Goal: Transaction & Acquisition: Purchase product/service

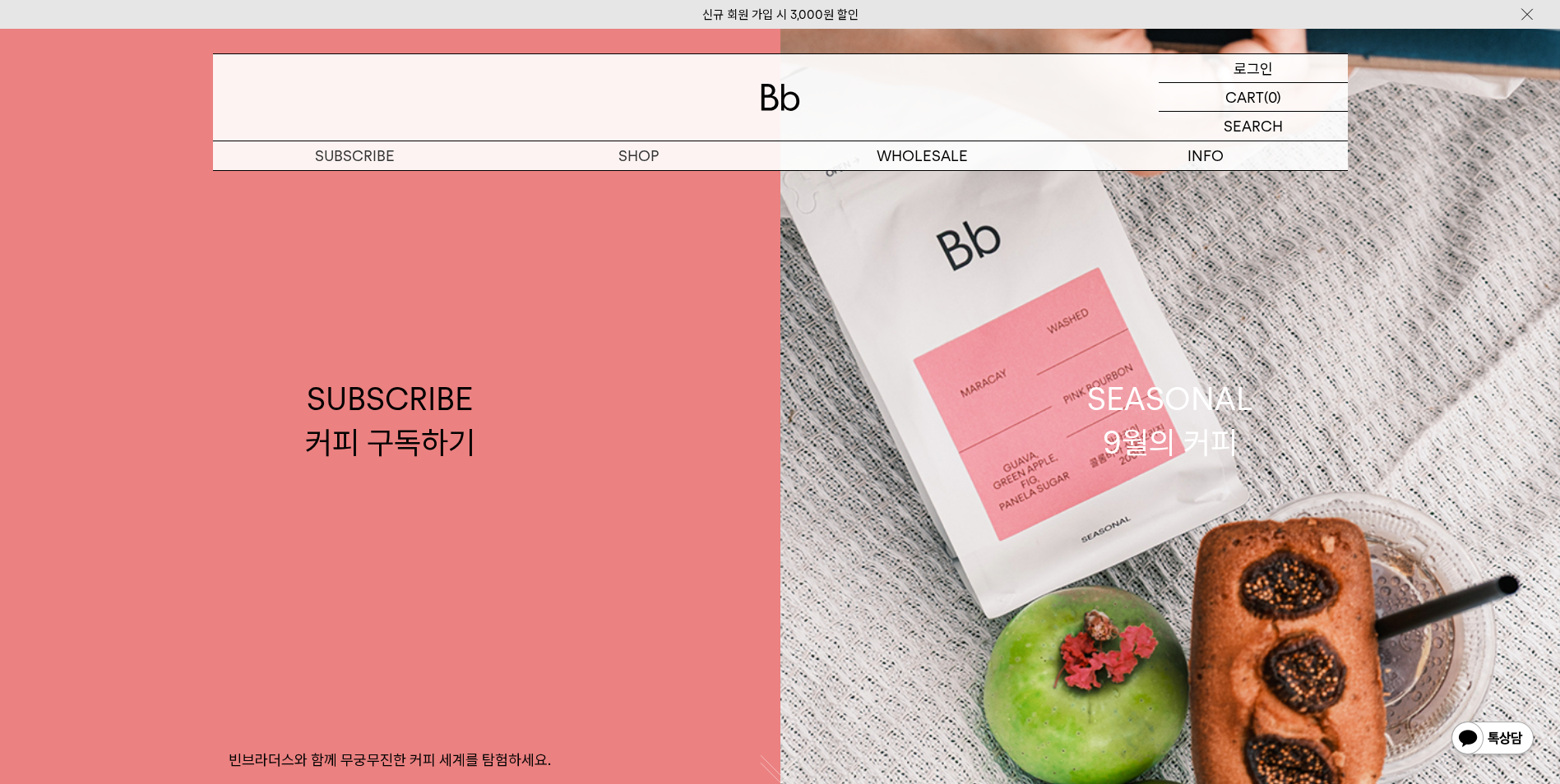
click at [1266, 70] on p "로그인" at bounding box center [1253, 68] width 40 height 28
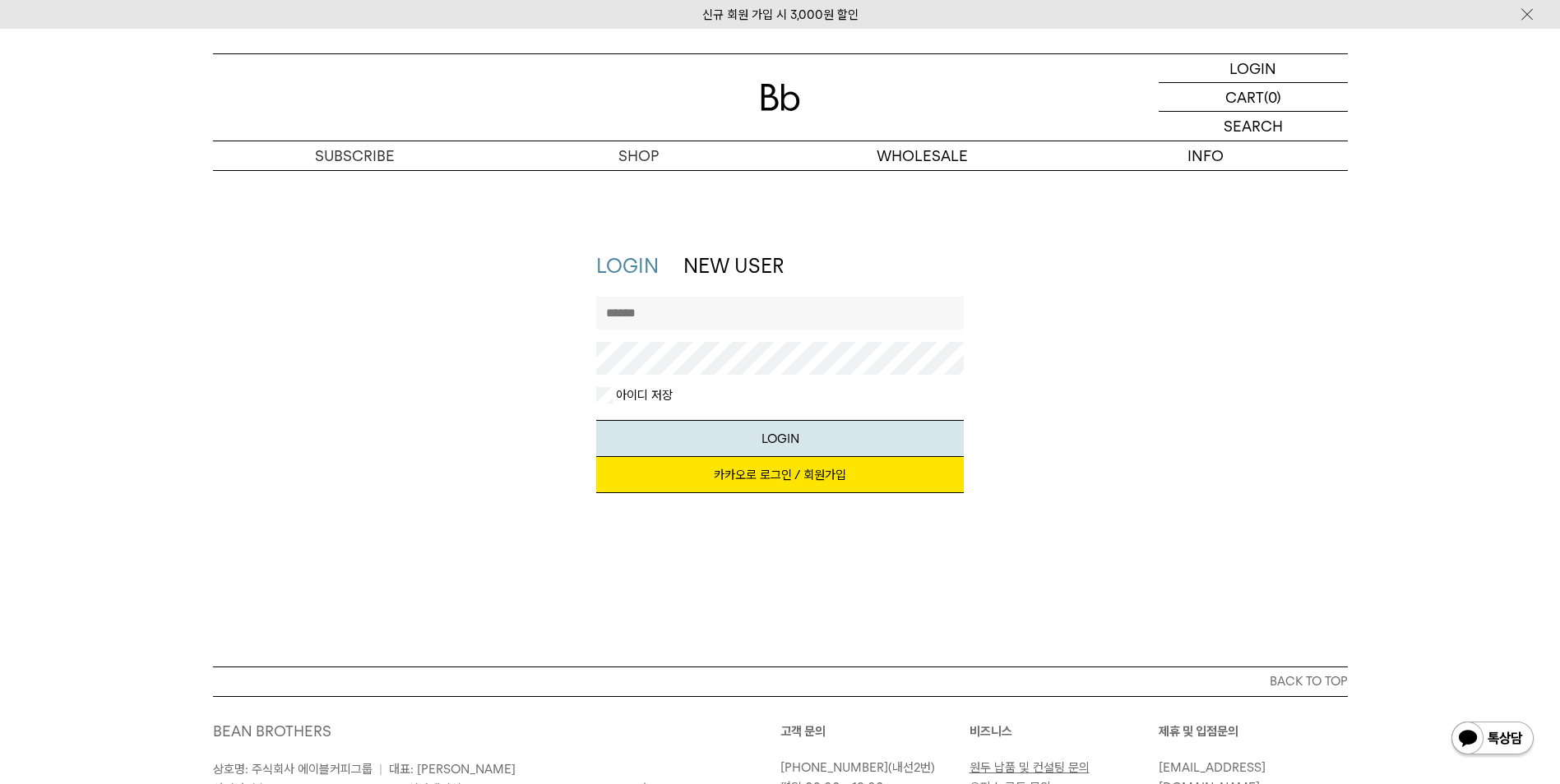
click at [656, 323] on input "text" at bounding box center [780, 312] width 368 height 33
type input "*"
type input "*********"
click at [409, 370] on div "LOGIN NEW USER 지금 가입하시면 3,000원 쿠폰과 매월 회원 전용 커피 혜택을 드려요. 카카오로 로그인 / 회원가입 아이디로 로그…" at bounding box center [780, 381] width 1151 height 257
click at [766, 442] on button "LOGIN" at bounding box center [780, 439] width 368 height 37
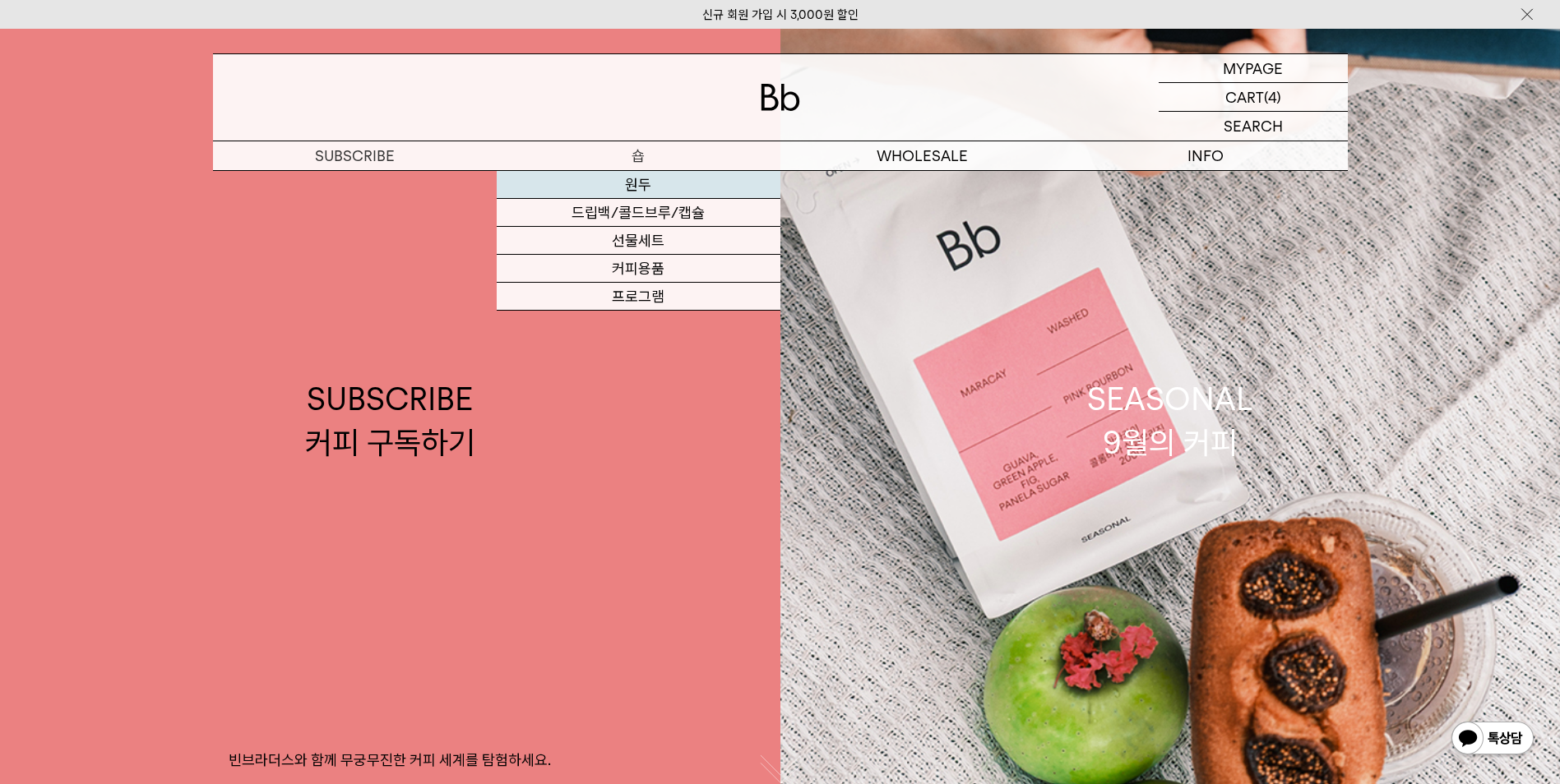
click at [654, 187] on link "원두" at bounding box center [638, 185] width 284 height 28
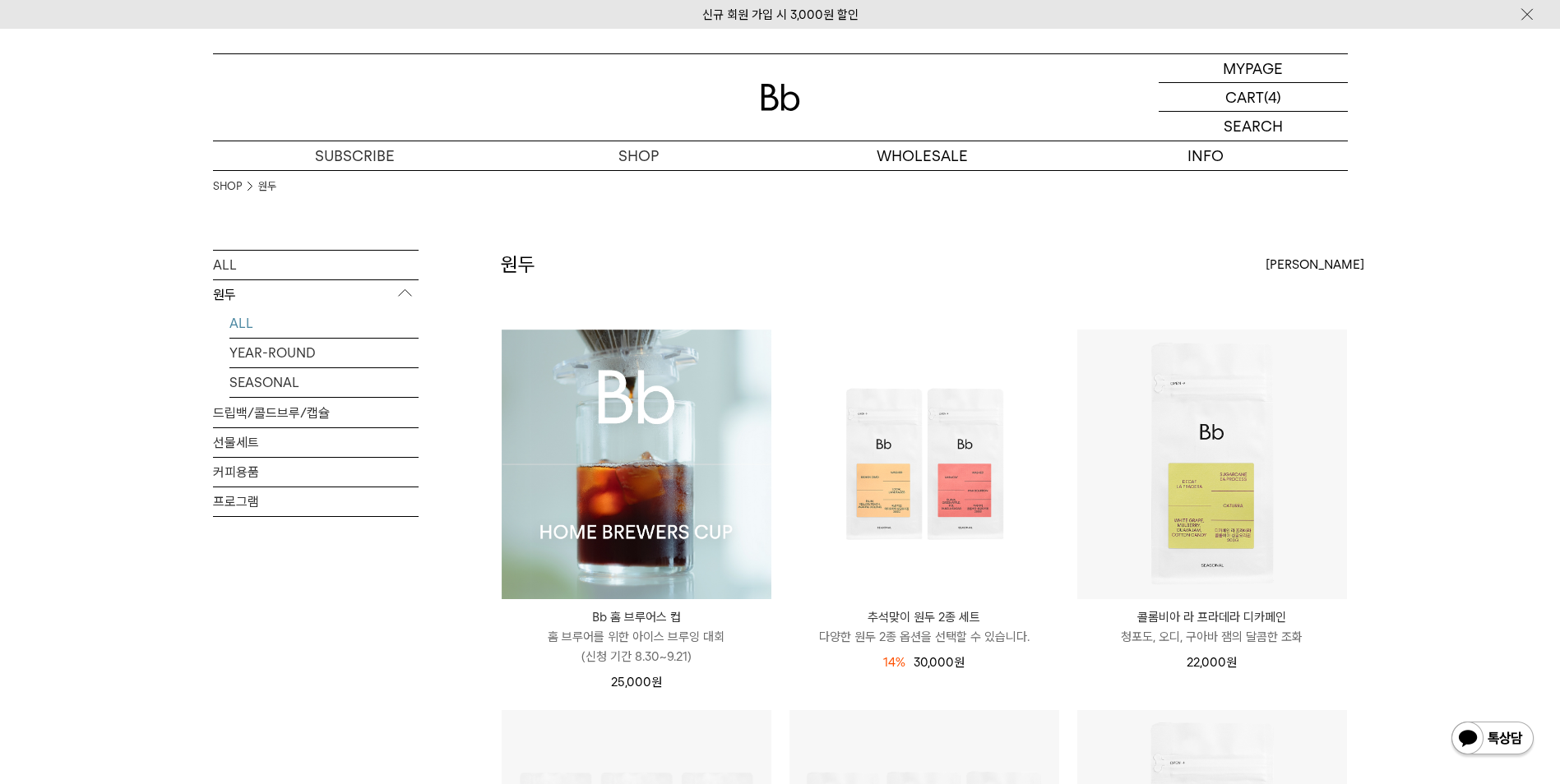
click at [239, 321] on link "ALL" at bounding box center [324, 323] width 189 height 29
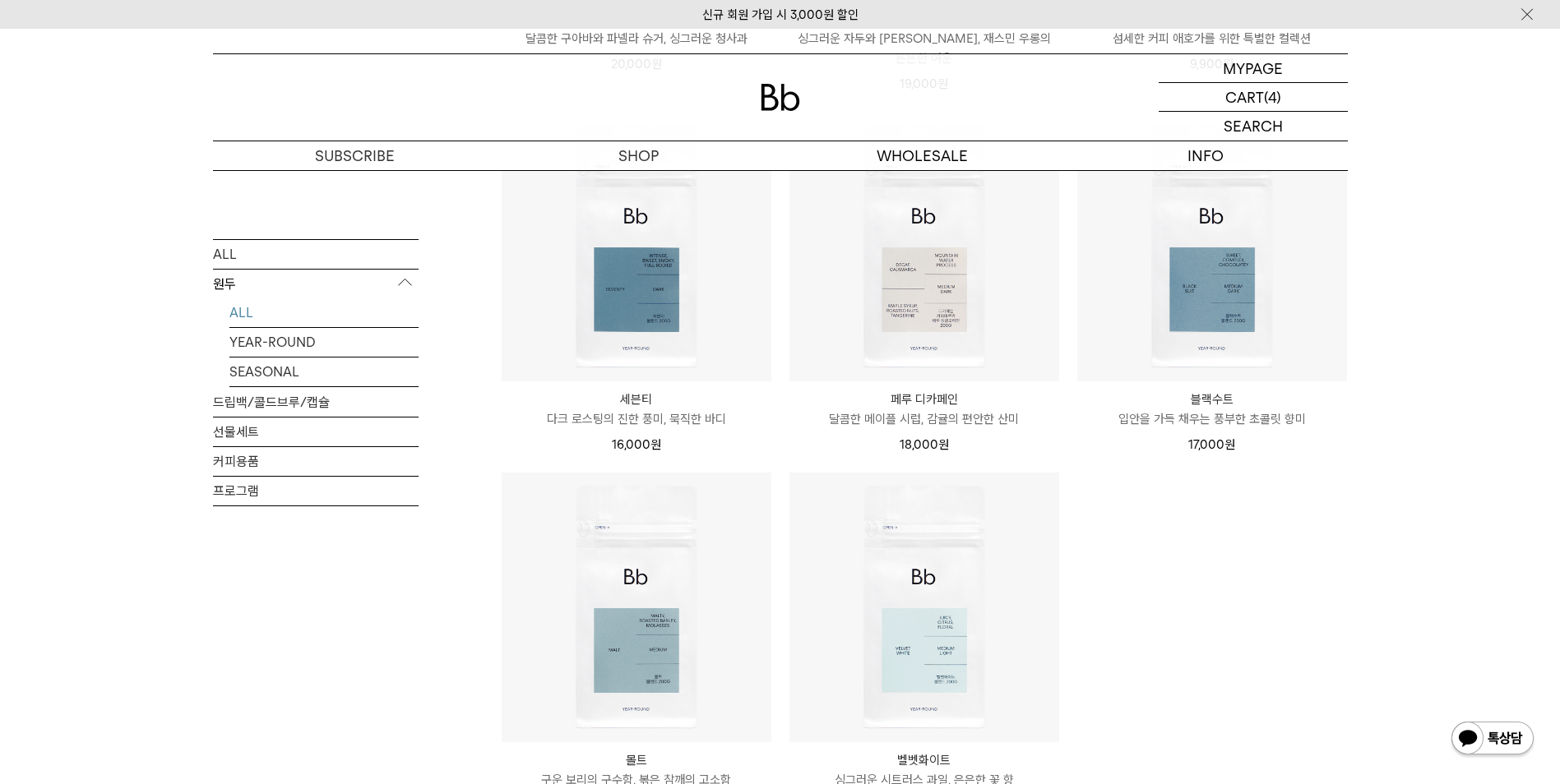
scroll to position [1397, 0]
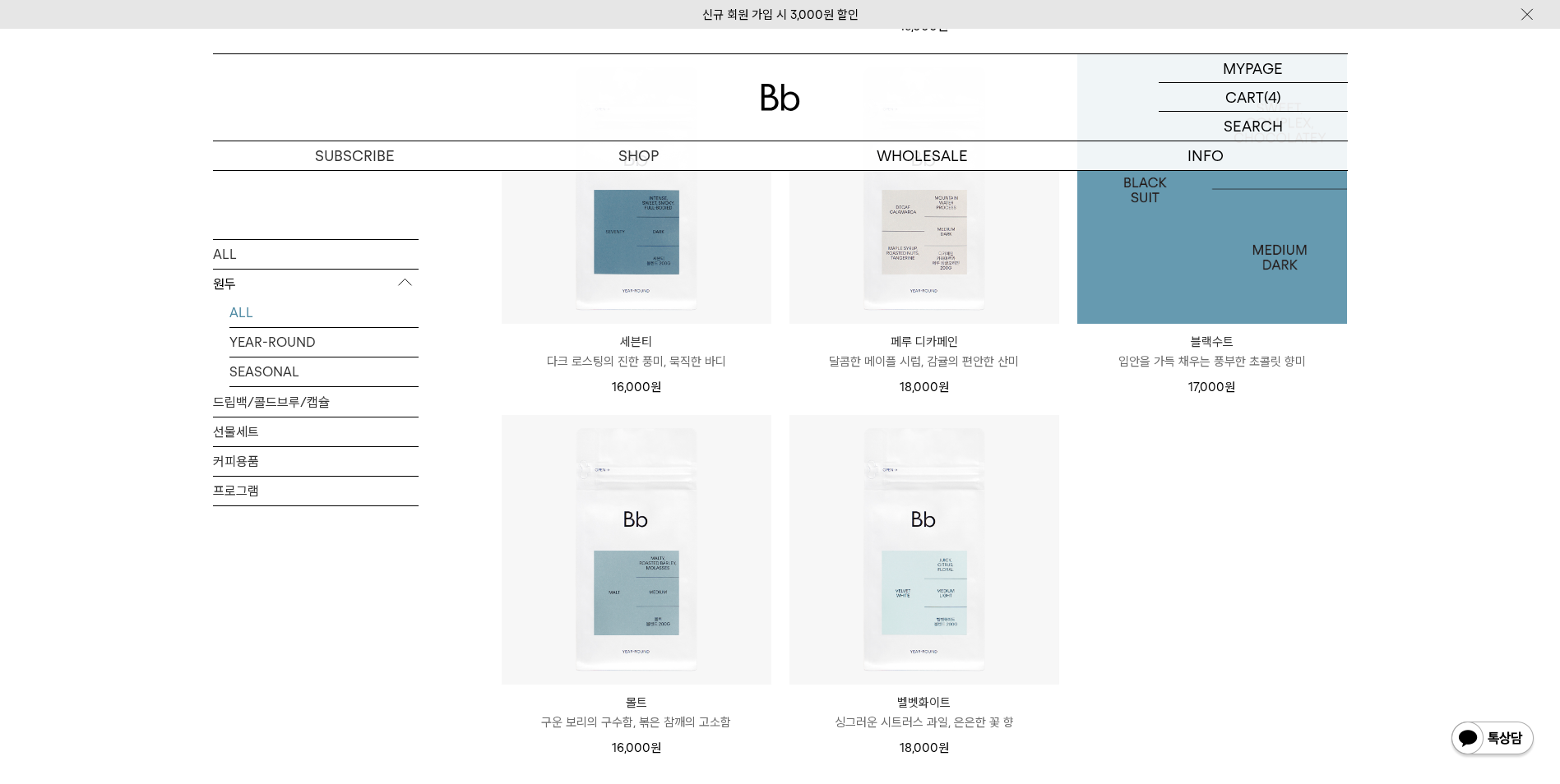
click at [1251, 238] on img at bounding box center [1212, 189] width 269 height 269
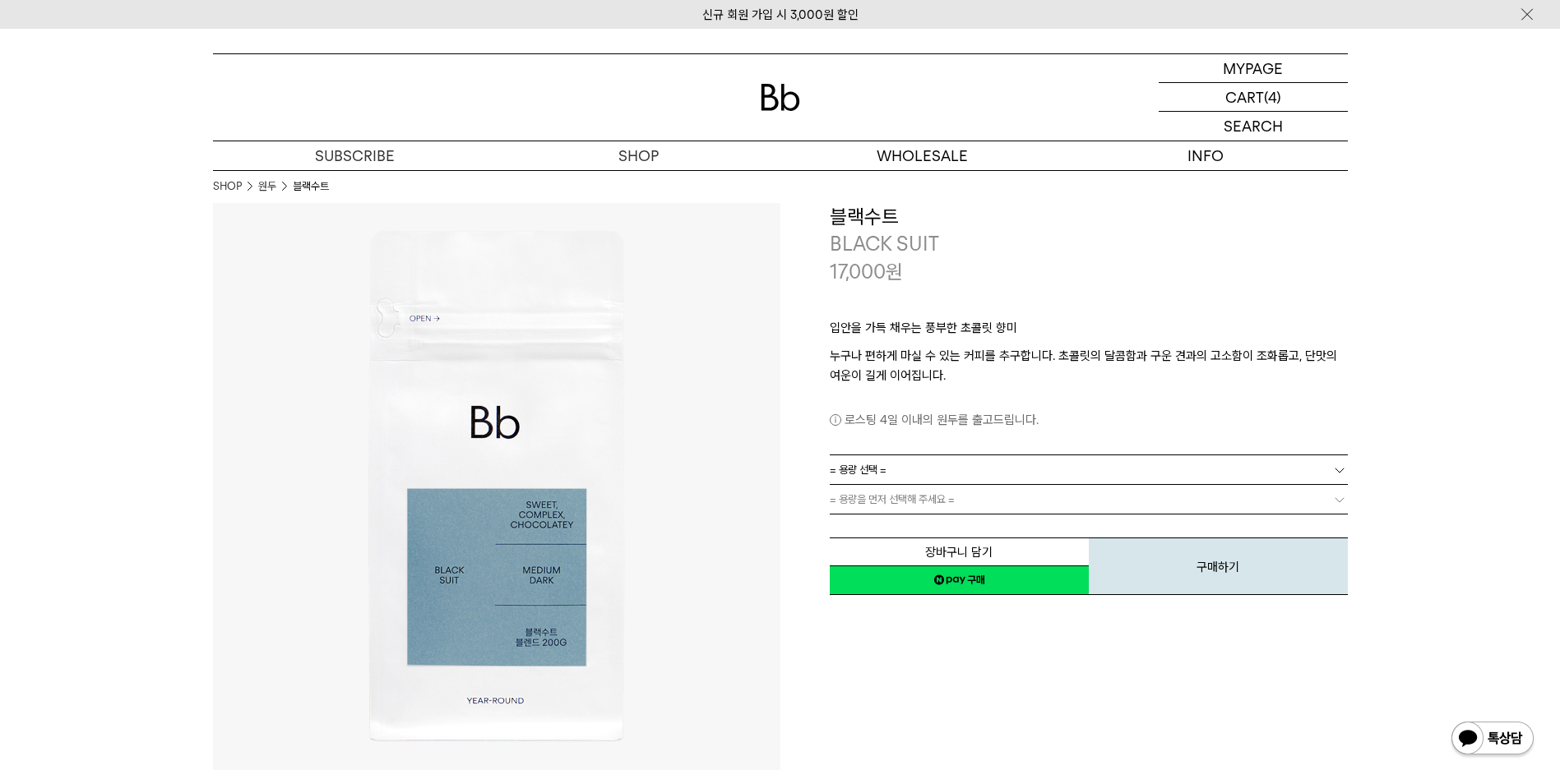
click at [991, 472] on link "= 용량 선택 =" at bounding box center [1089, 470] width 518 height 29
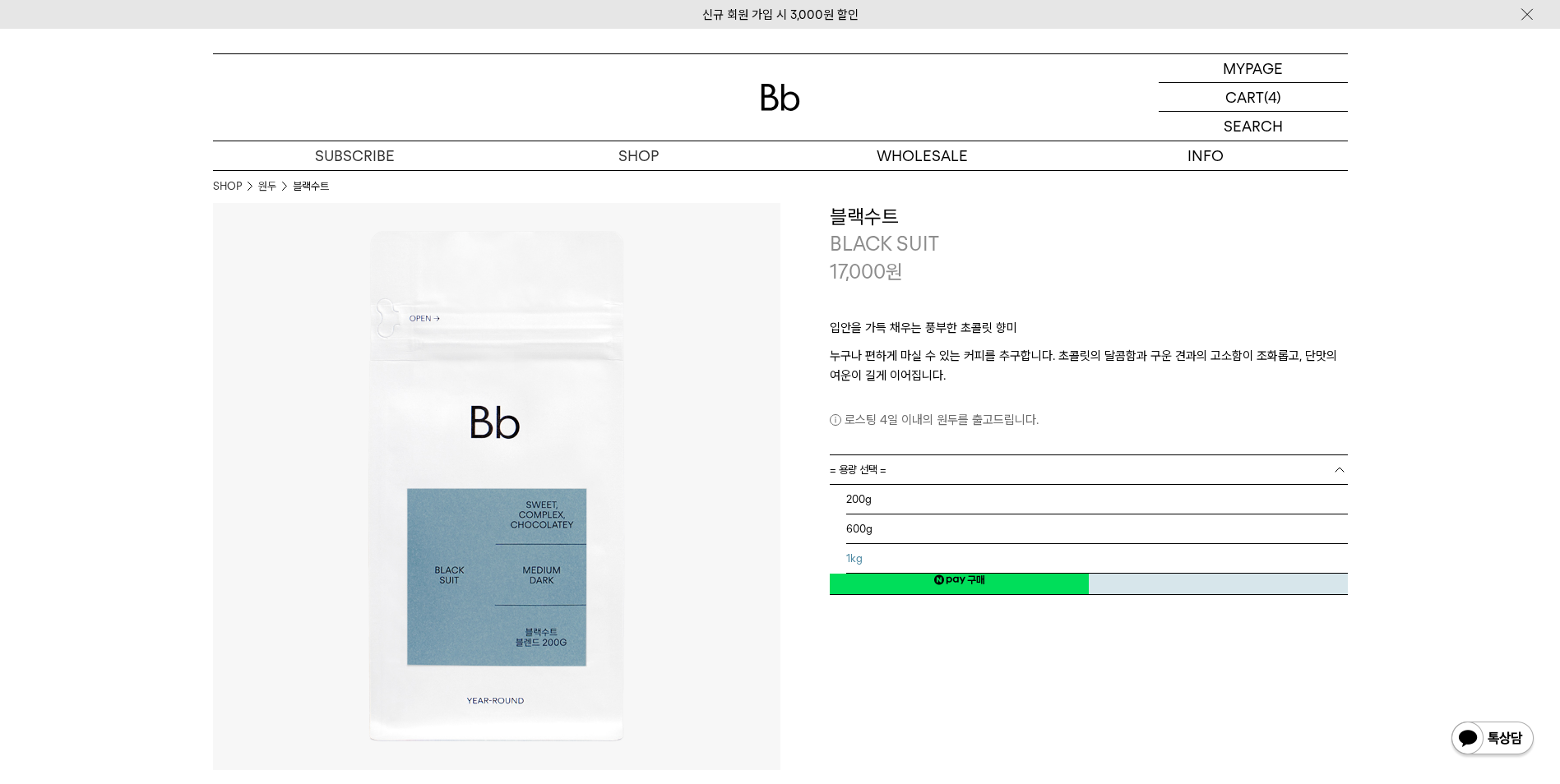
click at [944, 560] on li "1kg" at bounding box center [1097, 559] width 501 height 30
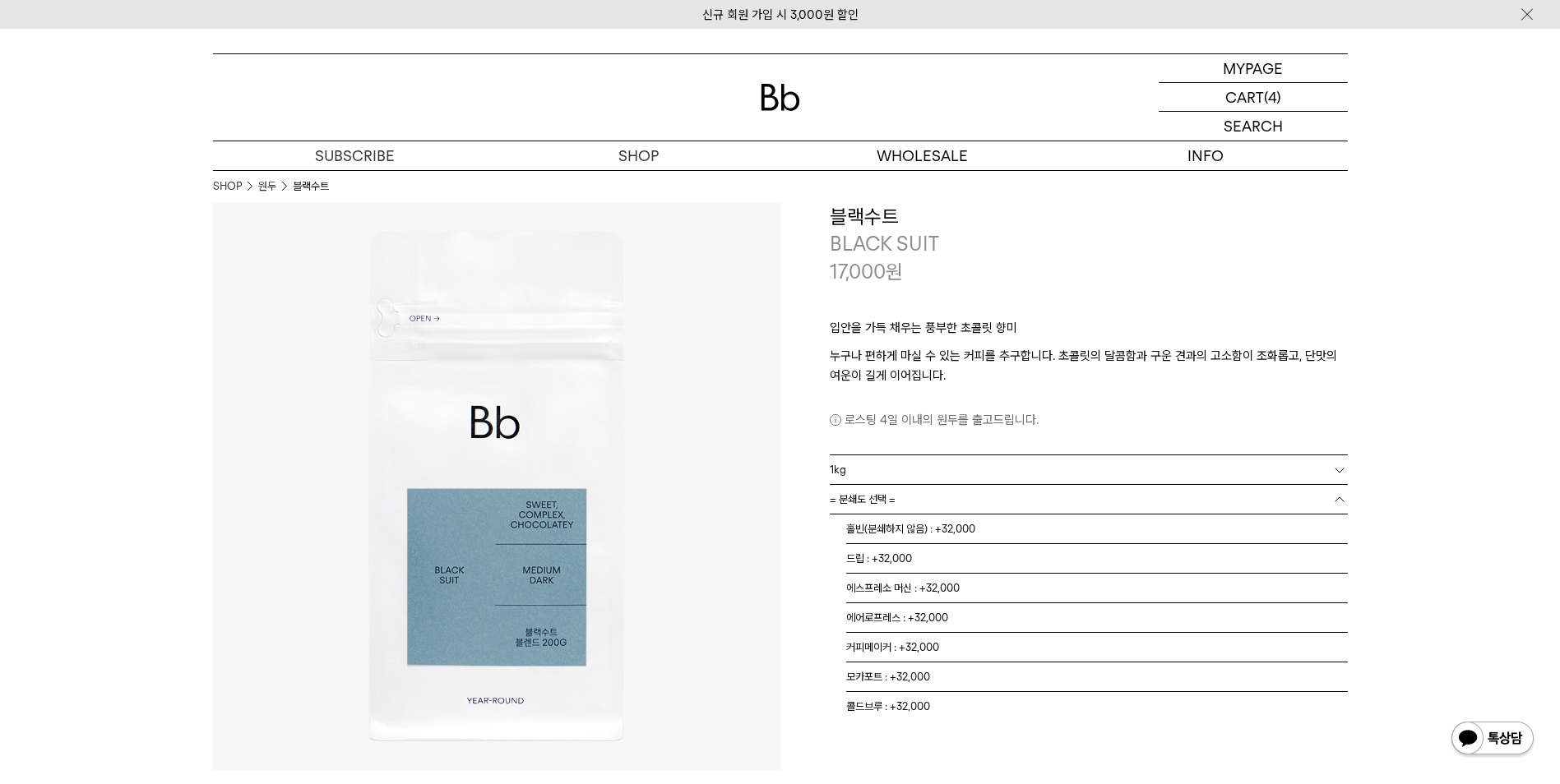
click at [904, 501] on link "= 분쇄도 선택 =" at bounding box center [1089, 500] width 518 height 29
click at [908, 529] on li "홀빈(분쇄하지 않음) : +32,000" at bounding box center [1097, 529] width 501 height 30
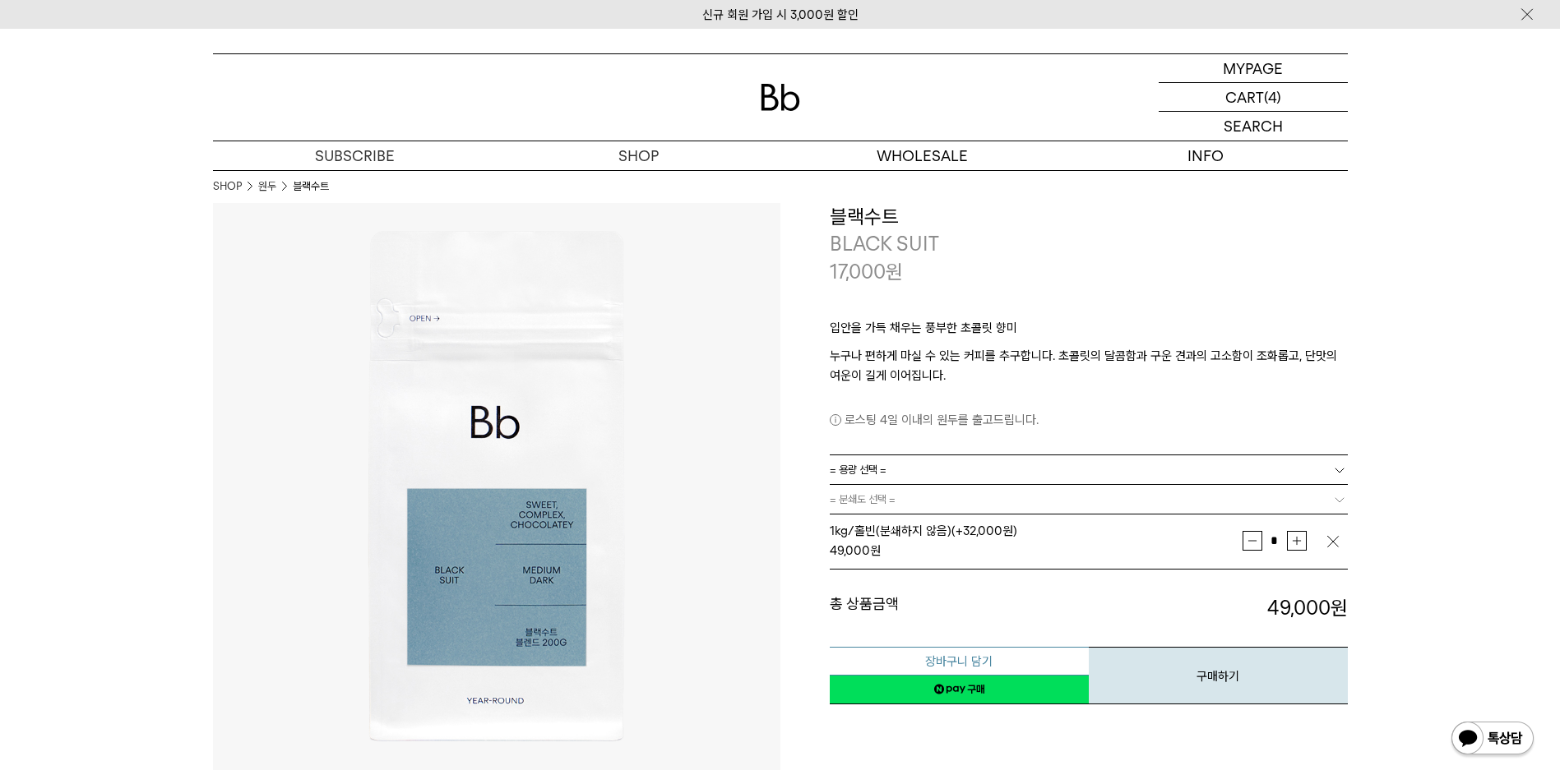
click at [1021, 663] on button "장바구니 담기" at bounding box center [960, 661] width 259 height 29
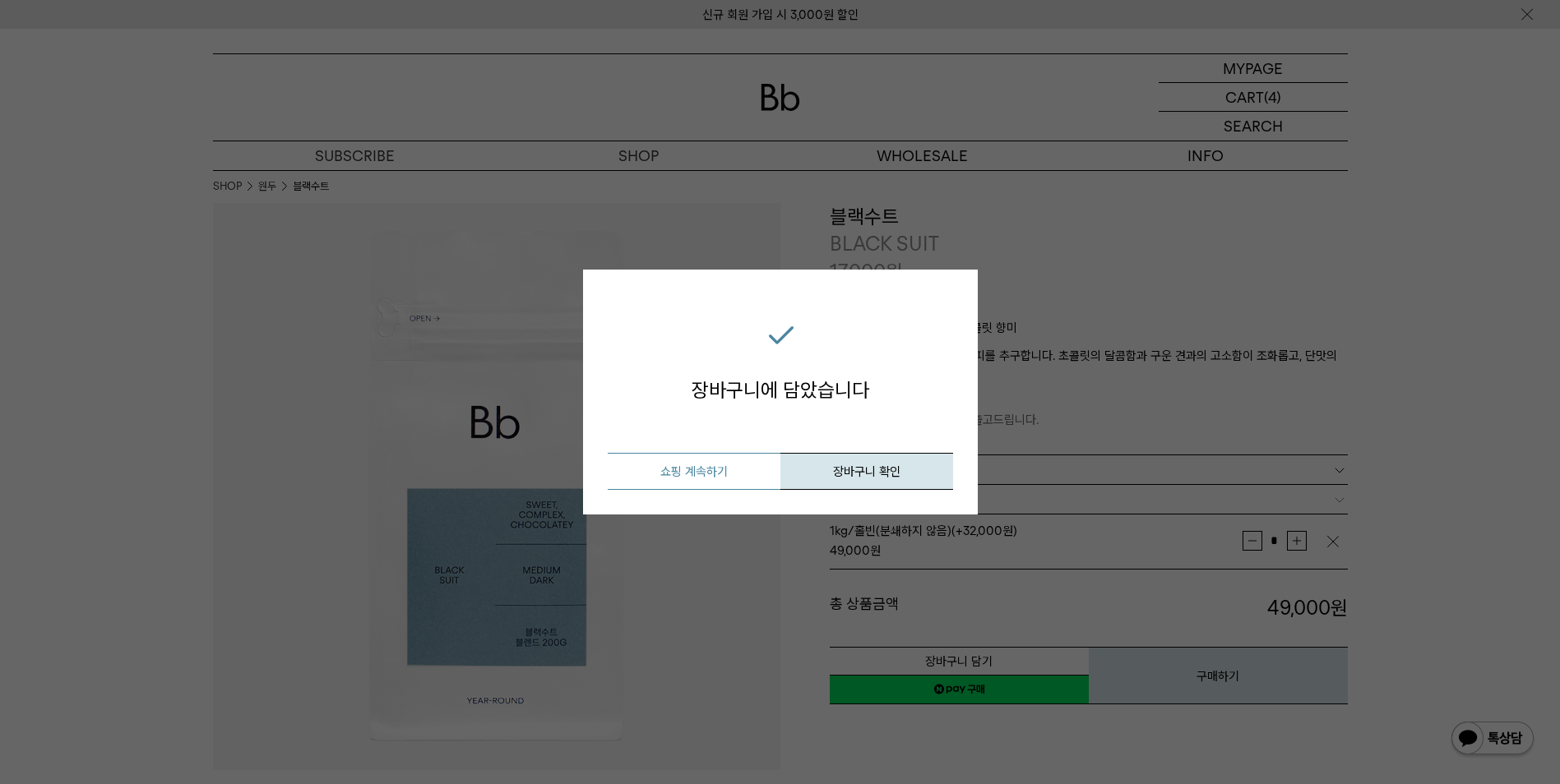
click at [733, 467] on button "쇼핑 계속하기" at bounding box center [694, 472] width 173 height 37
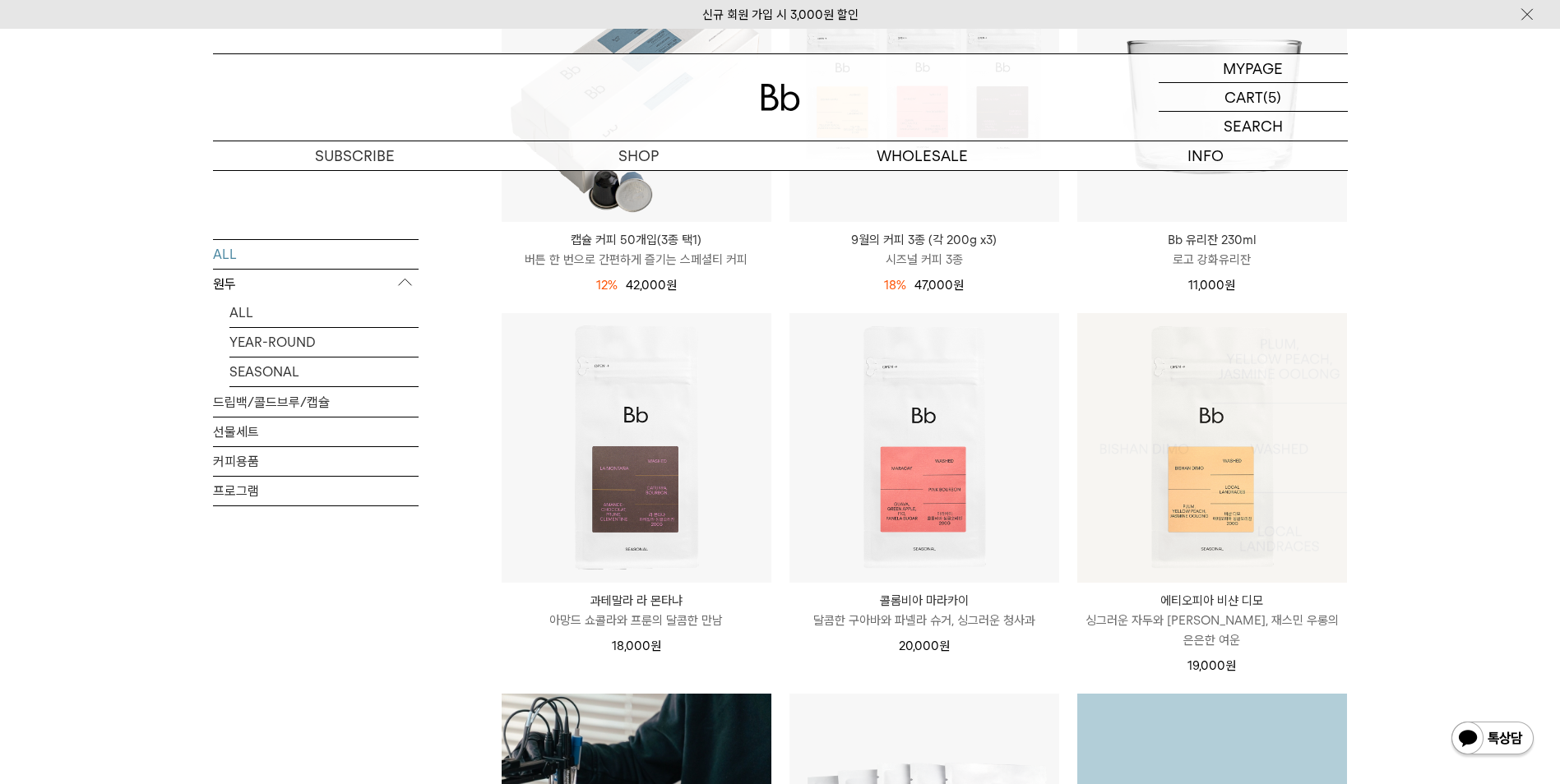
scroll to position [986, 0]
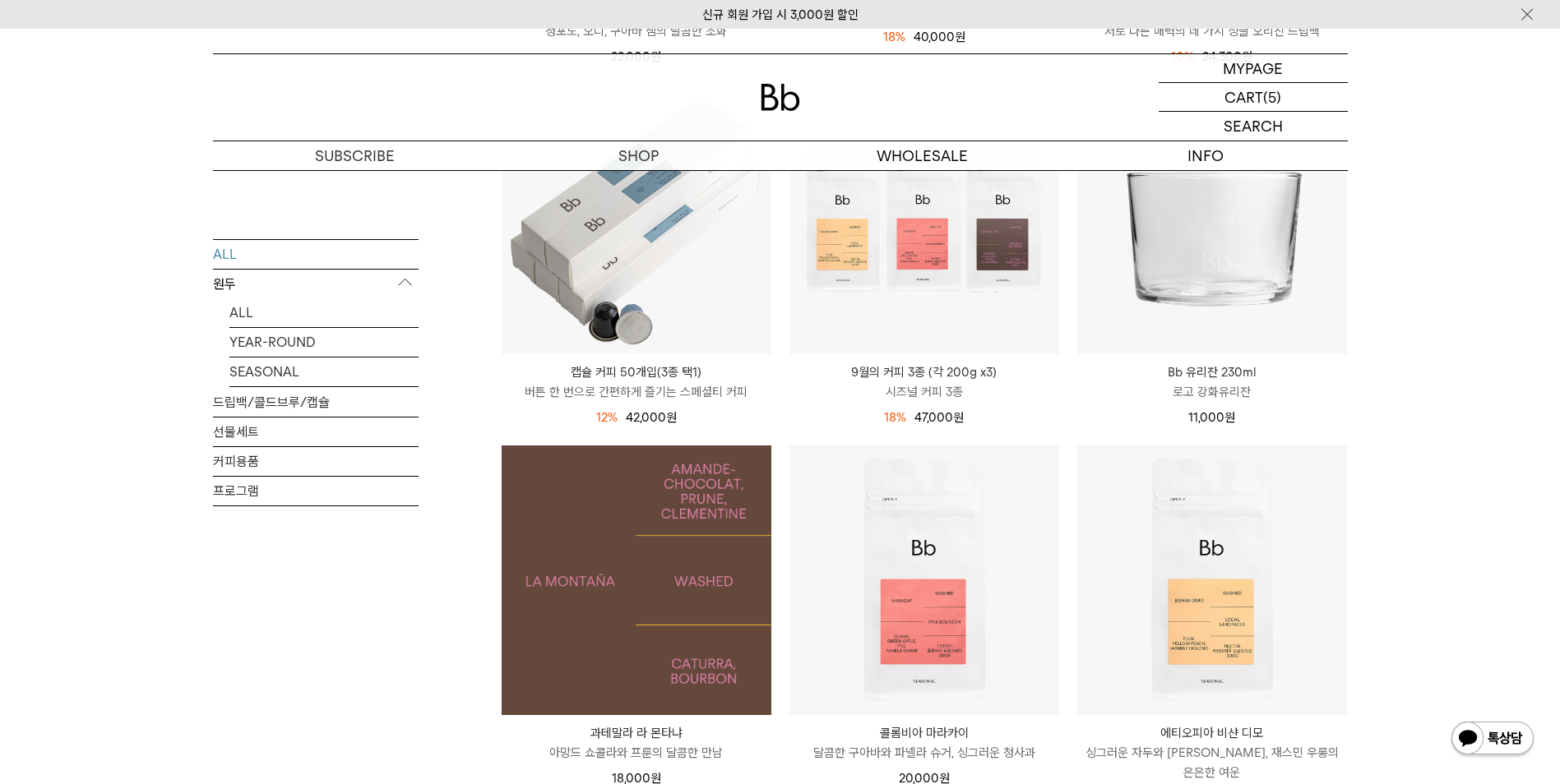
click at [655, 631] on img at bounding box center [636, 580] width 269 height 269
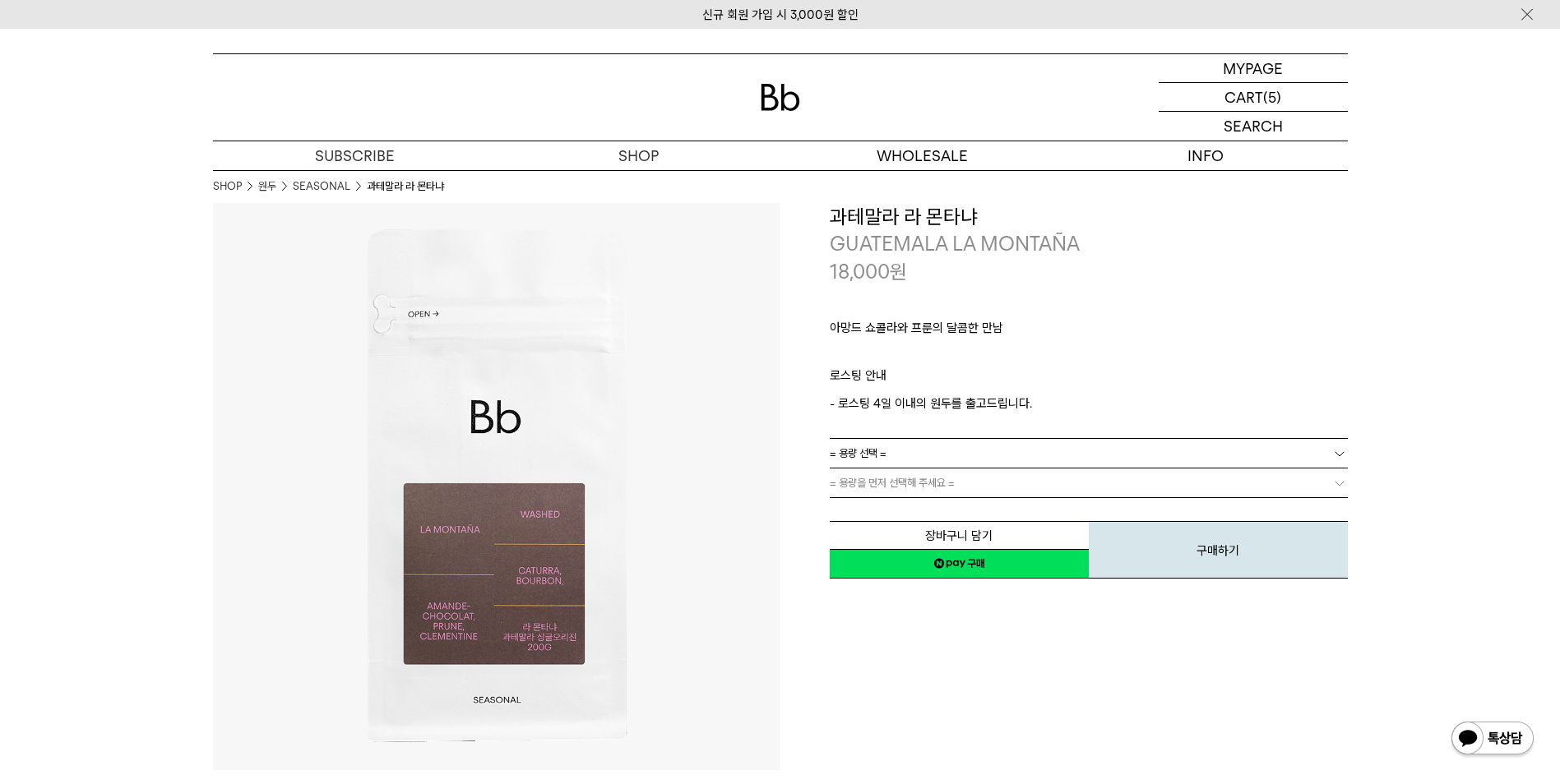
click at [895, 448] on link "= 용량 선택 =" at bounding box center [1089, 453] width 518 height 29
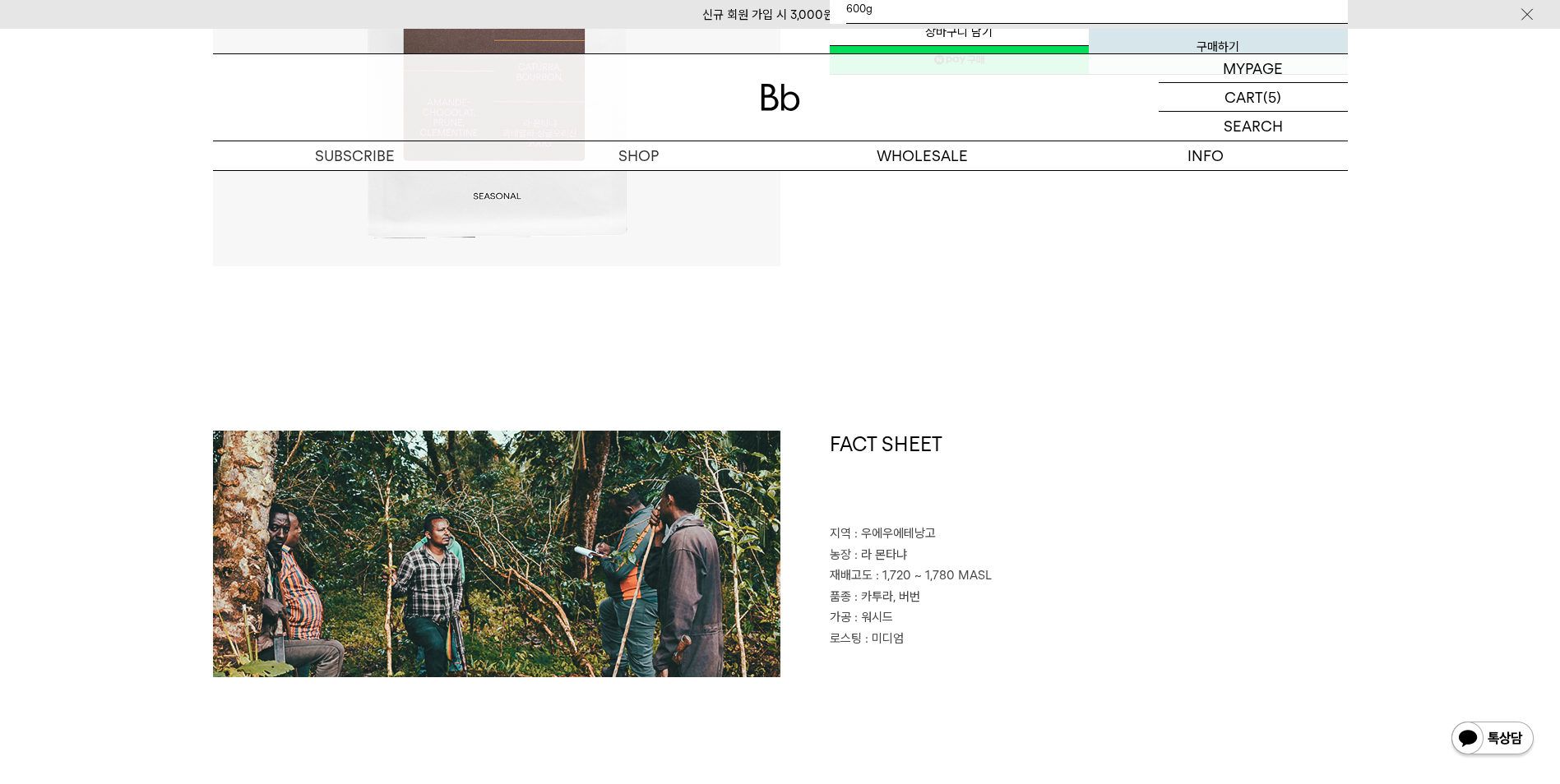
scroll to position [246, 0]
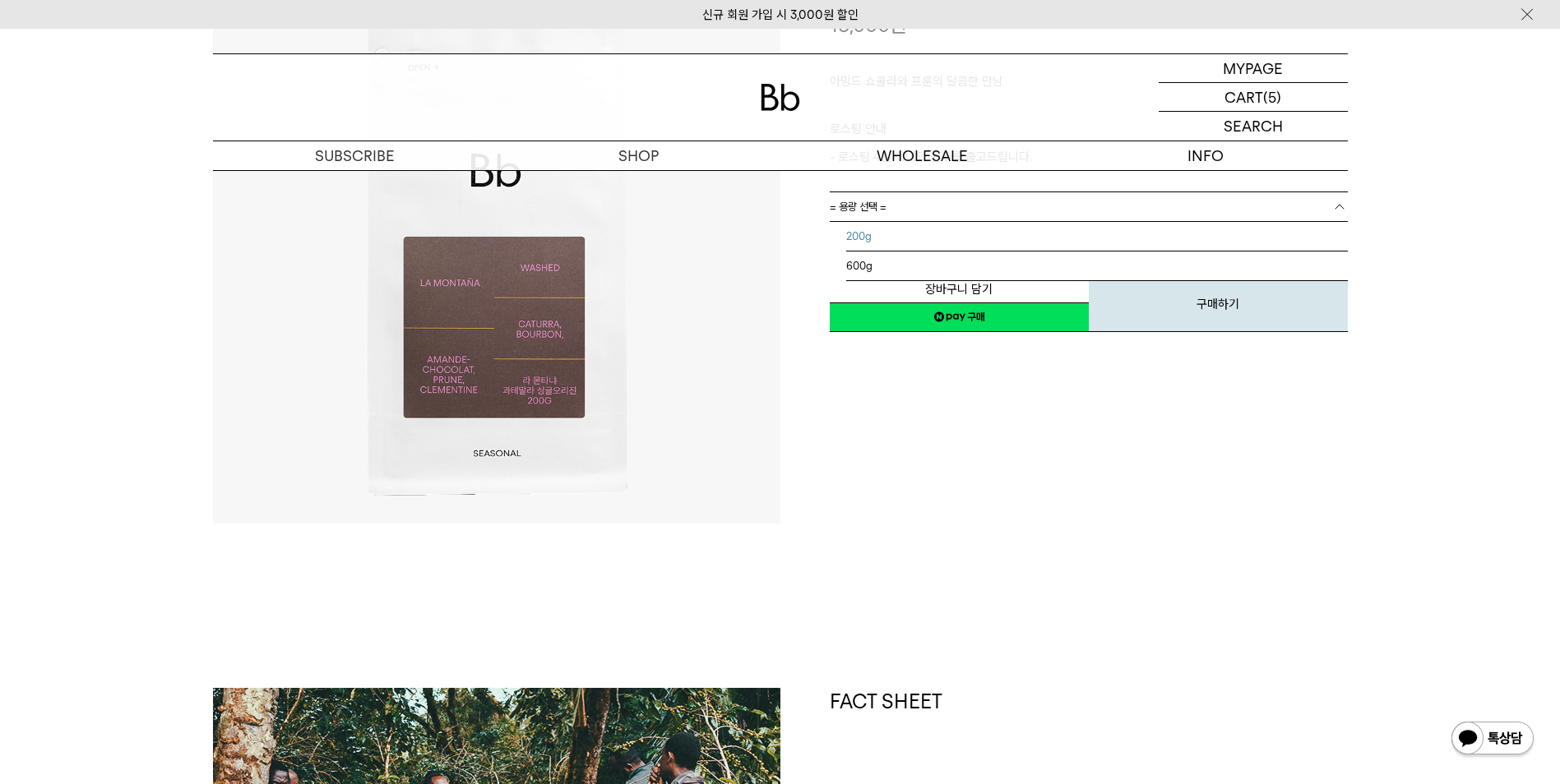
click at [957, 233] on li "200g" at bounding box center [1097, 236] width 501 height 30
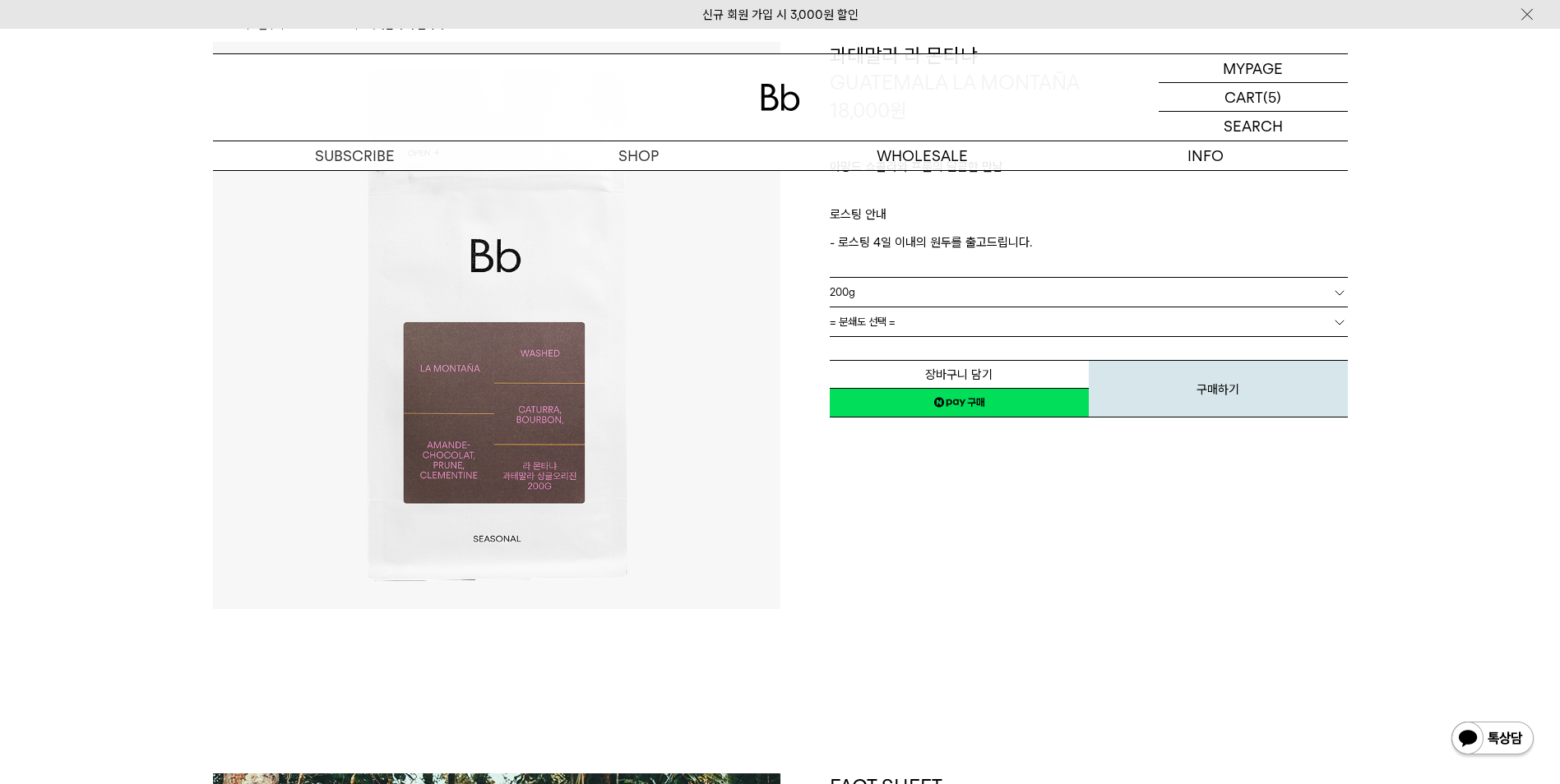
scroll to position [0, 0]
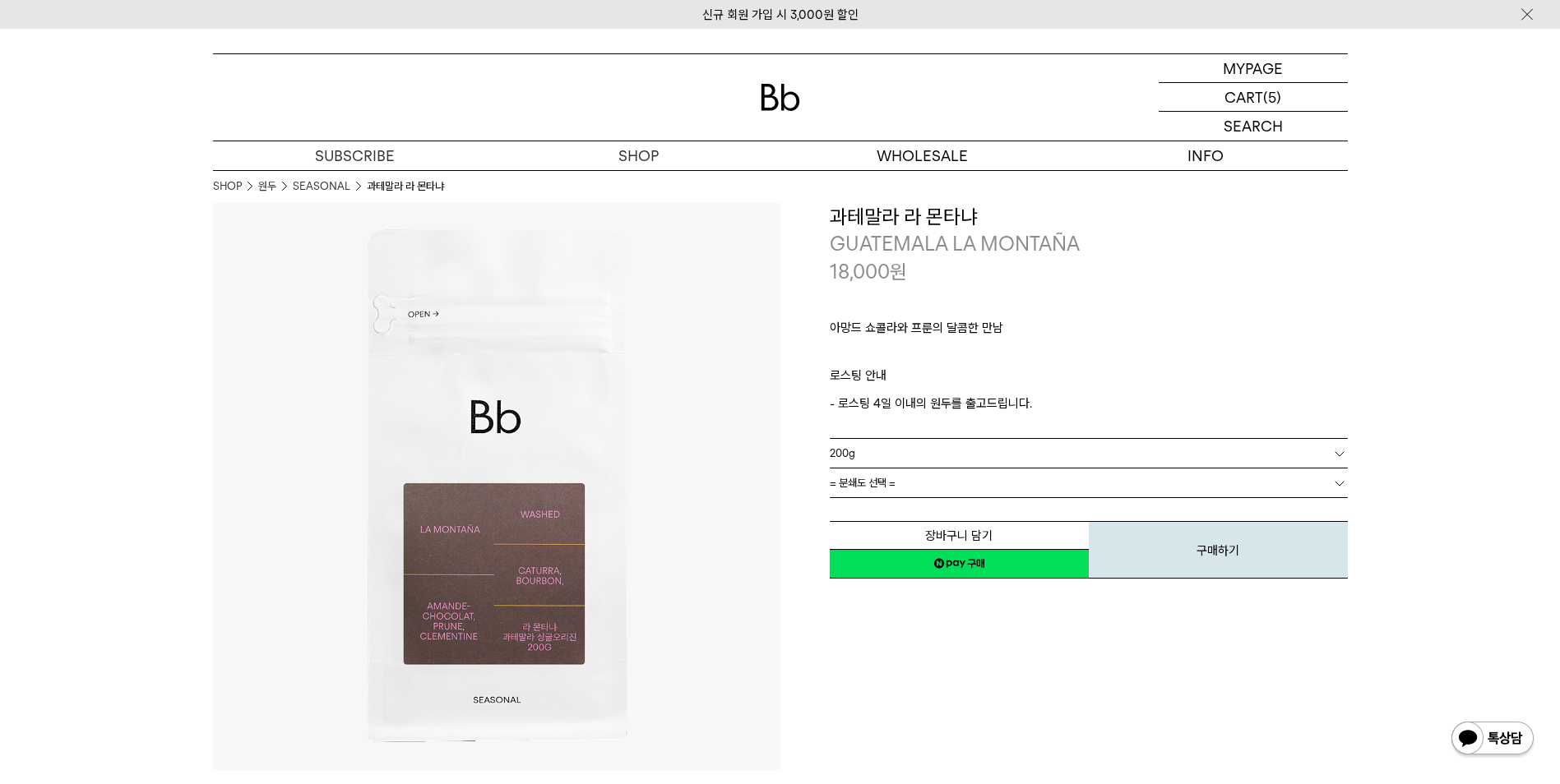
click at [889, 488] on span "= 분쇄도 선택 =" at bounding box center [863, 483] width 66 height 29
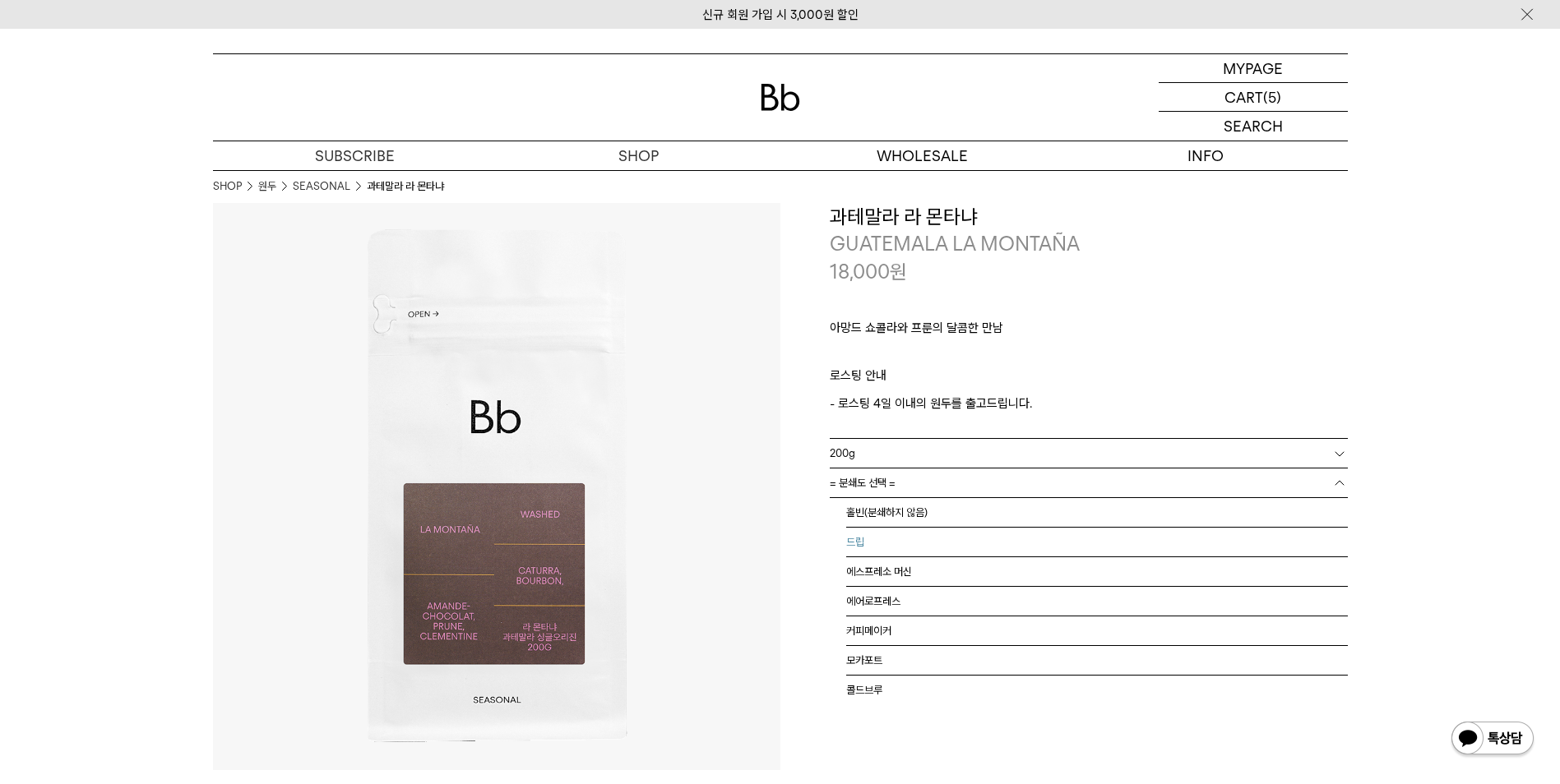
click at [909, 544] on li "드립" at bounding box center [1097, 542] width 501 height 30
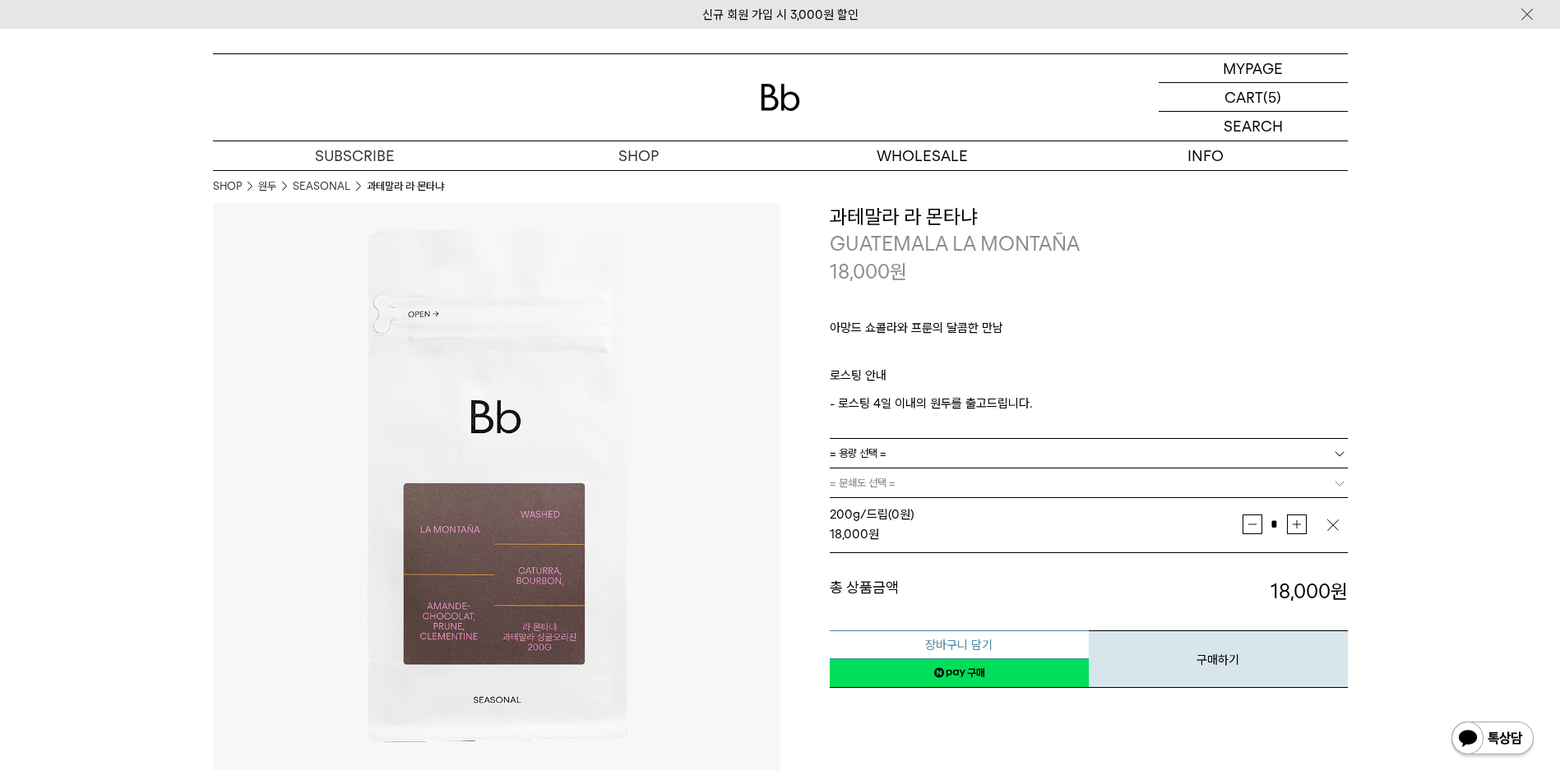
click at [1003, 642] on button "장바구니 담기" at bounding box center [960, 645] width 259 height 29
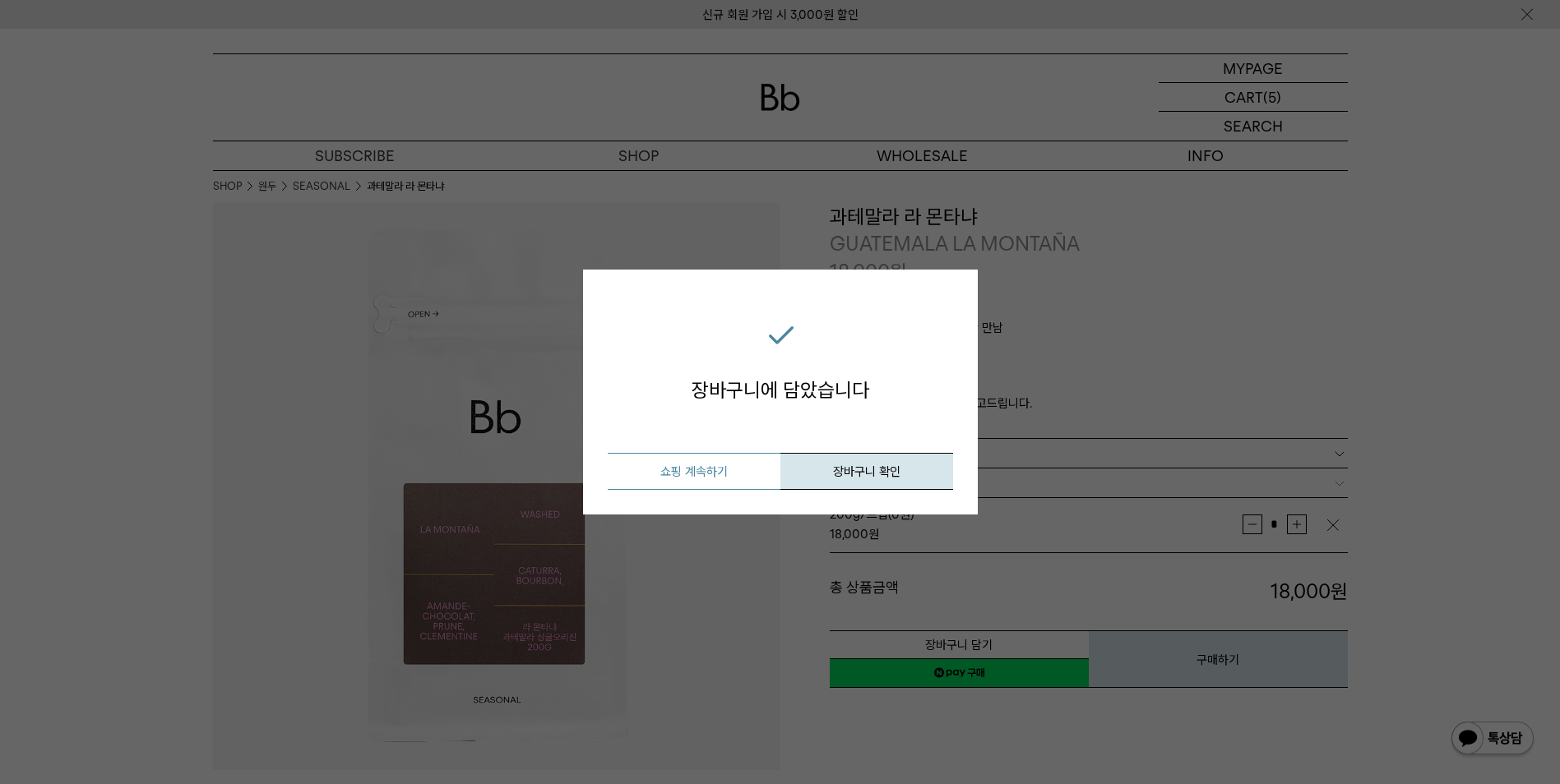
click at [720, 468] on button "쇼핑 계속하기" at bounding box center [694, 472] width 173 height 37
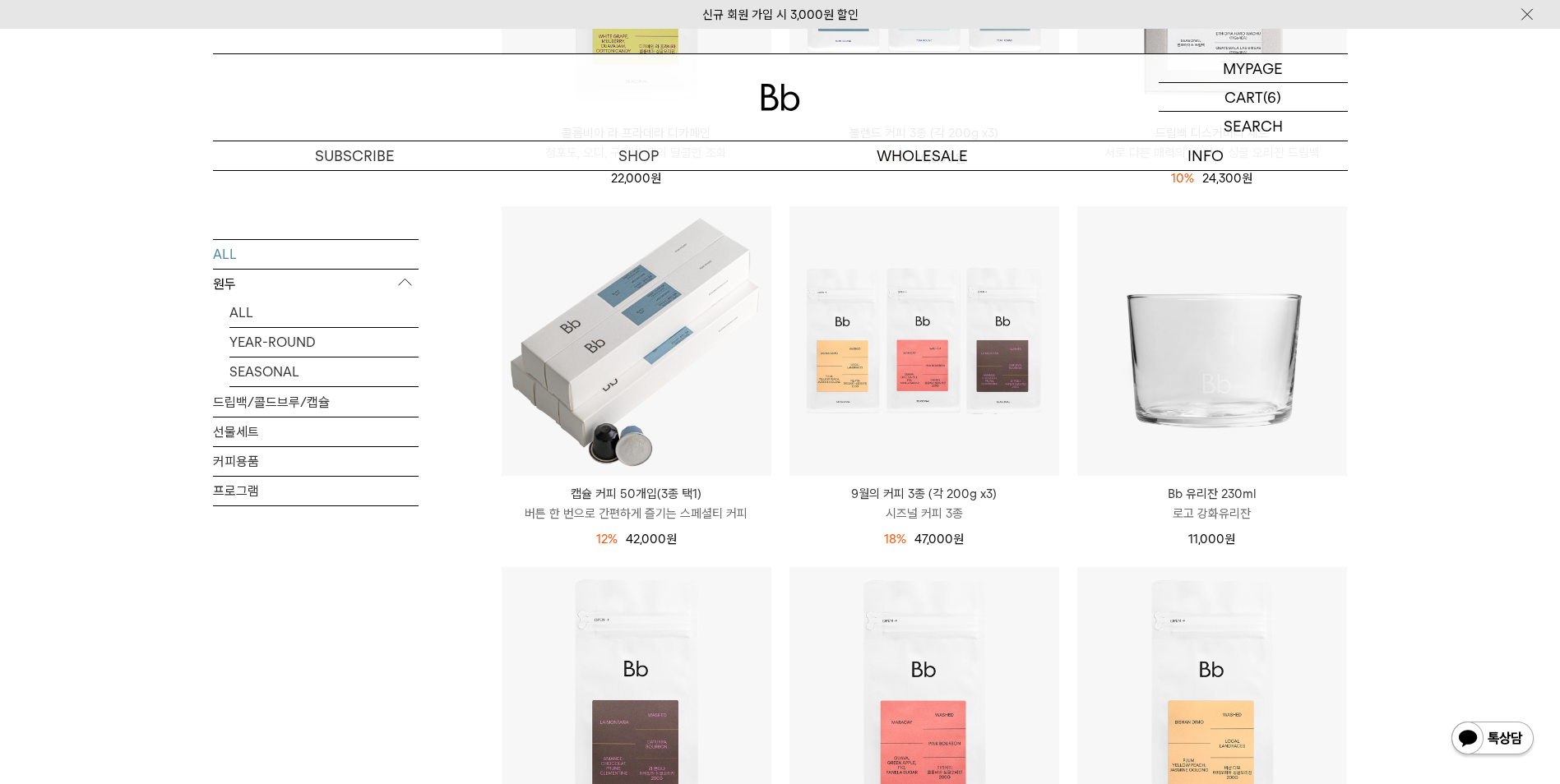
scroll to position [904, 0]
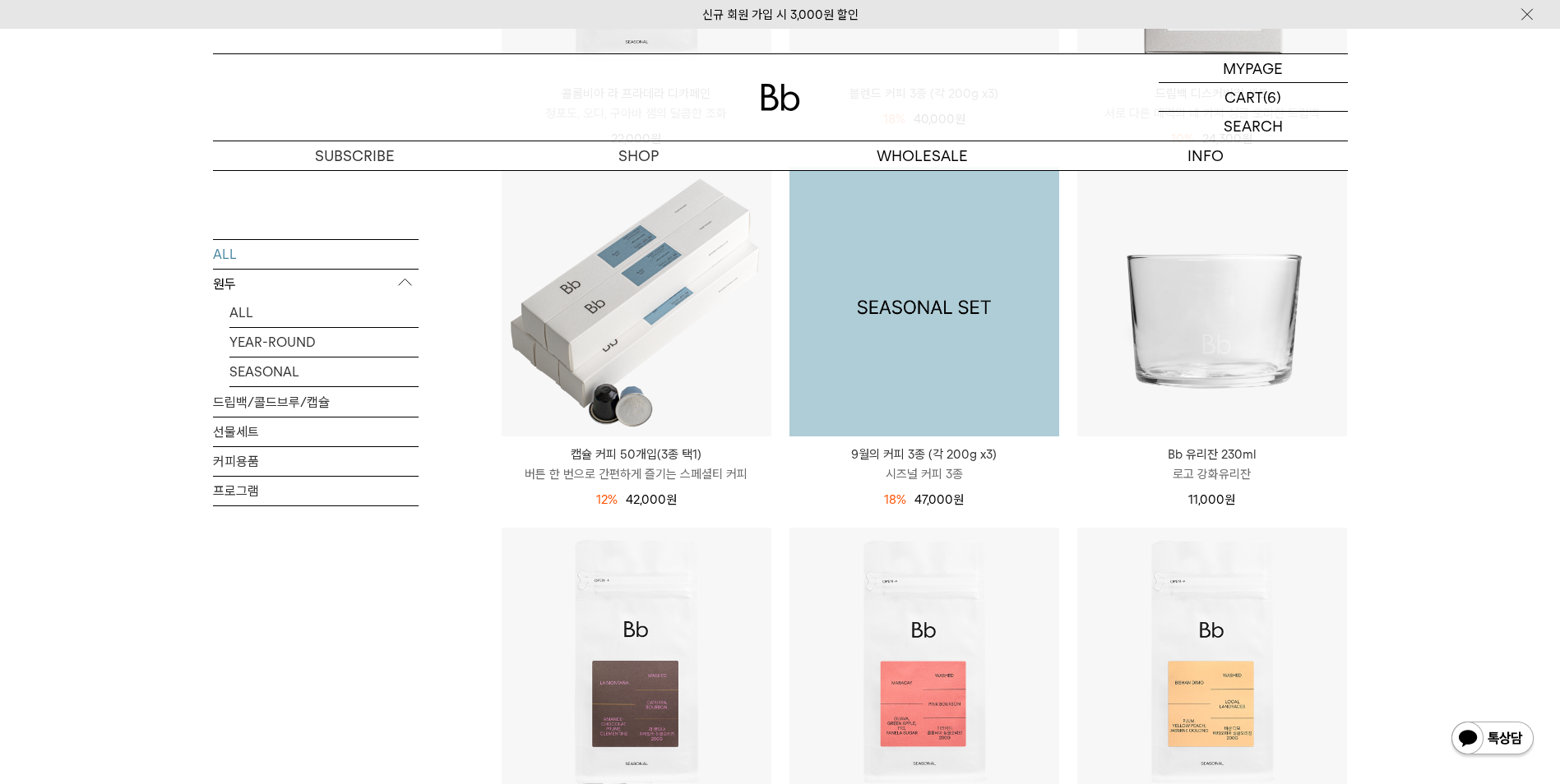
click at [881, 308] on img at bounding box center [924, 301] width 269 height 269
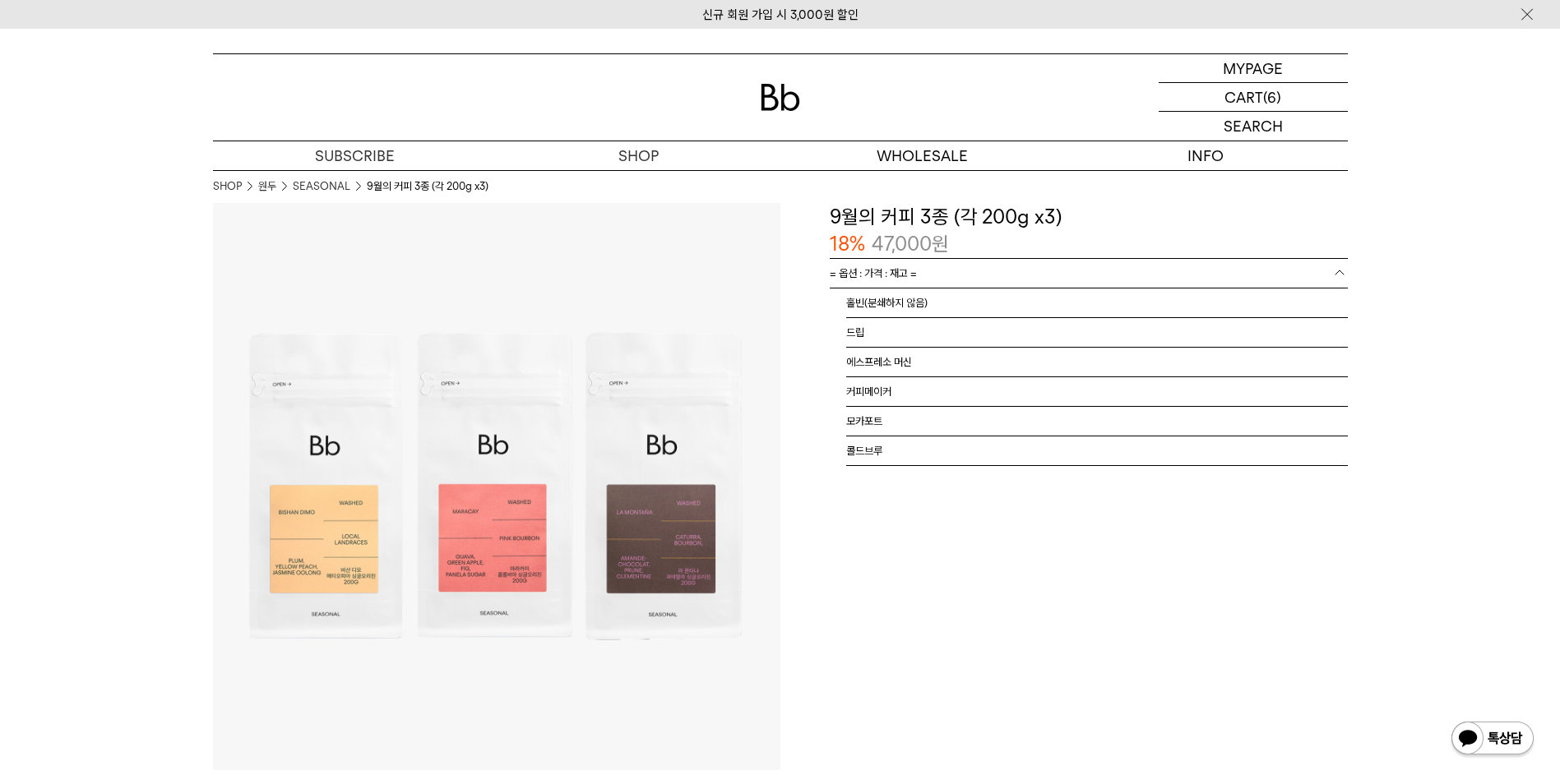
click at [986, 279] on link "= 옵션 : 가격 : 재고 =" at bounding box center [1089, 273] width 518 height 29
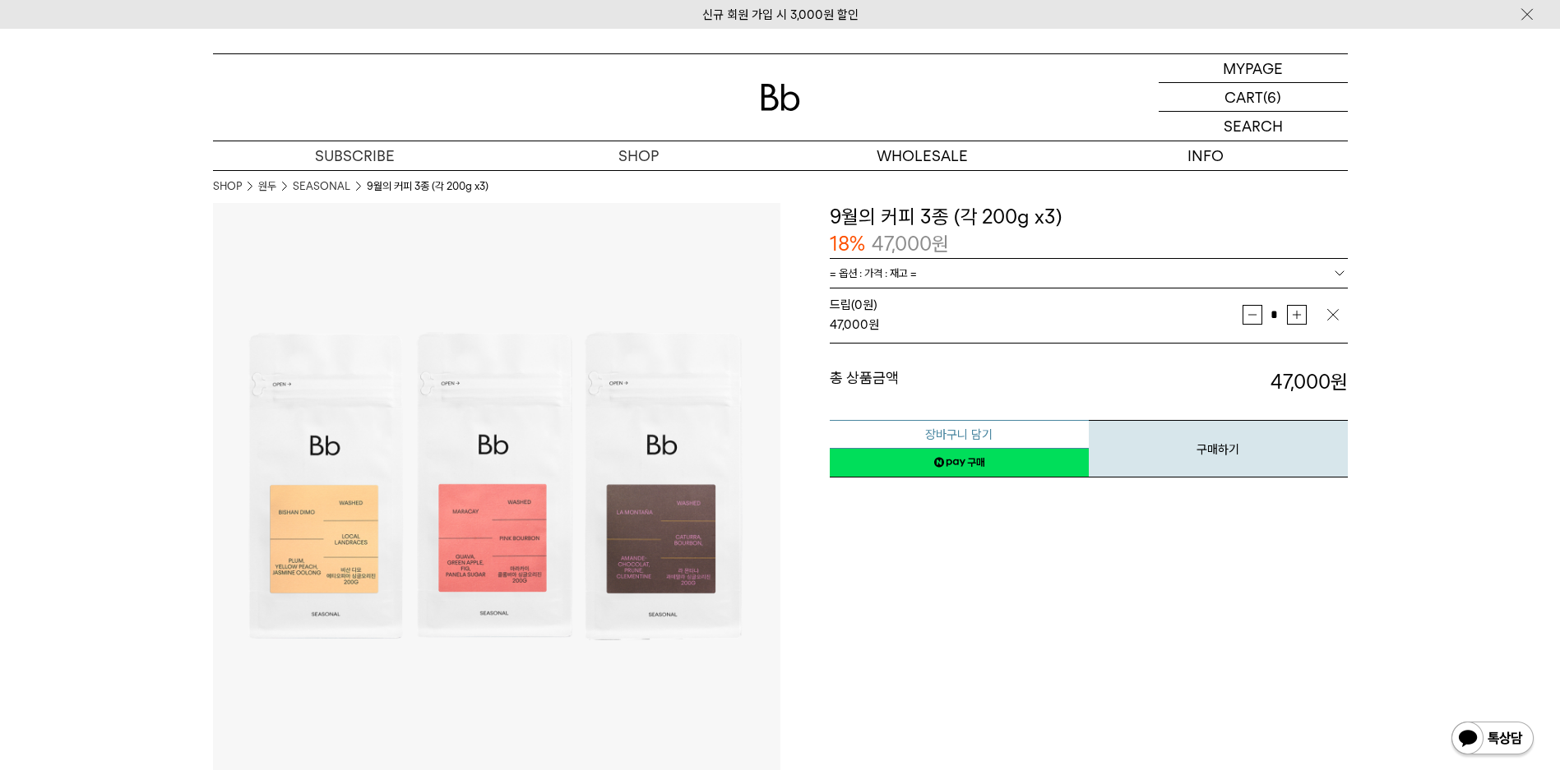
click at [989, 431] on button "장바구니 담기" at bounding box center [960, 434] width 259 height 29
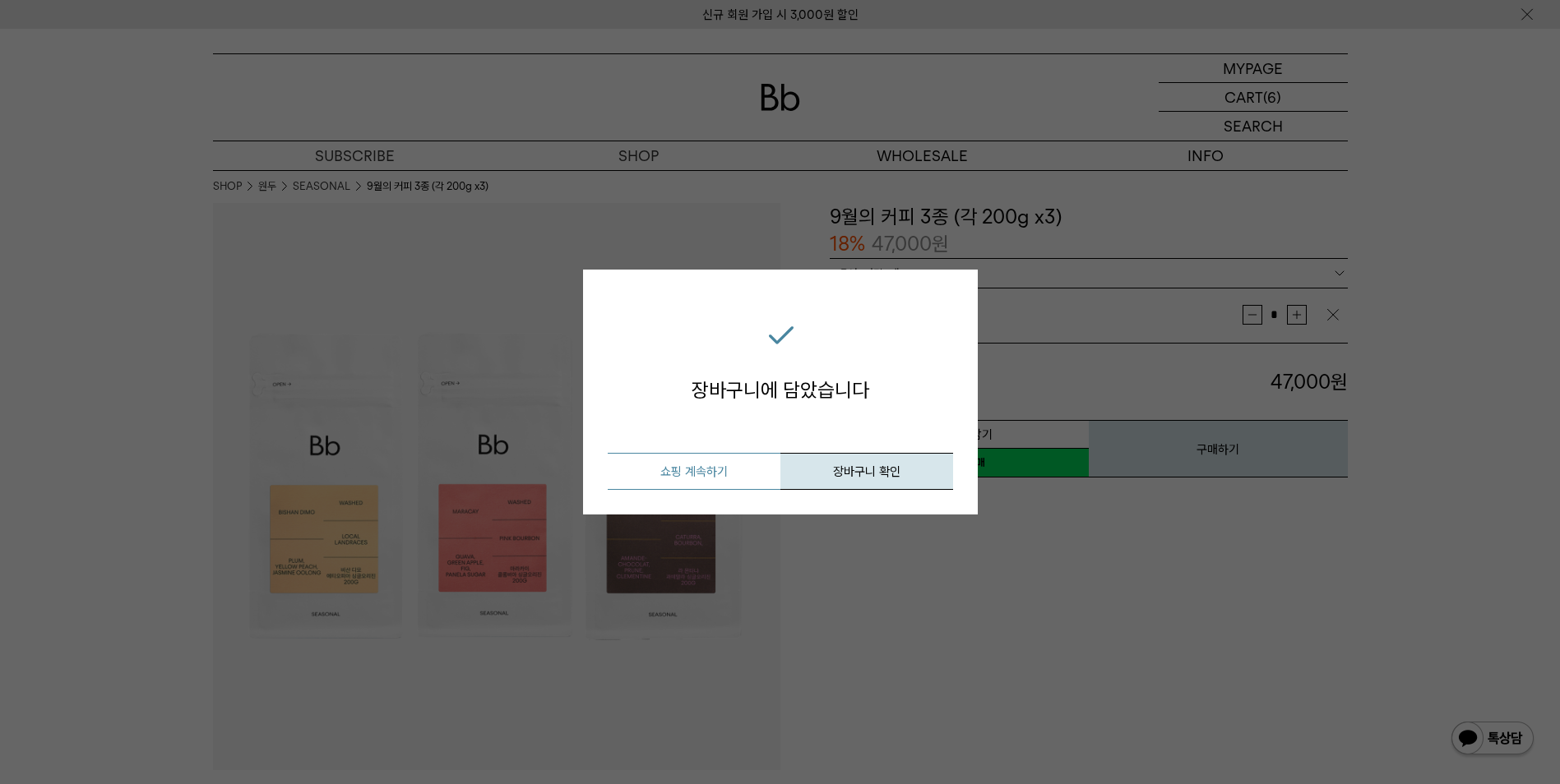
click at [717, 479] on button "쇼핑 계속하기" at bounding box center [694, 472] width 173 height 37
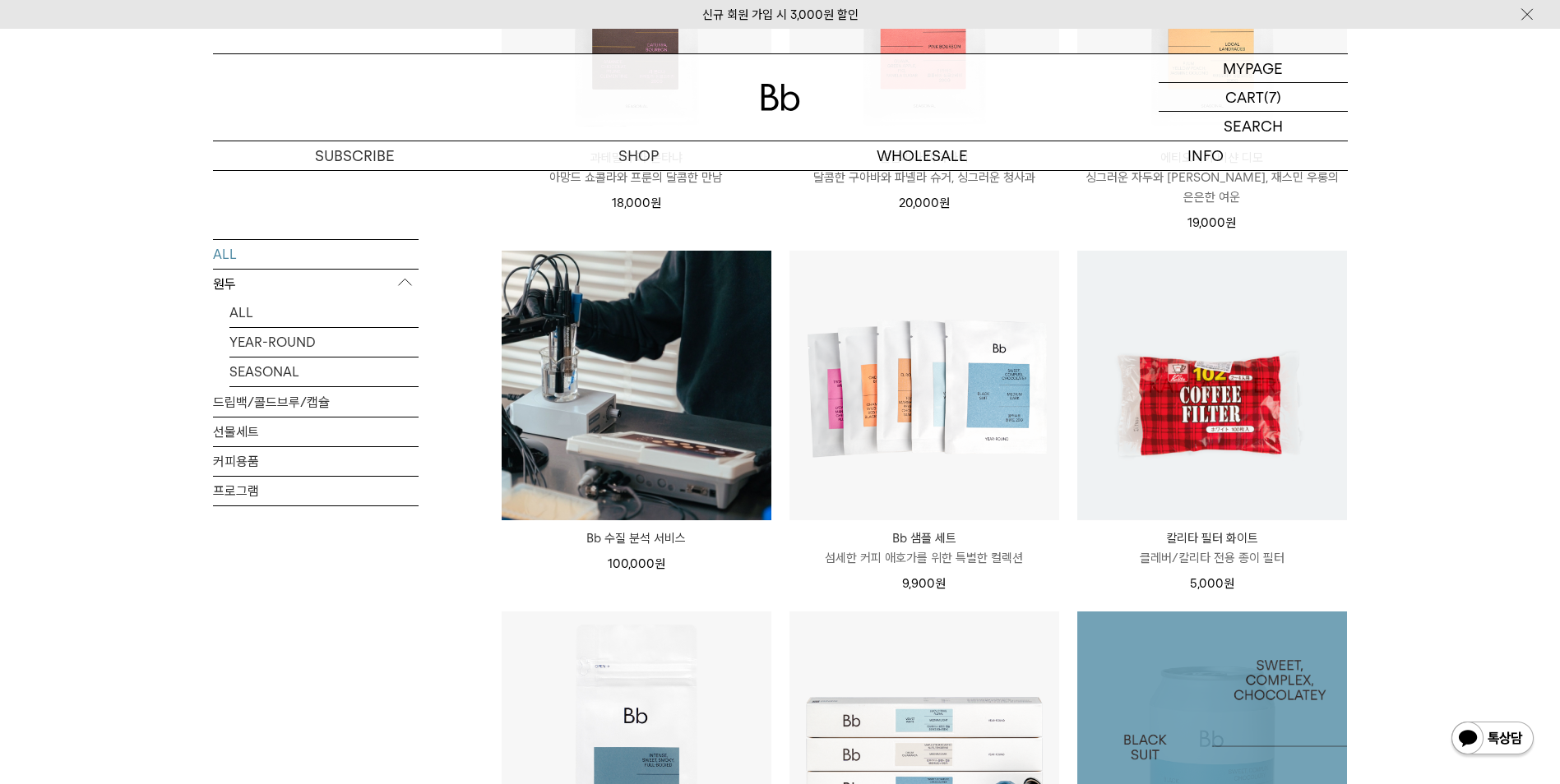
scroll to position [1891, 0]
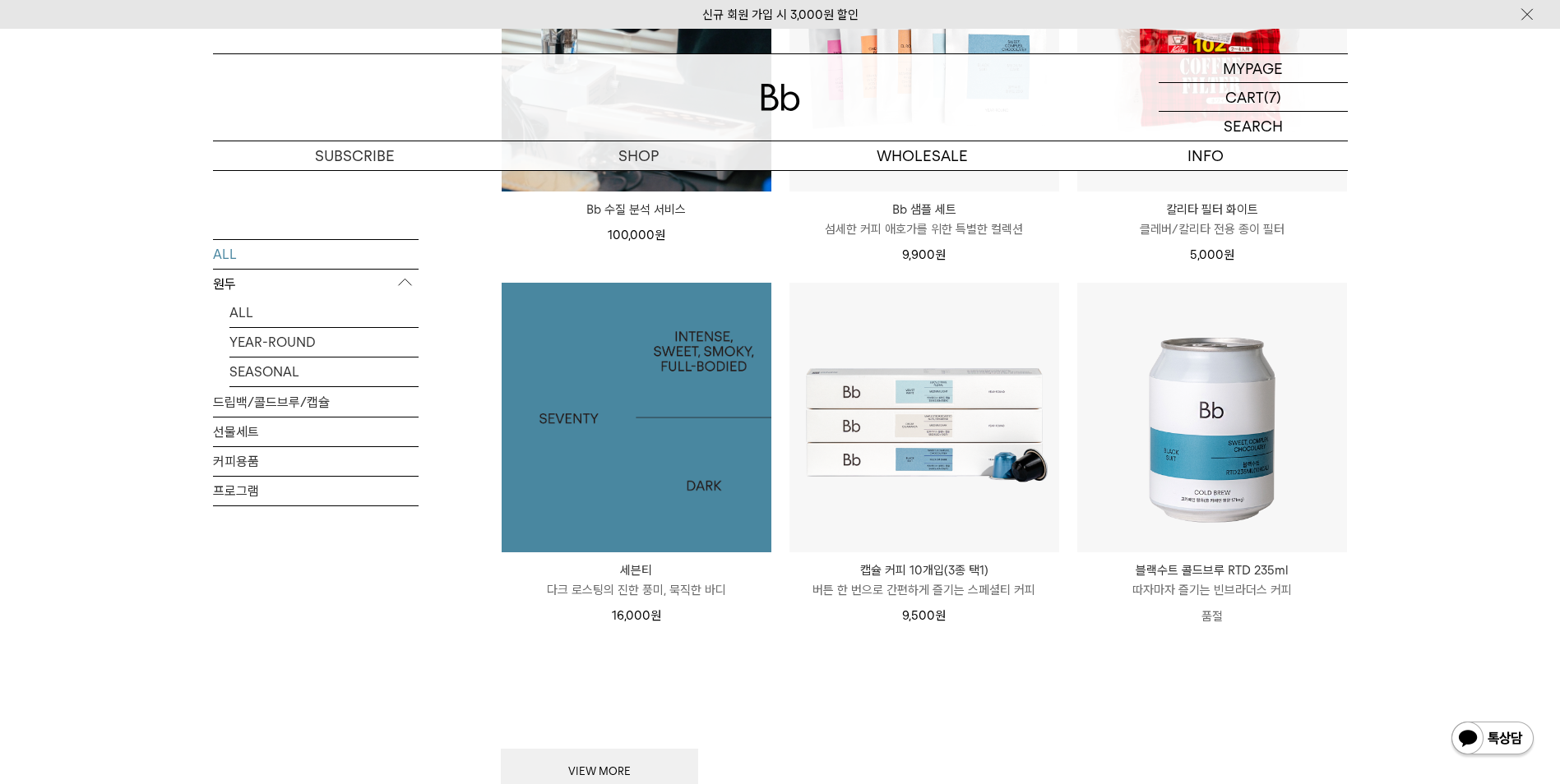
click at [678, 455] on img at bounding box center [636, 417] width 269 height 269
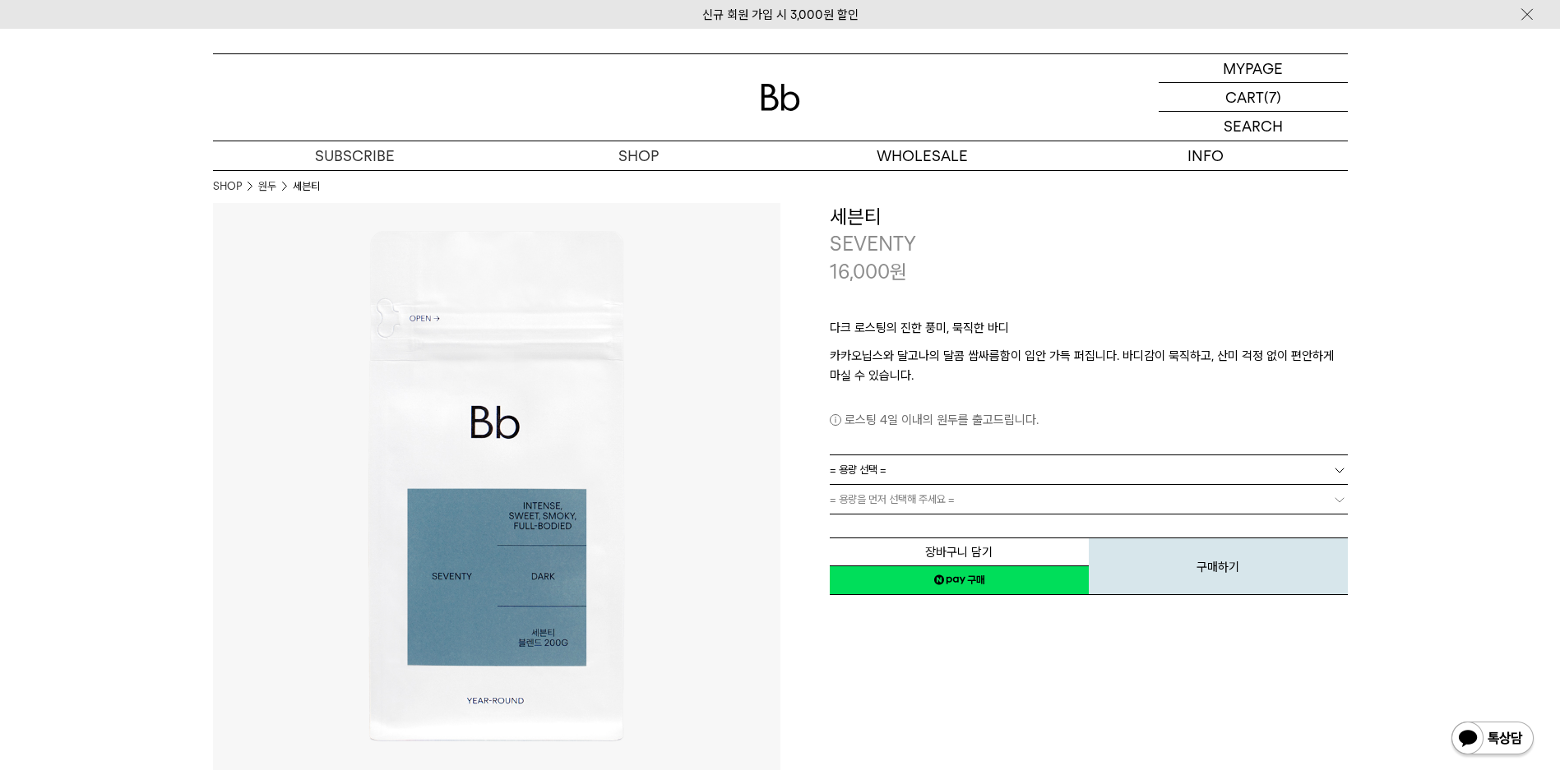
click at [1053, 477] on link "= 용량 선택 =" at bounding box center [1089, 470] width 518 height 29
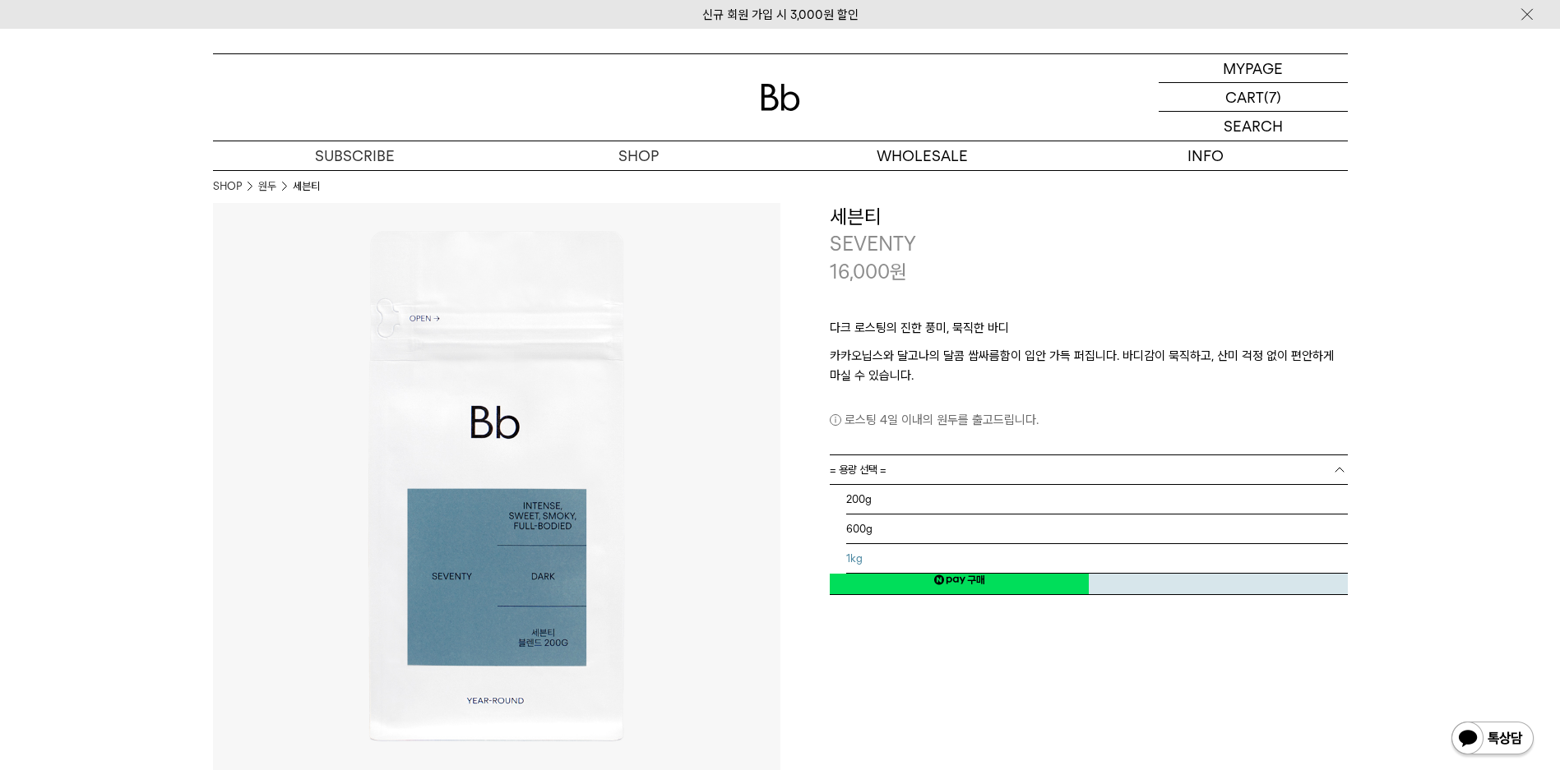
click at [917, 558] on li "1kg" at bounding box center [1097, 559] width 501 height 30
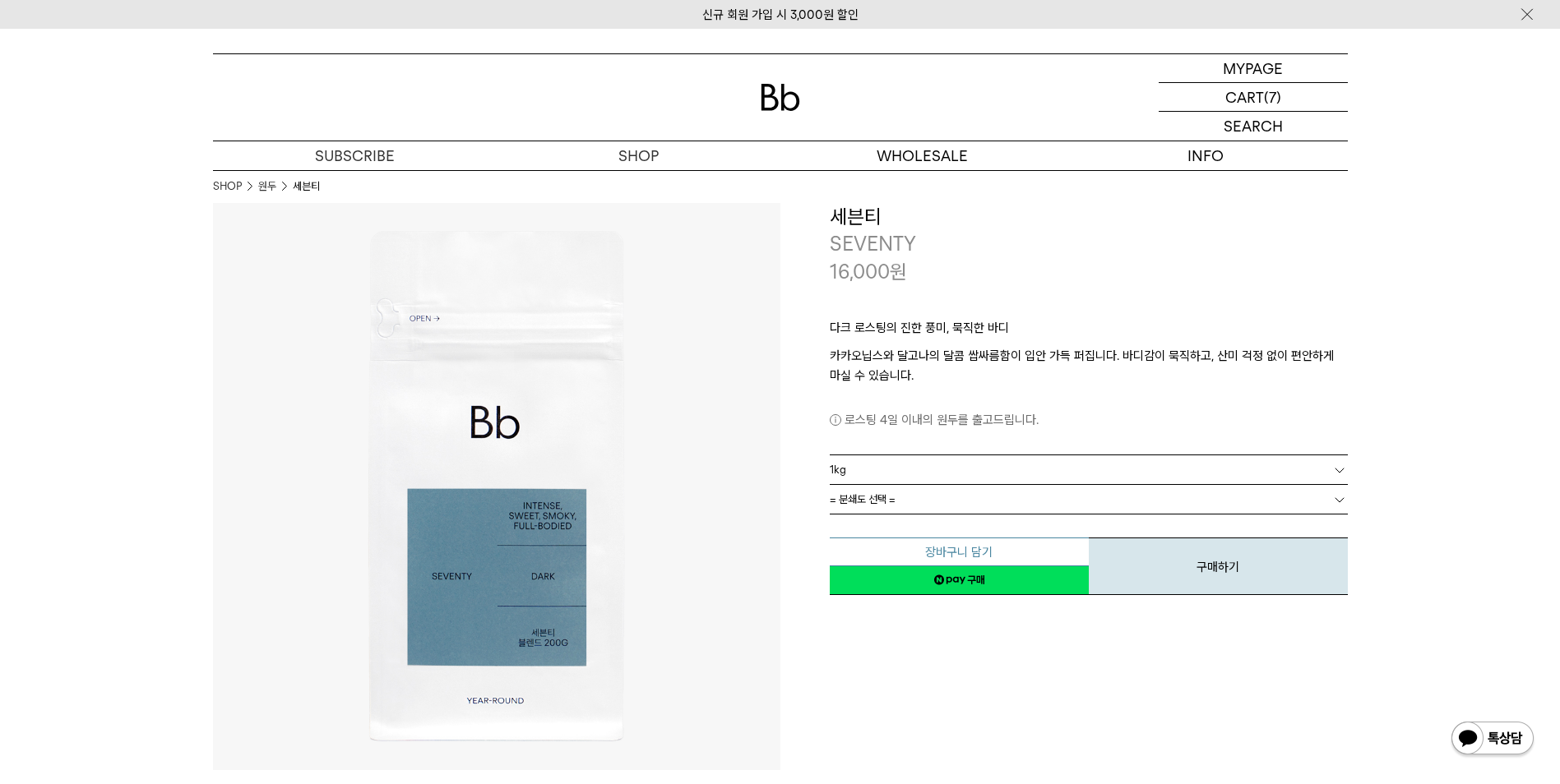
click at [1021, 547] on button "장바구니 담기" at bounding box center [960, 552] width 259 height 29
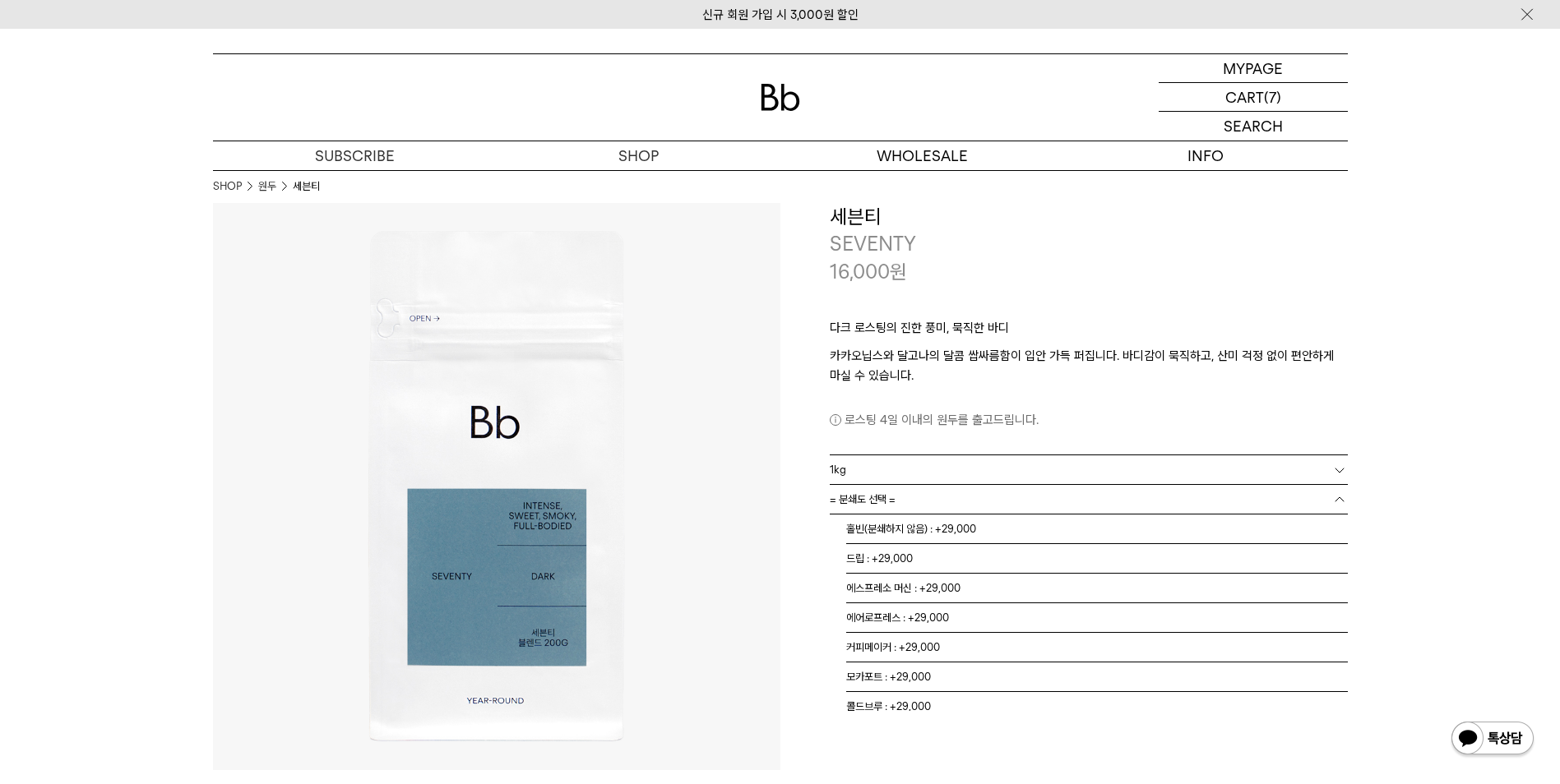
click at [948, 504] on link "= 분쇄도 선택 =" at bounding box center [1089, 500] width 518 height 29
click at [910, 557] on li "드립 : +29,000" at bounding box center [1097, 559] width 501 height 30
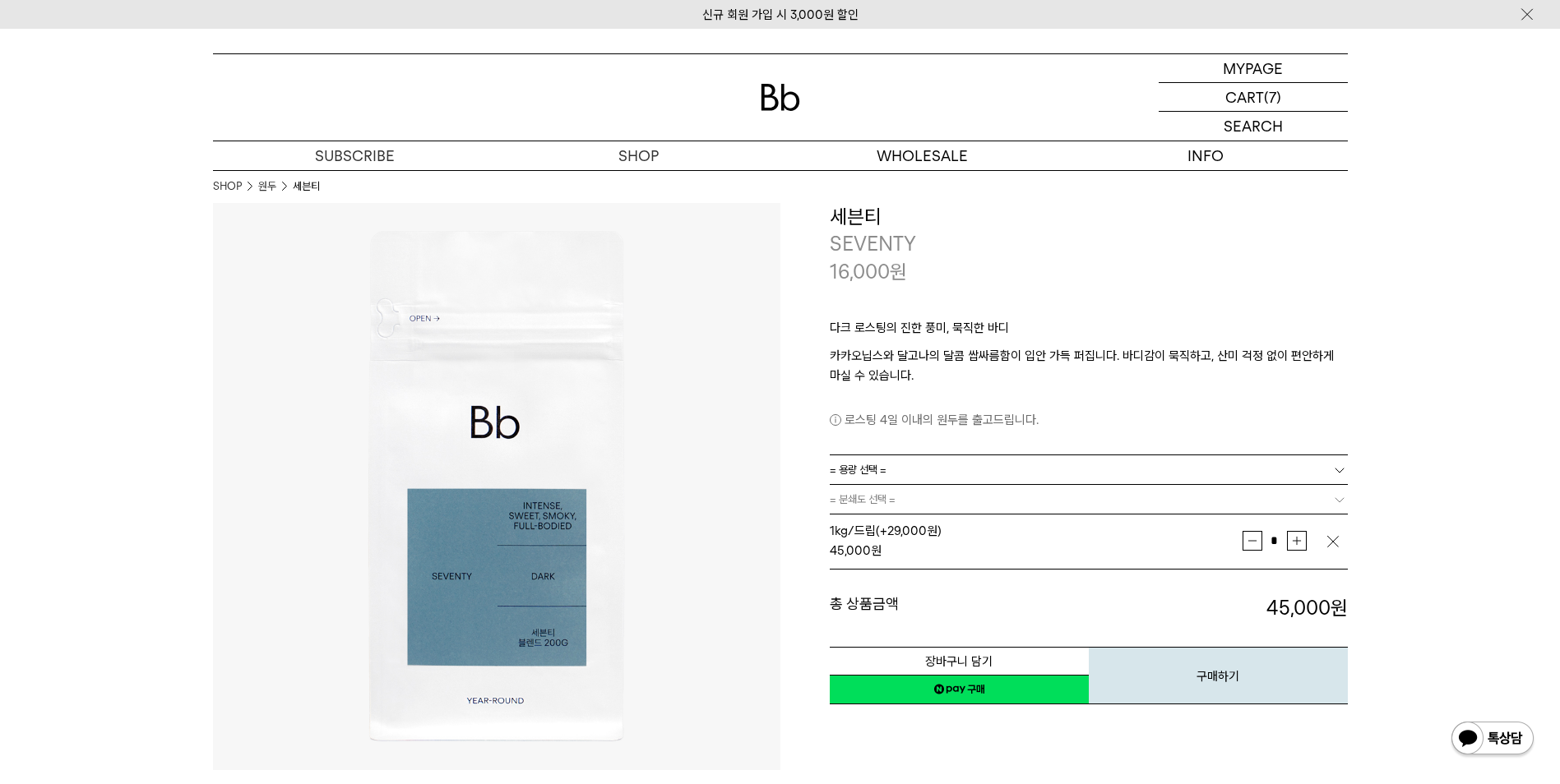
click at [917, 494] on link "= 분쇄도 선택 =" at bounding box center [1089, 500] width 518 height 29
click at [1332, 547] on img "button" at bounding box center [1332, 541] width 16 height 16
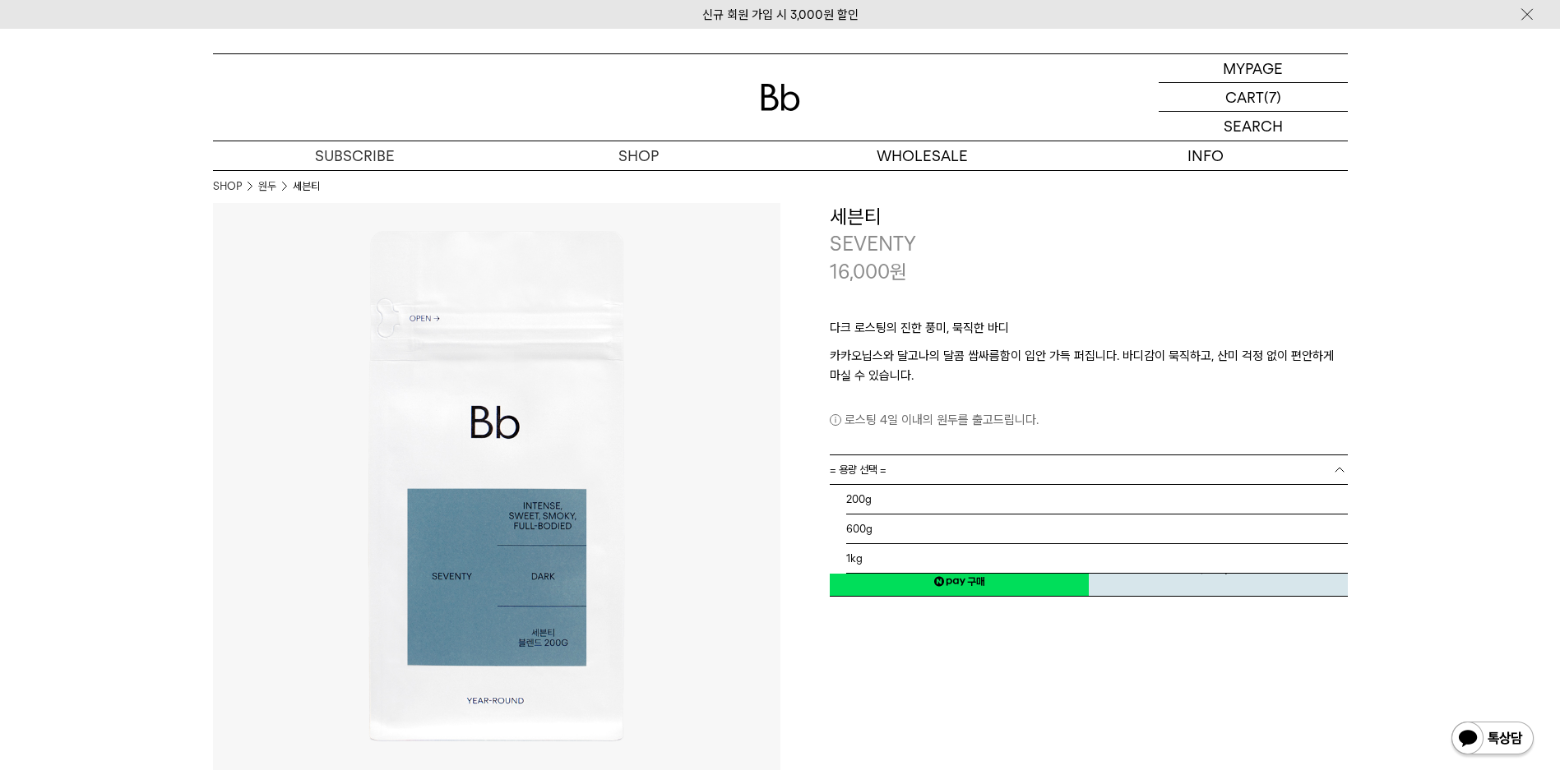
click at [1236, 466] on link "= 용량 선택 =" at bounding box center [1089, 470] width 518 height 29
click at [927, 551] on li "1kg" at bounding box center [1097, 559] width 501 height 30
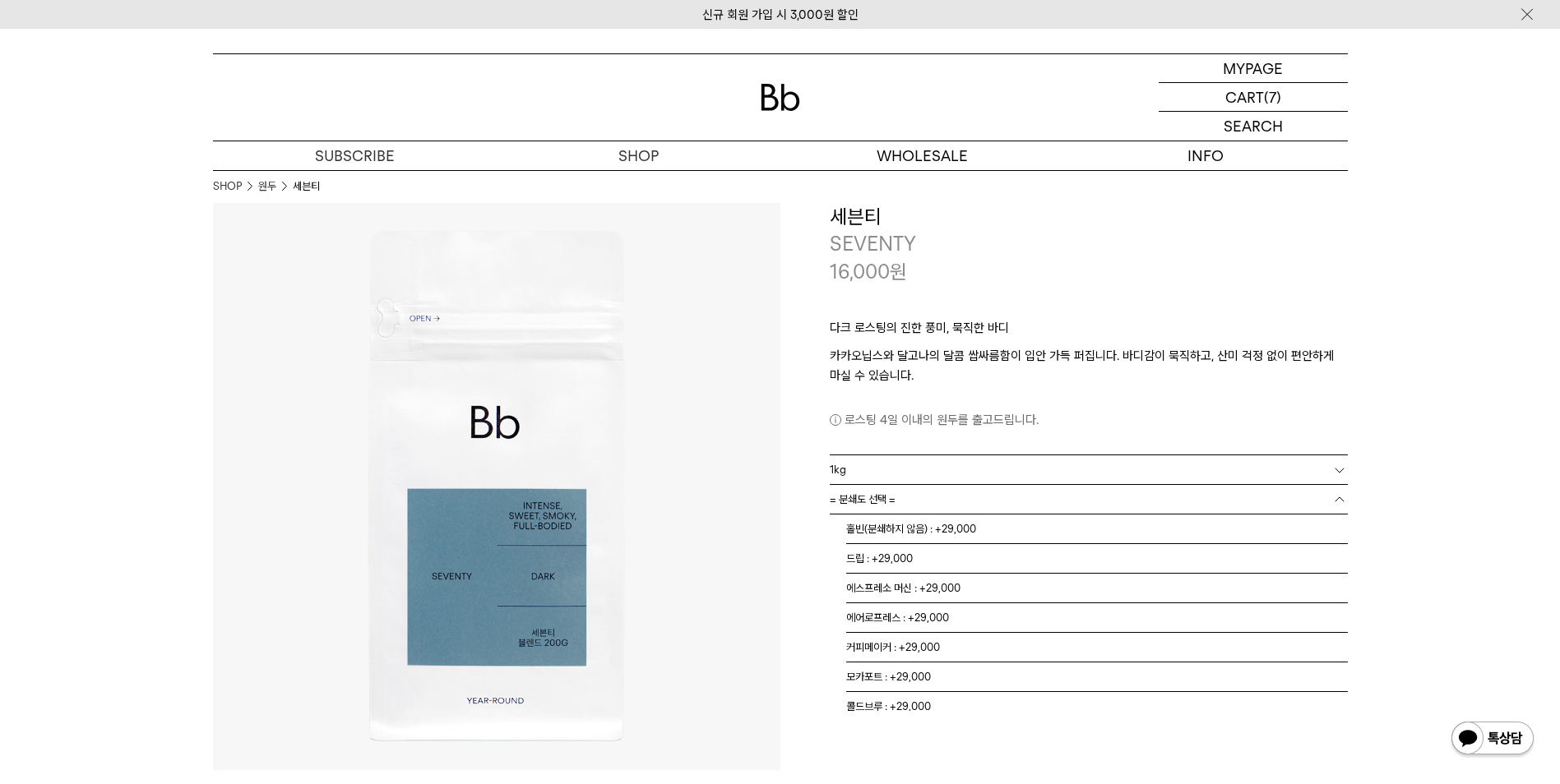
click at [946, 493] on link "= 분쇄도 선택 =" at bounding box center [1089, 500] width 518 height 29
click at [913, 530] on li "홀빈(분쇄하지 않음) : +29,000" at bounding box center [1097, 529] width 501 height 30
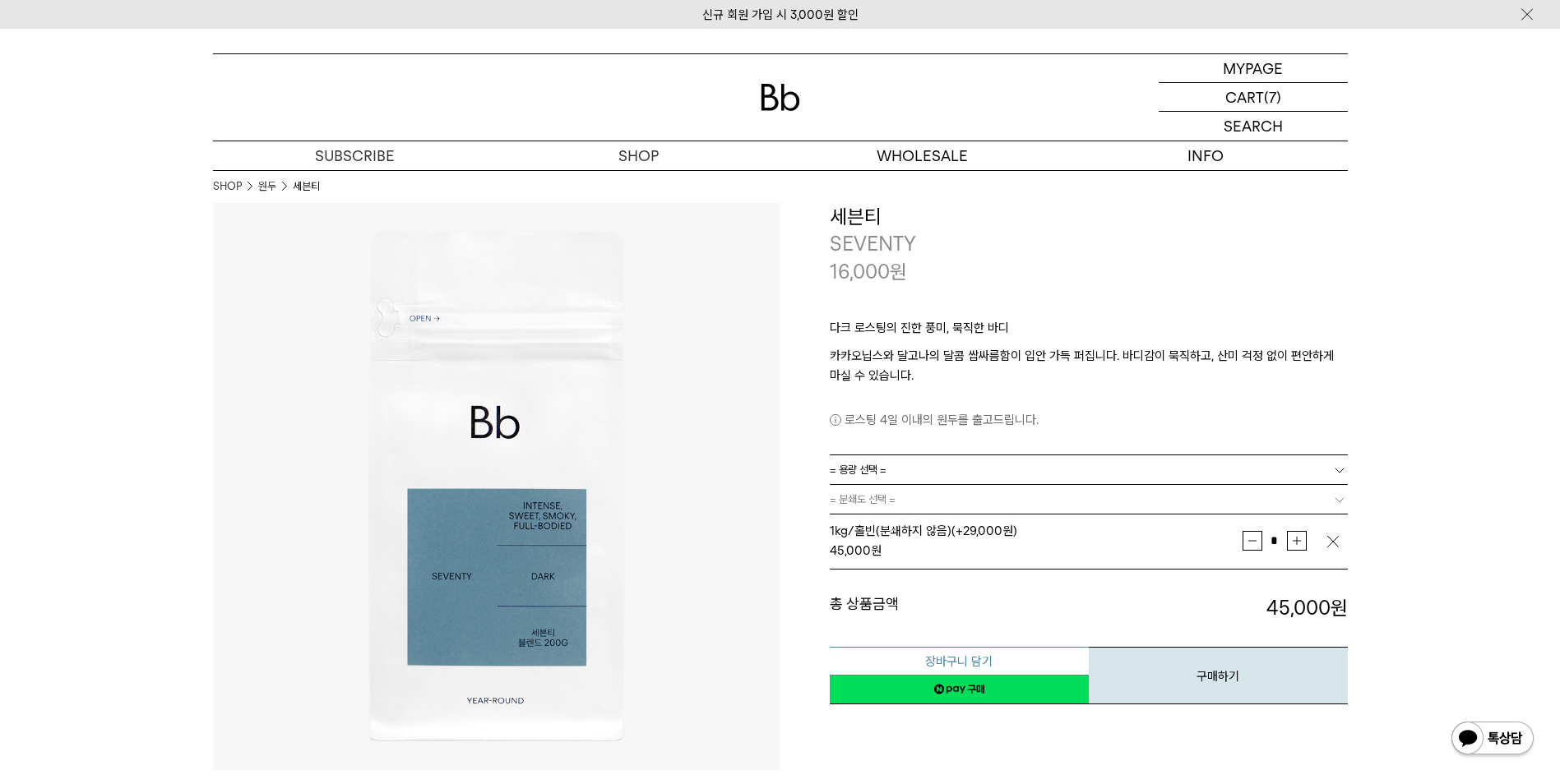
click at [995, 661] on button "장바구니 담기" at bounding box center [960, 661] width 259 height 29
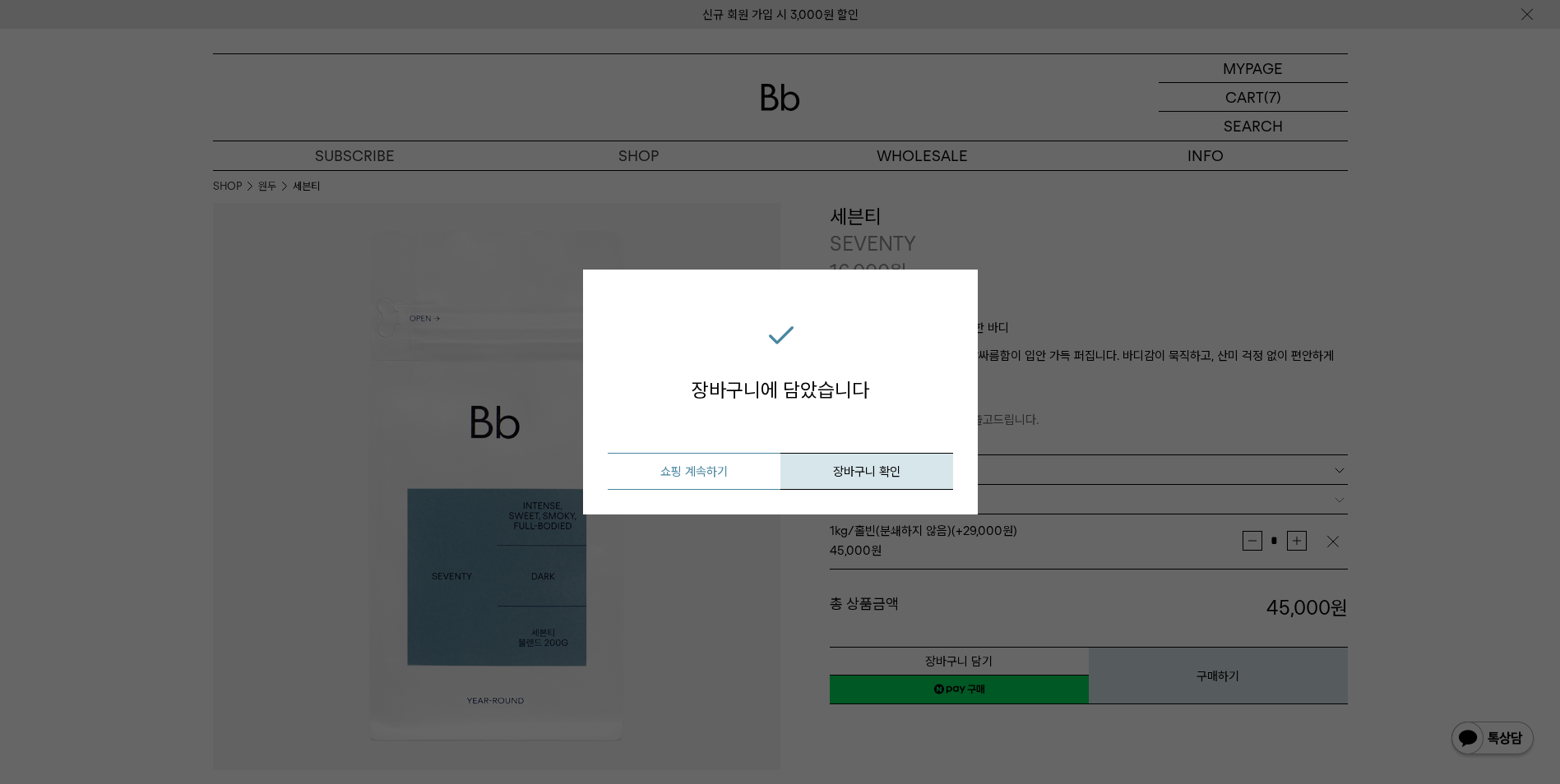
click at [727, 468] on button "쇼핑 계속하기" at bounding box center [694, 472] width 173 height 37
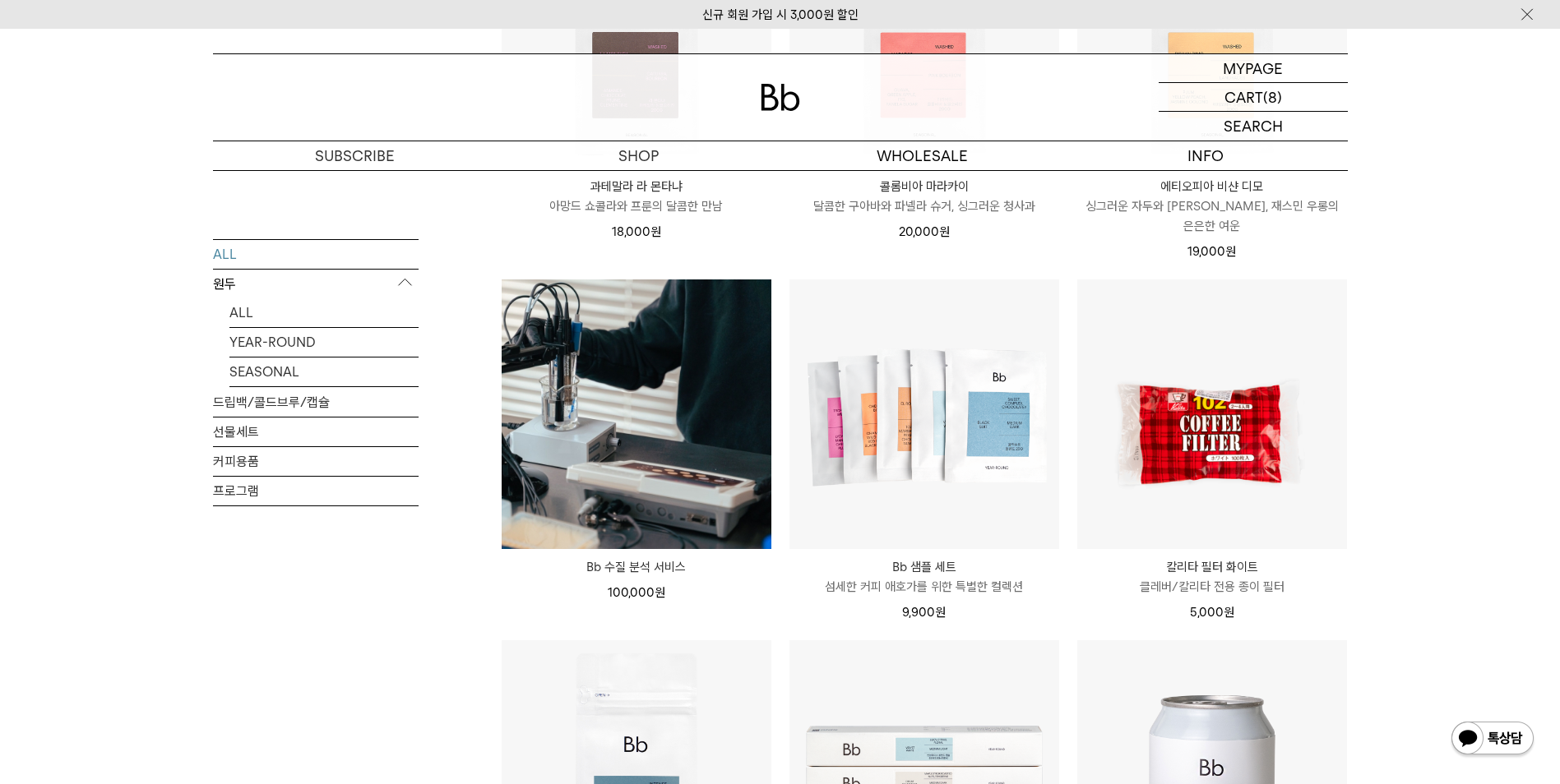
scroll to position [1562, 0]
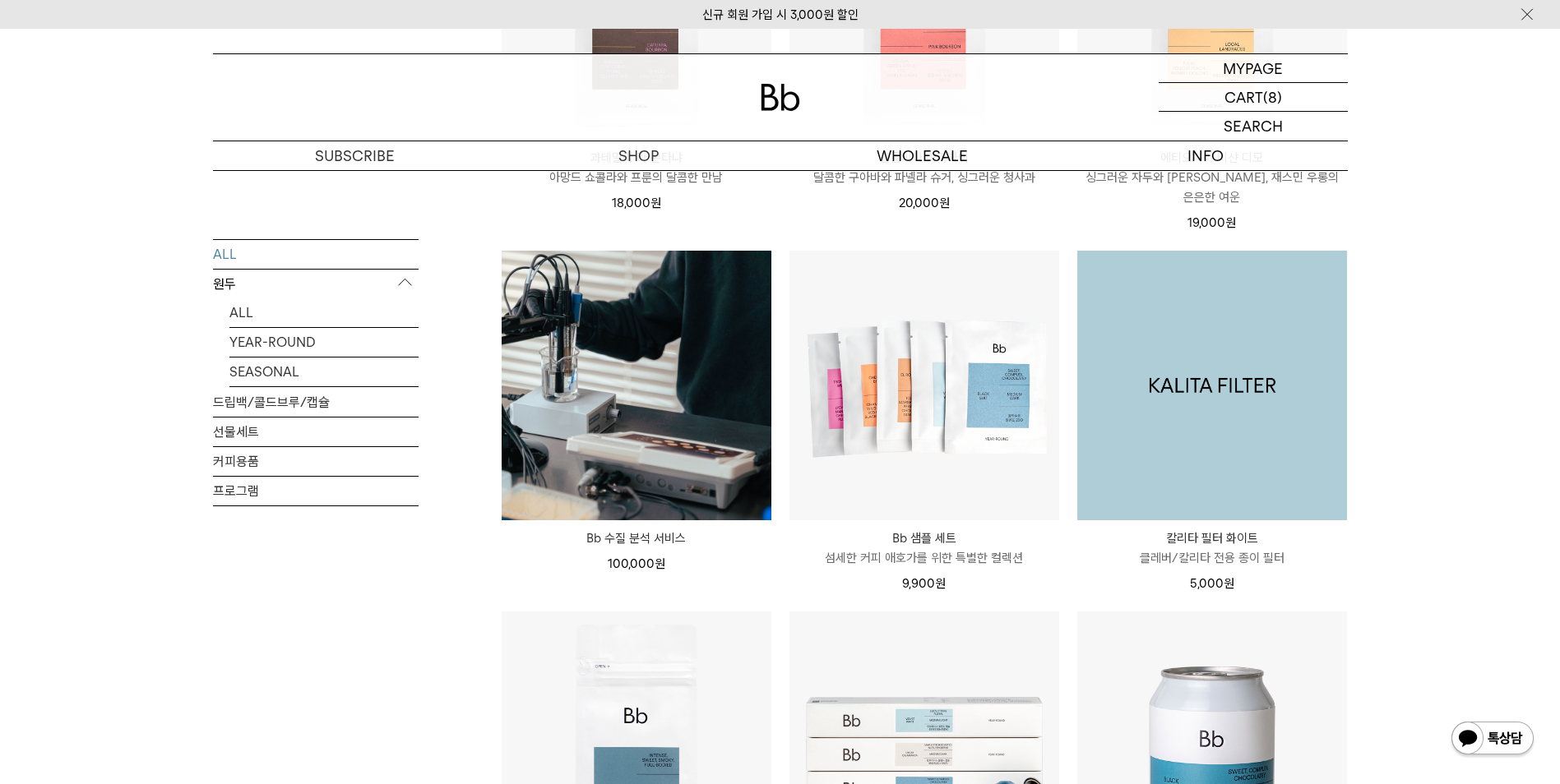
click at [1158, 414] on img at bounding box center [1212, 385] width 269 height 269
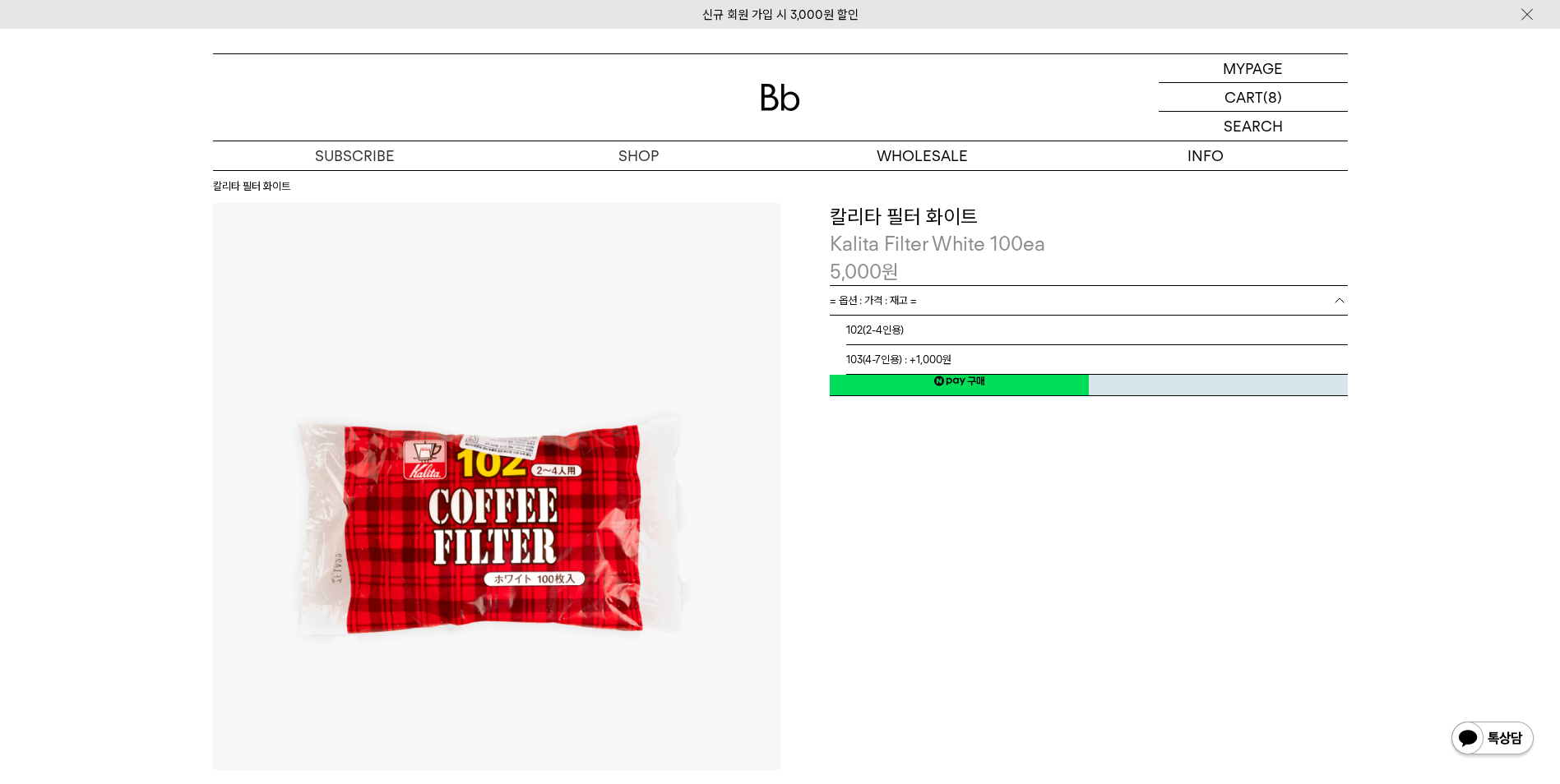
click at [1004, 302] on link "= 옵션 : 가격 : 재고 =" at bounding box center [1089, 301] width 518 height 29
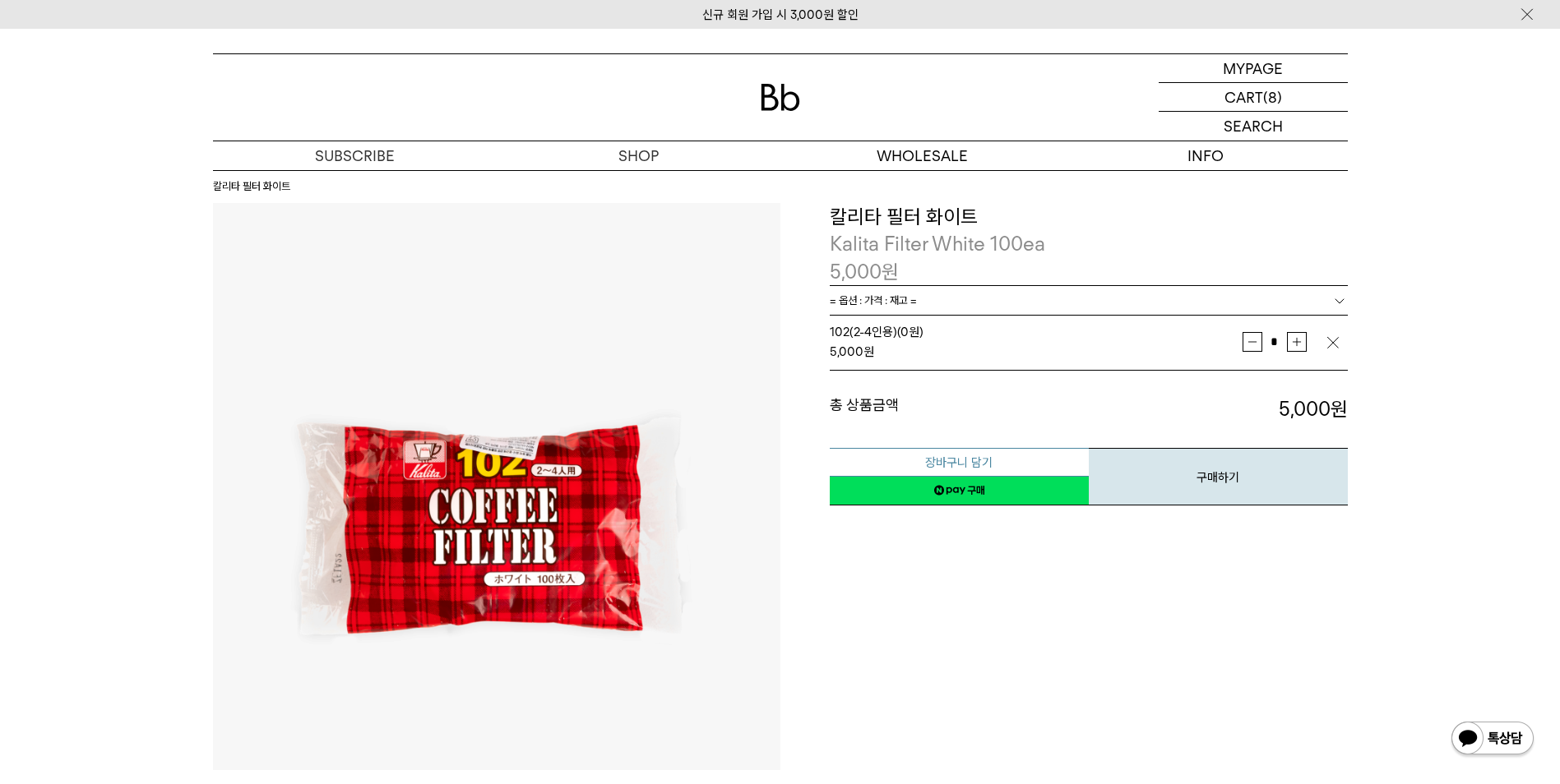
click at [994, 455] on button "장바구니 담기" at bounding box center [960, 462] width 259 height 29
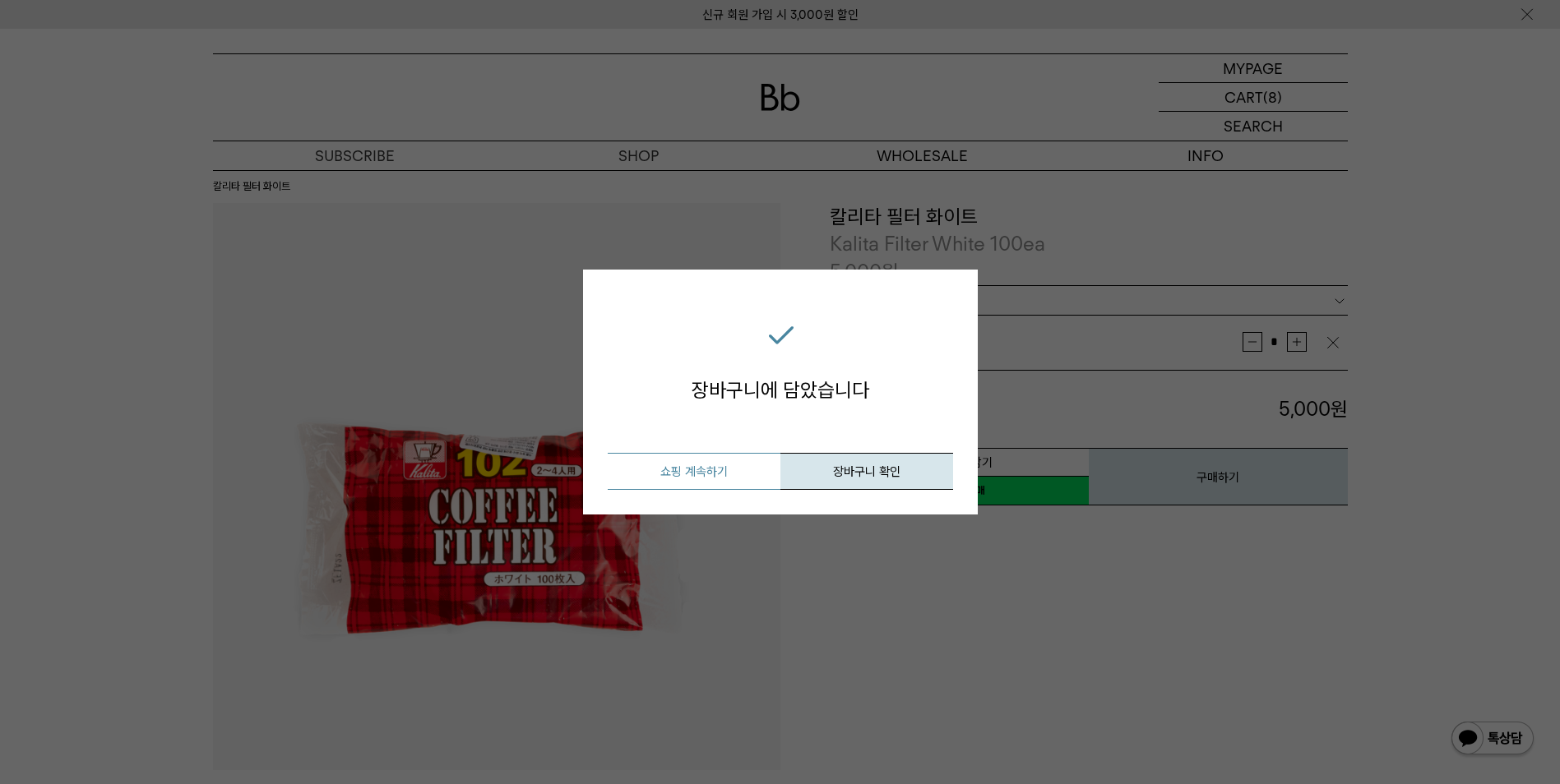
click at [733, 477] on button "쇼핑 계속하기" at bounding box center [694, 472] width 173 height 37
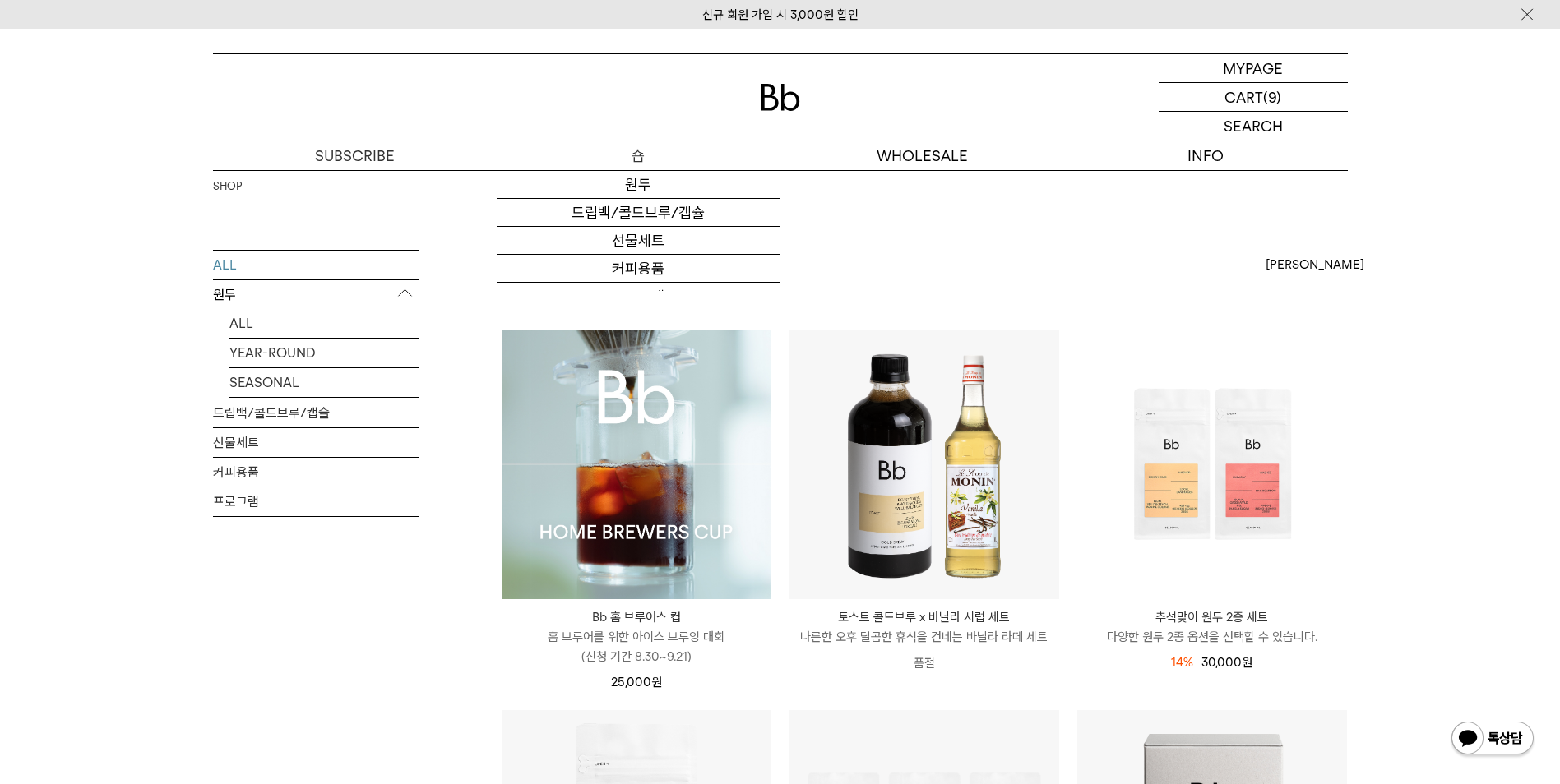
click at [642, 164] on p "숍" at bounding box center [638, 156] width 284 height 29
click at [631, 179] on link "원두" at bounding box center [638, 185] width 284 height 28
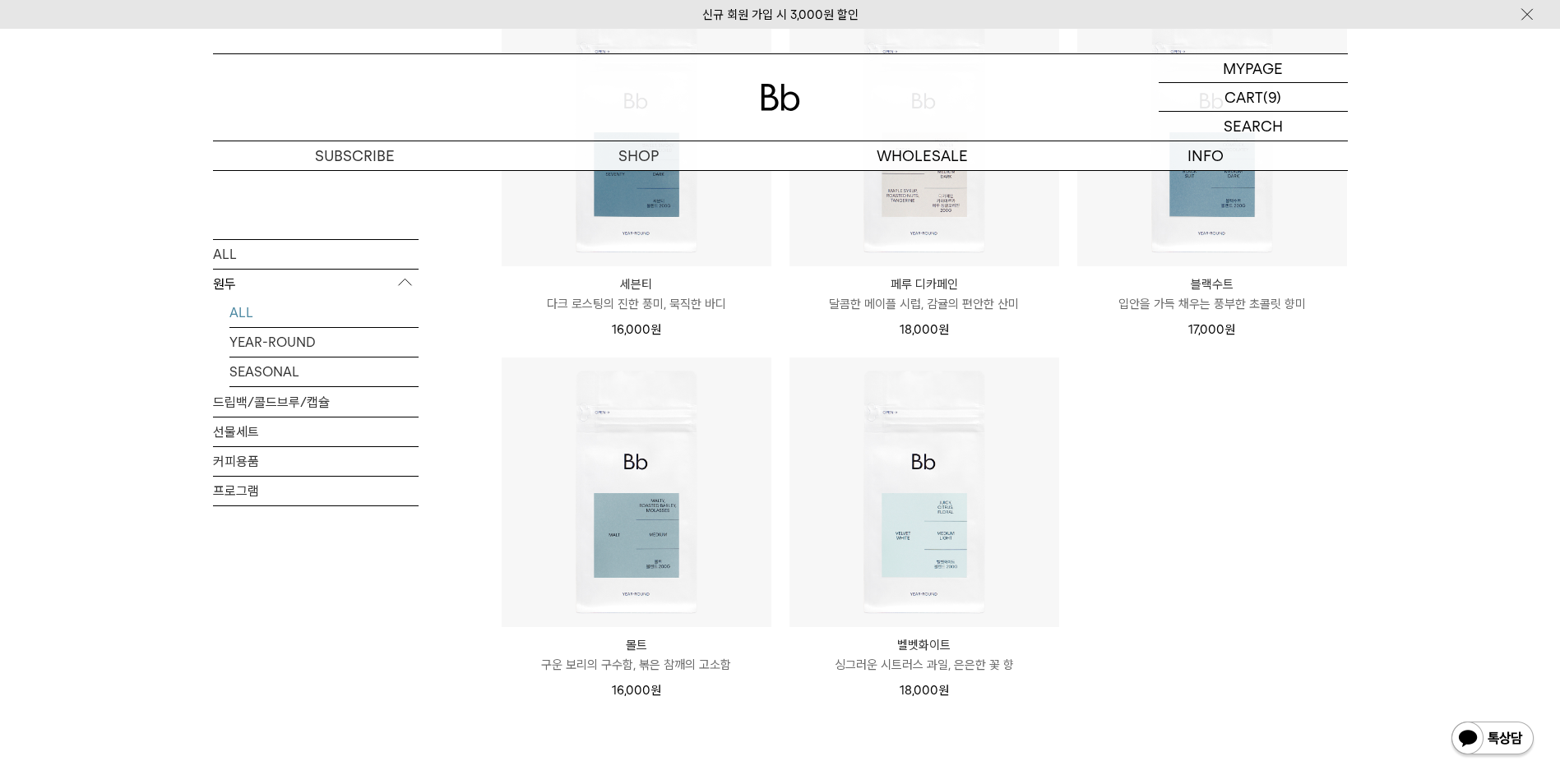
scroll to position [1480, 0]
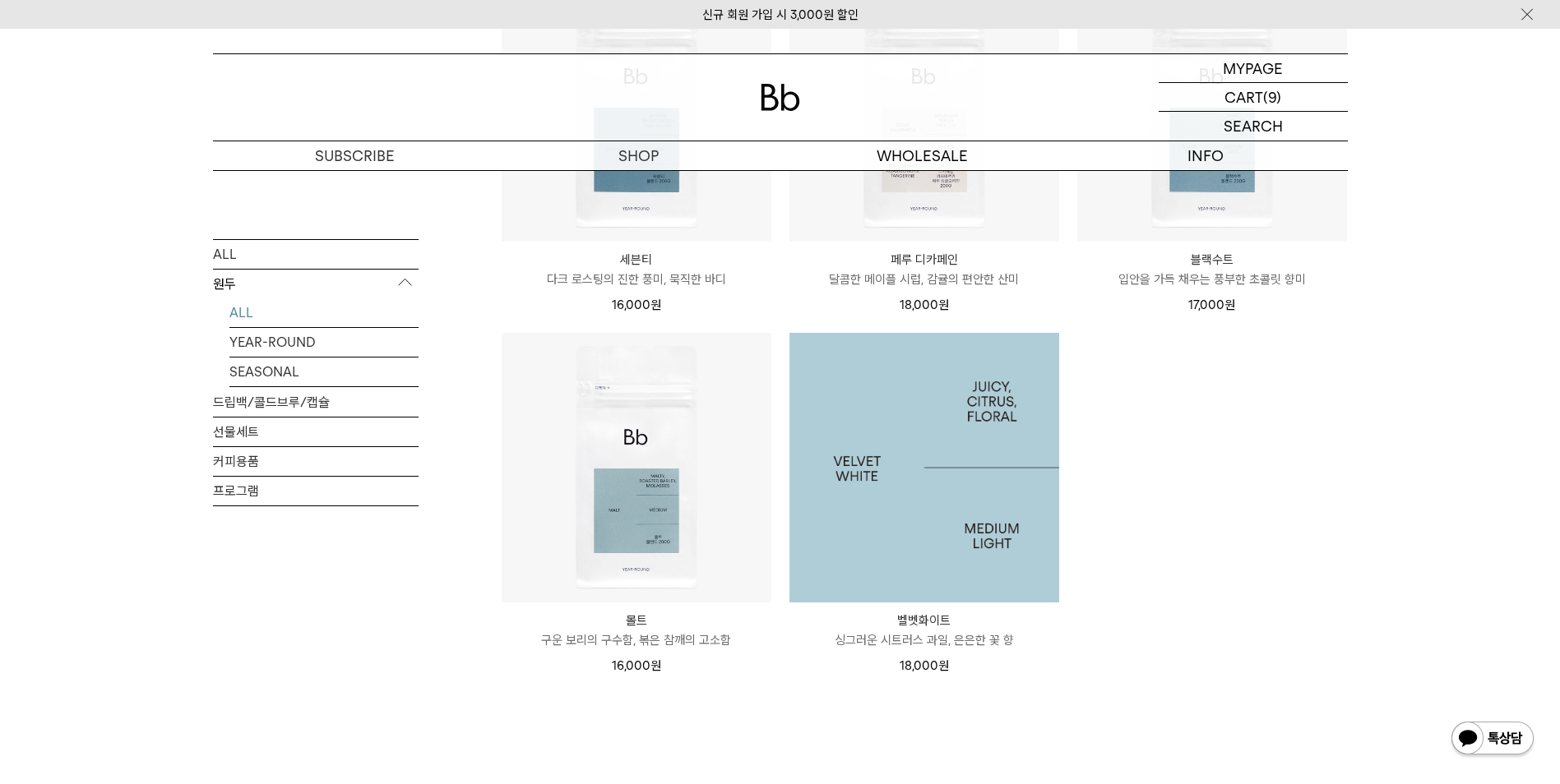
click at [946, 508] on img at bounding box center [924, 467] width 269 height 269
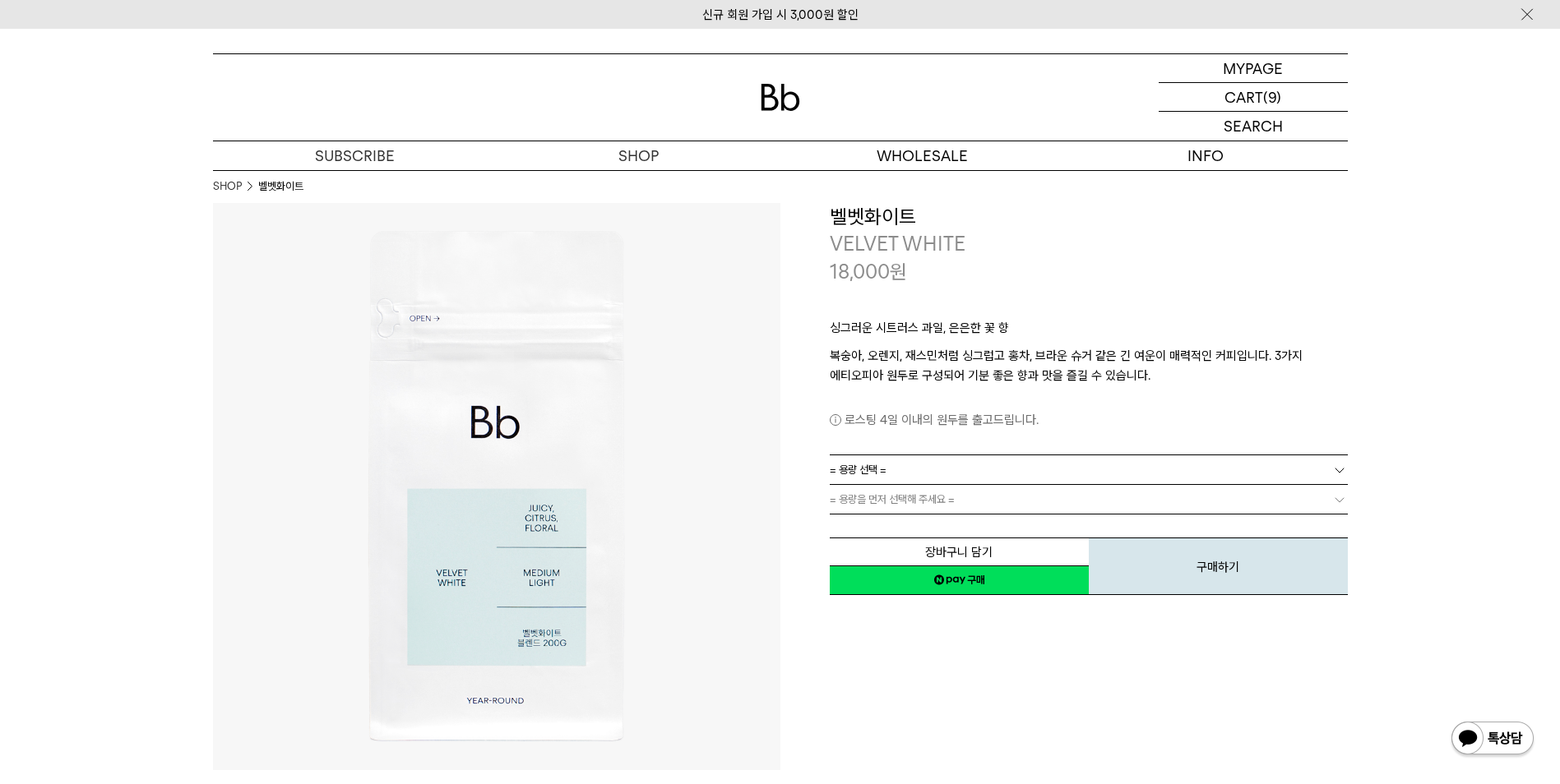
click at [976, 467] on link "= 용량 선택 =" at bounding box center [1089, 470] width 518 height 29
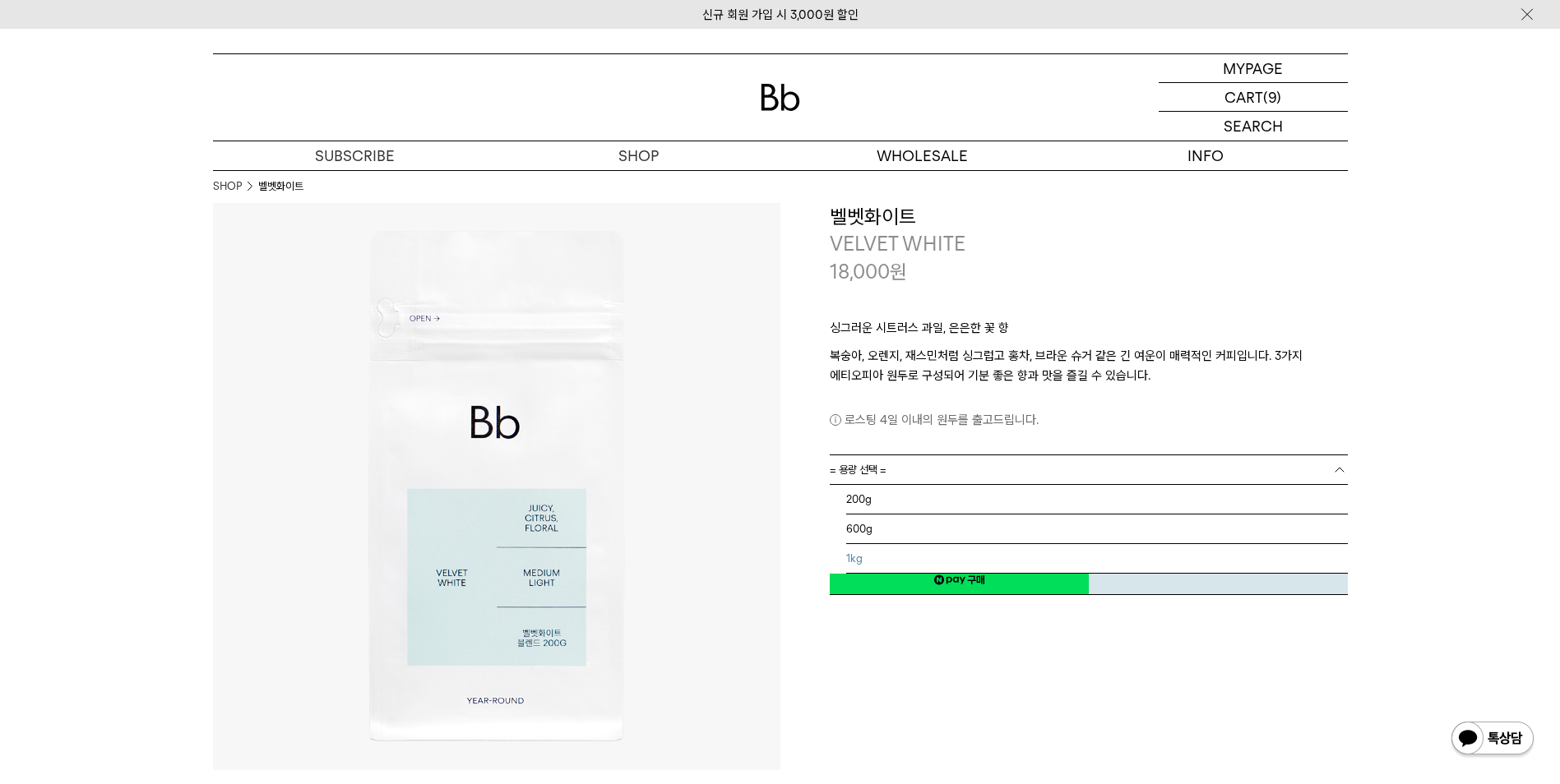
click at [914, 556] on li "1kg" at bounding box center [1097, 559] width 501 height 30
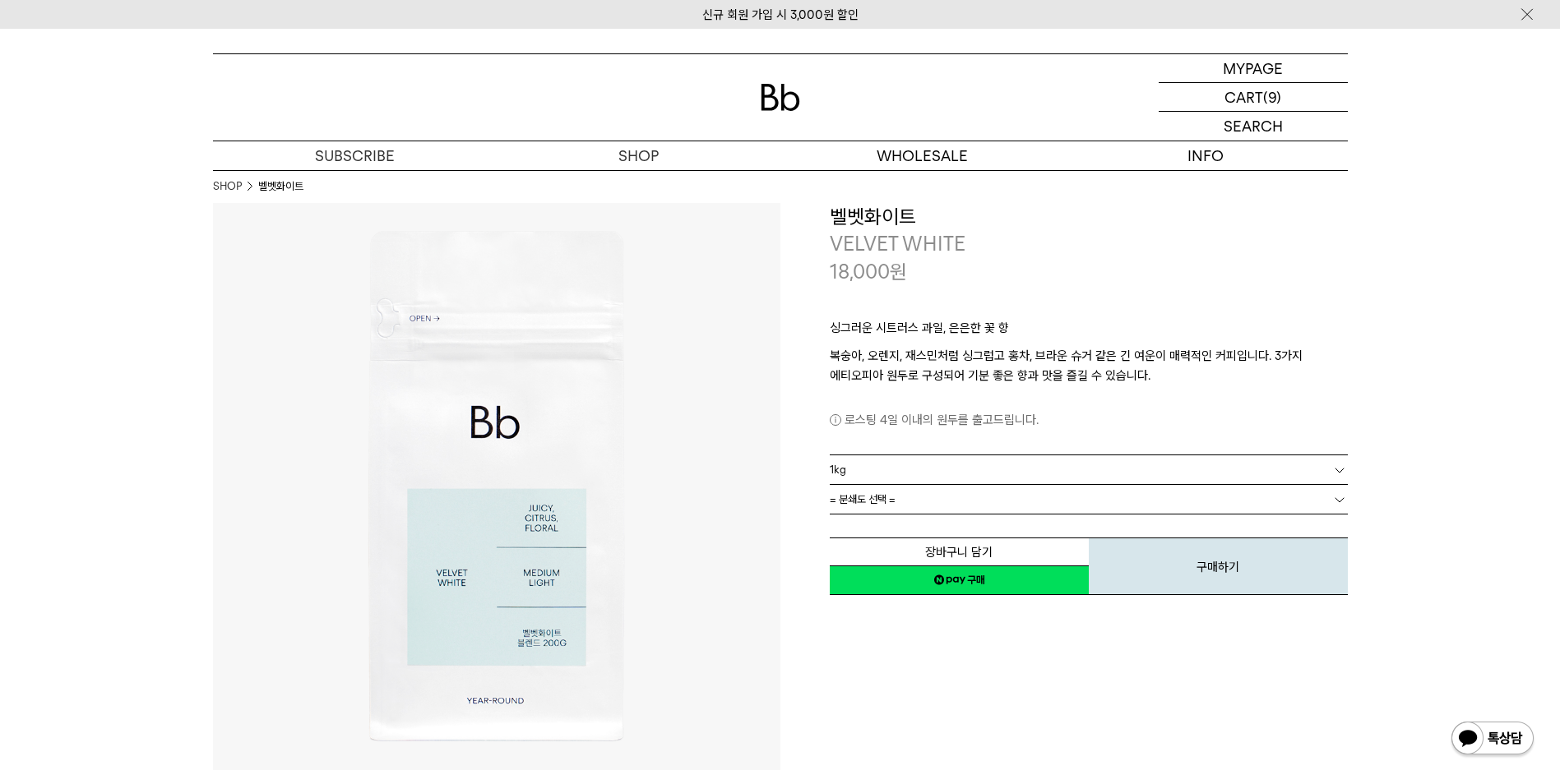
click at [912, 505] on link "= 분쇄도 선택 =" at bounding box center [1089, 500] width 518 height 29
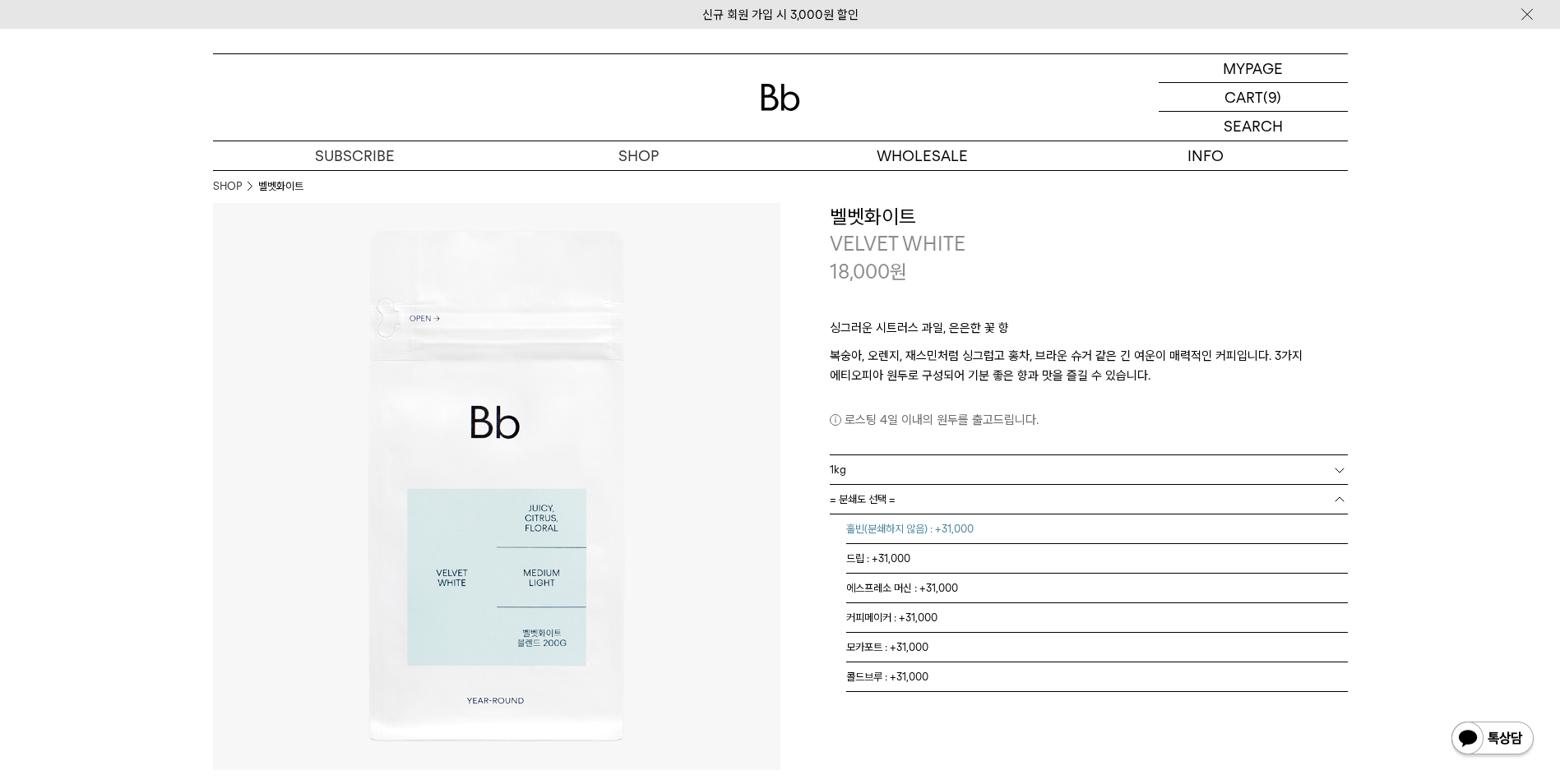
click at [913, 526] on li "홀빈(분쇄하지 않음) : +31,000" at bounding box center [1097, 529] width 501 height 30
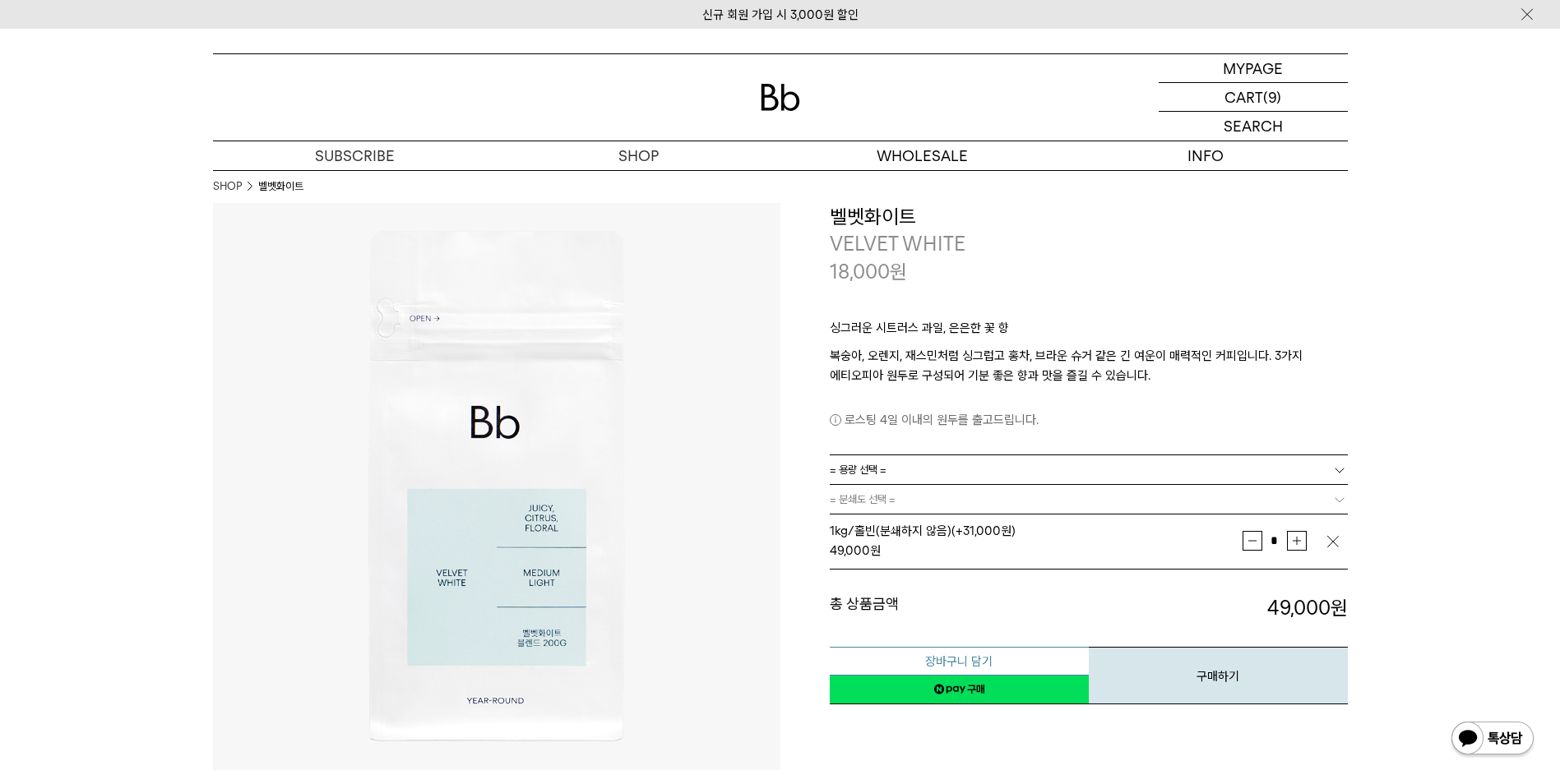
click at [1015, 658] on button "장바구니 담기" at bounding box center [960, 661] width 259 height 29
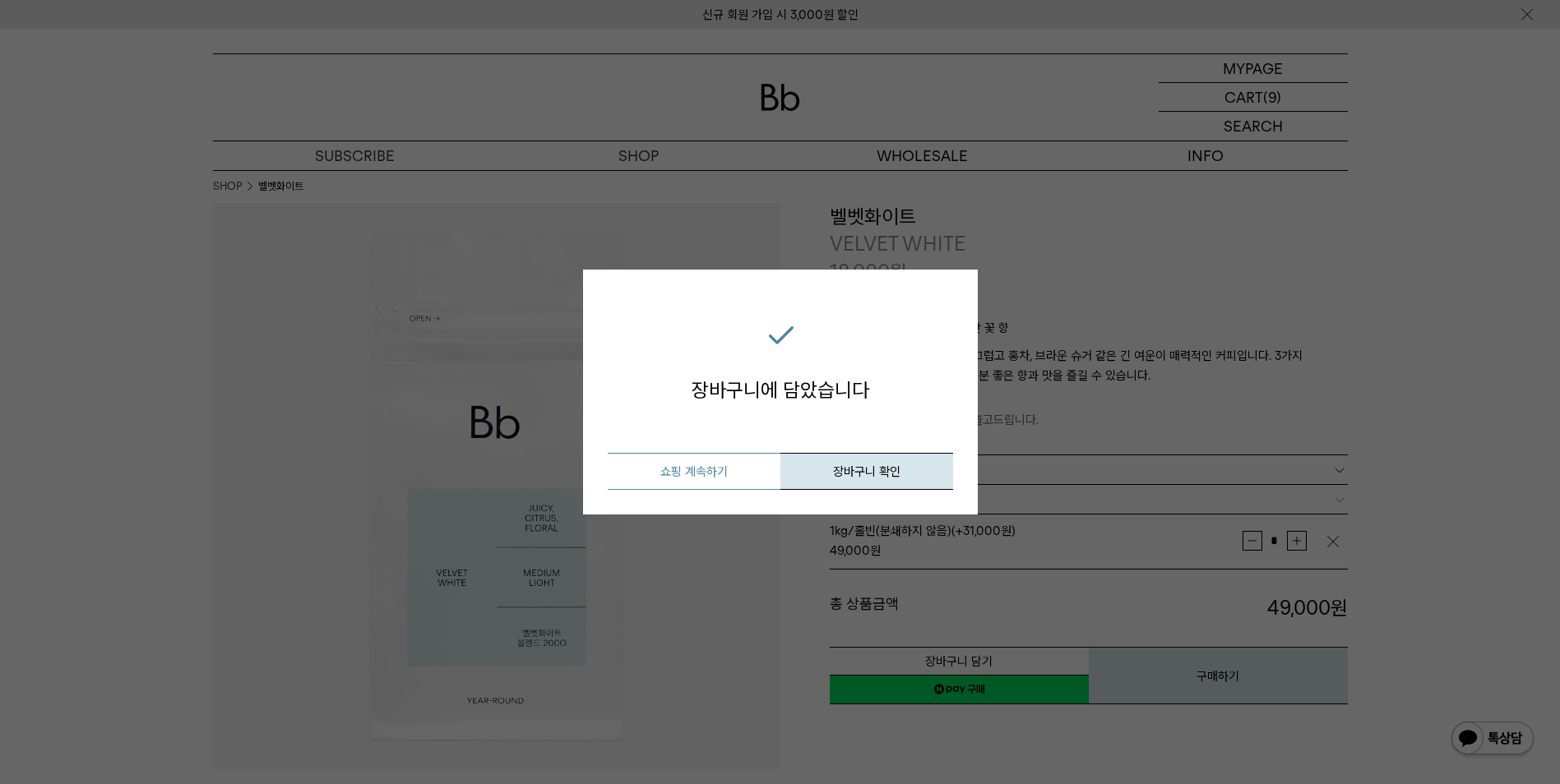
click at [741, 474] on button "쇼핑 계속하기" at bounding box center [694, 472] width 173 height 37
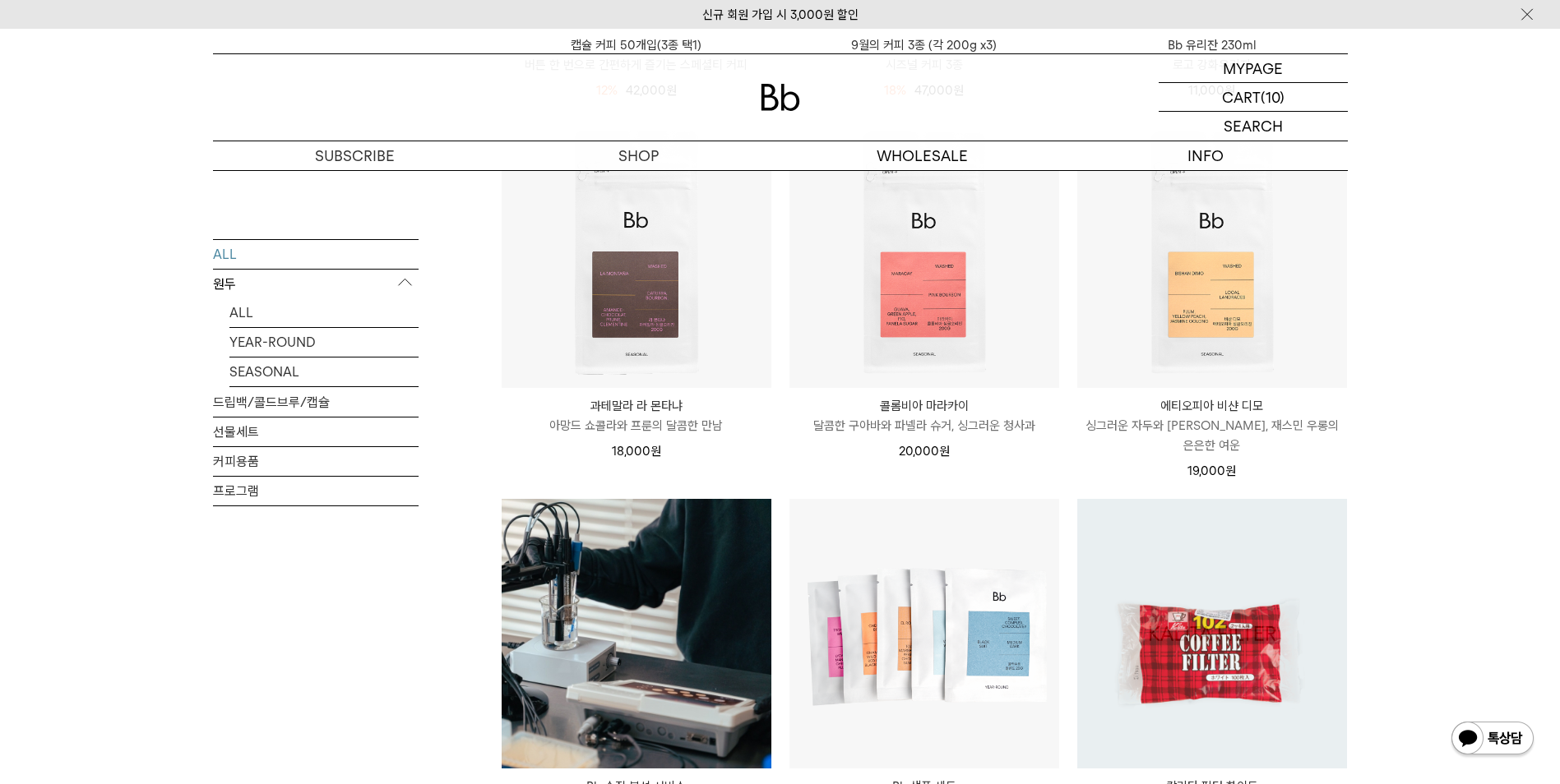
scroll to position [1068, 0]
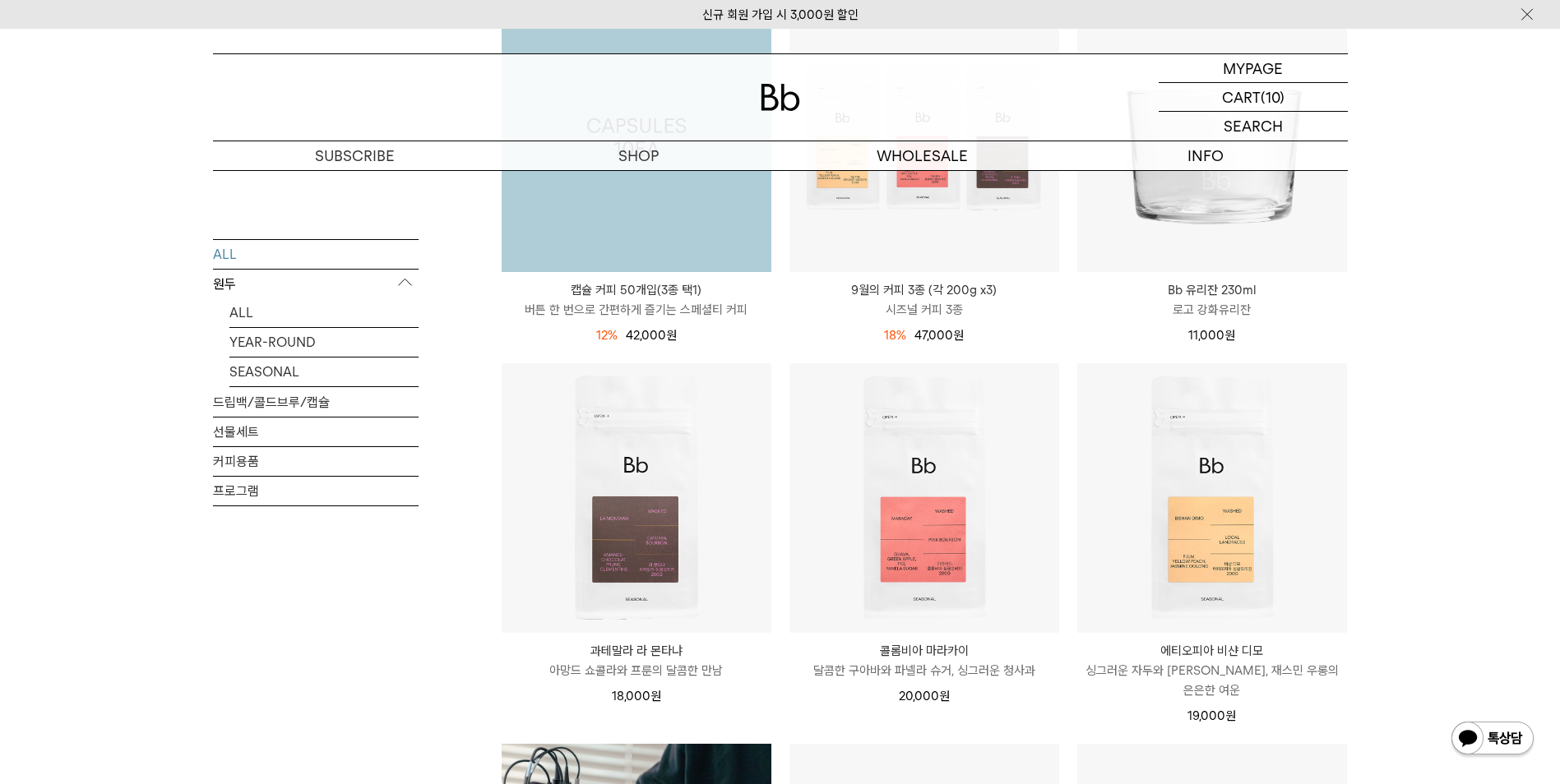
click at [631, 184] on img at bounding box center [636, 137] width 269 height 269
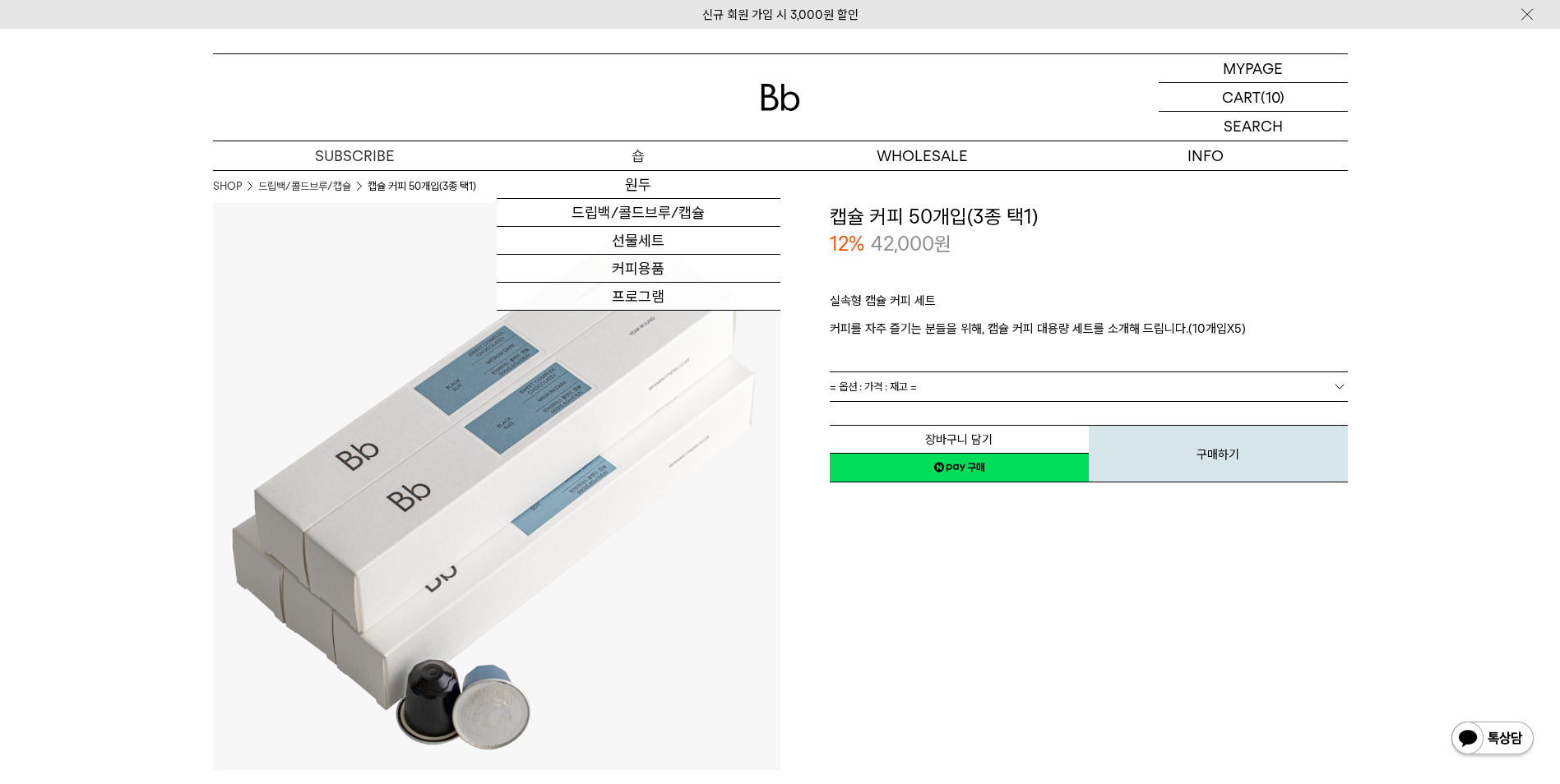
click at [639, 159] on p "숍" at bounding box center [638, 156] width 284 height 29
click at [631, 184] on link "원두" at bounding box center [638, 185] width 284 height 28
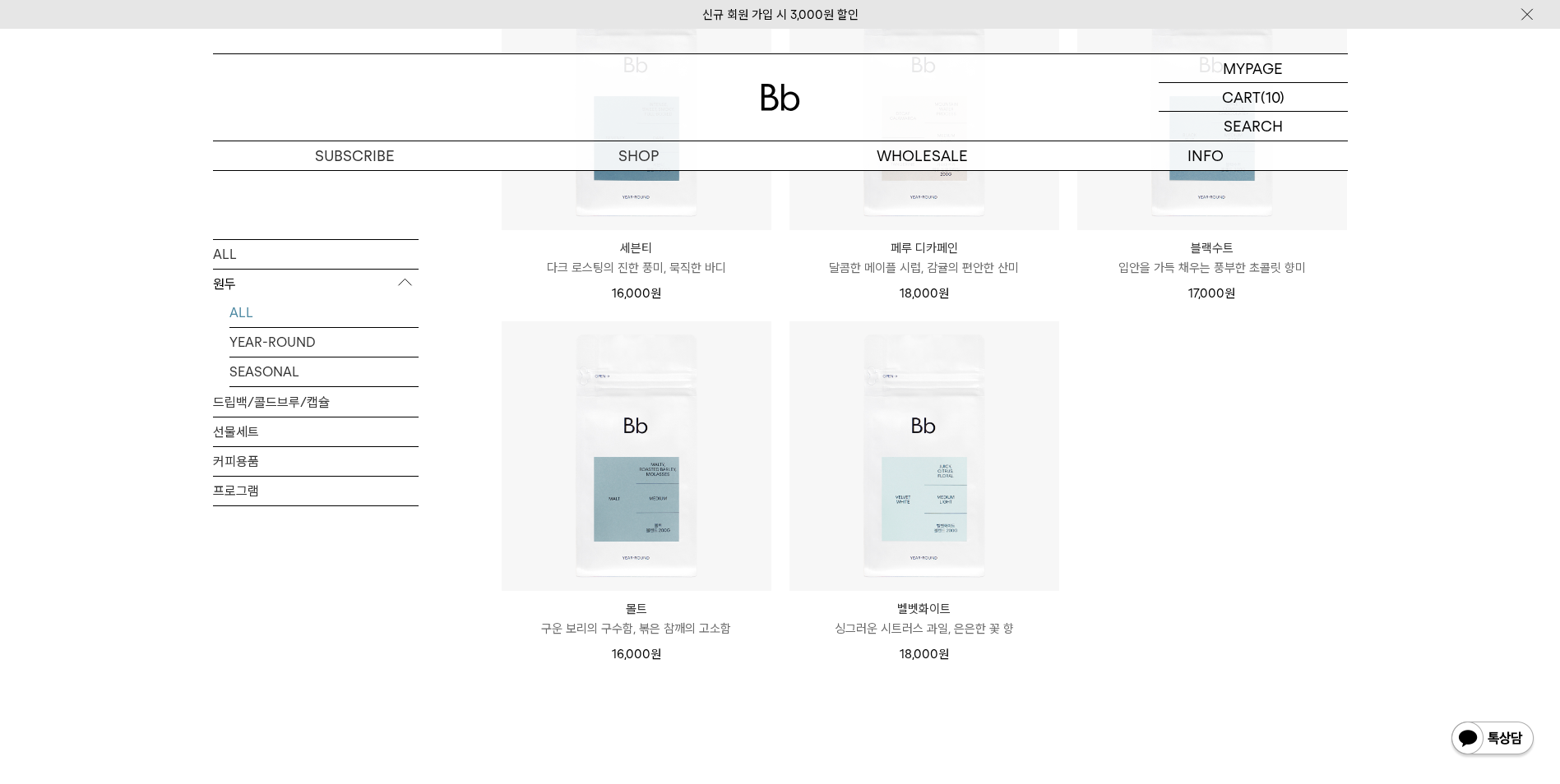
scroll to position [1562, 0]
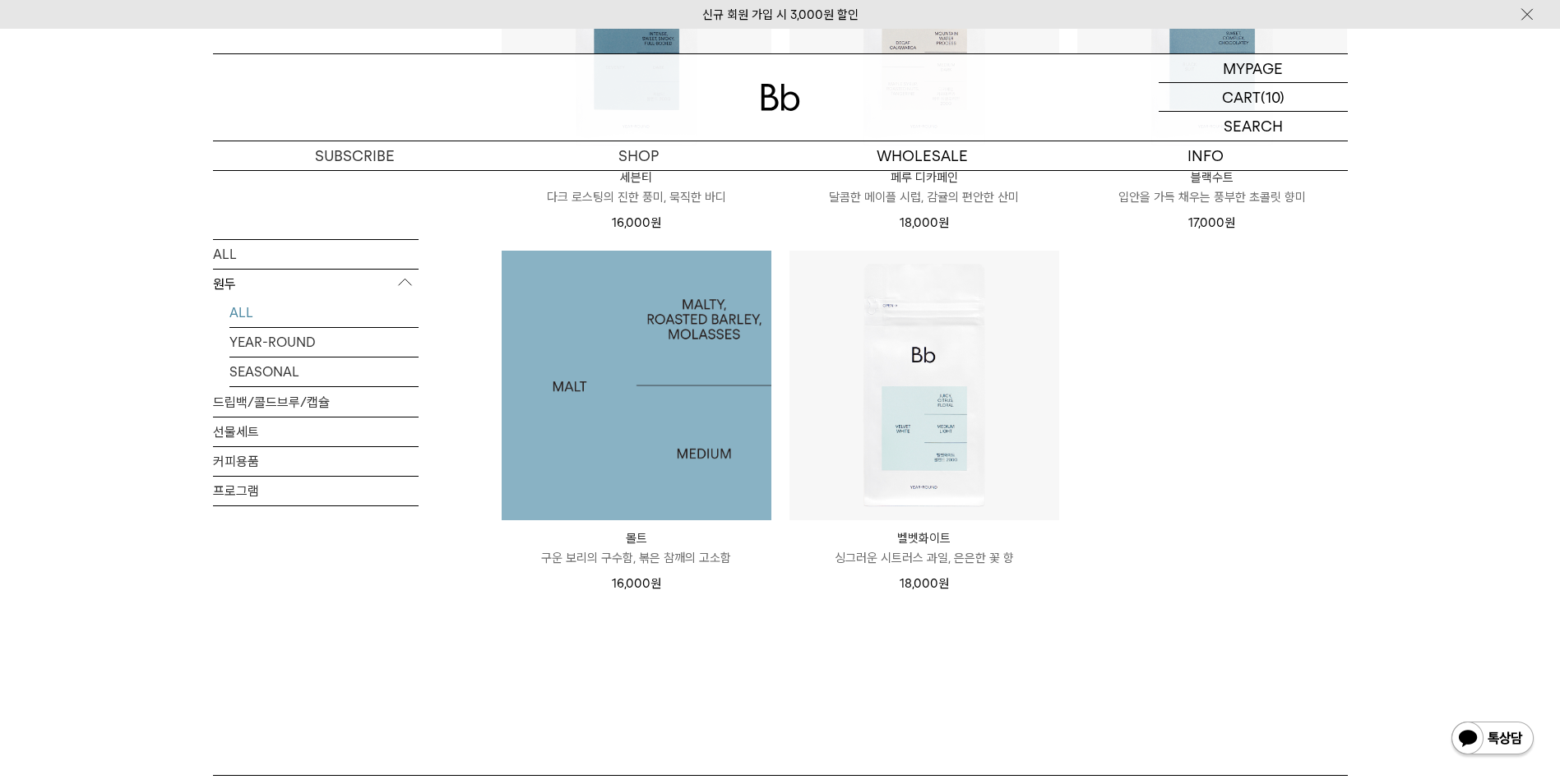
click at [609, 362] on img at bounding box center [636, 385] width 269 height 269
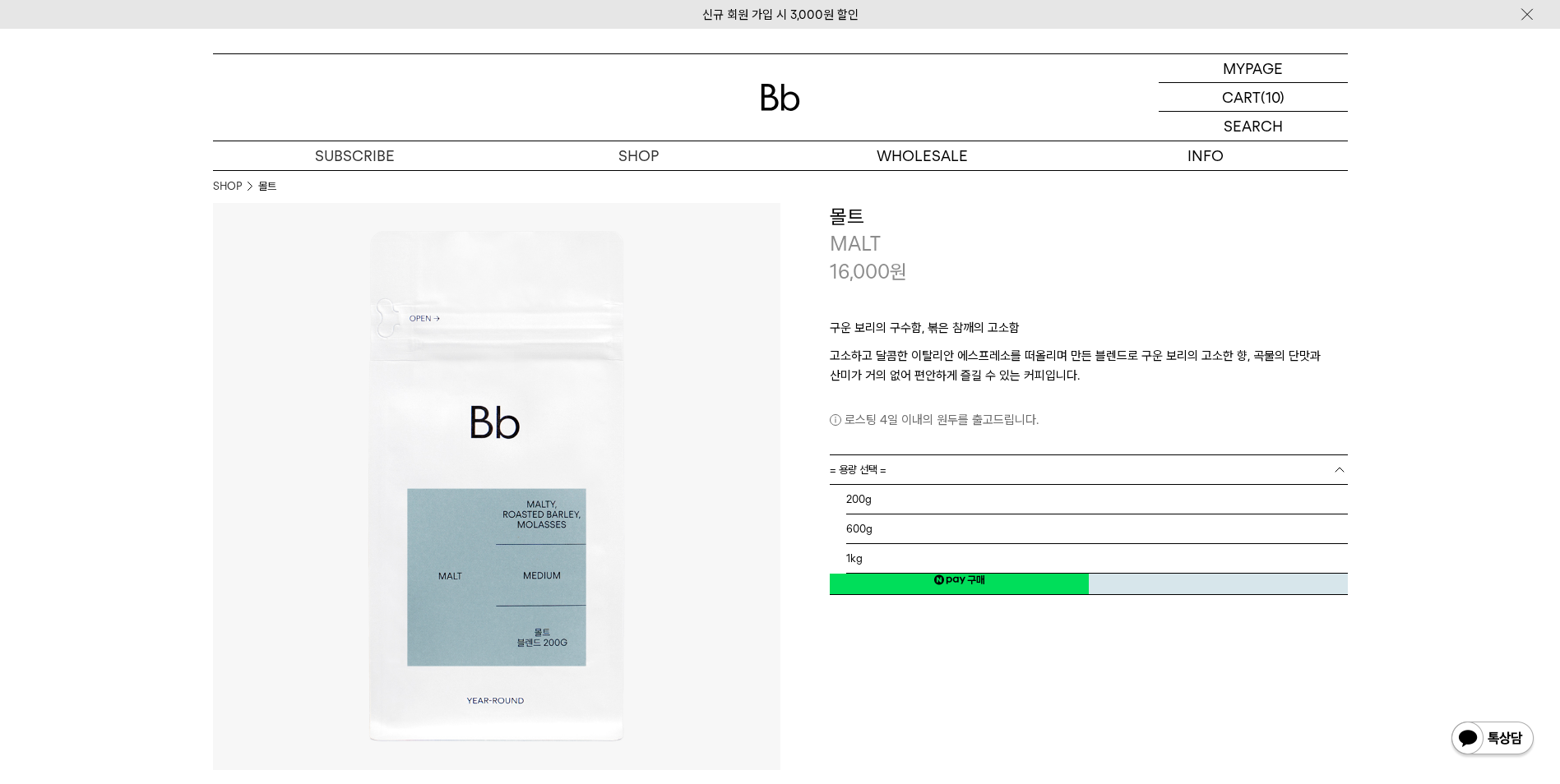
click at [944, 473] on link "= 용량 선택 =" at bounding box center [1089, 470] width 518 height 29
click at [871, 560] on li "1kg" at bounding box center [1097, 559] width 501 height 30
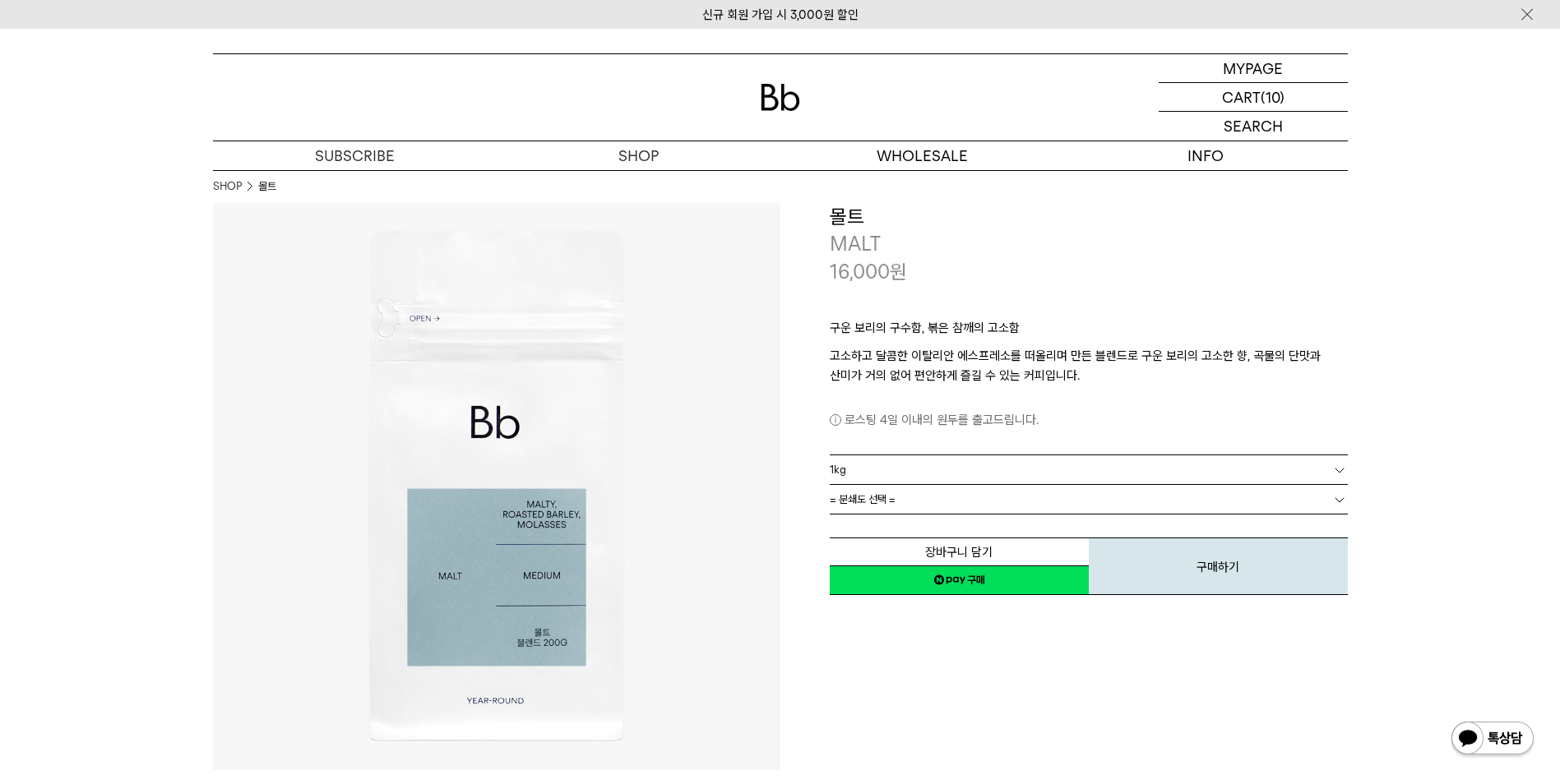
click at [877, 503] on span "= 분쇄도 선택 =" at bounding box center [863, 500] width 66 height 29
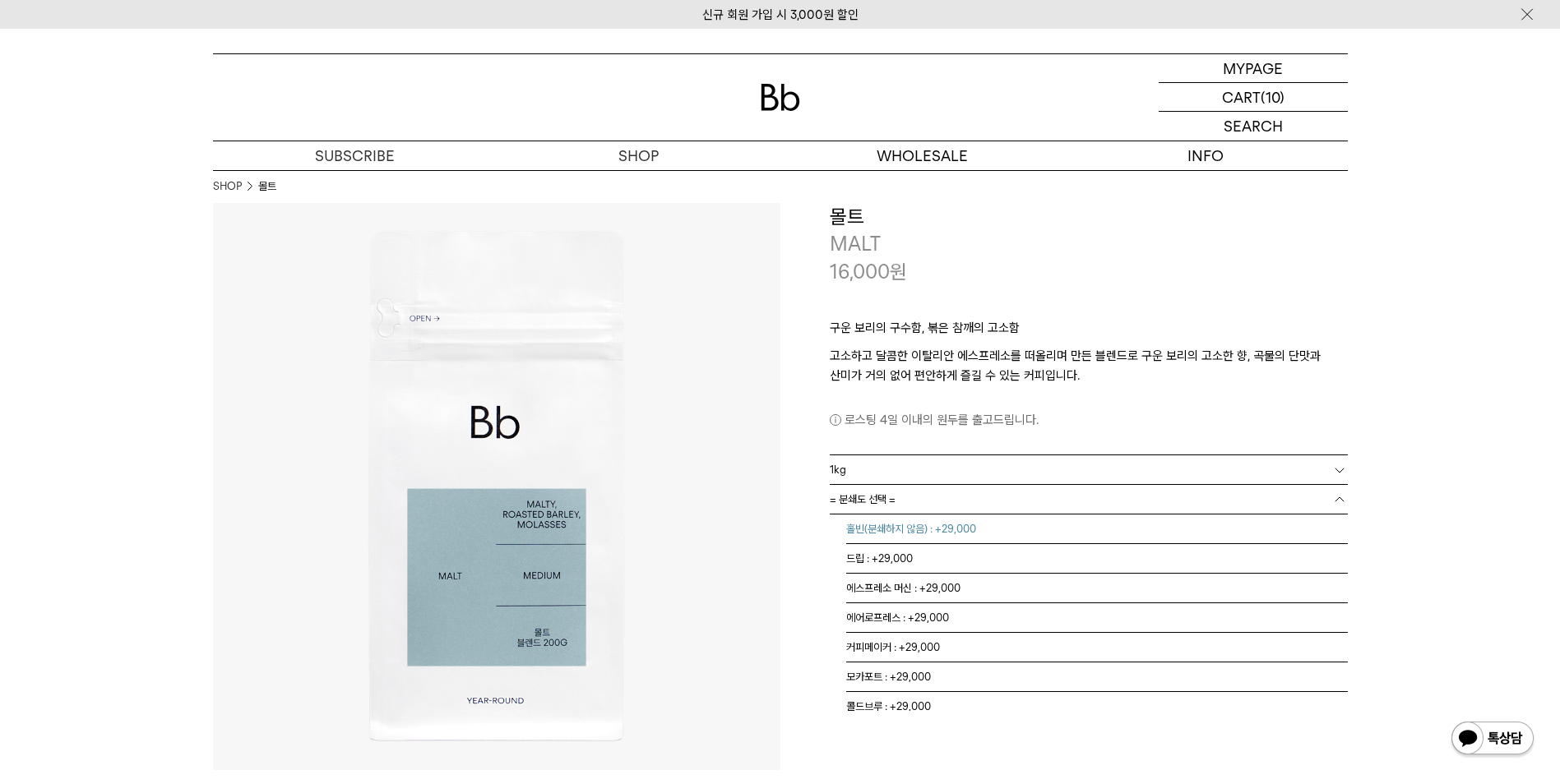
click at [885, 530] on li "홀빈(분쇄하지 않음) : +29,000" at bounding box center [1097, 529] width 501 height 30
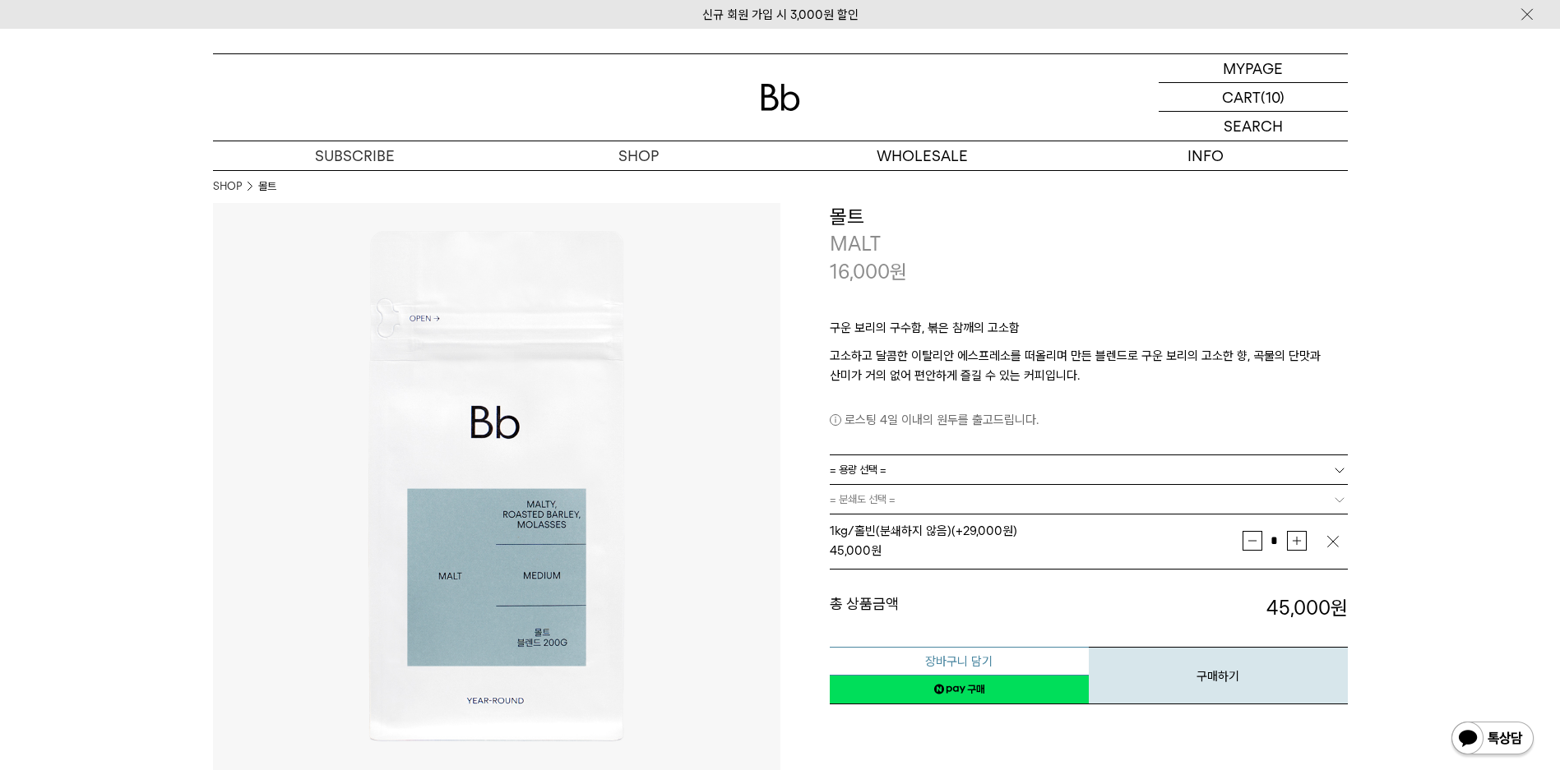
click at [995, 664] on button "장바구니 담기" at bounding box center [960, 661] width 259 height 29
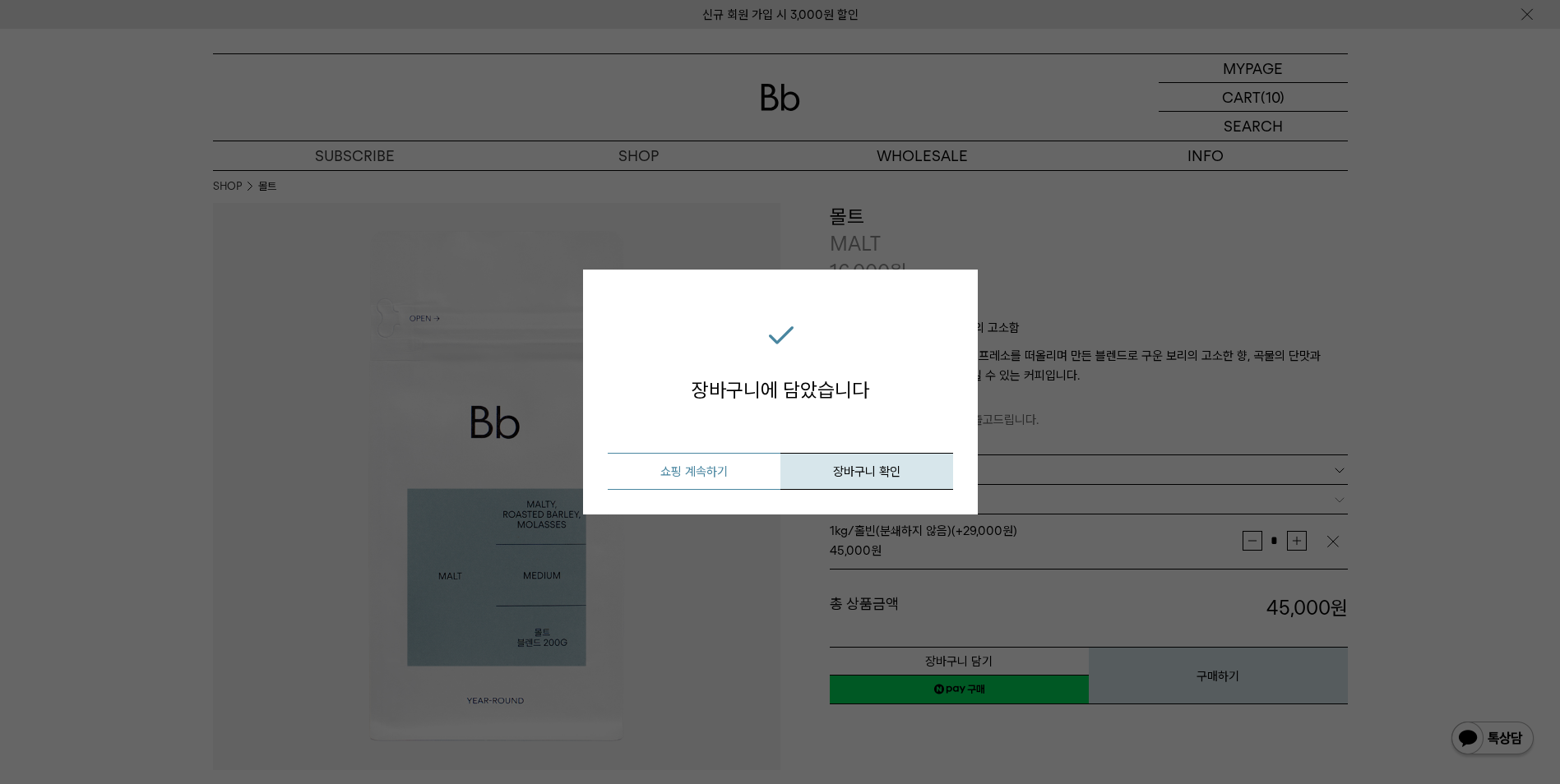
click at [735, 478] on button "쇼핑 계속하기" at bounding box center [694, 472] width 173 height 37
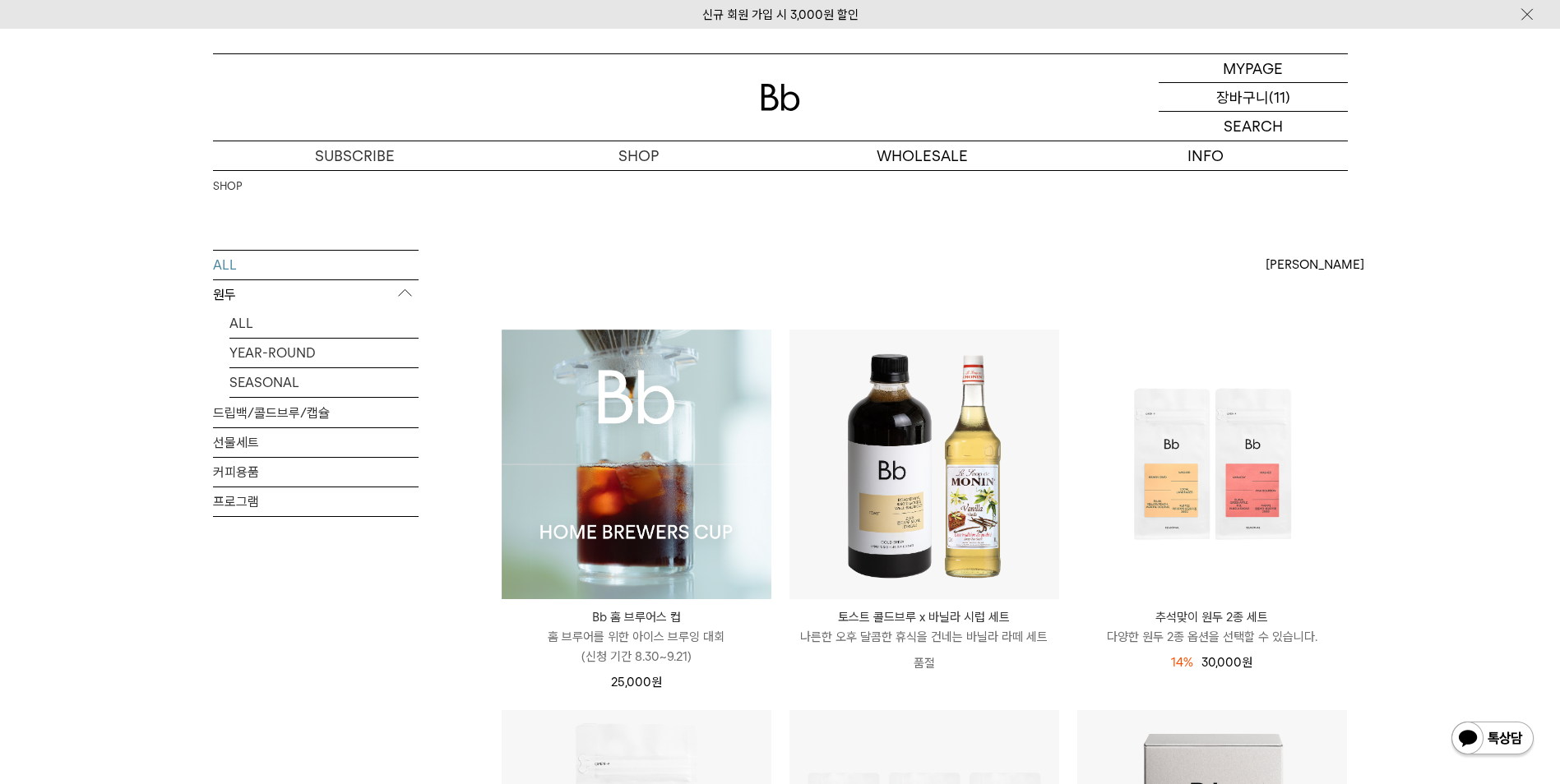
click at [1257, 91] on p "장바구니" at bounding box center [1242, 97] width 53 height 28
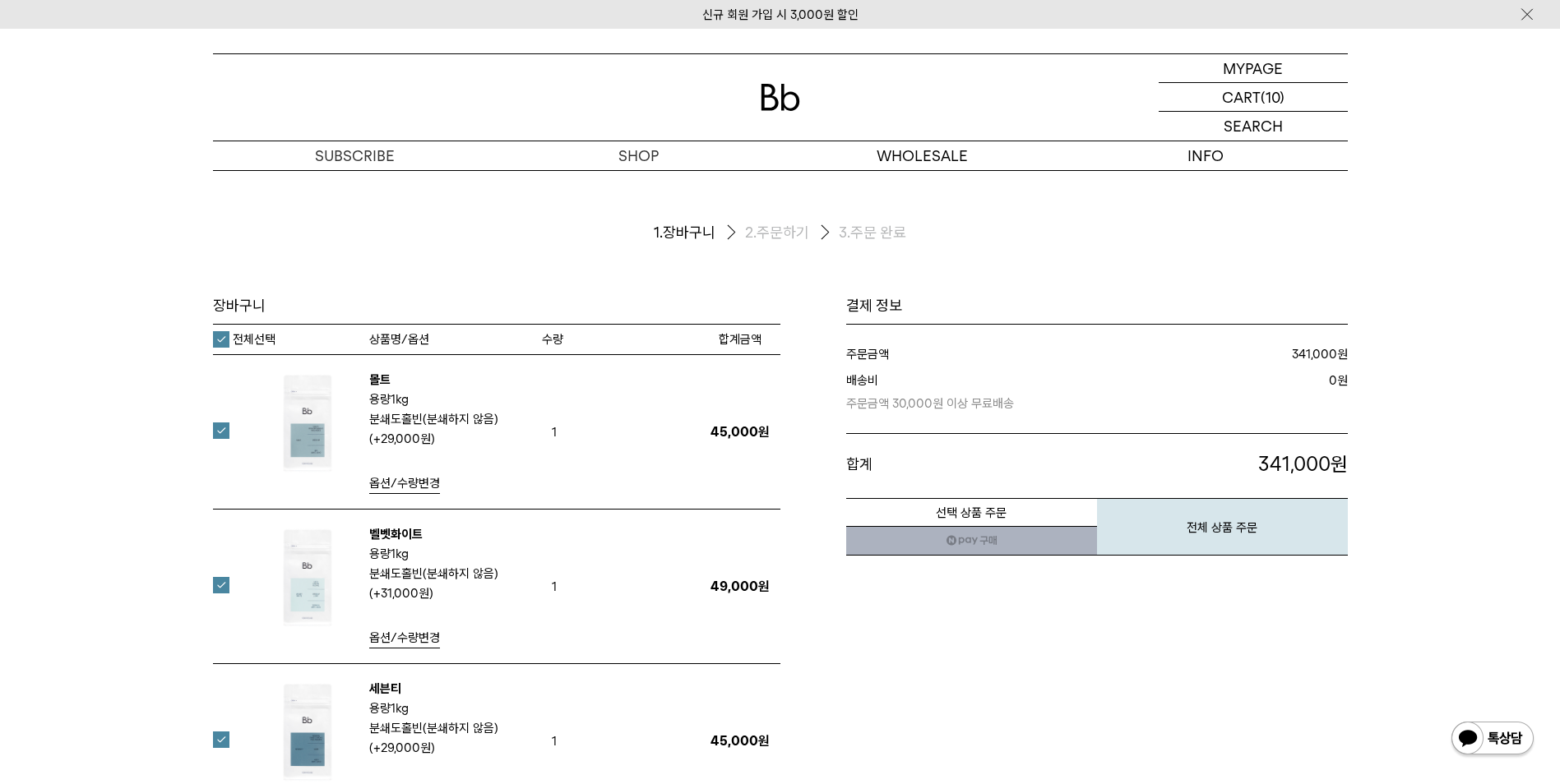
click at [224, 337] on label "전체선택" at bounding box center [244, 339] width 63 height 16
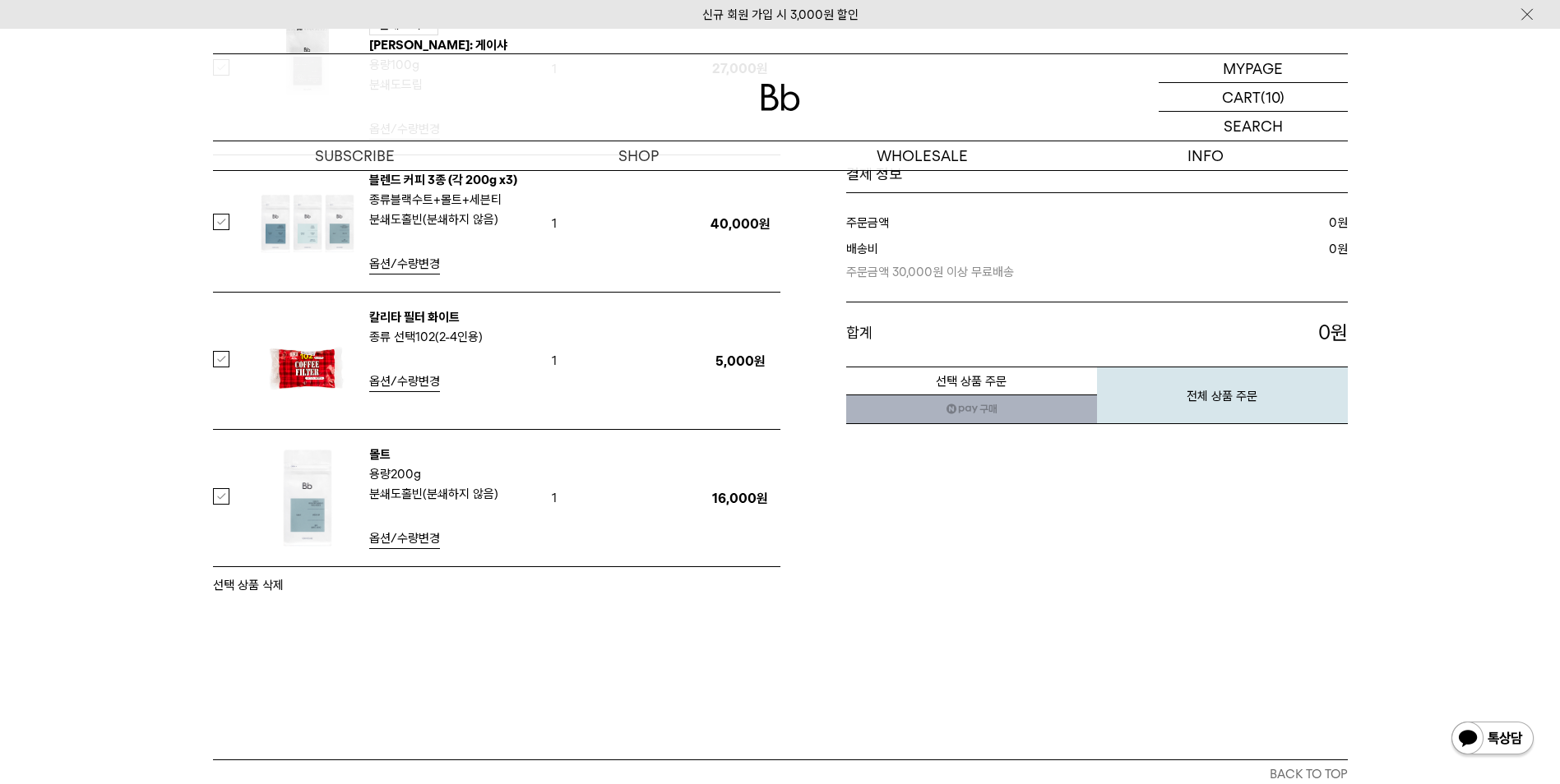
scroll to position [1315, 0]
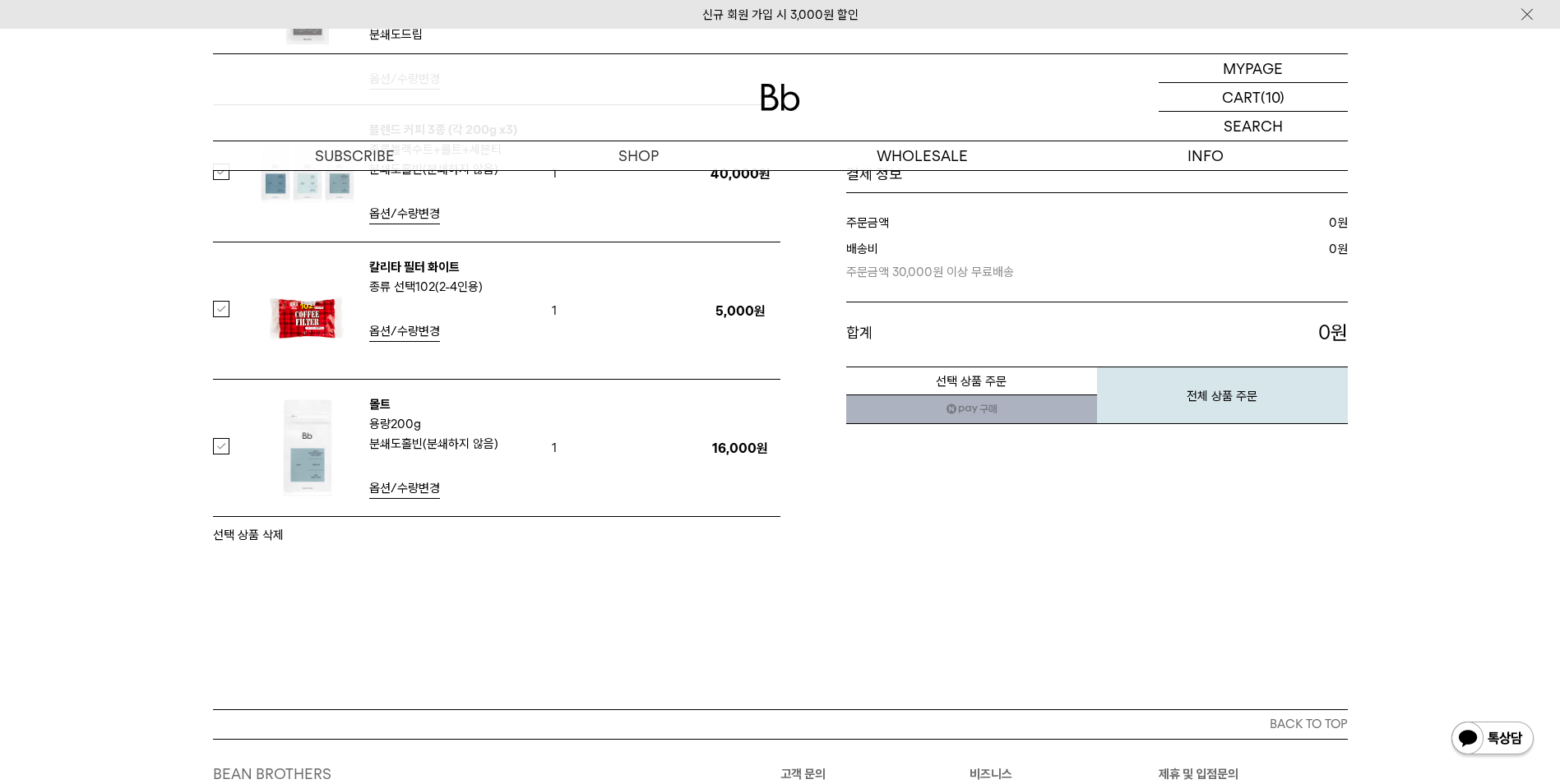
click at [219, 449] on label at bounding box center [230, 445] width 36 height 16
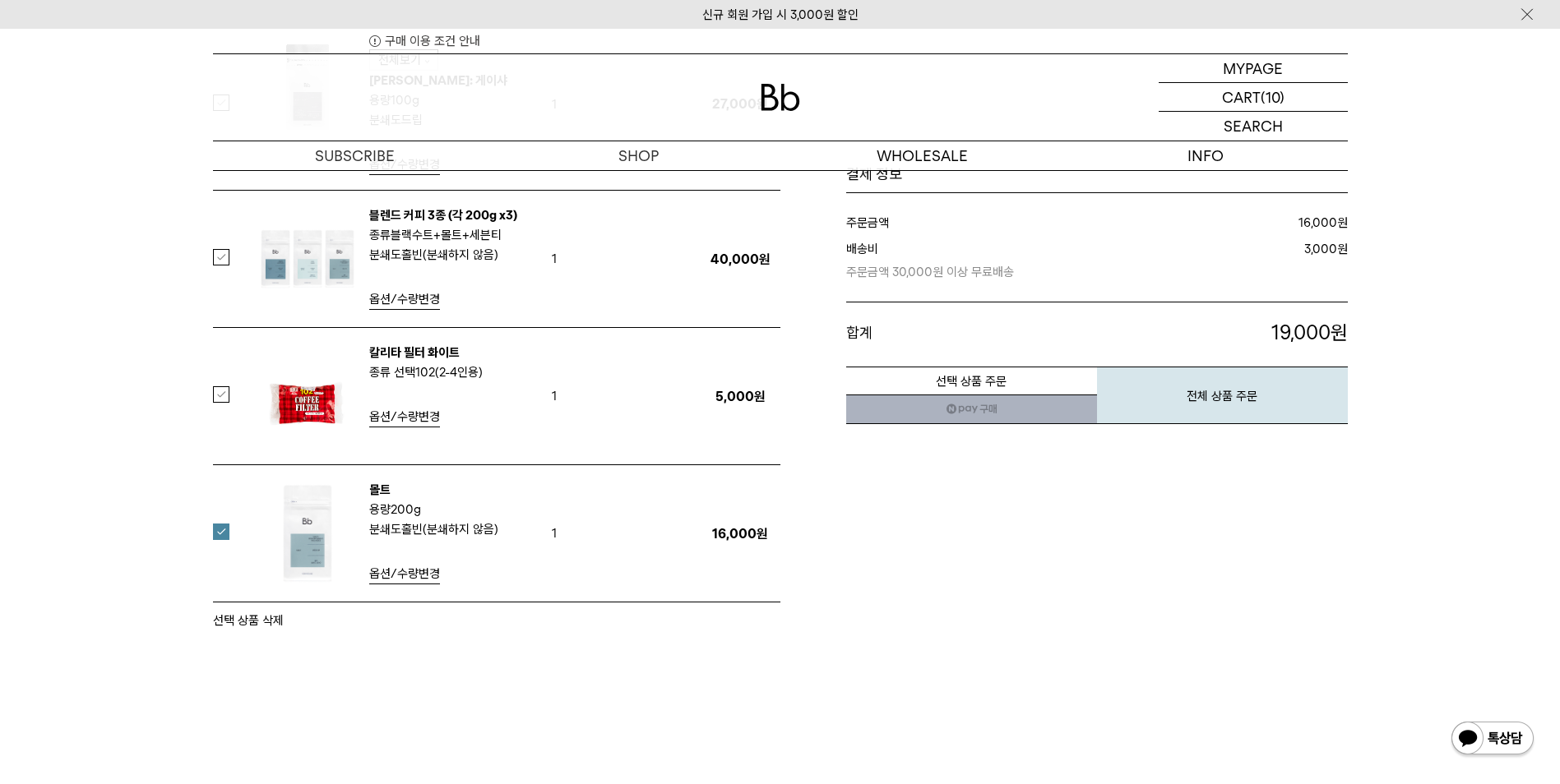
scroll to position [1397, 0]
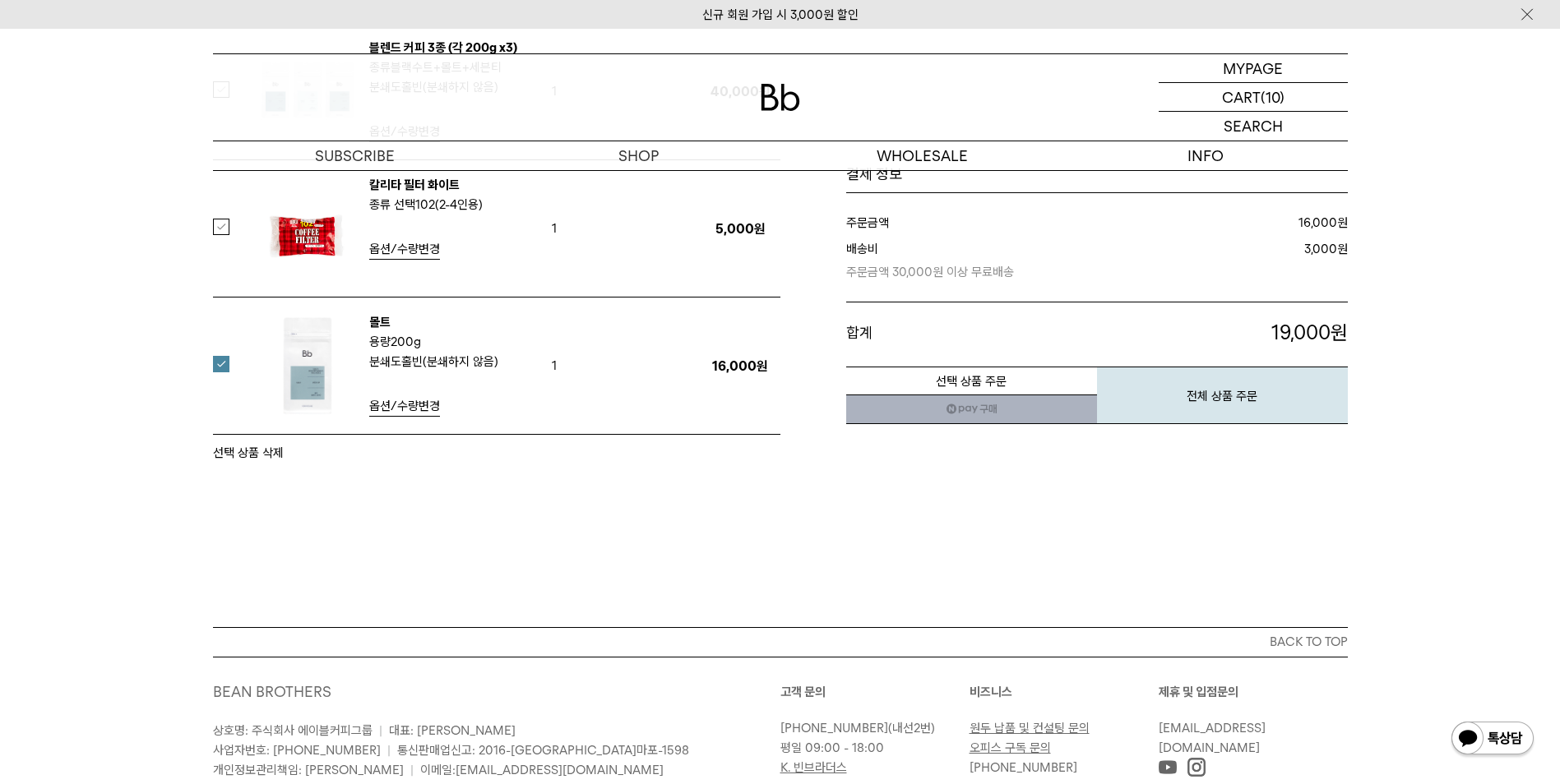
click at [264, 451] on button "선택 상품 삭제" at bounding box center [247, 452] width 70 height 19
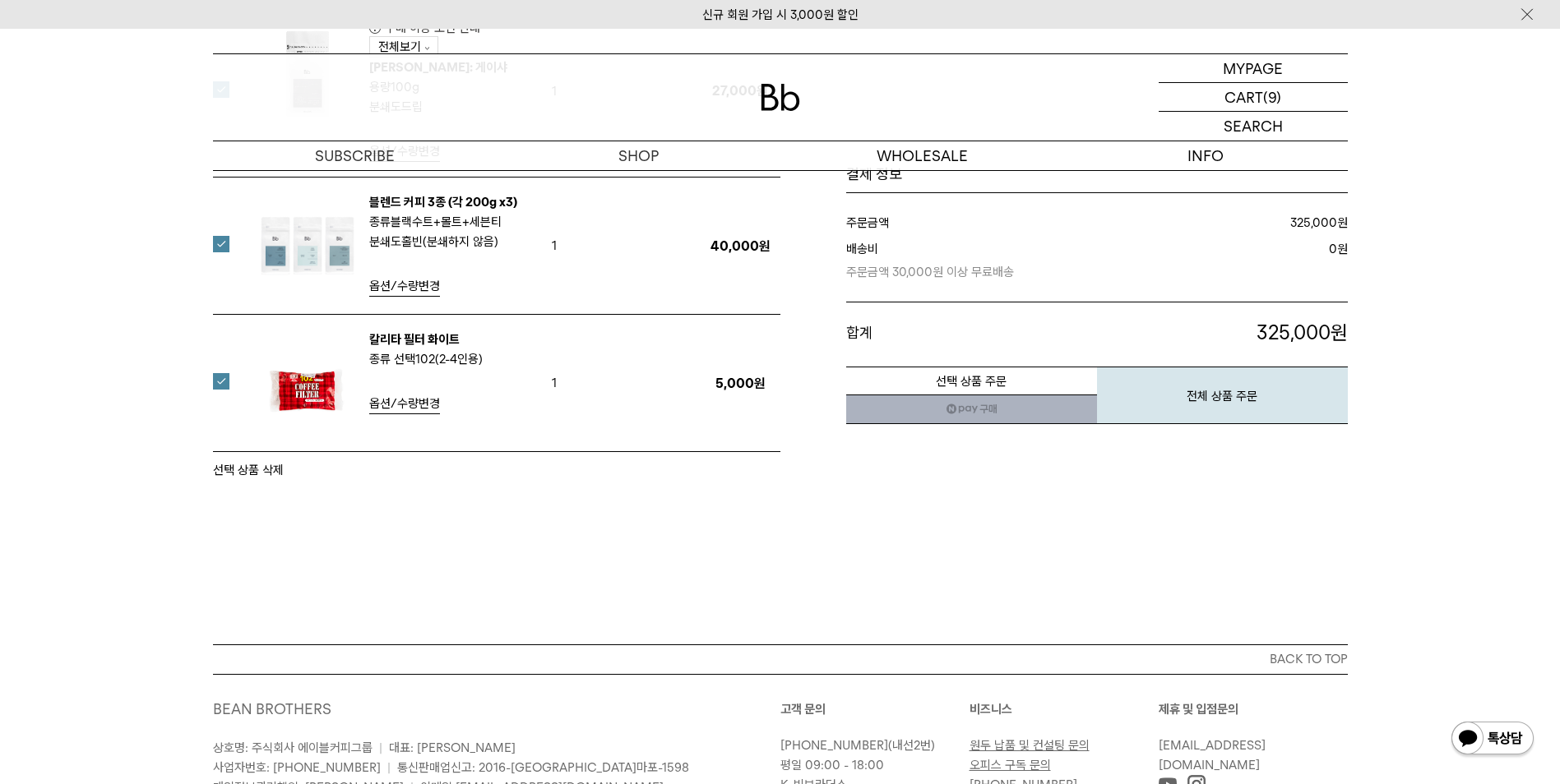
scroll to position [1151, 0]
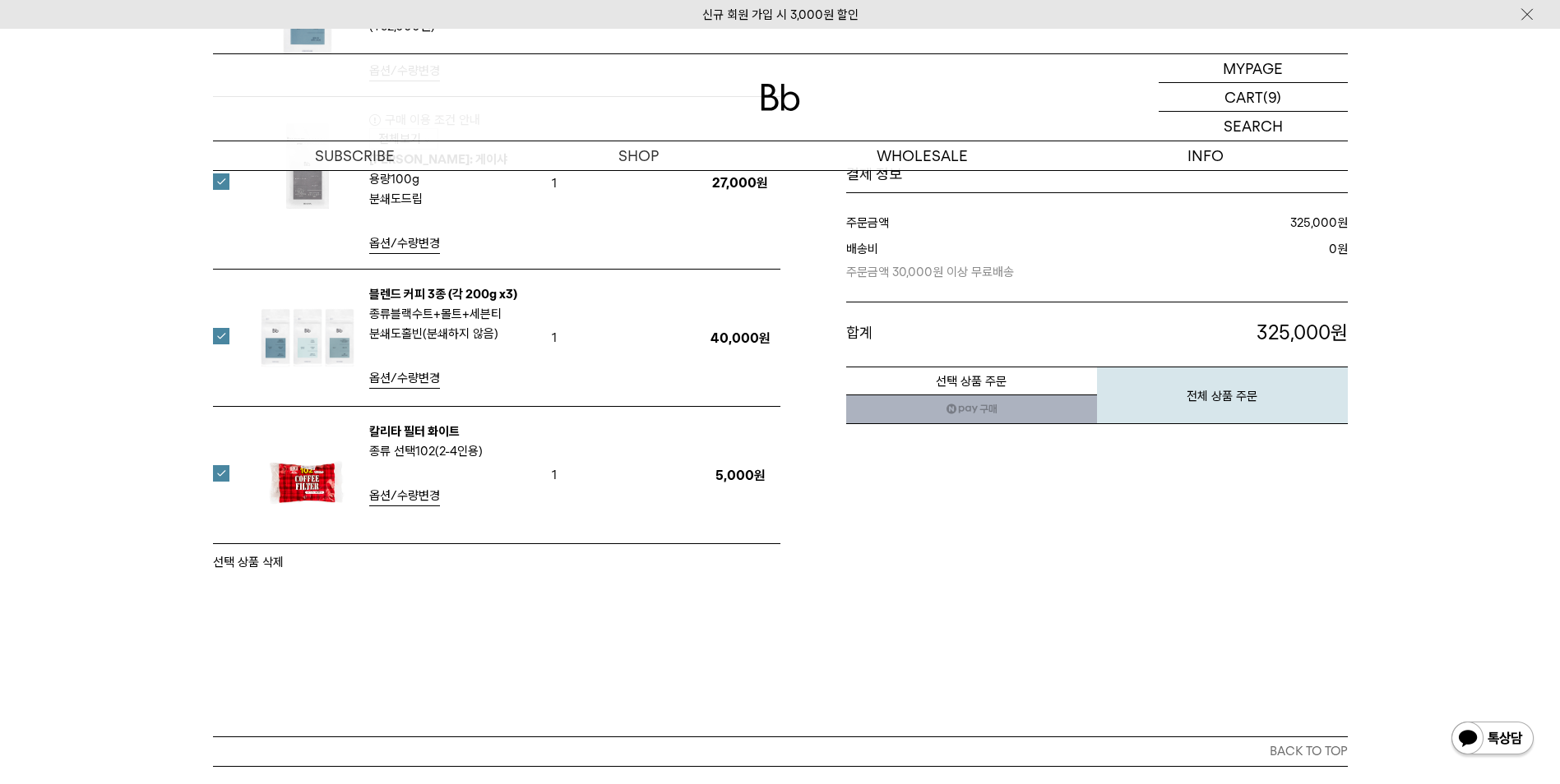
click at [223, 469] on label at bounding box center [230, 473] width 36 height 16
click at [213, 338] on label at bounding box center [230, 335] width 36 height 16
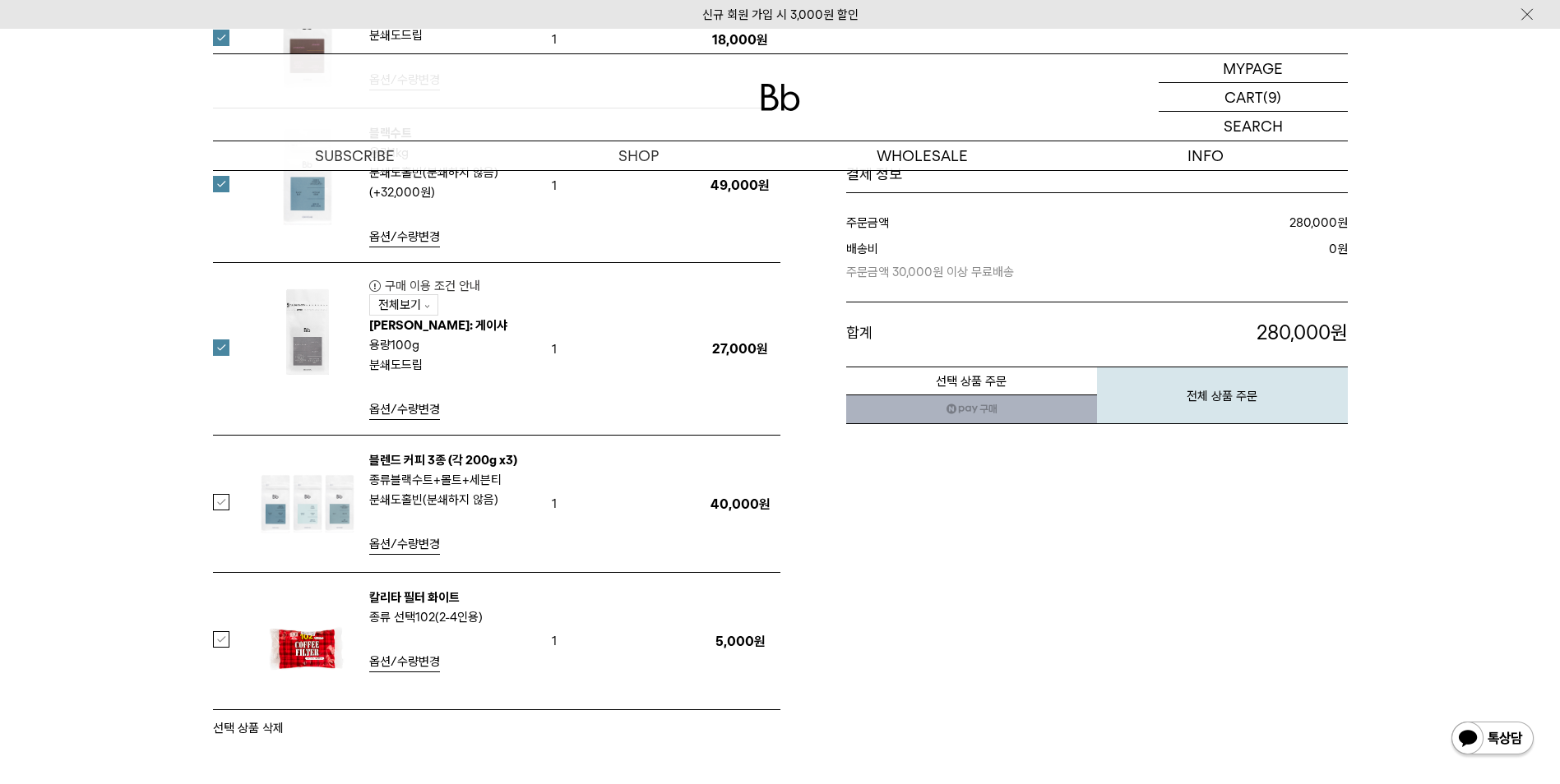
scroll to position [904, 0]
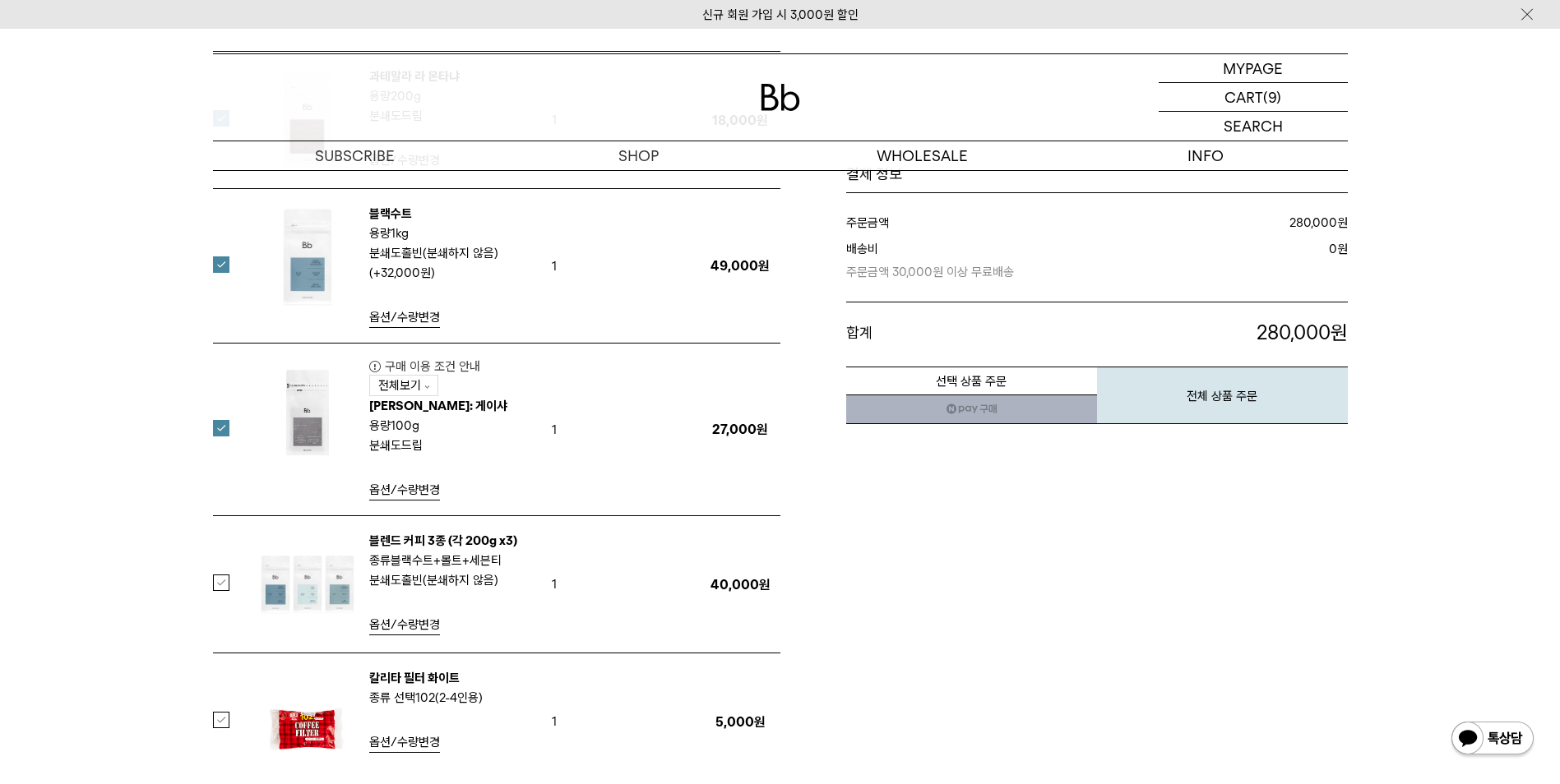
click at [217, 427] on label at bounding box center [230, 428] width 36 height 16
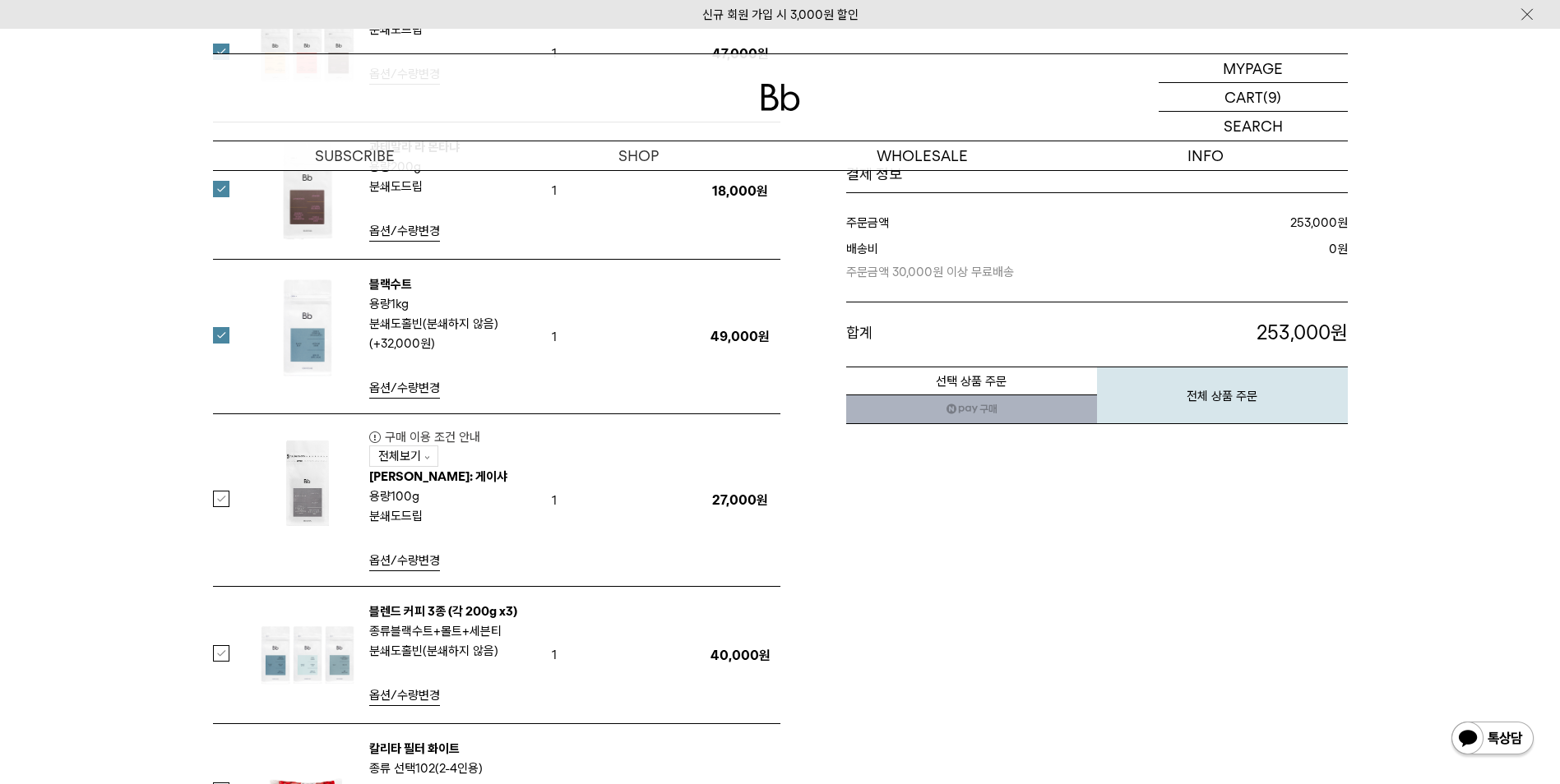
scroll to position [740, 0]
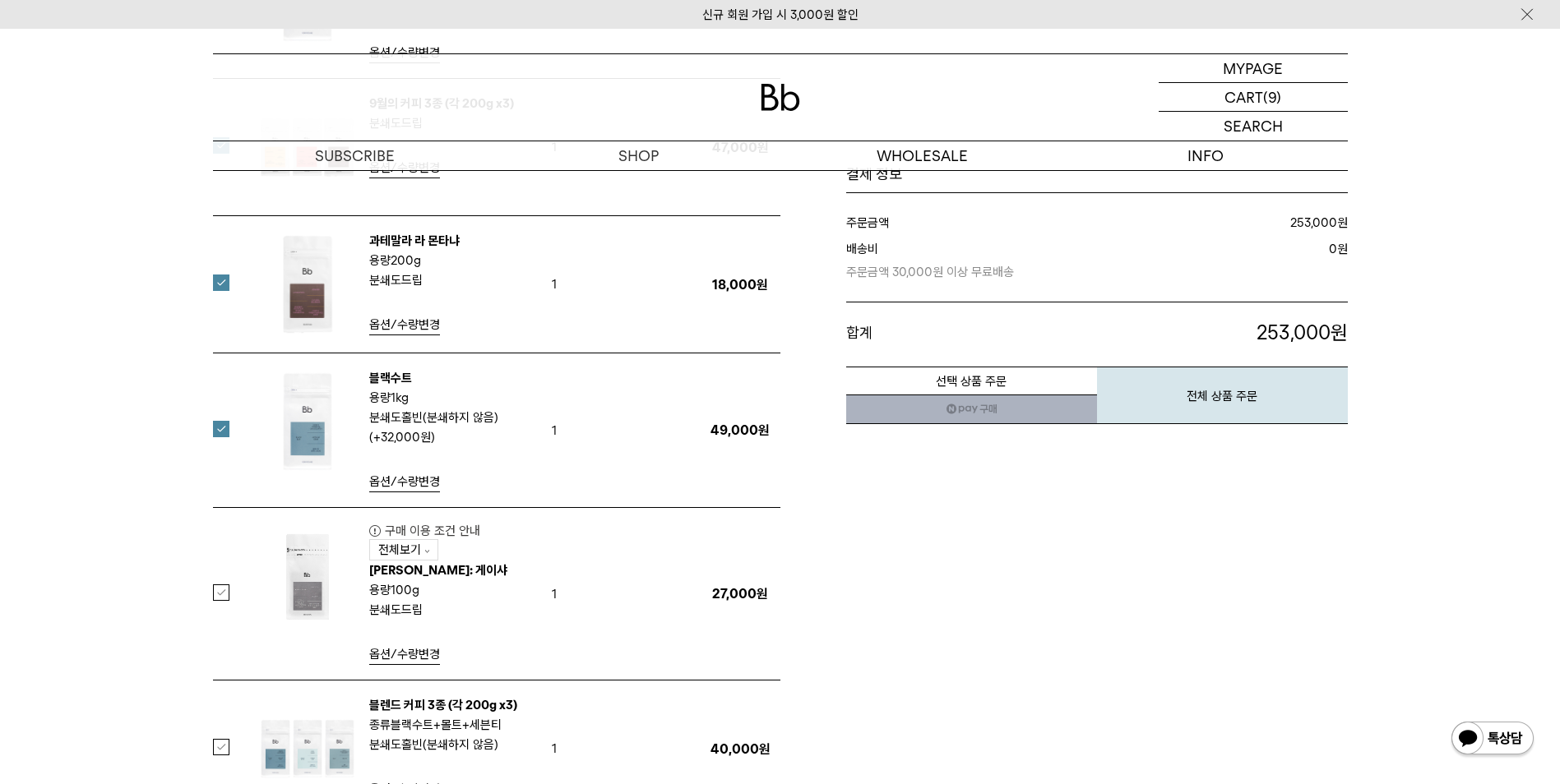
click at [224, 428] on label at bounding box center [230, 428] width 36 height 16
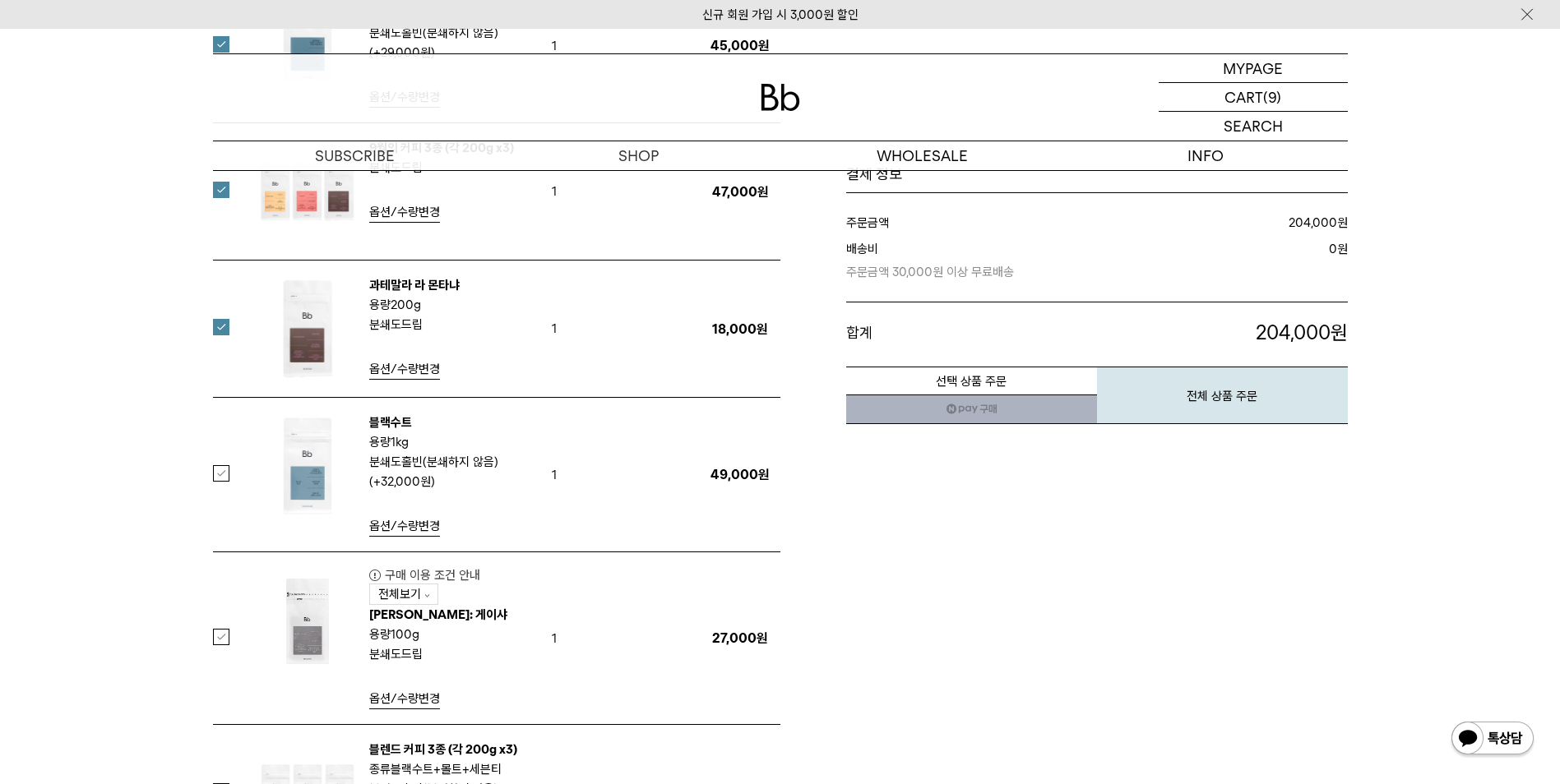
scroll to position [658, 0]
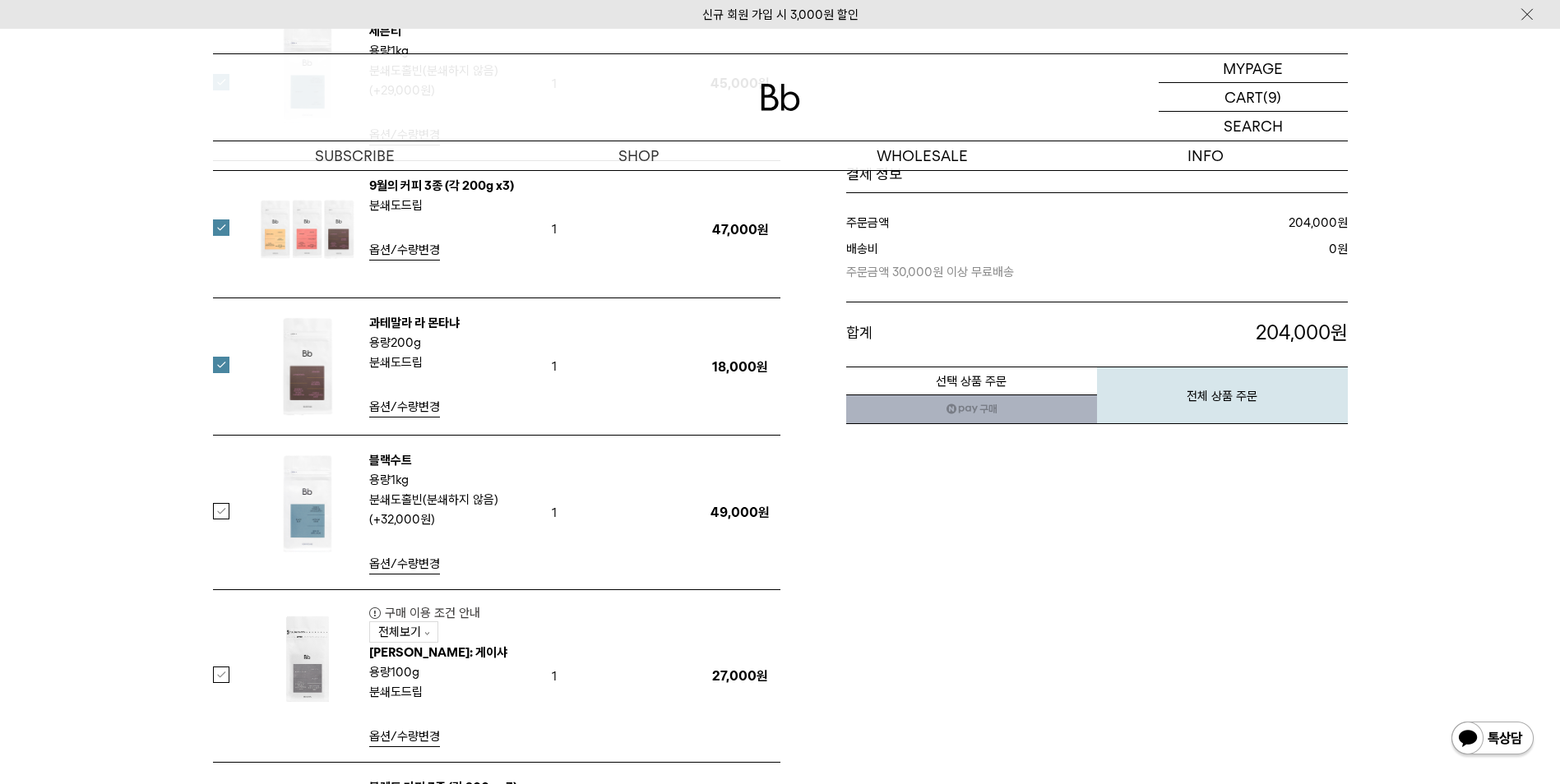
click at [214, 362] on label at bounding box center [230, 364] width 36 height 16
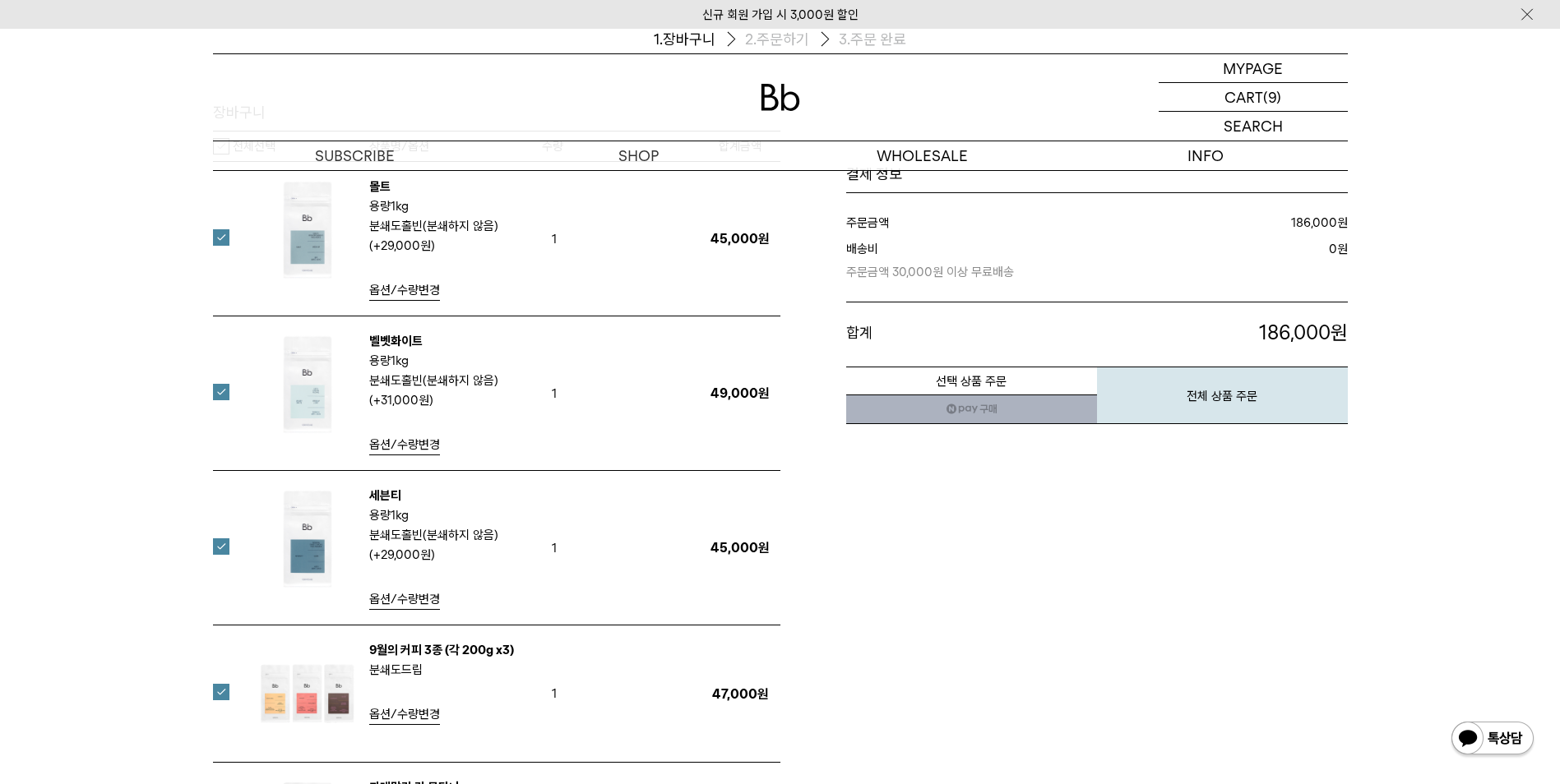
scroll to position [164, 0]
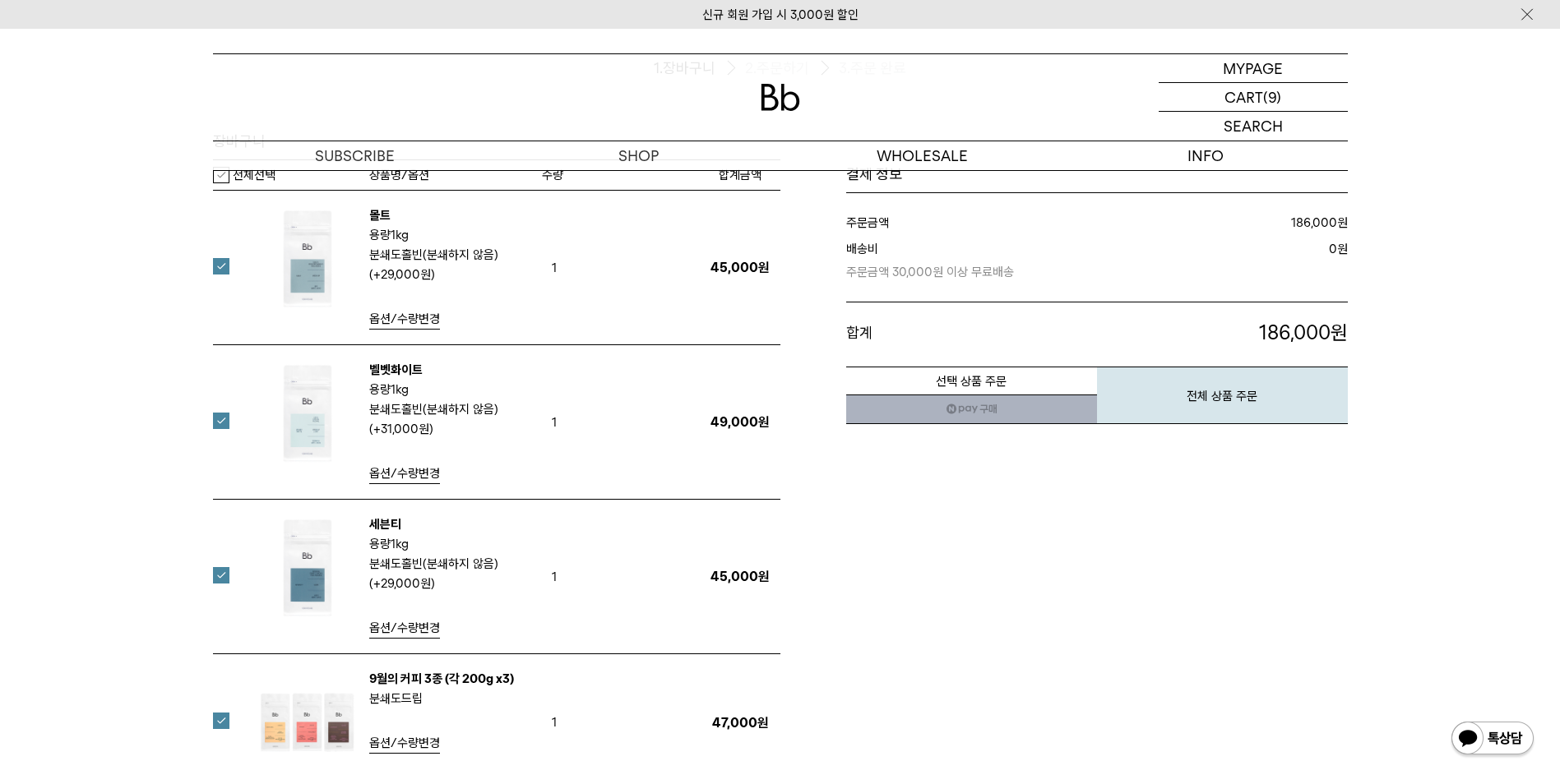
click at [226, 422] on label at bounding box center [230, 420] width 36 height 16
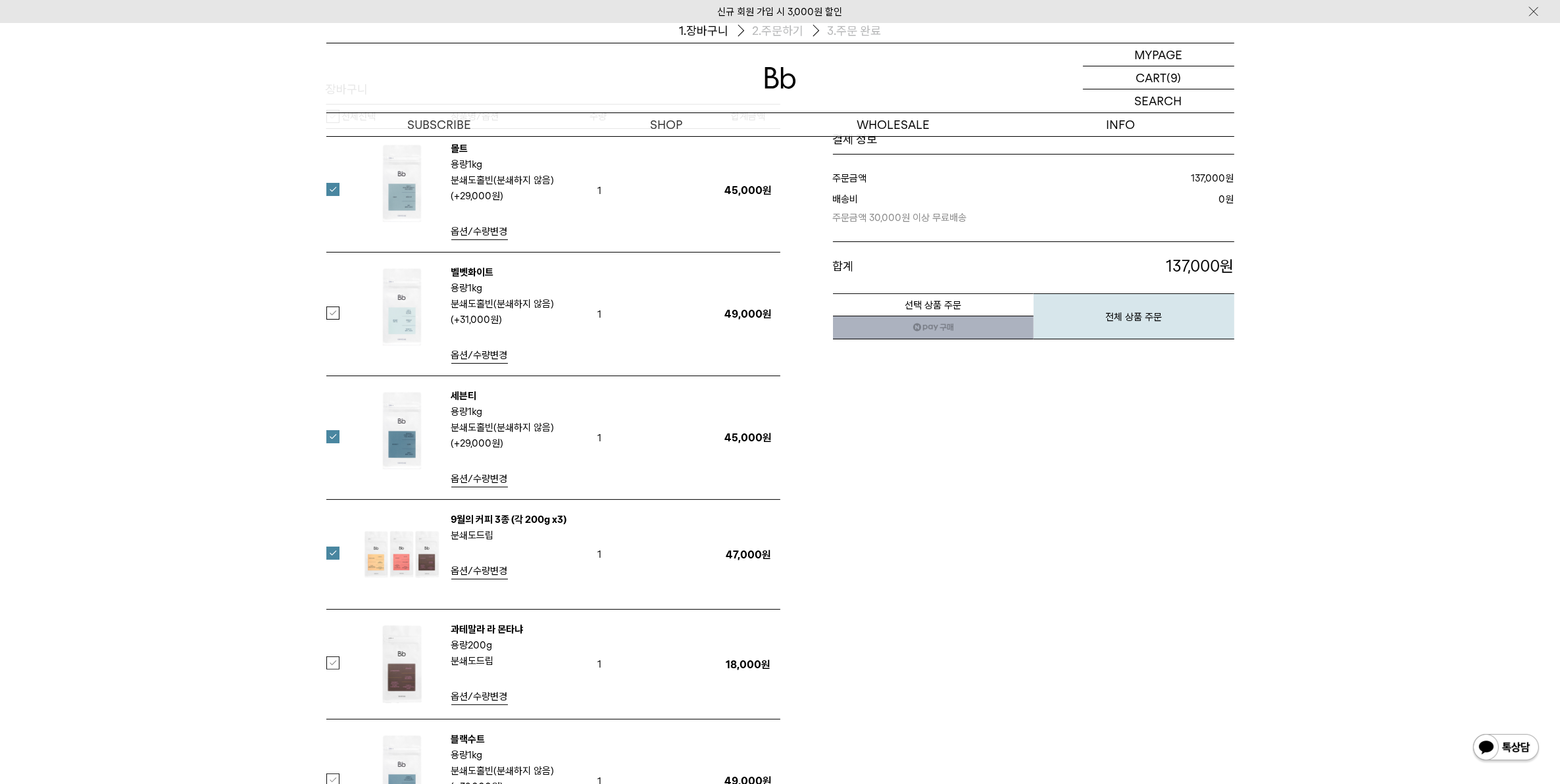
scroll to position [0, 0]
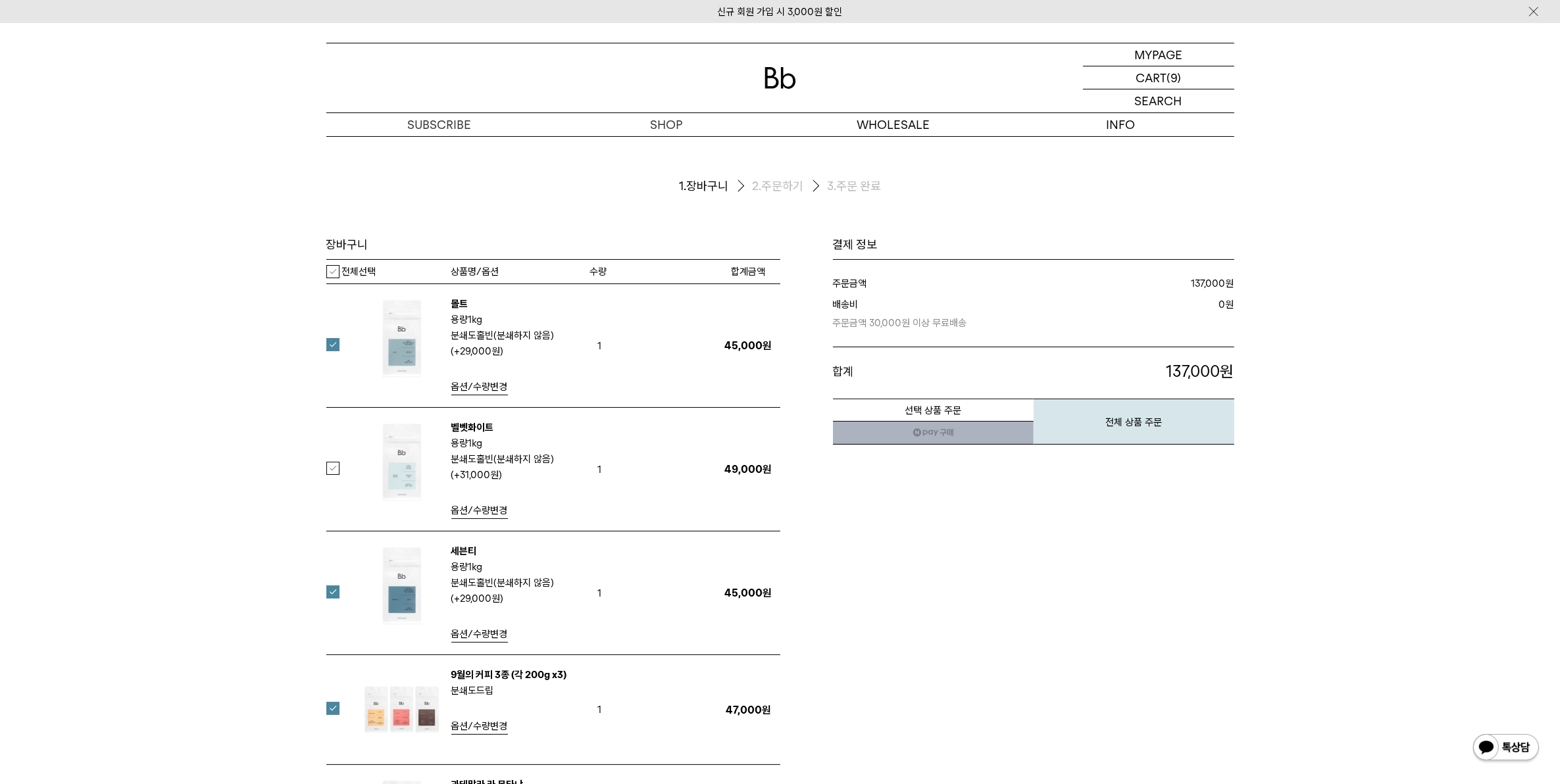
click at [329, 272] on label "전체선택" at bounding box center [352, 271] width 50 height 13
click at [330, 274] on label "전체선택" at bounding box center [352, 271] width 50 height 13
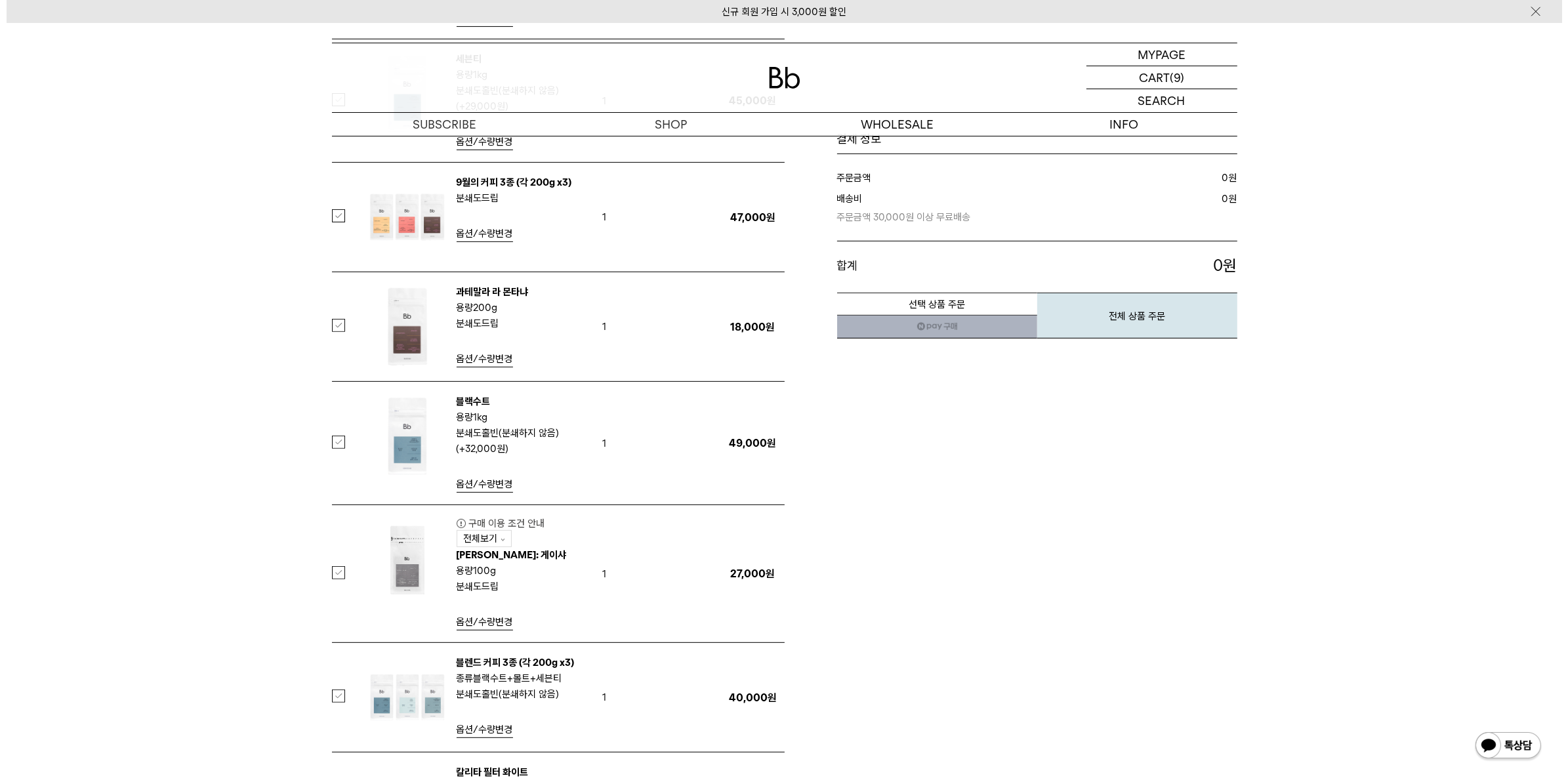
scroll to position [492, 0]
click at [476, 625] on link "옵션/수량변경" at bounding box center [478, 621] width 56 height 16
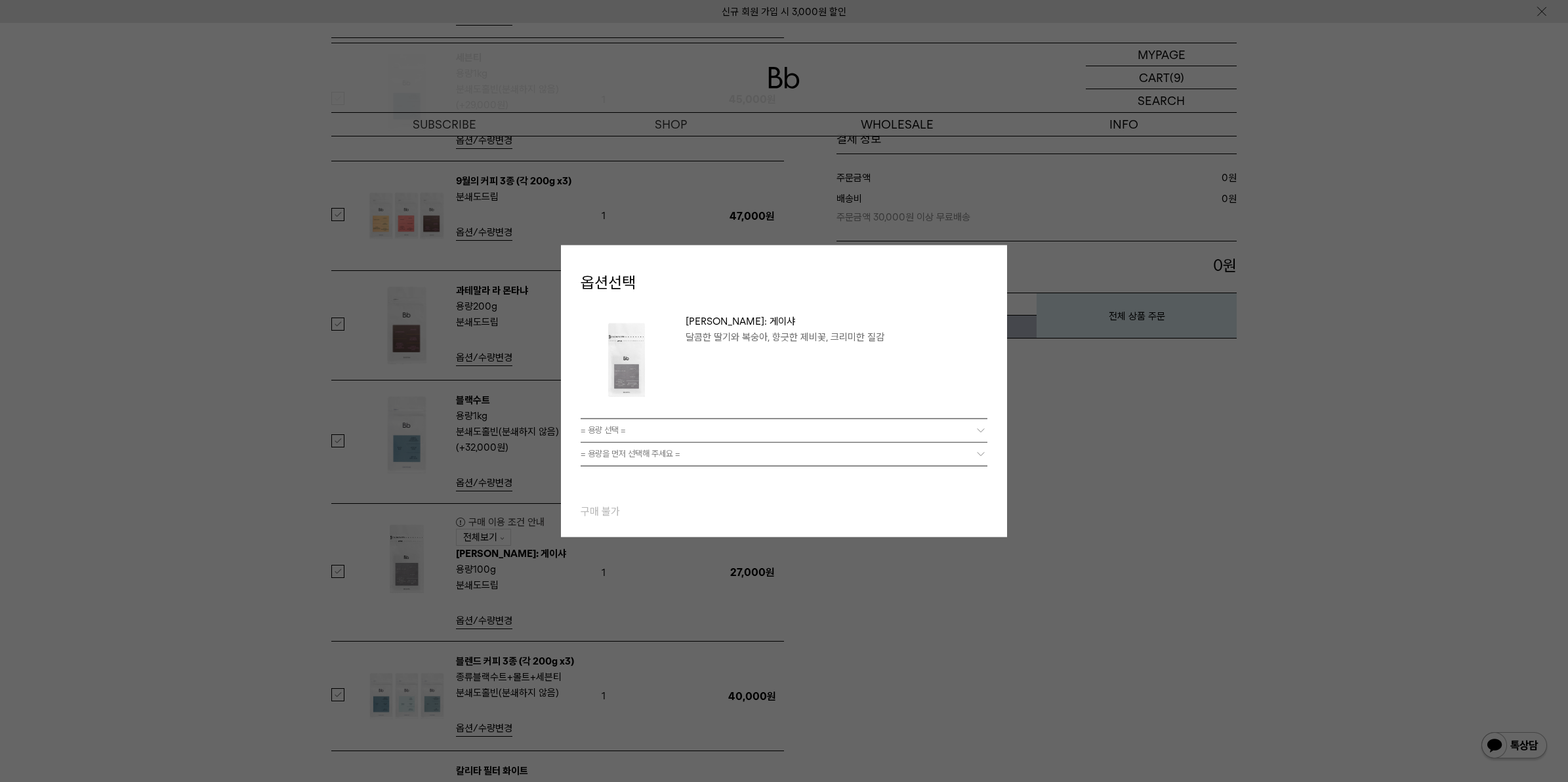
click at [713, 432] on link "= 용량 선택 =" at bounding box center [784, 430] width 407 height 23
click at [972, 425] on link "= 용량 선택 =" at bounding box center [784, 430] width 407 height 23
click at [973, 432] on link "= 용량 선택 =" at bounding box center [784, 430] width 407 height 23
click at [1096, 468] on div "옵션선택 라스 마가리타스: 게이샤 달콤한 딸기와 복숭아, 향긋한 제비꽃, 크리미한 질감 배송비 3,000원" at bounding box center [784, 391] width 1568 height 782
click at [602, 432] on span "= 용량 선택 =" at bounding box center [603, 430] width 45 height 20
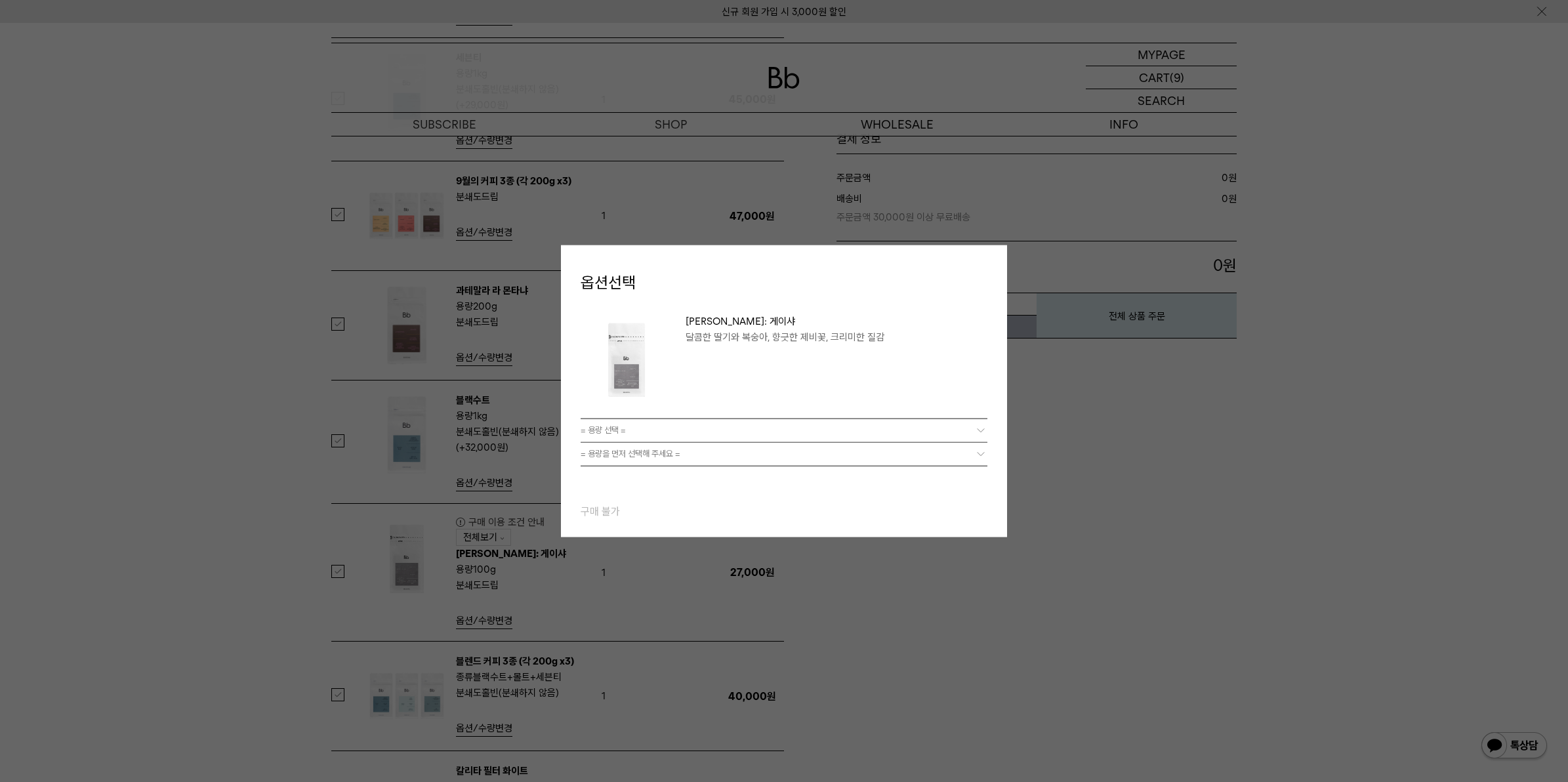
click at [611, 428] on span "= 용량 선택 =" at bounding box center [603, 430] width 45 height 20
click at [993, 523] on div "옵션선택 라스 마가리타스: 게이샤 달콤한 딸기와 복숭아, 향긋한 제비꽃, 크리미한 질감 배송비 3,000원 1,000원" at bounding box center [784, 391] width 446 height 292
click at [1156, 589] on div "옵션선택 라스 마가리타스: 게이샤 달콤한 딸기와 복숭아, 향긋한 제비꽃, 크리미한 질감 배송비 3,000원" at bounding box center [784, 391] width 1568 height 782
click at [1004, 460] on div "옵션선택 라스 마가리타스: 게이샤 달콤한 딸기와 복숭아, 향긋한 제비꽃, 크리미한 질감 배송비 3,000원 1,000원" at bounding box center [784, 391] width 446 height 292
click at [923, 450] on link "= 용량을 먼저 선택해 주세요 =" at bounding box center [784, 454] width 407 height 23
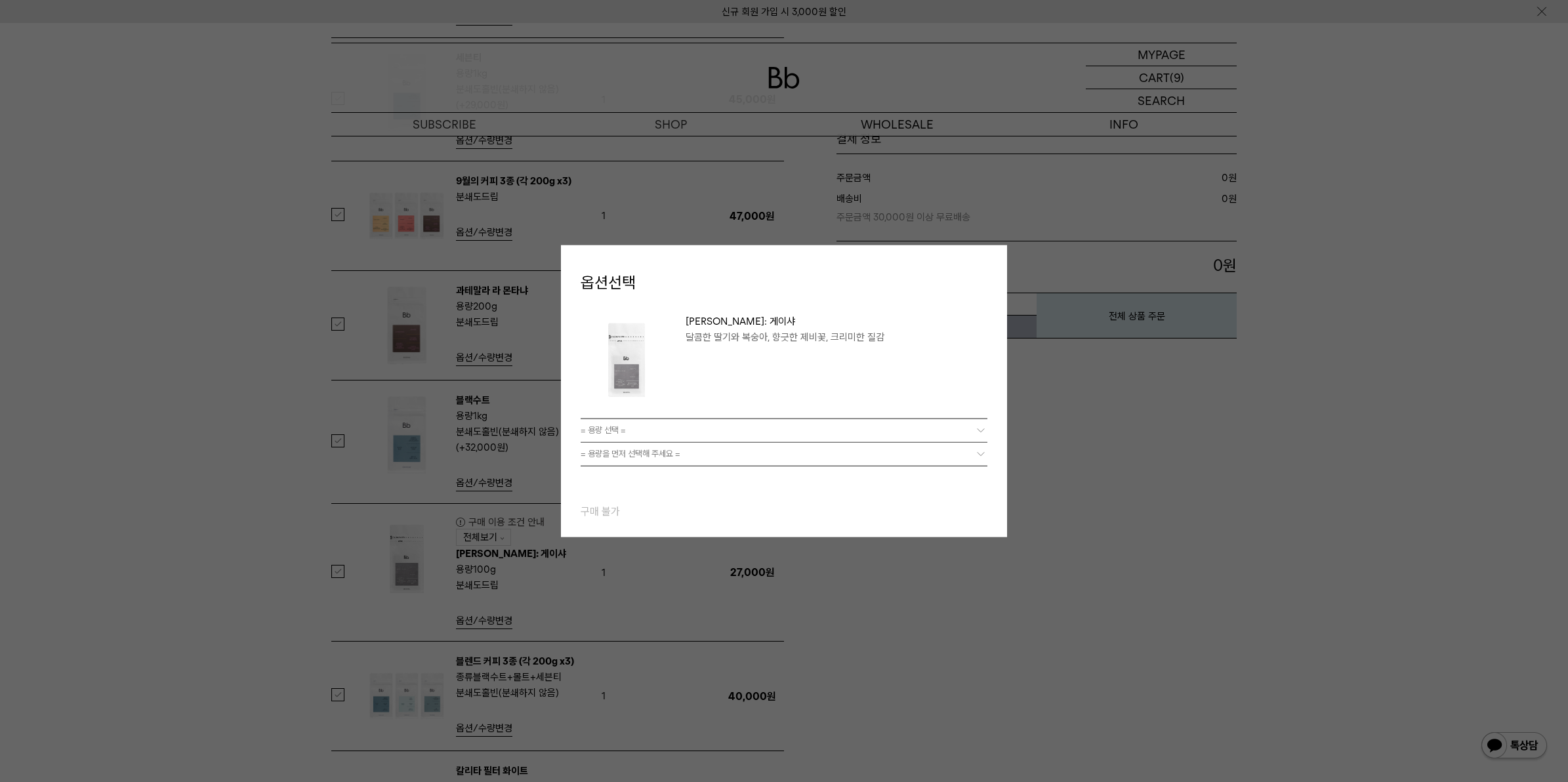
drag, startPoint x: 822, startPoint y: 355, endPoint x: 710, endPoint y: 349, distance: 112.2
click at [821, 354] on dd "라스 마가리타스: 게이샤 달콤한 딸기와 복숭아, 향긋한 제비꽃, 크리미한 질감 배송비 3,000원 조건별배송 금액별배송비 0원 이상 ~ 30,…" at bounding box center [837, 359] width 302 height 92
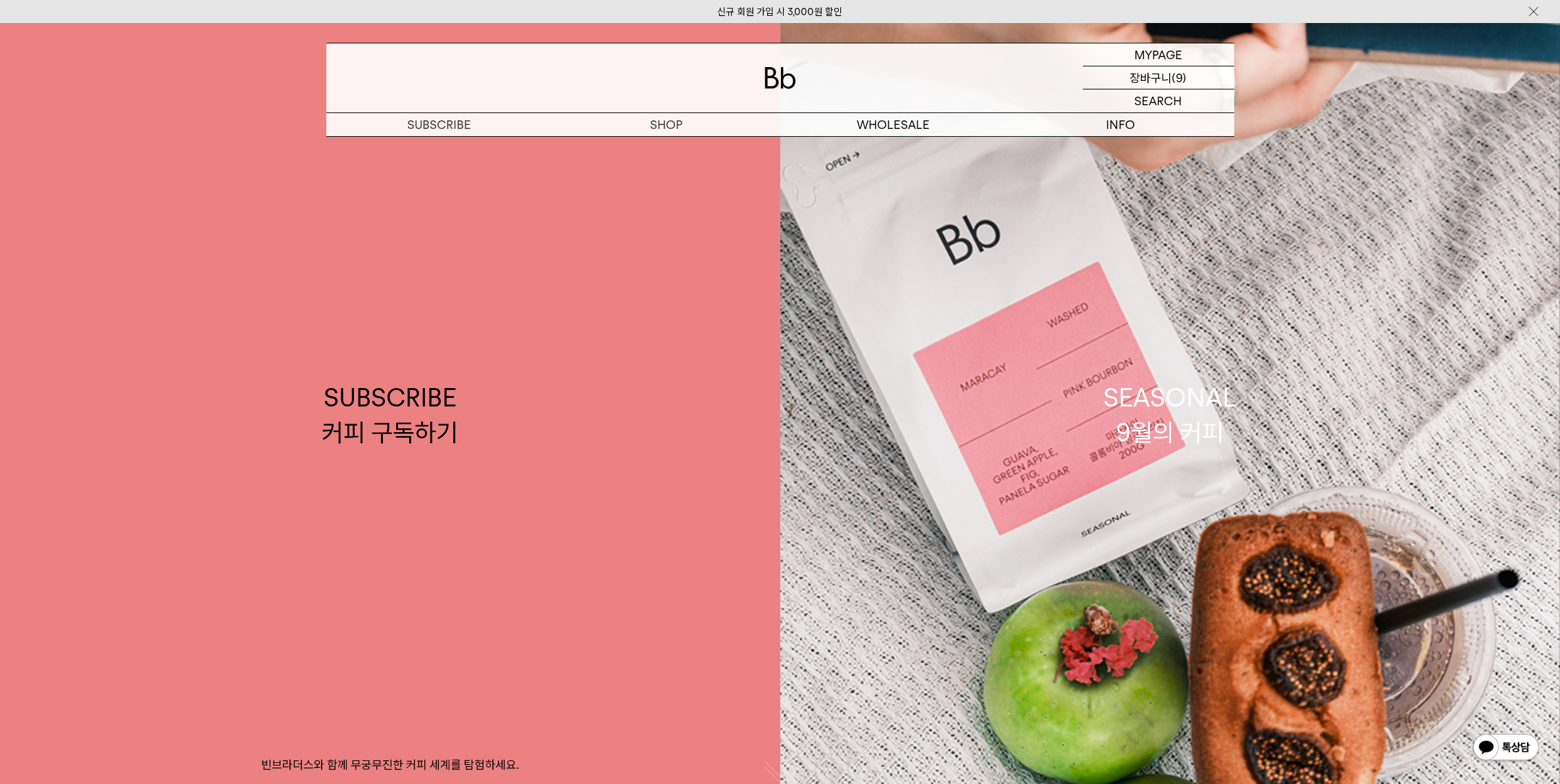
click at [1130, 78] on p "장바구니" at bounding box center [1151, 77] width 42 height 22
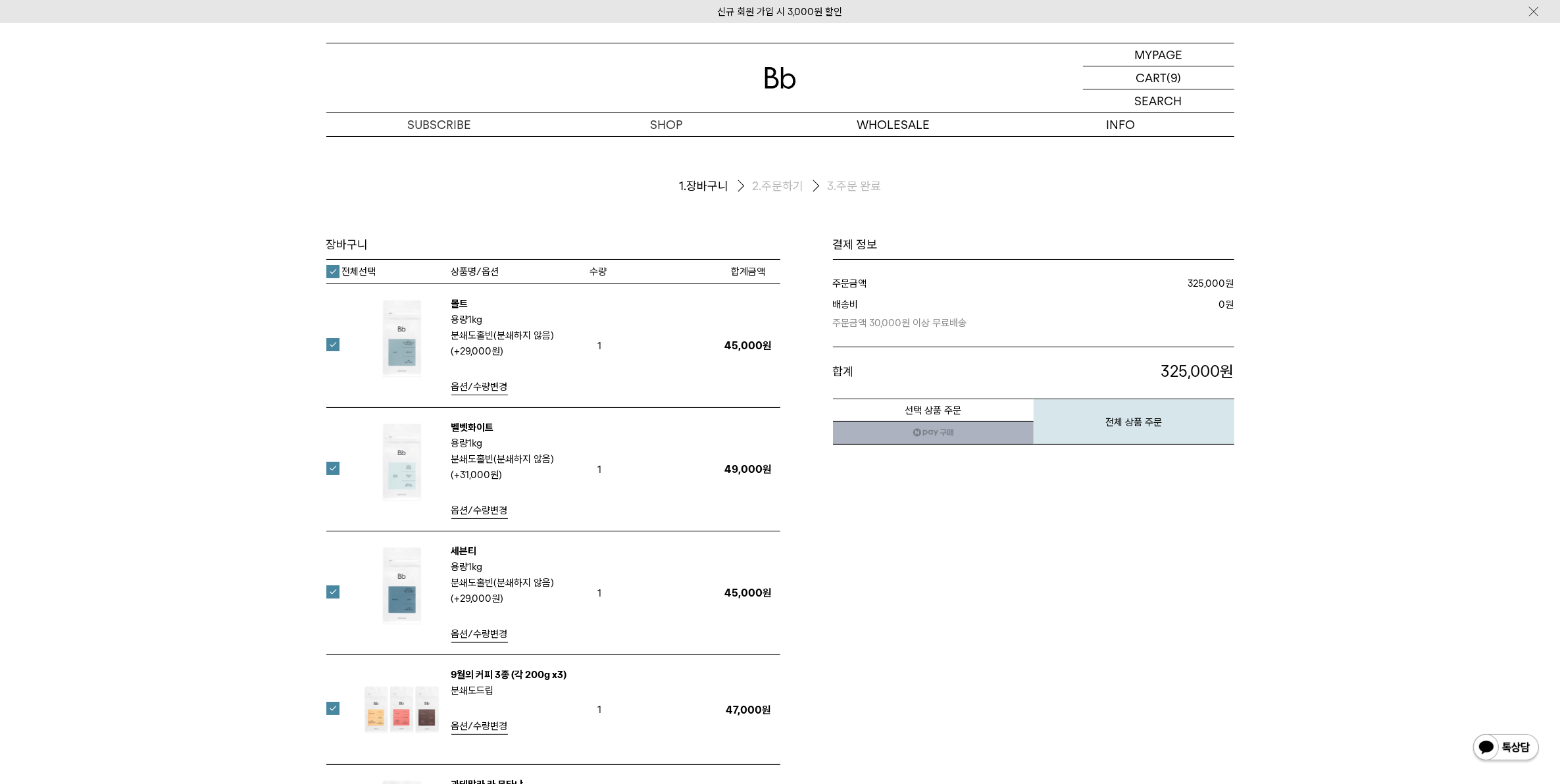
click at [327, 272] on label "전체선택" at bounding box center [352, 271] width 50 height 13
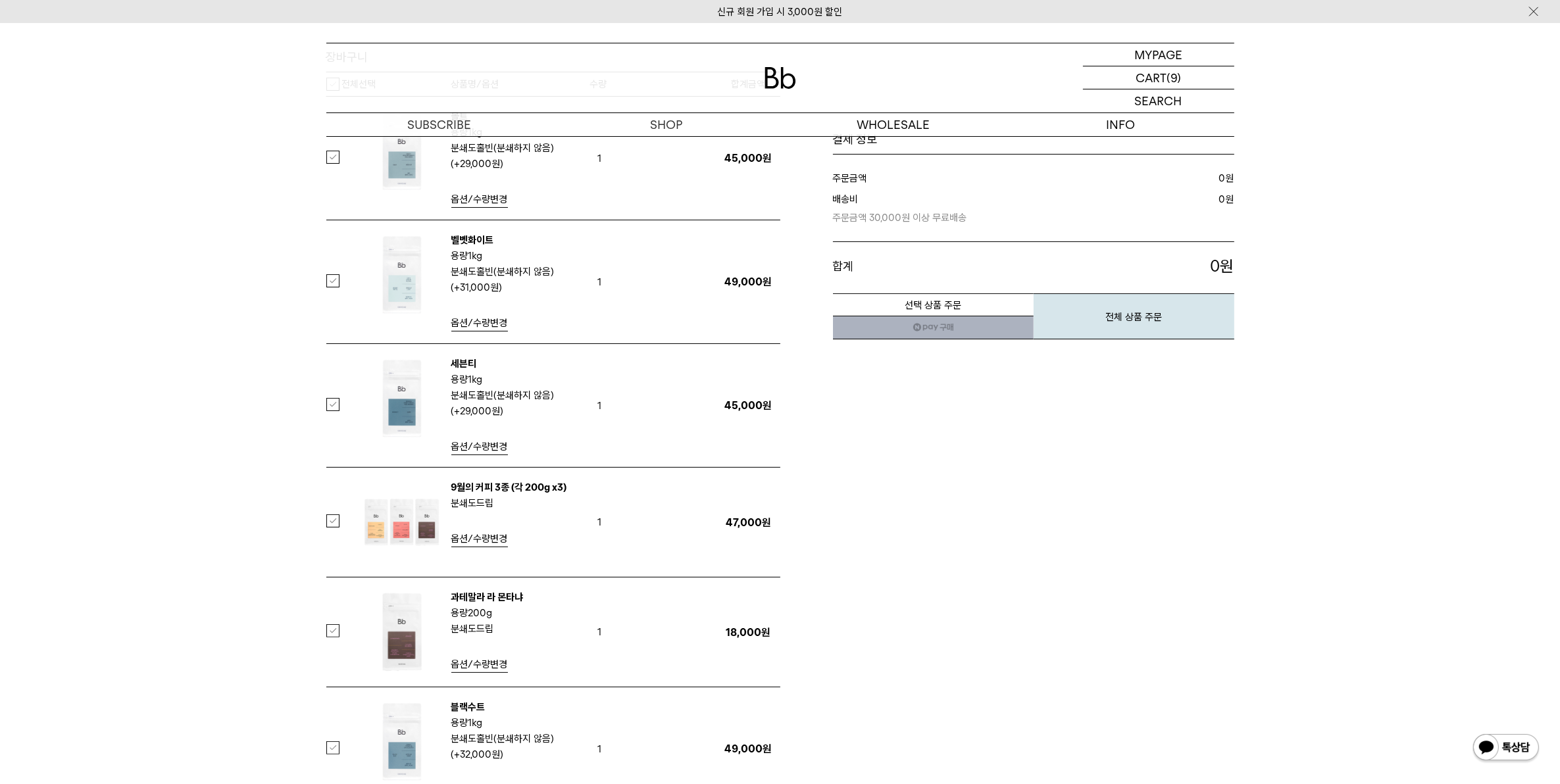
scroll to position [493, 0]
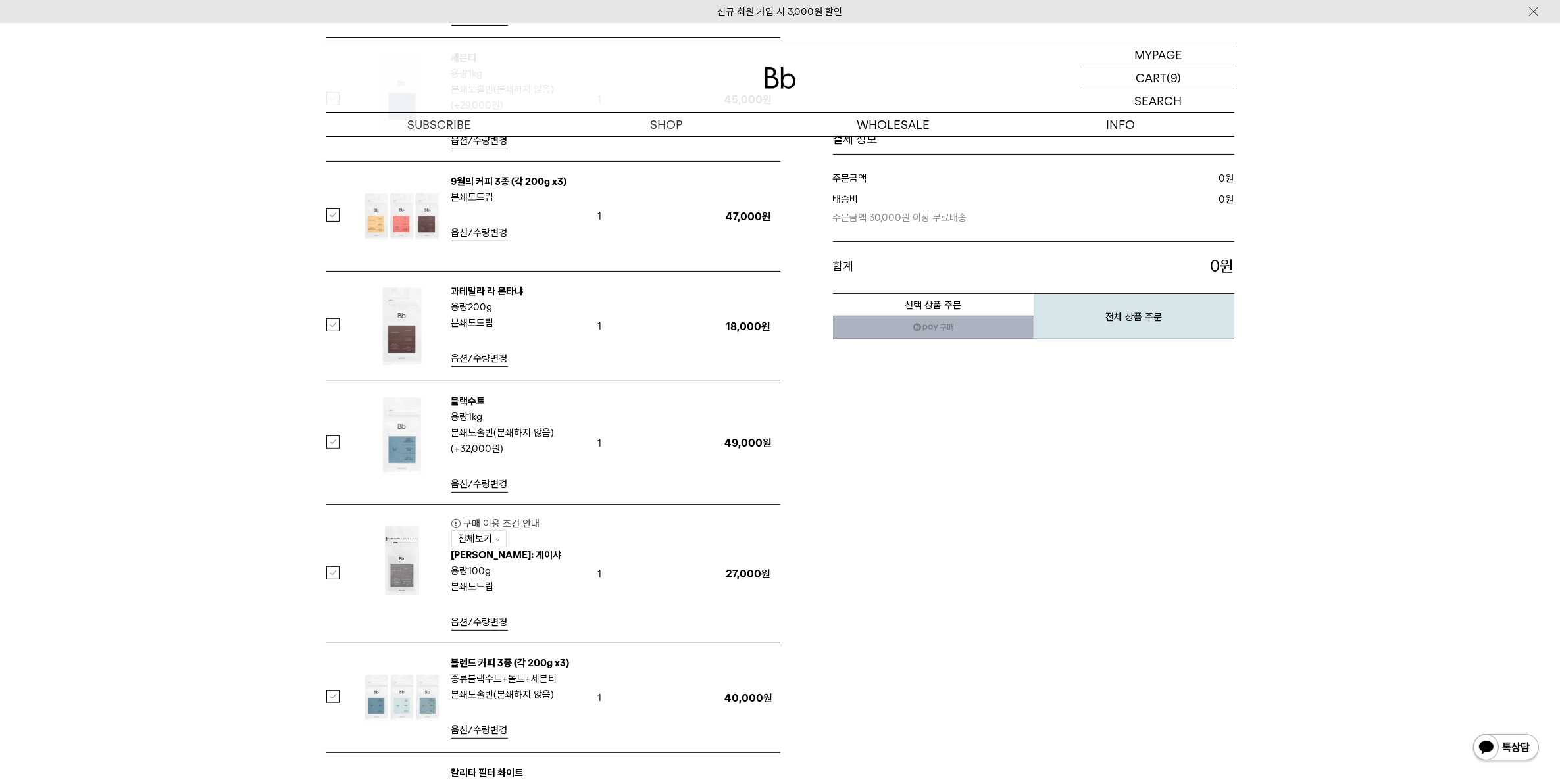
click at [331, 573] on label at bounding box center [341, 573] width 29 height 13
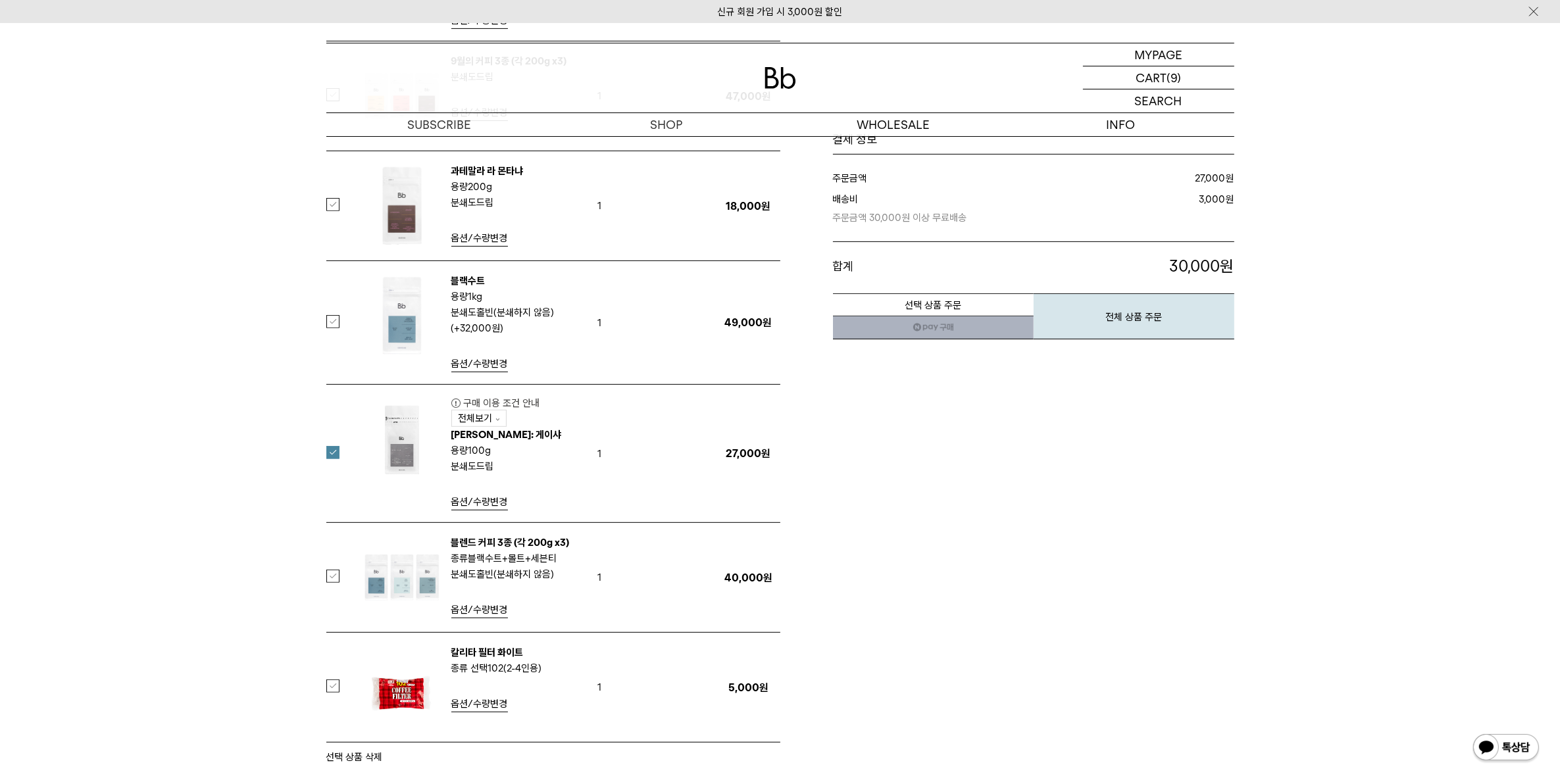
scroll to position [658, 0]
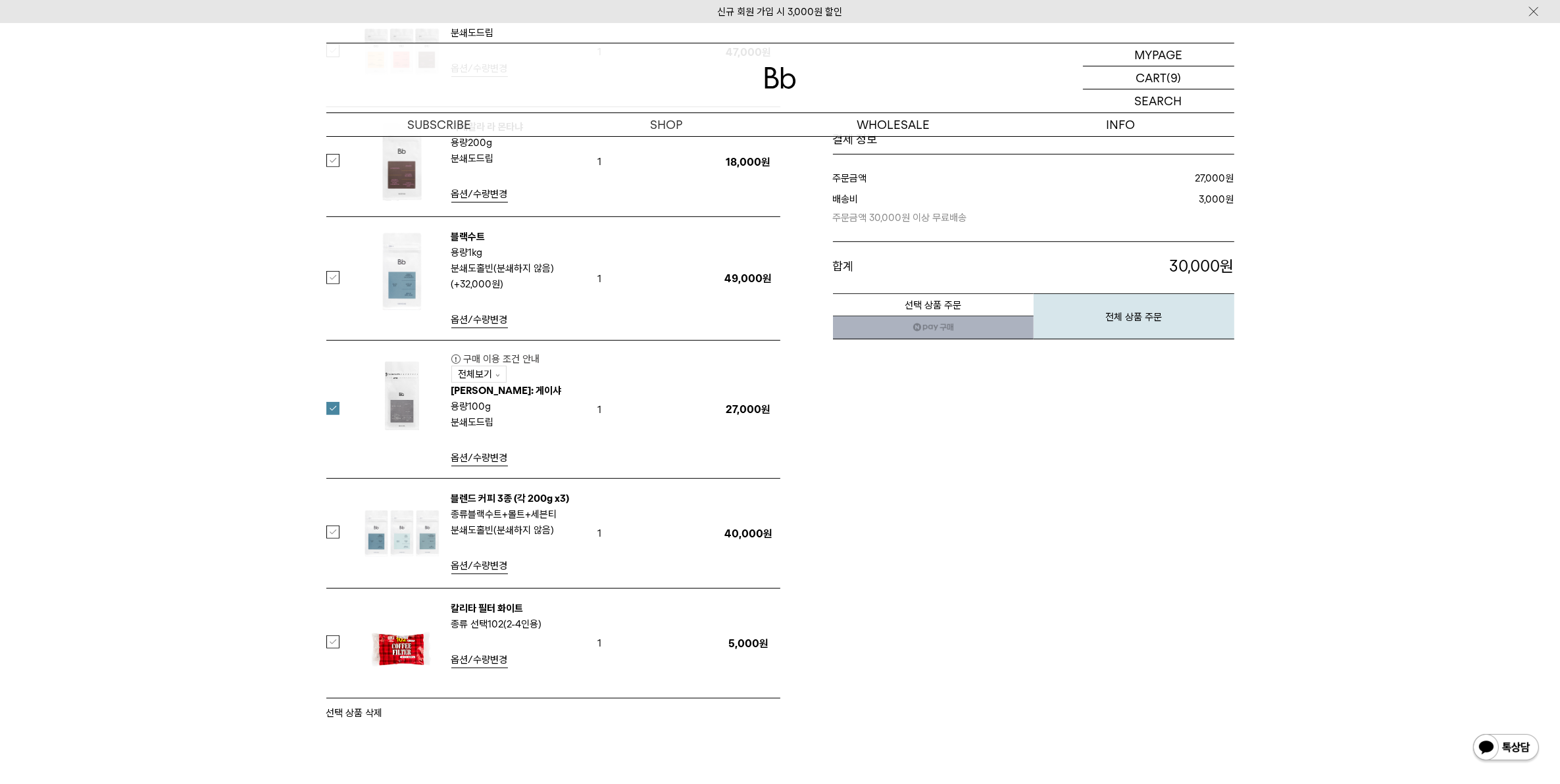
click at [499, 378] on link "전체보기" at bounding box center [479, 374] width 56 height 17
click at [496, 376] on img at bounding box center [497, 375] width 3 height 3
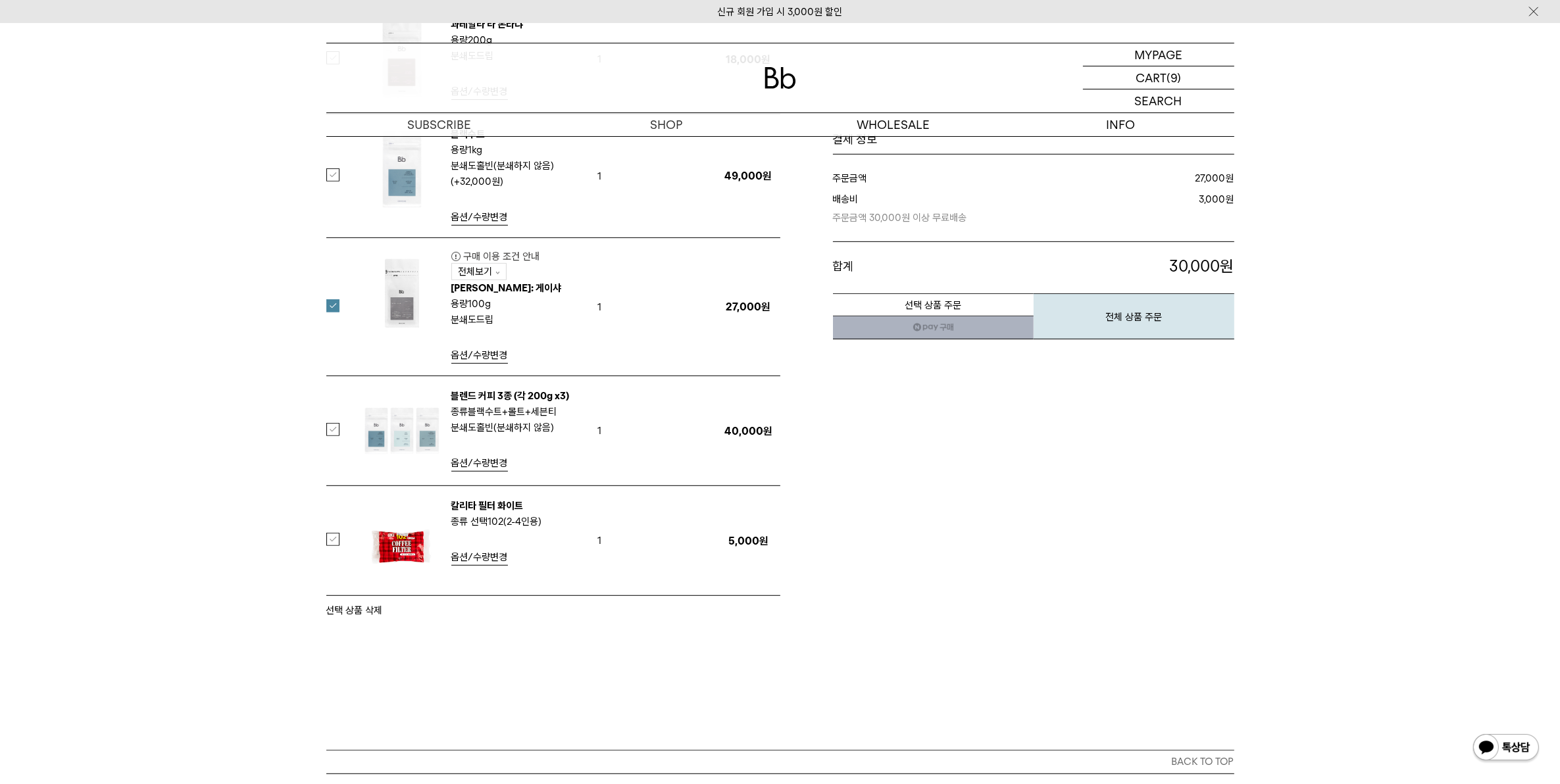
scroll to position [979, 0]
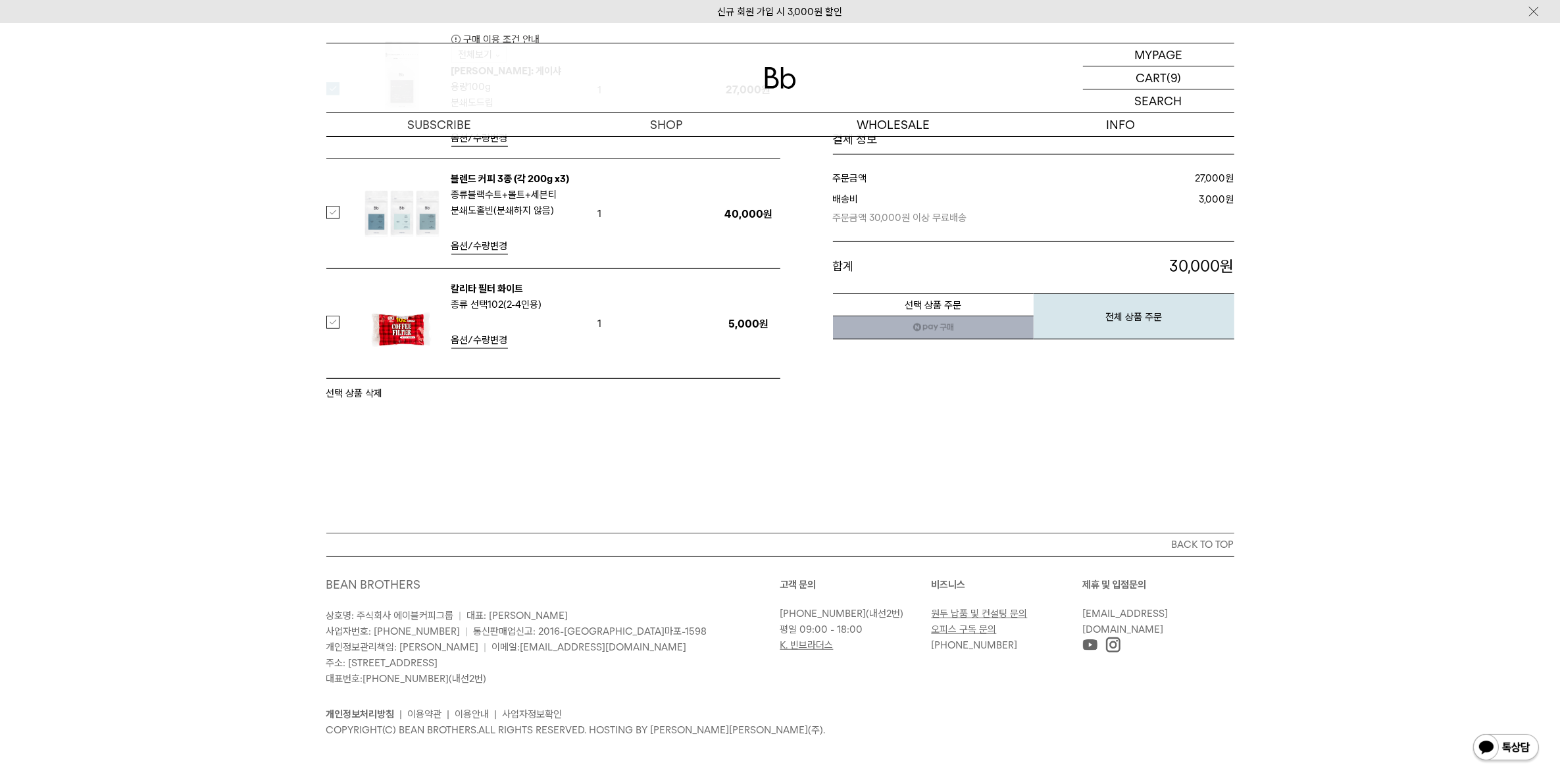
click at [359, 396] on button "선택 상품 삭제" at bounding box center [354, 393] width 56 height 16
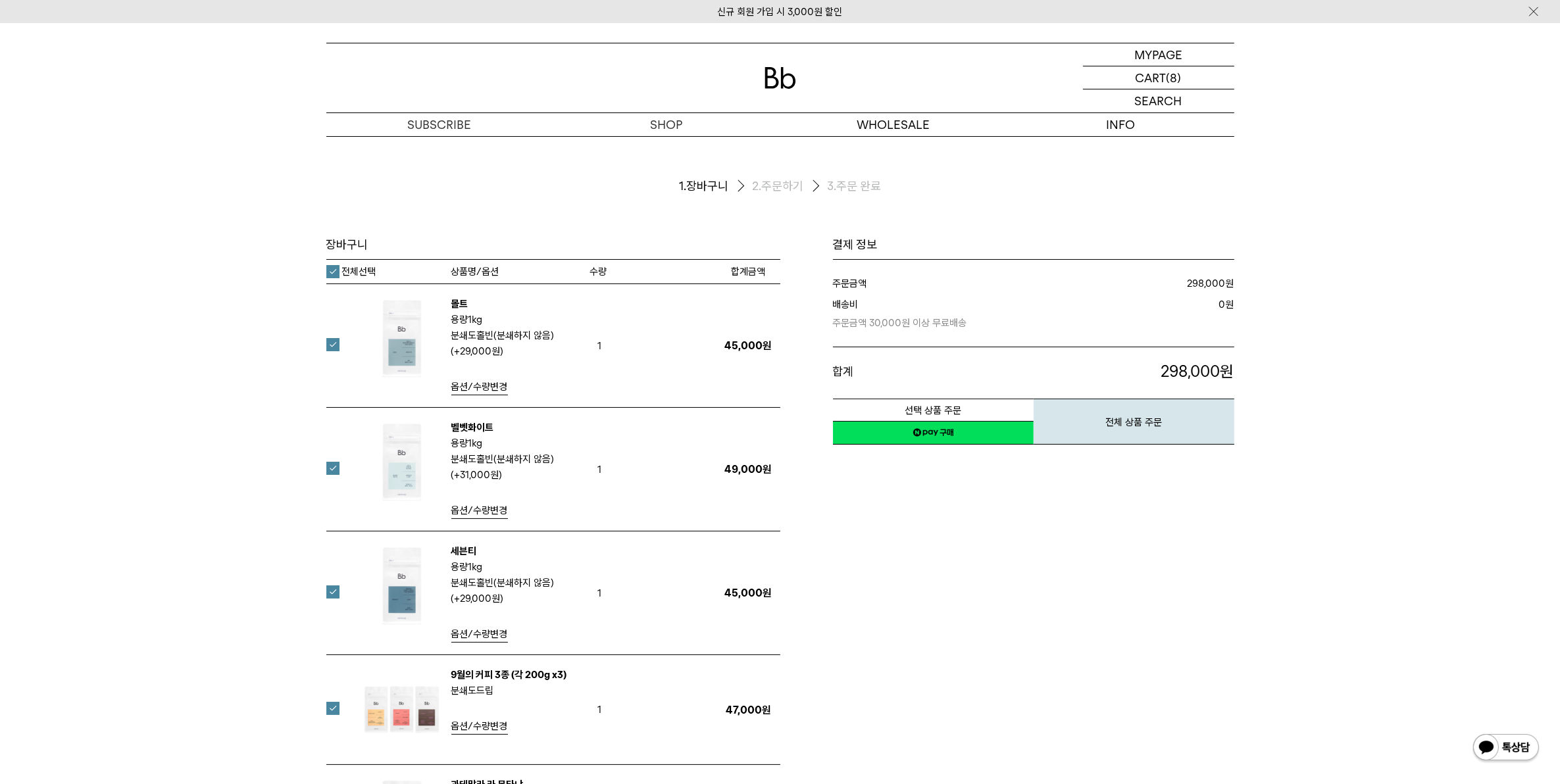
click at [327, 265] on label "전체선택" at bounding box center [352, 271] width 50 height 13
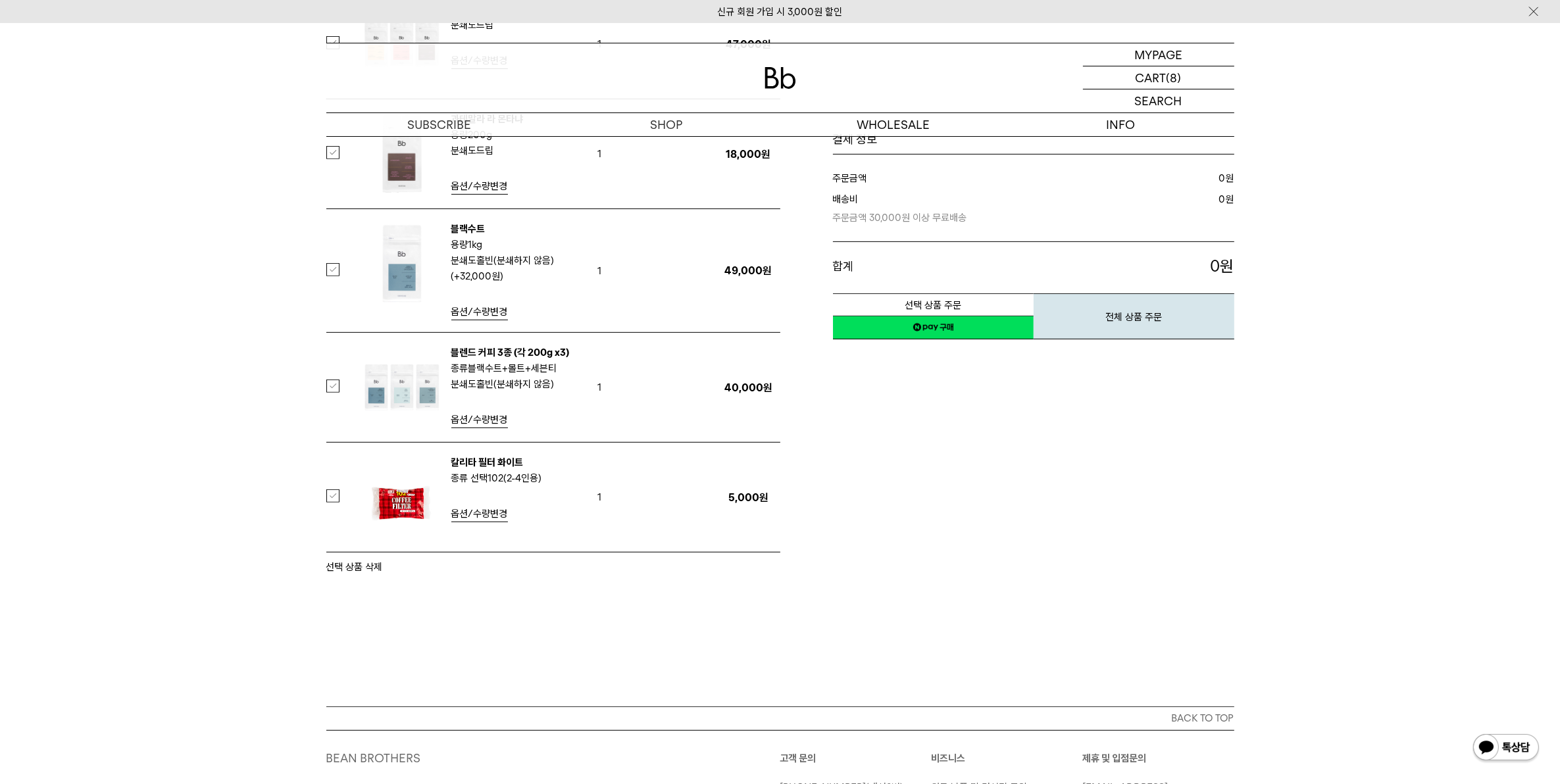
scroll to position [823, 0]
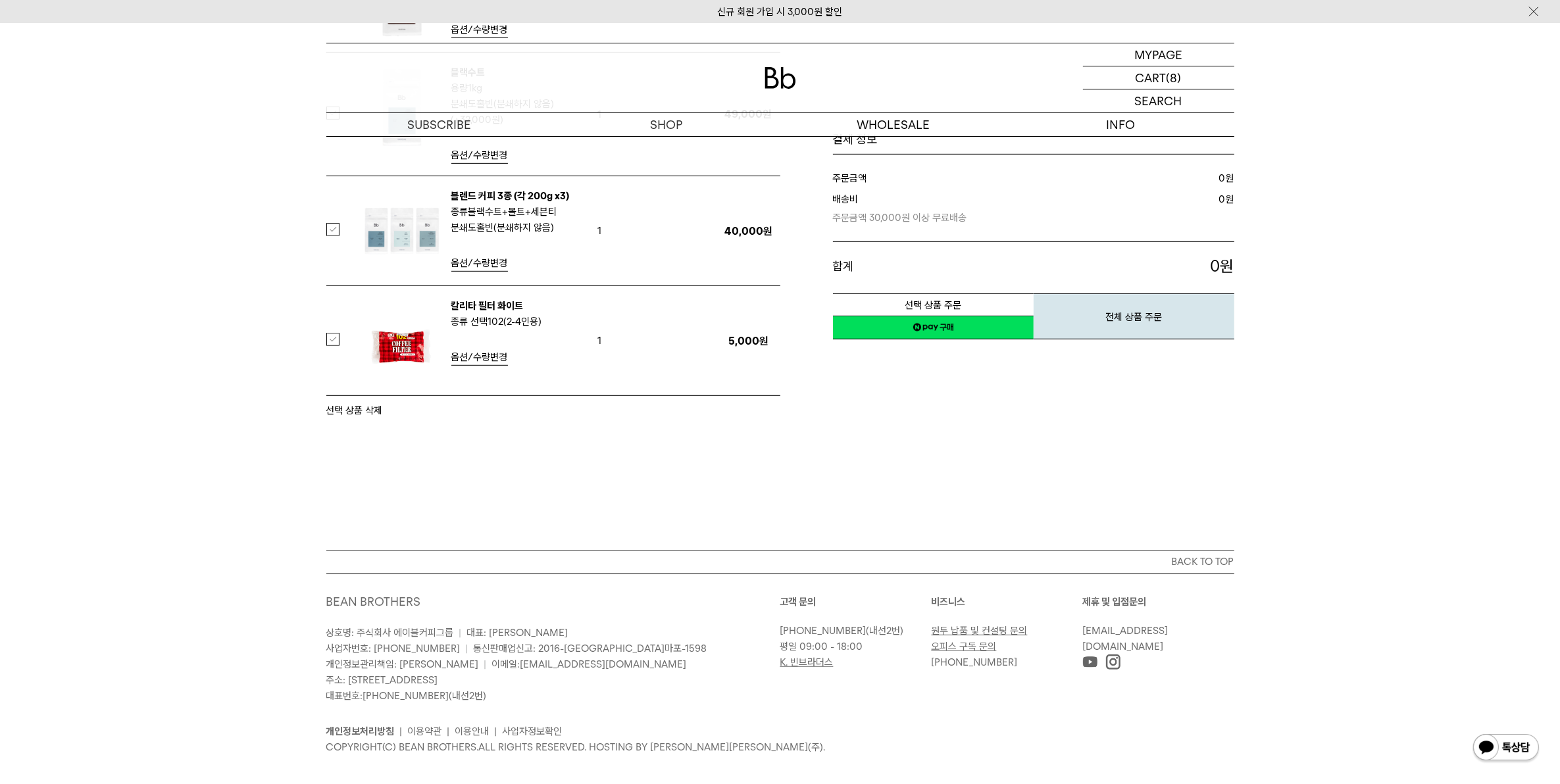
click at [331, 230] on label at bounding box center [341, 229] width 29 height 13
click at [348, 418] on button "선택 상품 삭제" at bounding box center [354, 410] width 56 height 16
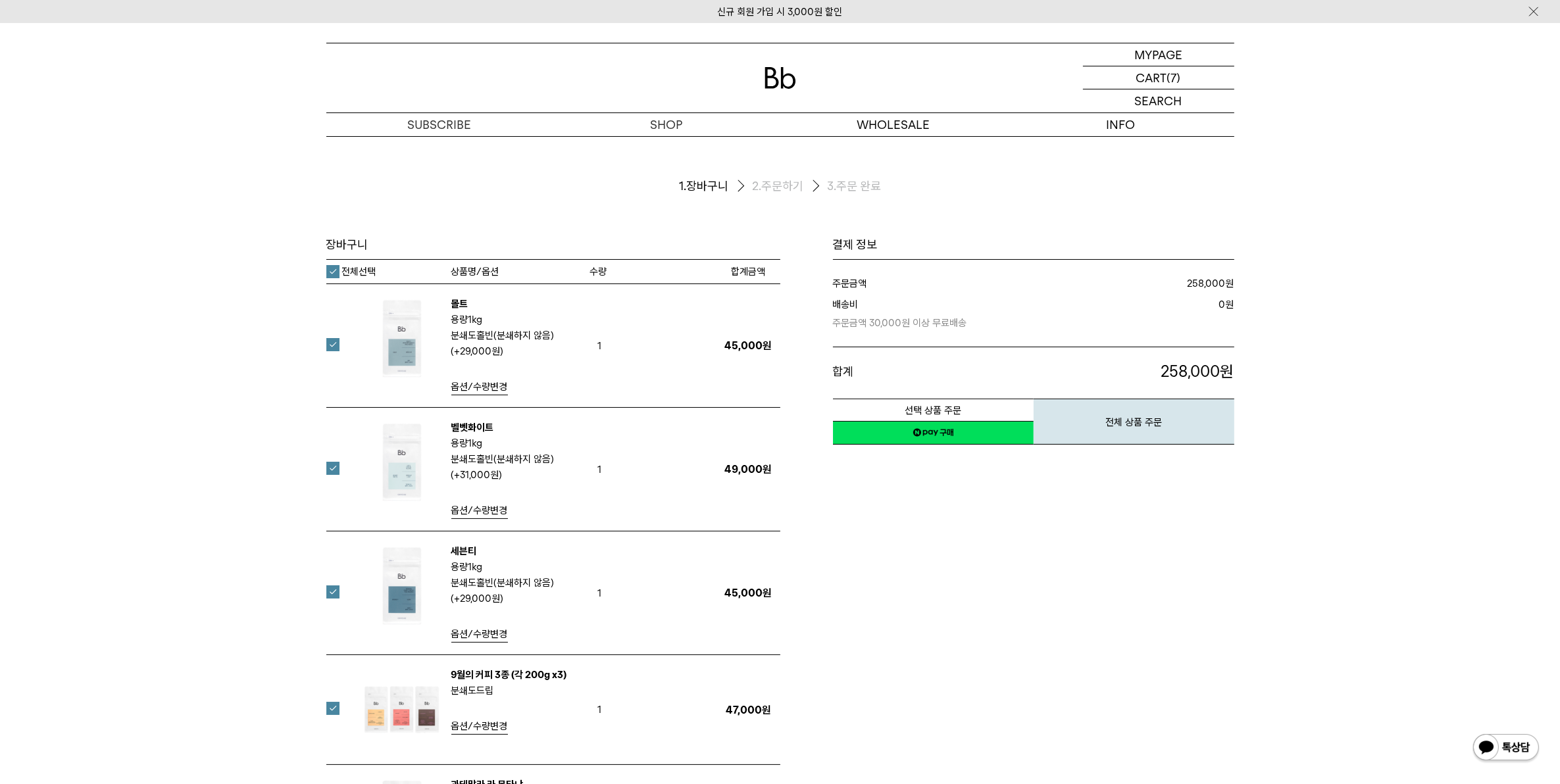
click at [336, 266] on label "전체선택" at bounding box center [352, 271] width 50 height 13
click at [403, 451] on img at bounding box center [402, 462] width 85 height 85
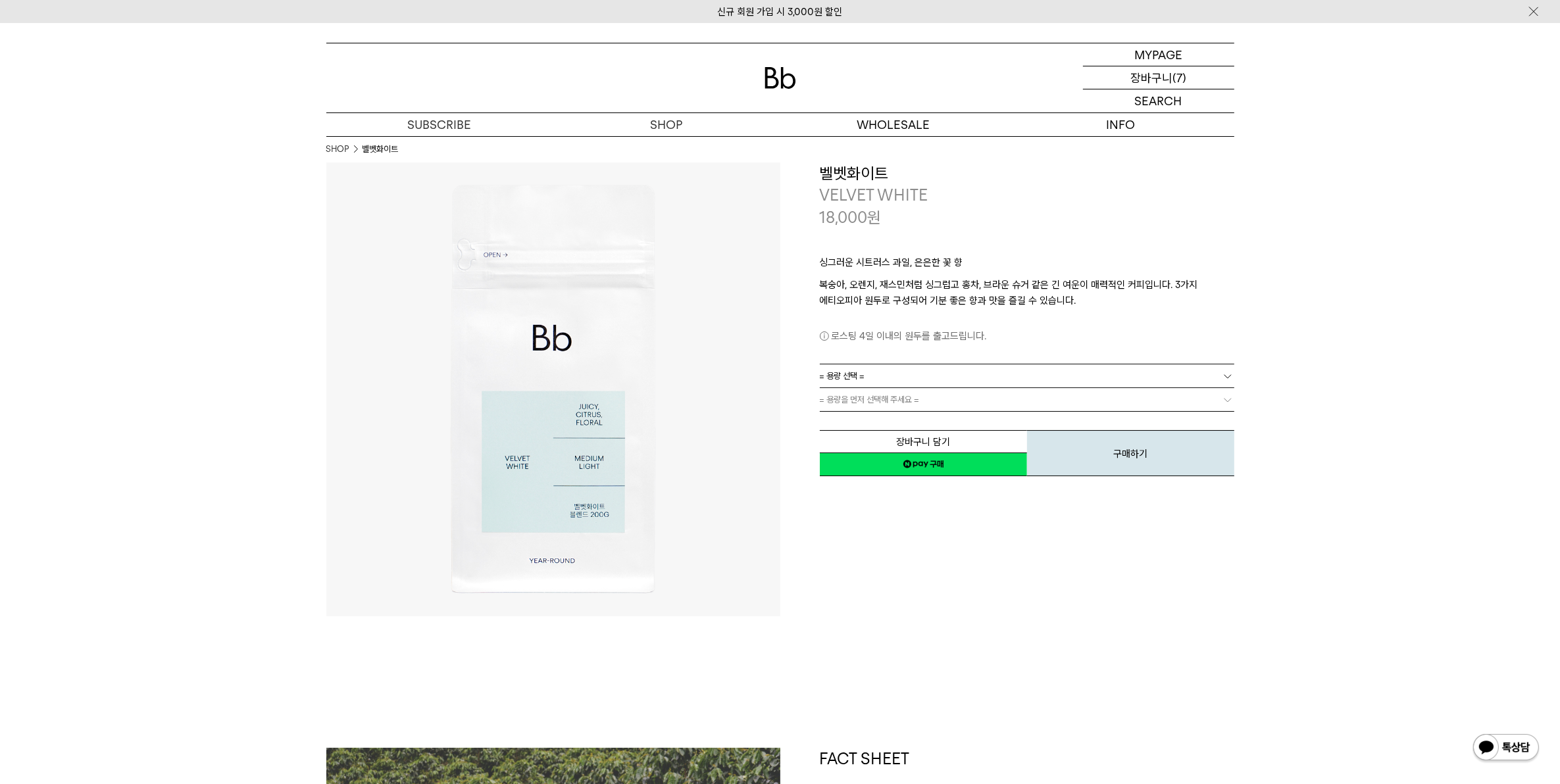
click at [1186, 74] on div "CART 장바구니 (7)" at bounding box center [1158, 77] width 151 height 22
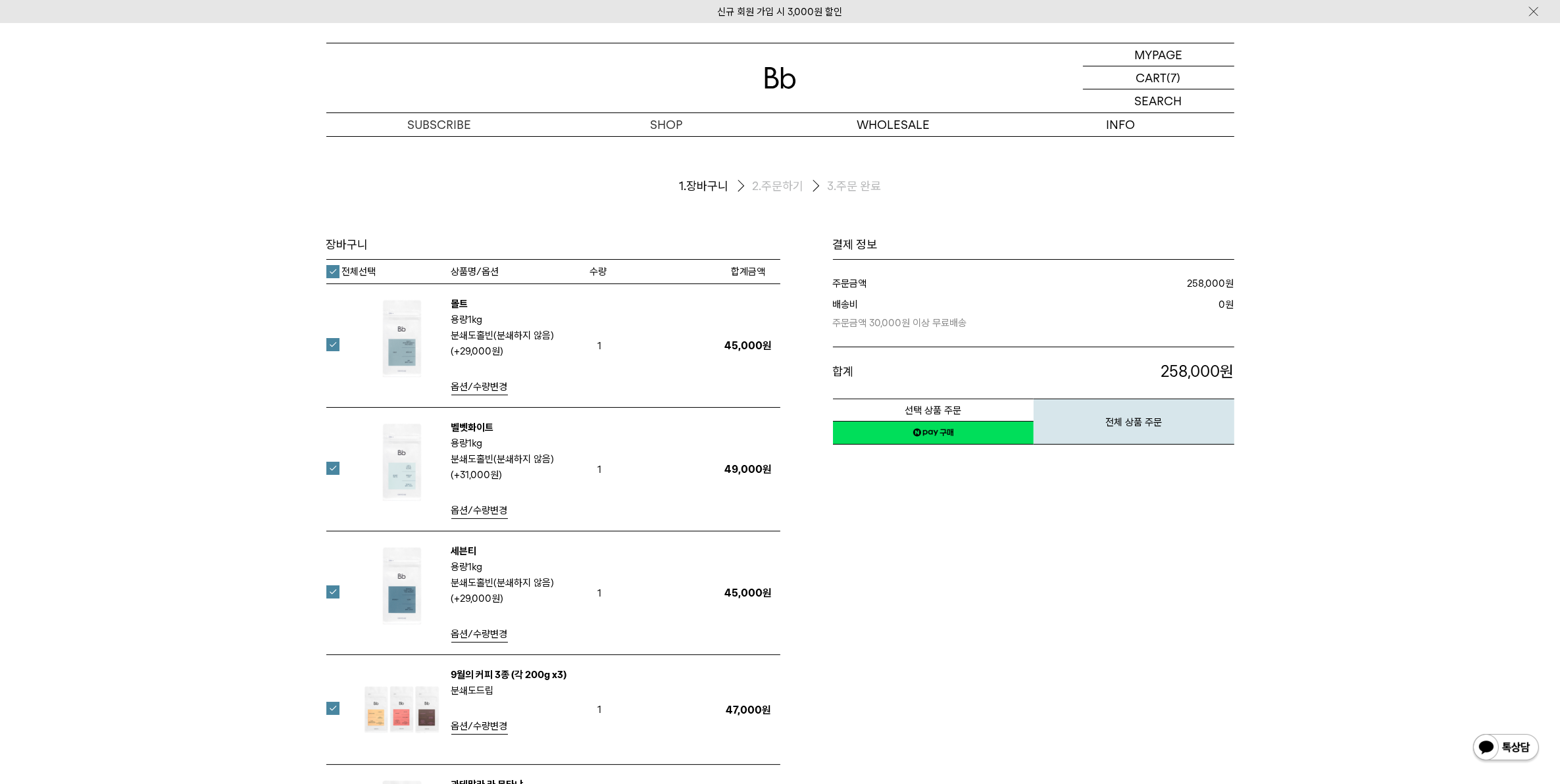
click at [333, 271] on label "전체선택" at bounding box center [352, 271] width 50 height 13
click at [334, 466] on label at bounding box center [341, 468] width 29 height 13
click at [474, 514] on span "옵션/수량변경" at bounding box center [479, 510] width 56 height 12
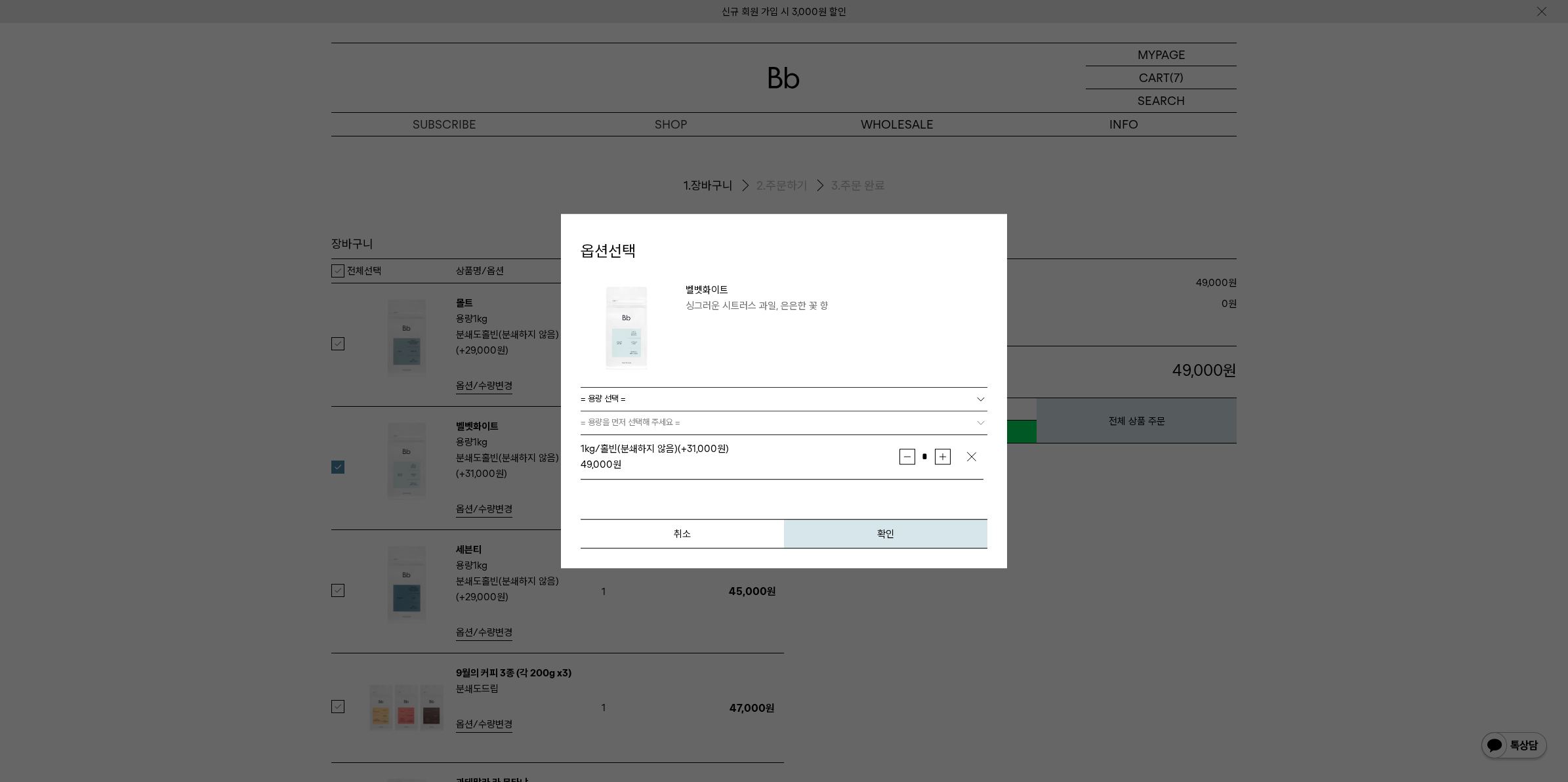
click at [670, 401] on link "= 용량 선택 =" at bounding box center [784, 399] width 407 height 23
click at [648, 421] on li "200g" at bounding box center [791, 423] width 394 height 24
click at [638, 422] on link "= 분쇄도 선택 =" at bounding box center [784, 423] width 407 height 23
click at [634, 443] on li "홀빈(분쇄하지 않음)" at bounding box center [791, 447] width 394 height 24
click at [862, 533] on button "확인" at bounding box center [885, 534] width 203 height 30
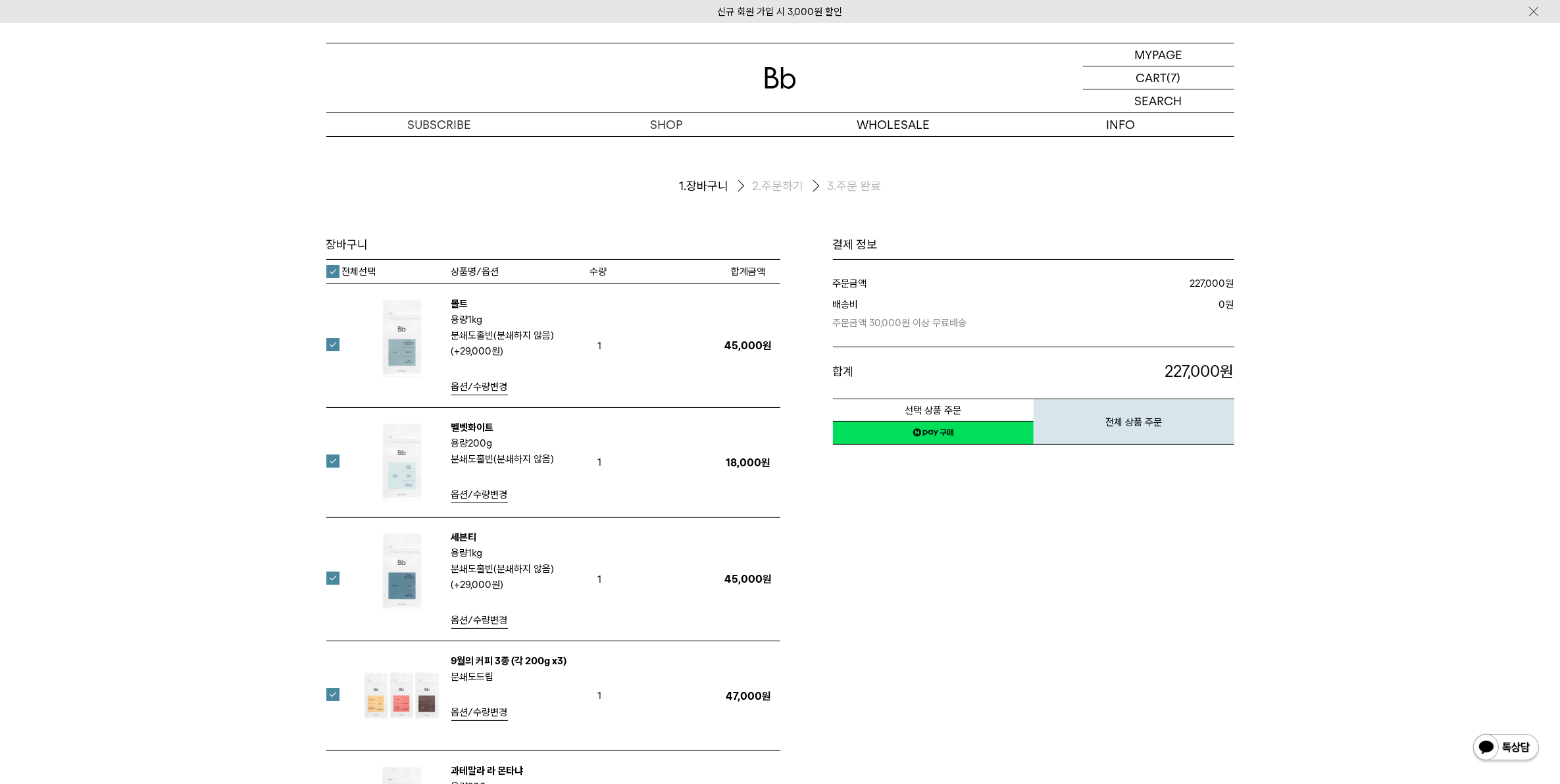
click at [979, 556] on div "결제 정보 주문금액 227,000 원 배송비 0 합계 227,000 4,540 원" at bounding box center [1007, 677] width 454 height 880
click at [334, 270] on label "전체선택" at bounding box center [352, 271] width 50 height 13
click at [333, 273] on label "전체선택" at bounding box center [352, 271] width 50 height 13
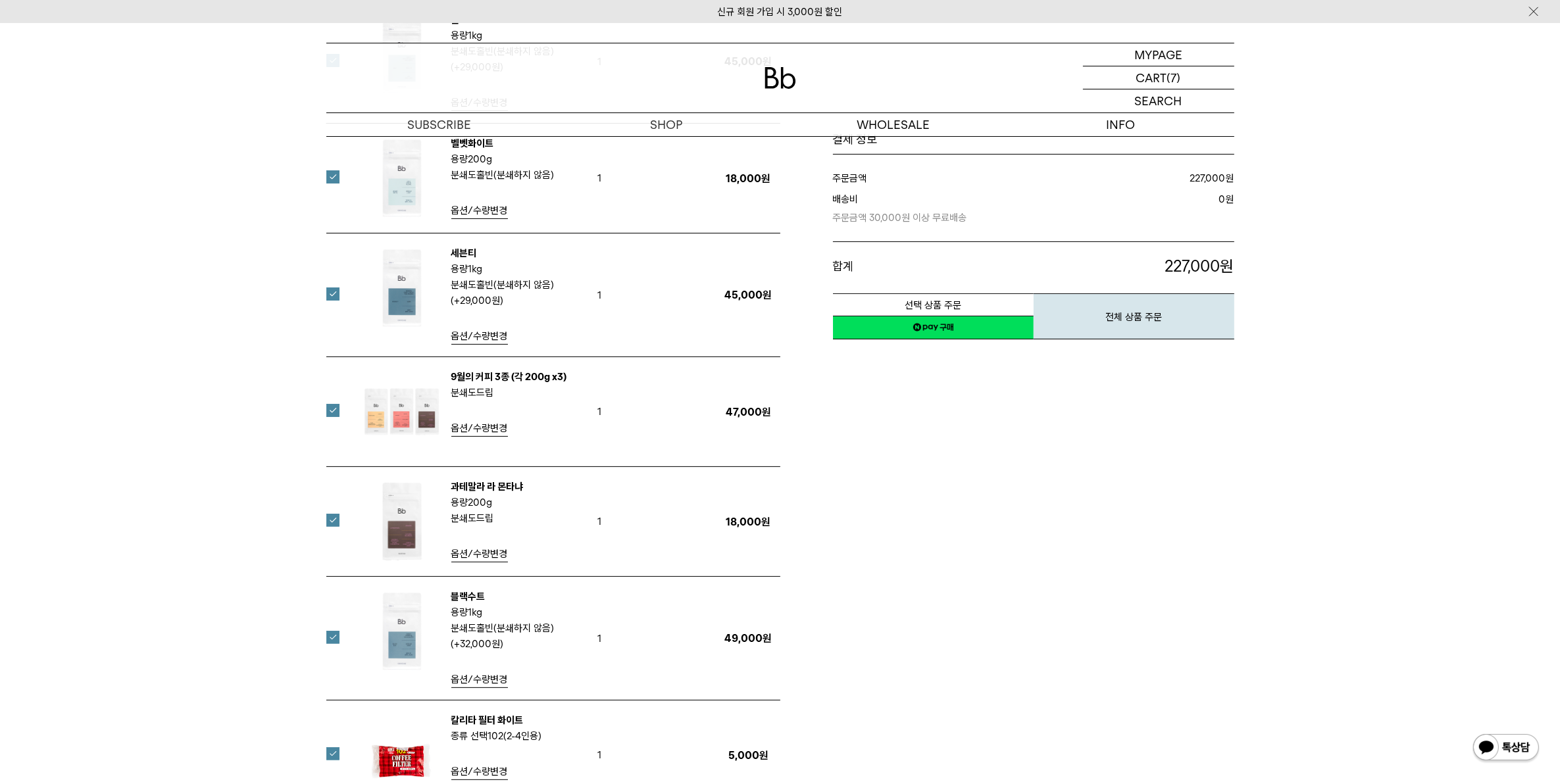
scroll to position [329, 0]
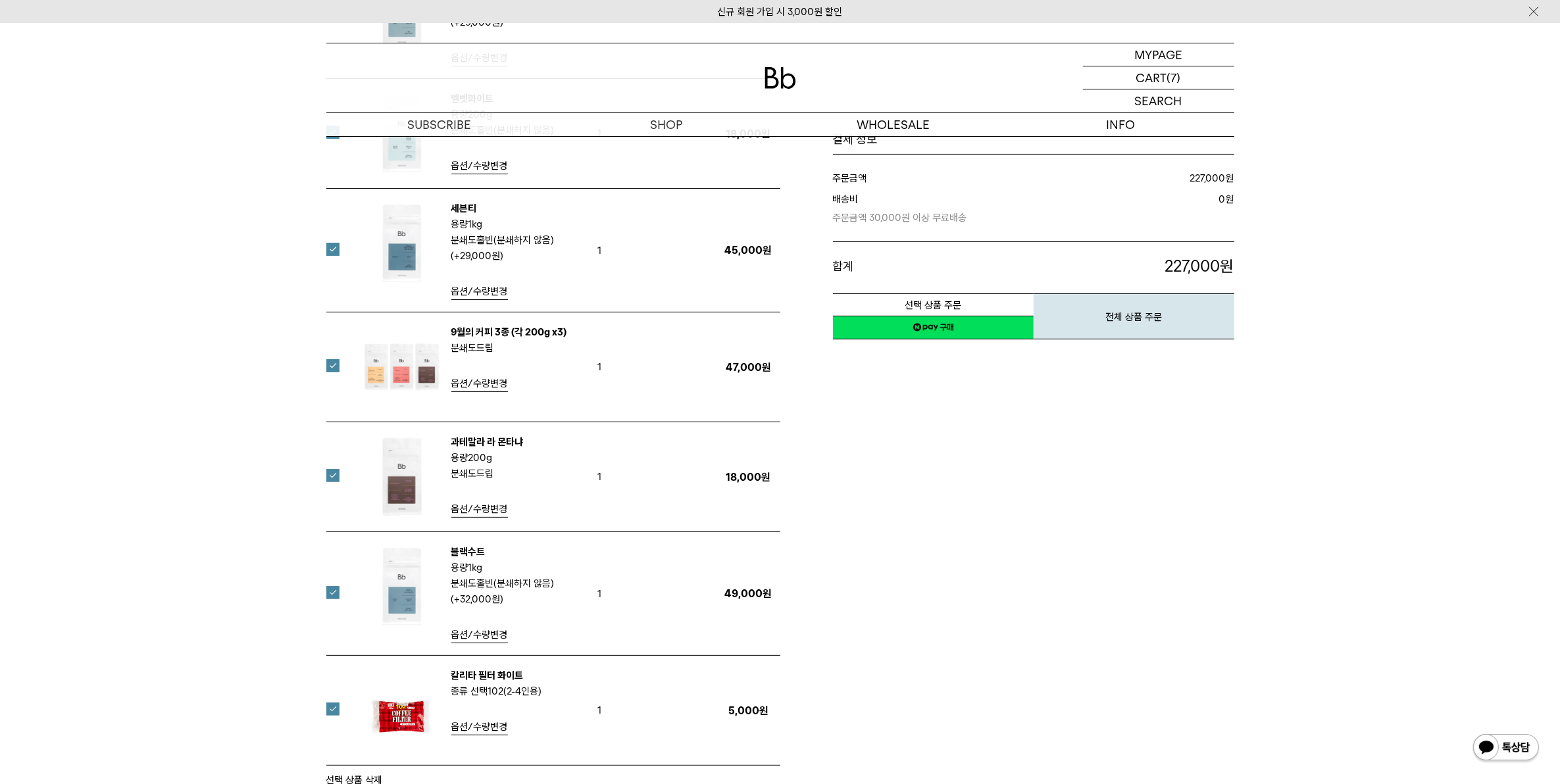
click at [335, 590] on label at bounding box center [341, 592] width 29 height 13
click at [331, 477] on label at bounding box center [341, 475] width 29 height 13
click at [331, 707] on label at bounding box center [341, 709] width 29 height 13
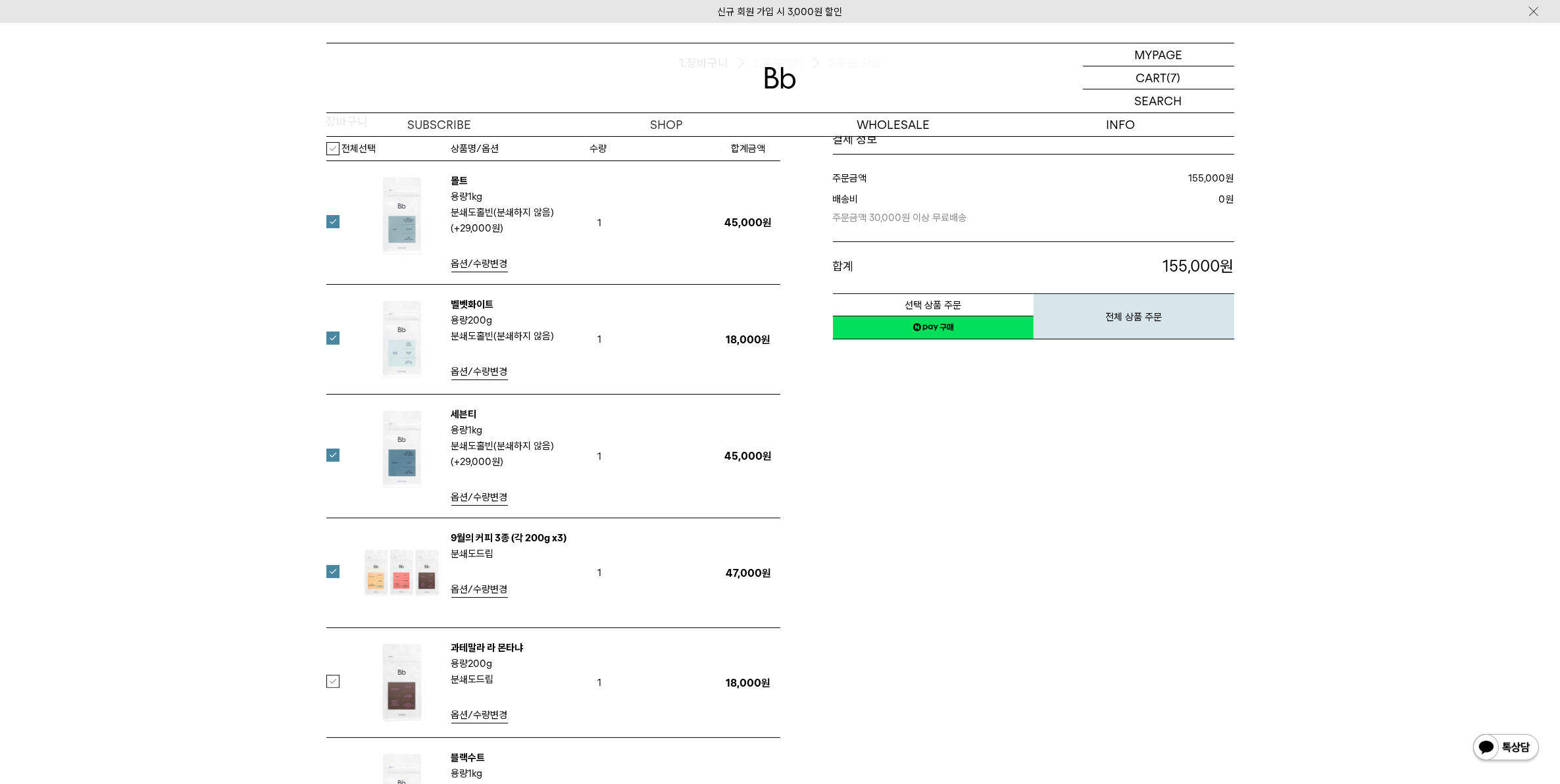
scroll to position [82, 0]
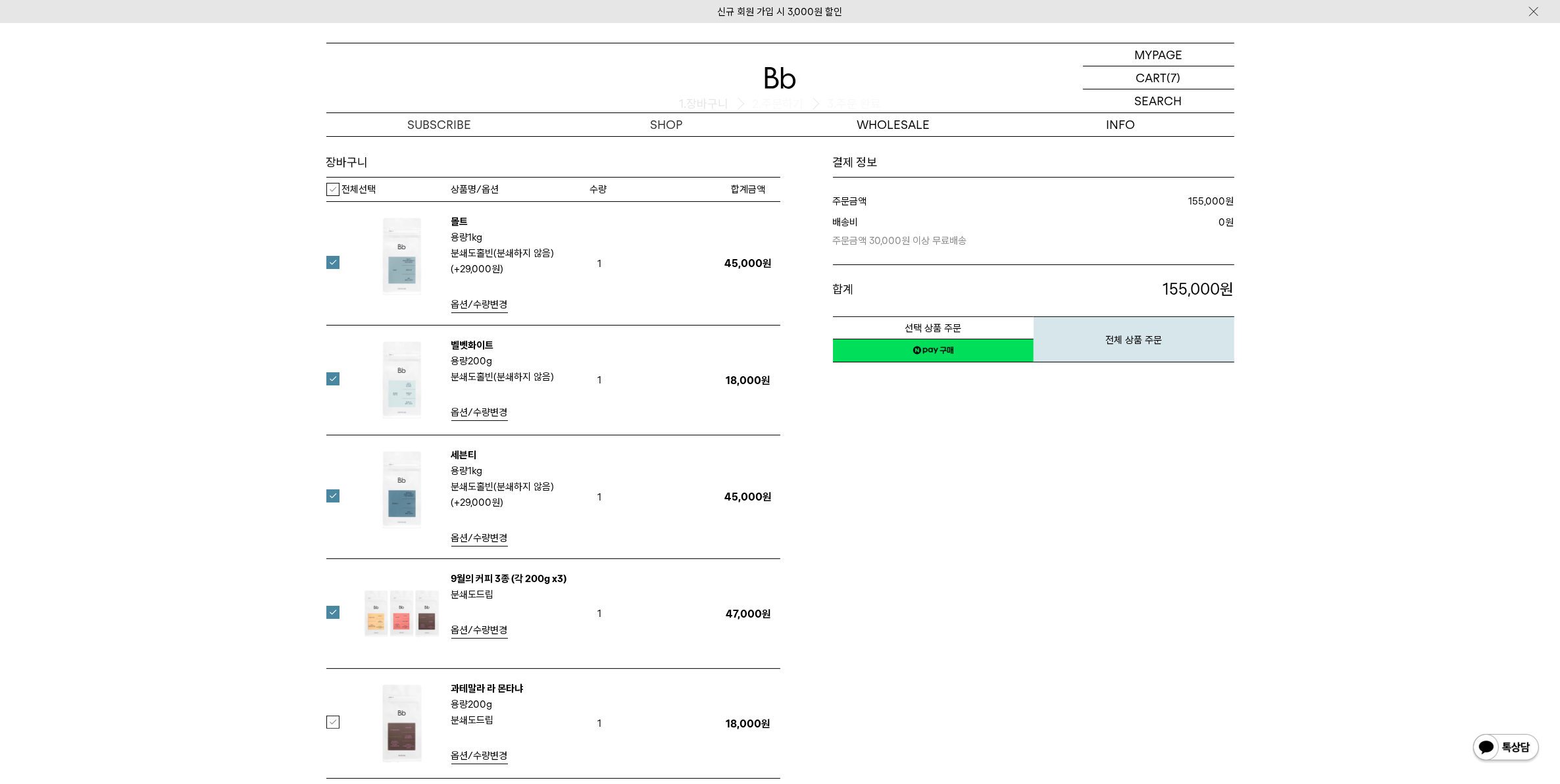
click at [405, 488] on img at bounding box center [402, 490] width 85 height 85
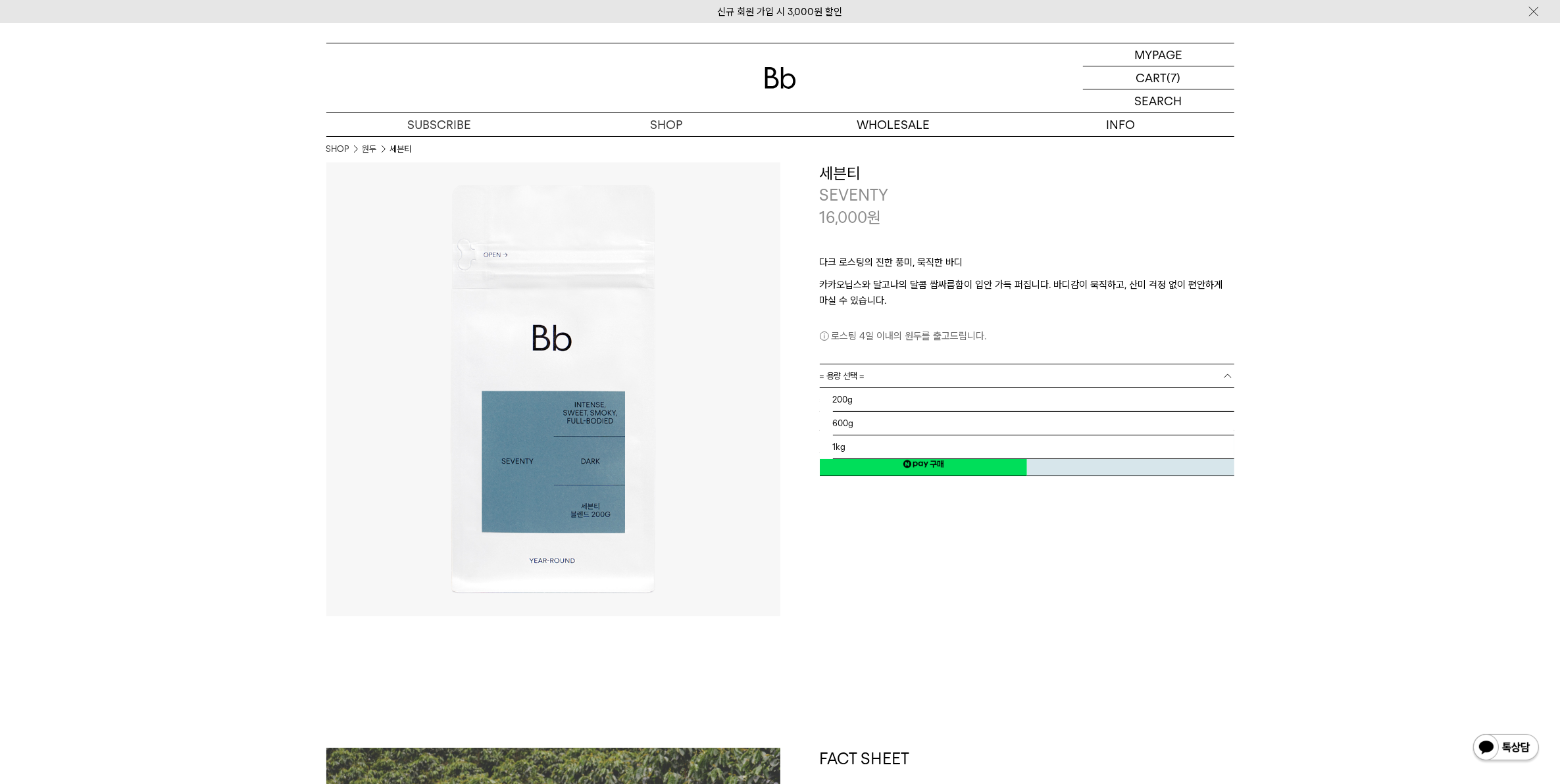
click at [989, 381] on link "= 용량 선택 =" at bounding box center [1027, 376] width 415 height 23
click at [944, 424] on li "600g" at bounding box center [1033, 424] width 401 height 24
click at [901, 399] on link "= 분쇄도 선택 =" at bounding box center [1027, 400] width 415 height 23
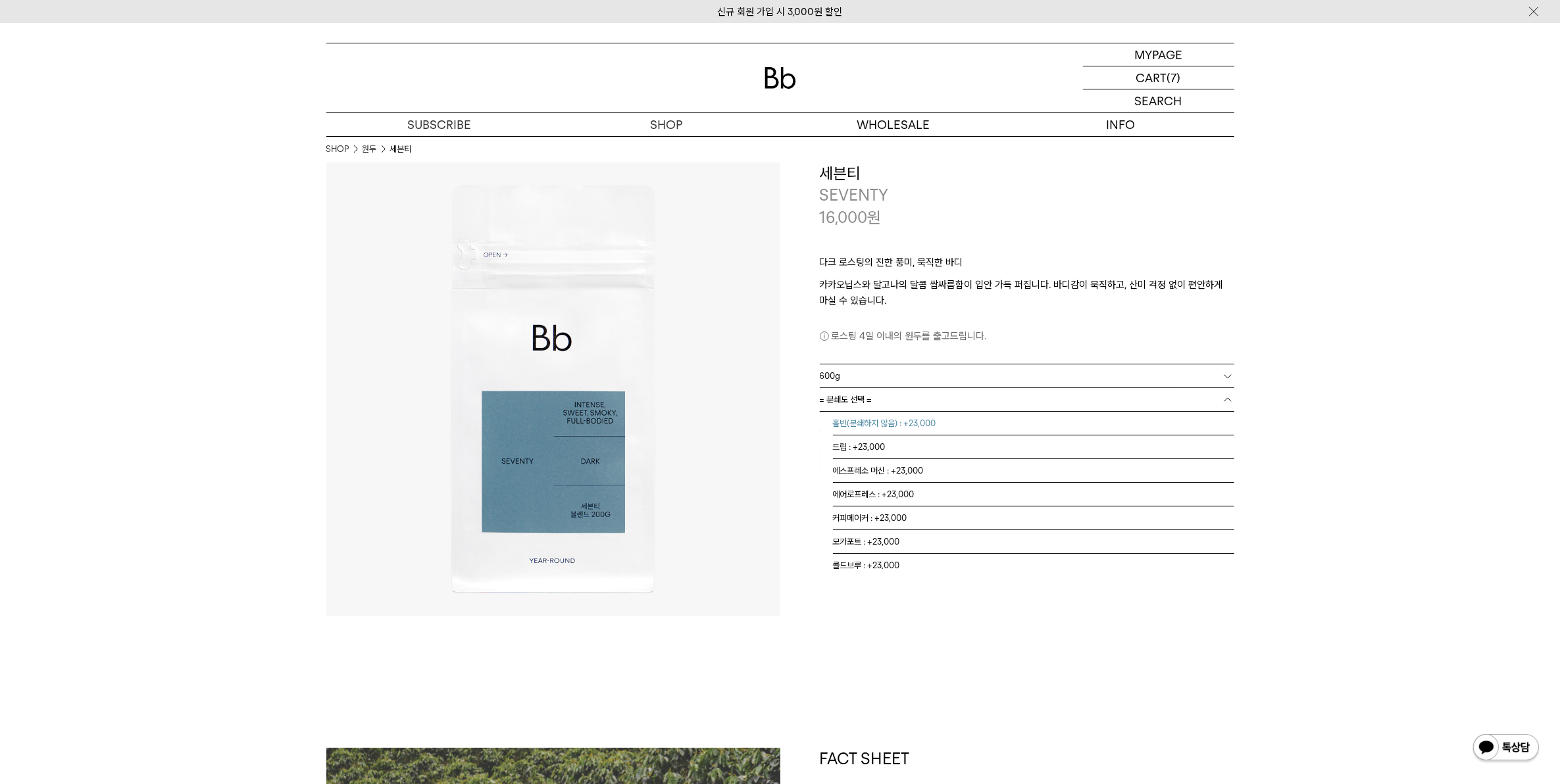
click at [850, 418] on li "홀빈(분쇄하지 않음) : +23,000" at bounding box center [1033, 424] width 401 height 24
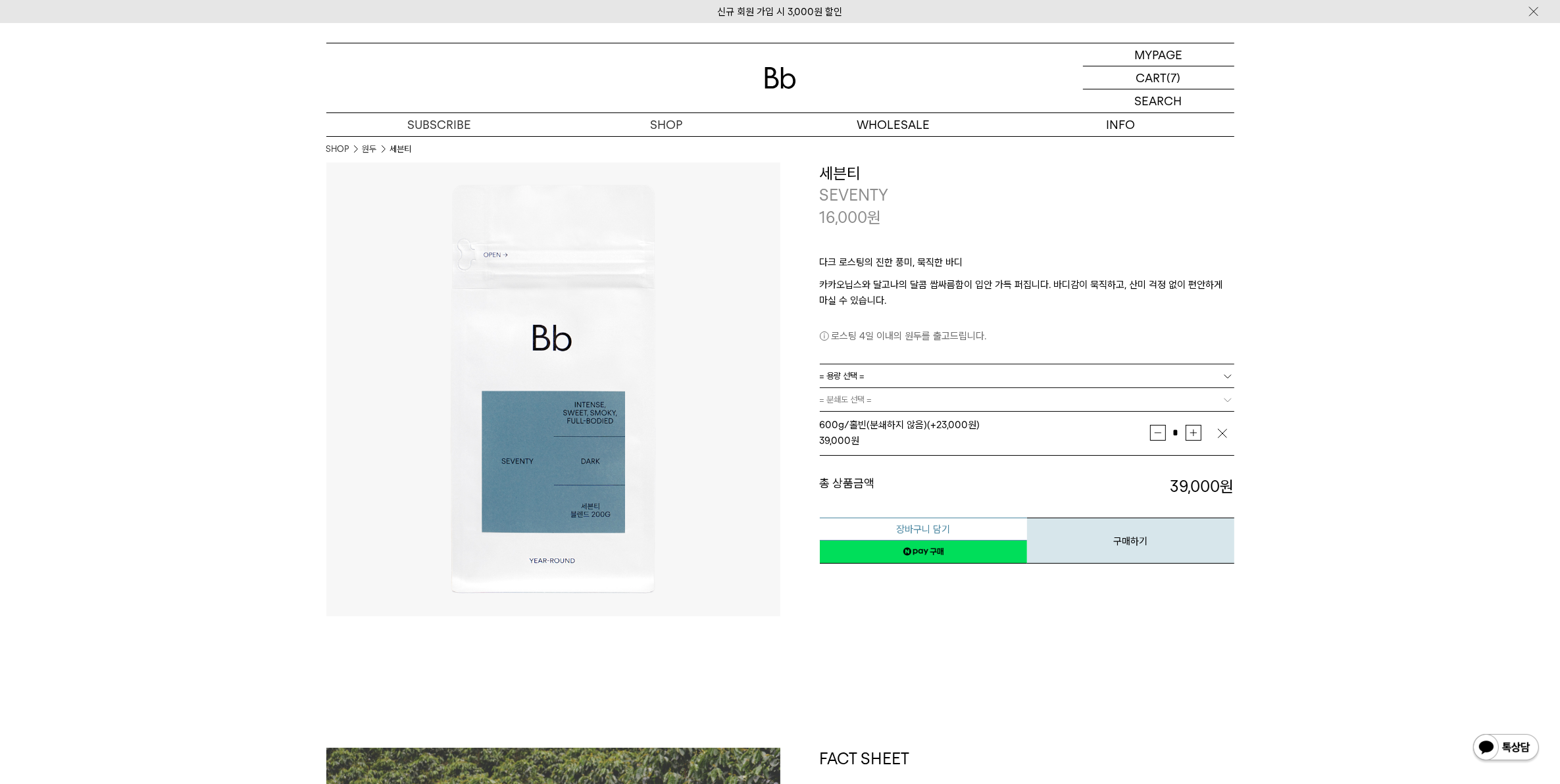
click at [947, 530] on button "장바구니 담기" at bounding box center [924, 529] width 207 height 23
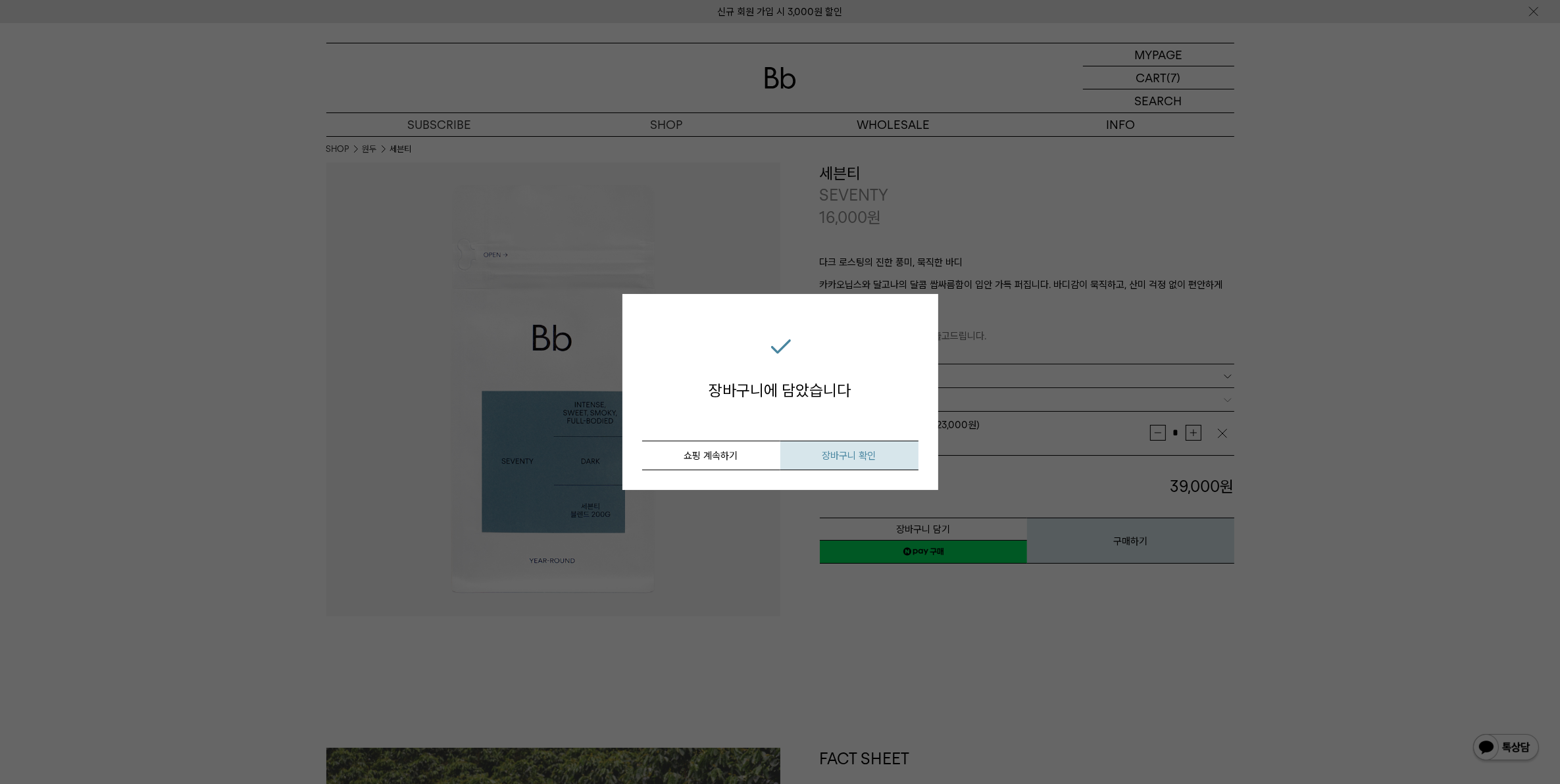
click at [846, 455] on span "장바구니 확인" at bounding box center [850, 455] width 54 height 12
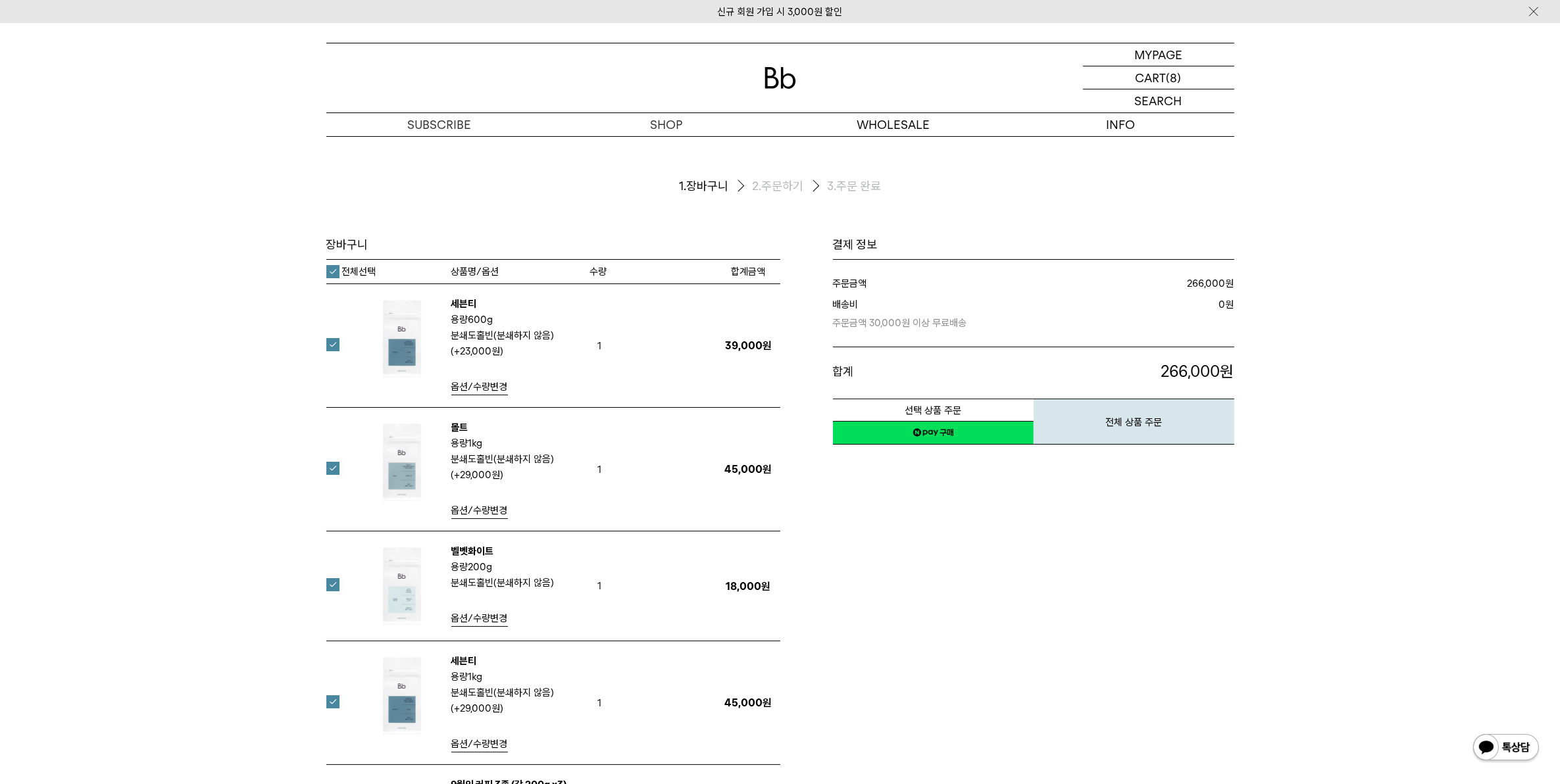
click at [331, 272] on label "전체선택" at bounding box center [352, 271] width 50 height 13
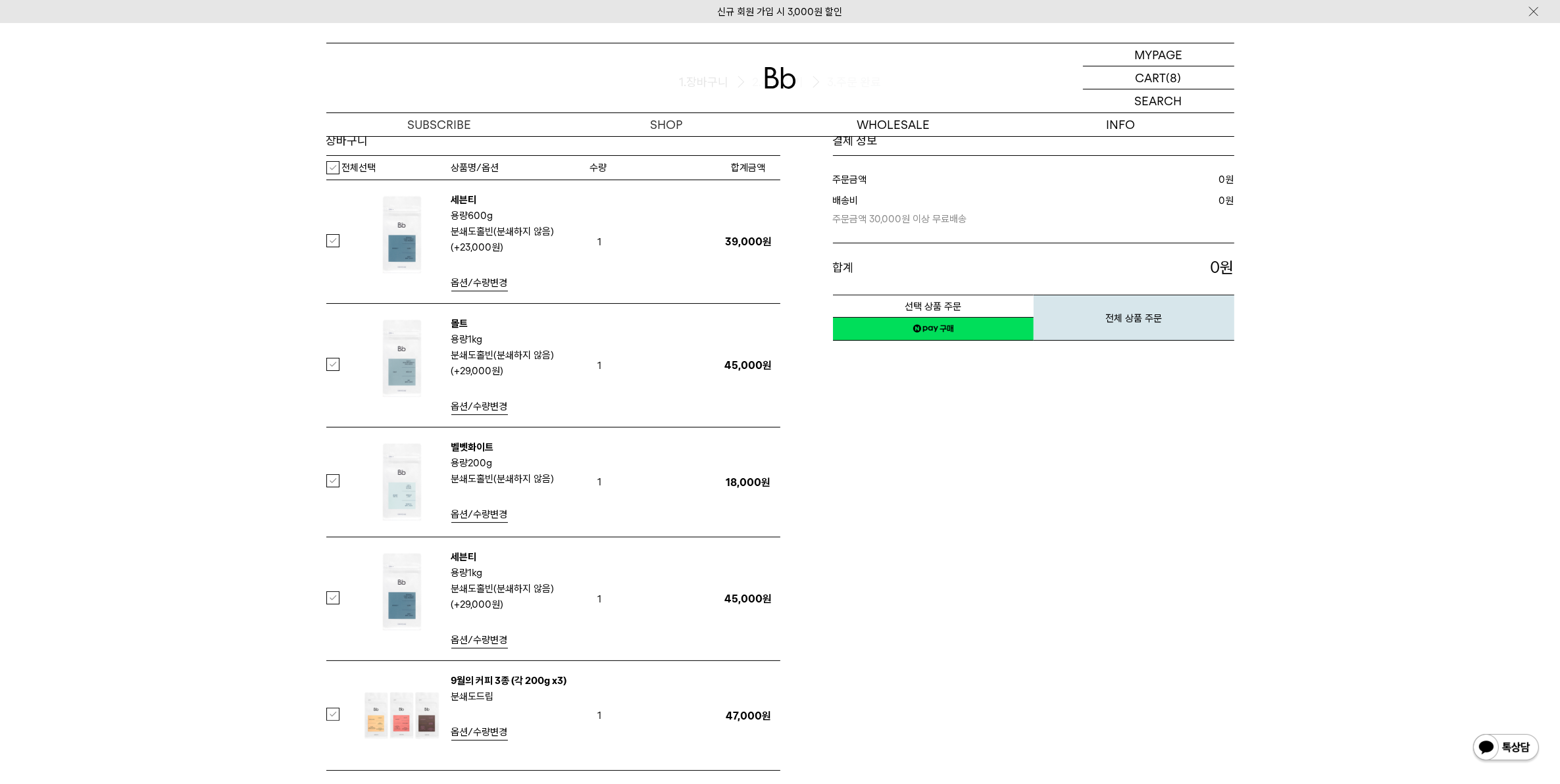
scroll to position [247, 0]
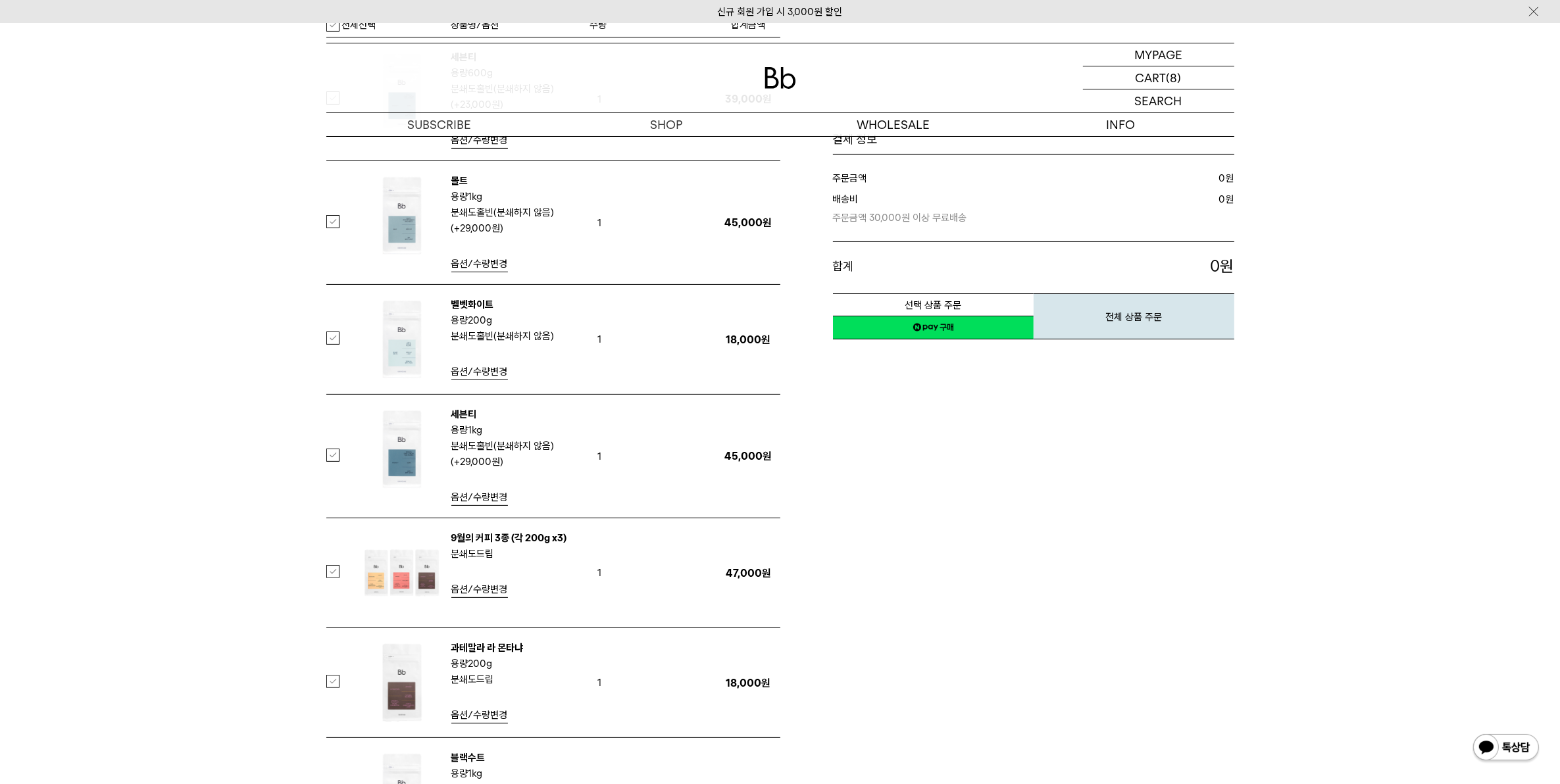
click at [327, 684] on label at bounding box center [341, 681] width 29 height 13
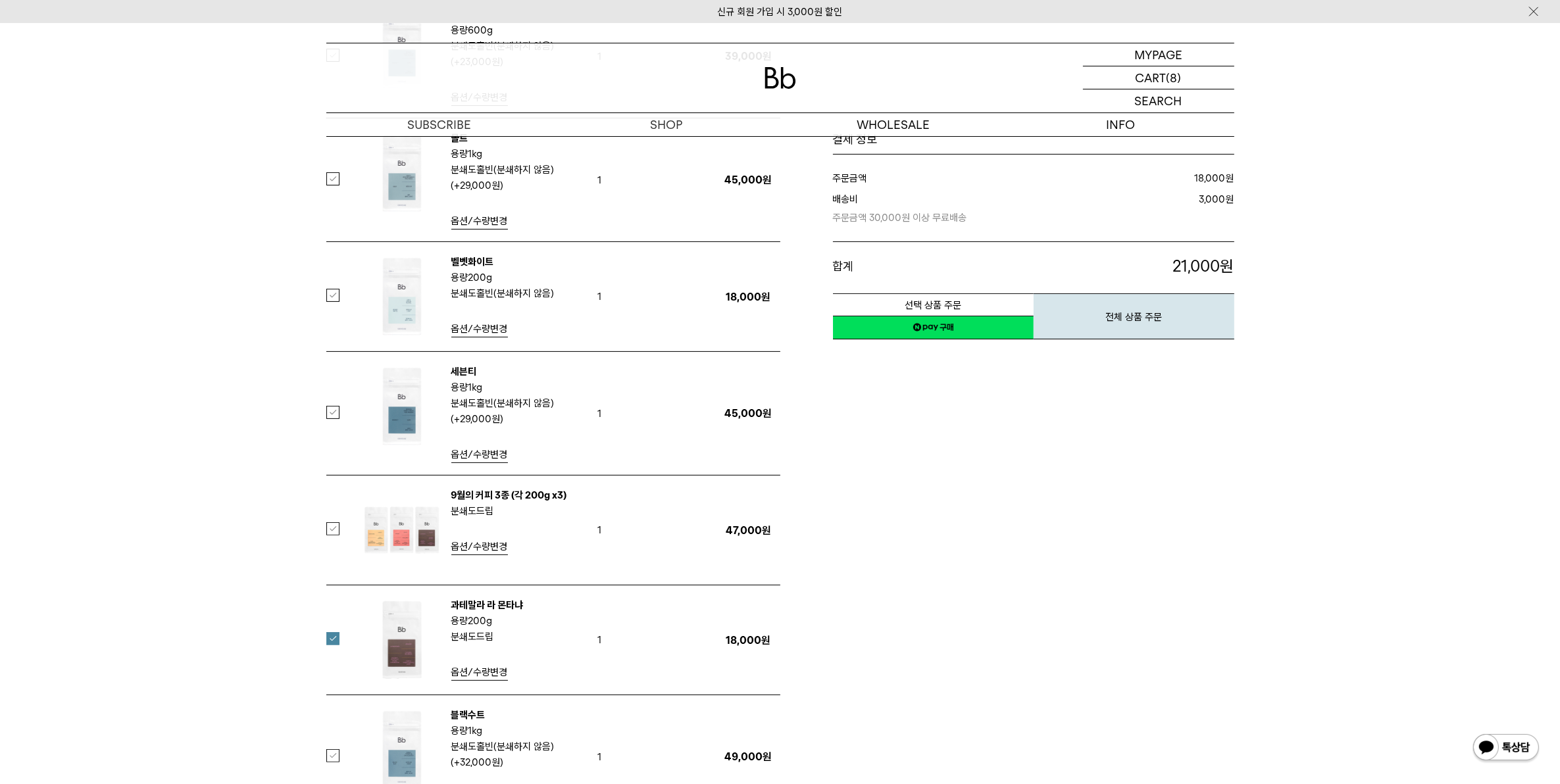
scroll to position [493, 0]
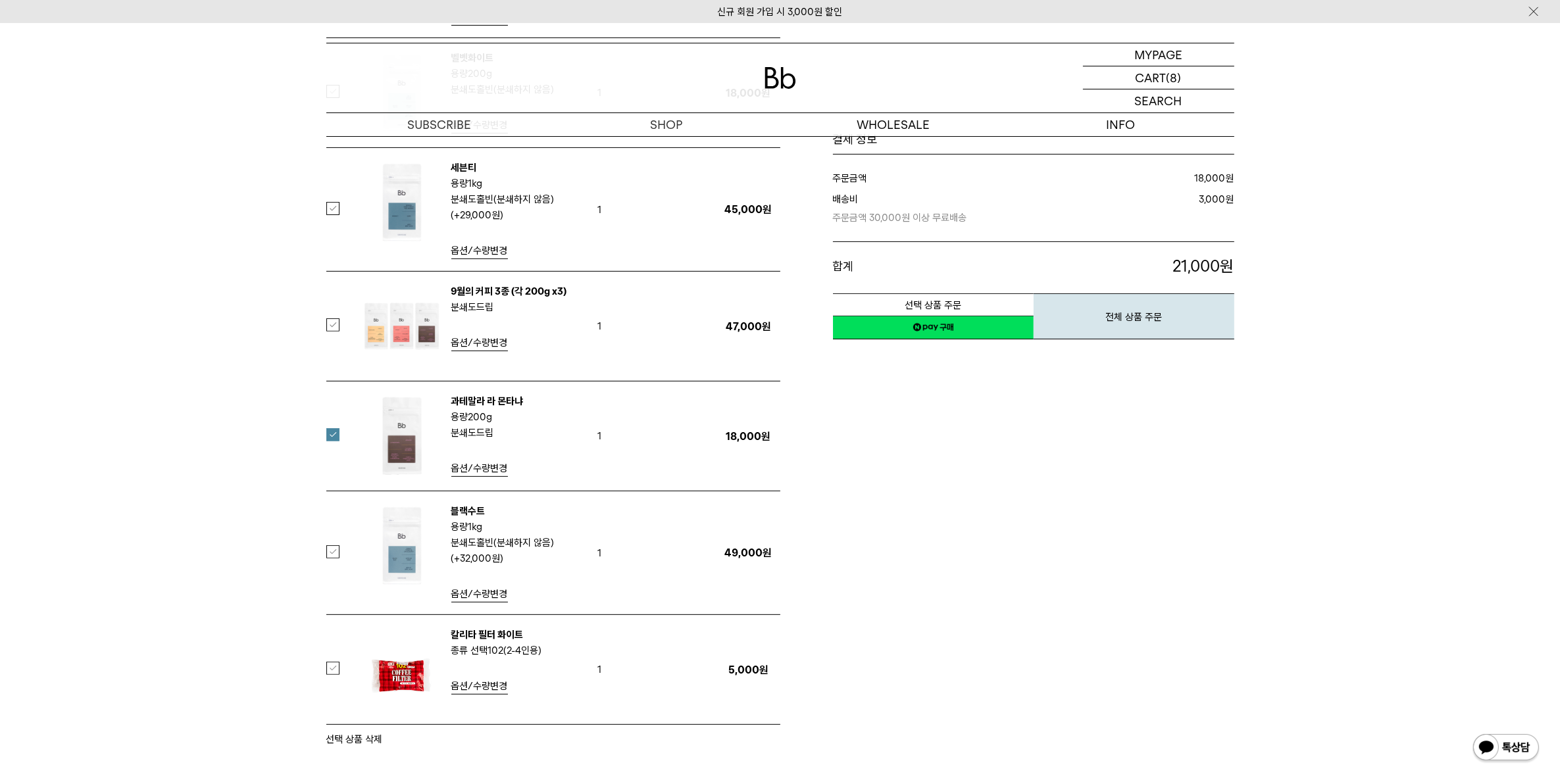
click at [333, 436] on label at bounding box center [341, 434] width 29 height 13
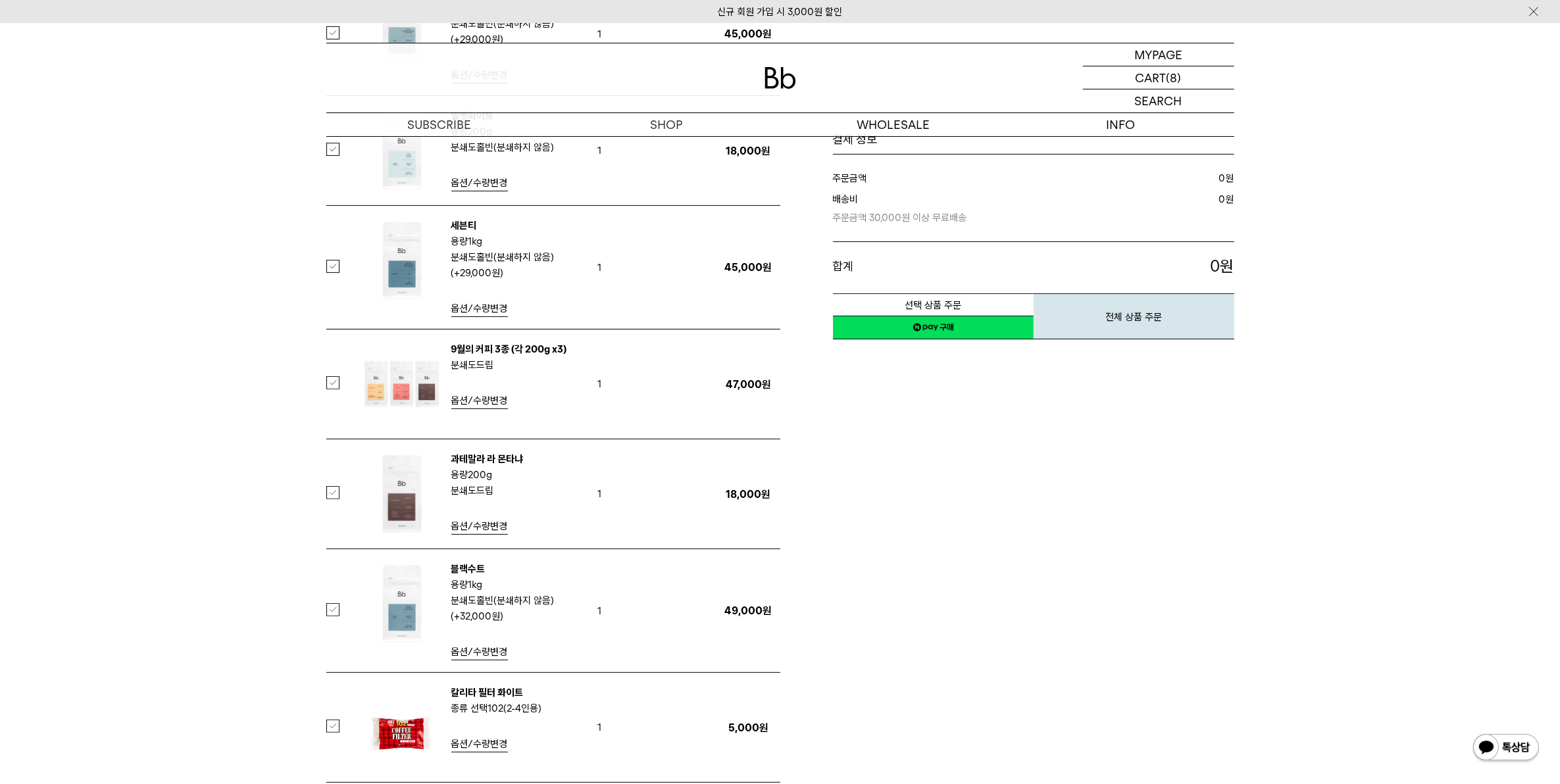
scroll to position [411, 0]
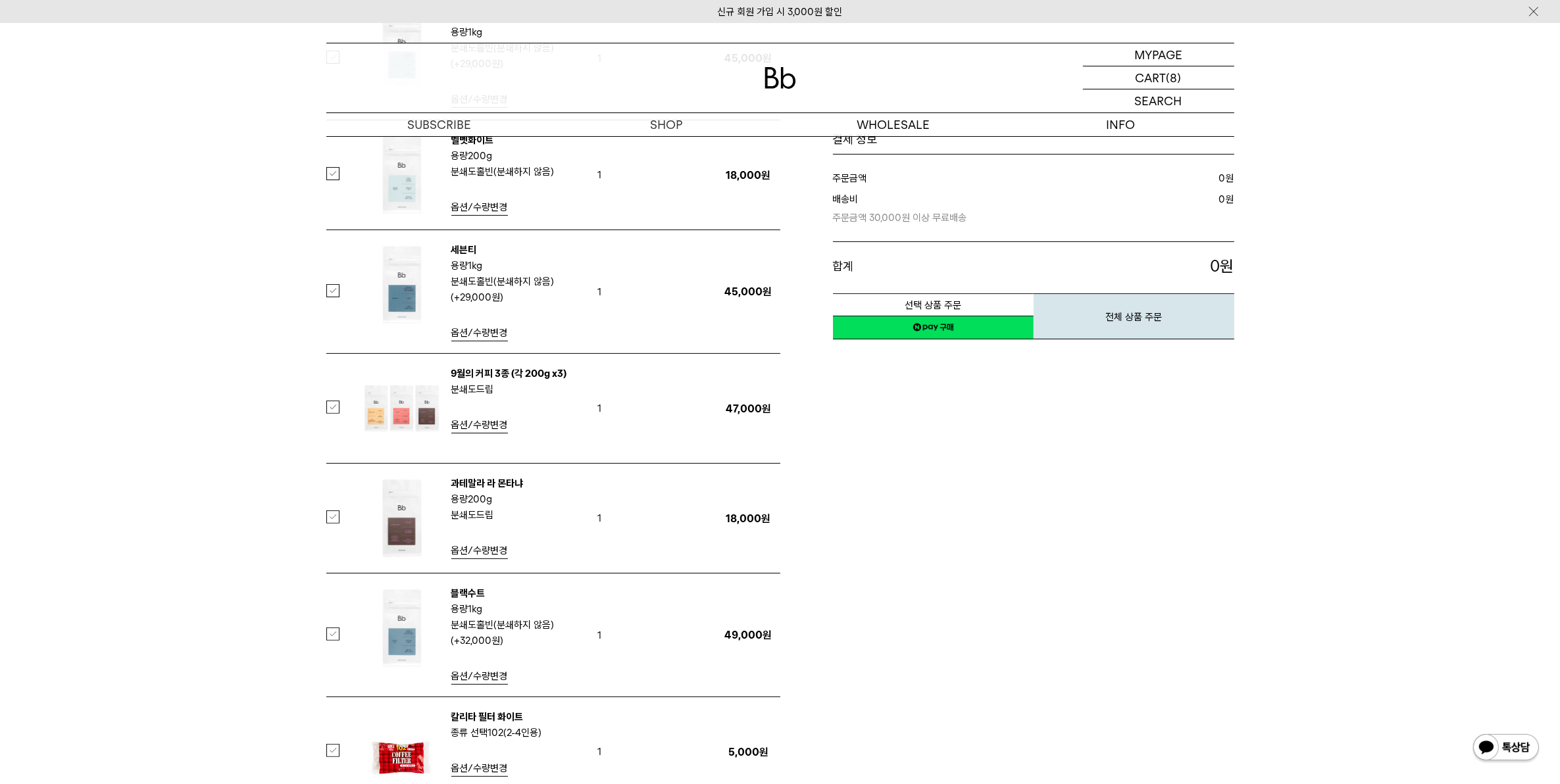
click at [327, 408] on label at bounding box center [341, 407] width 29 height 13
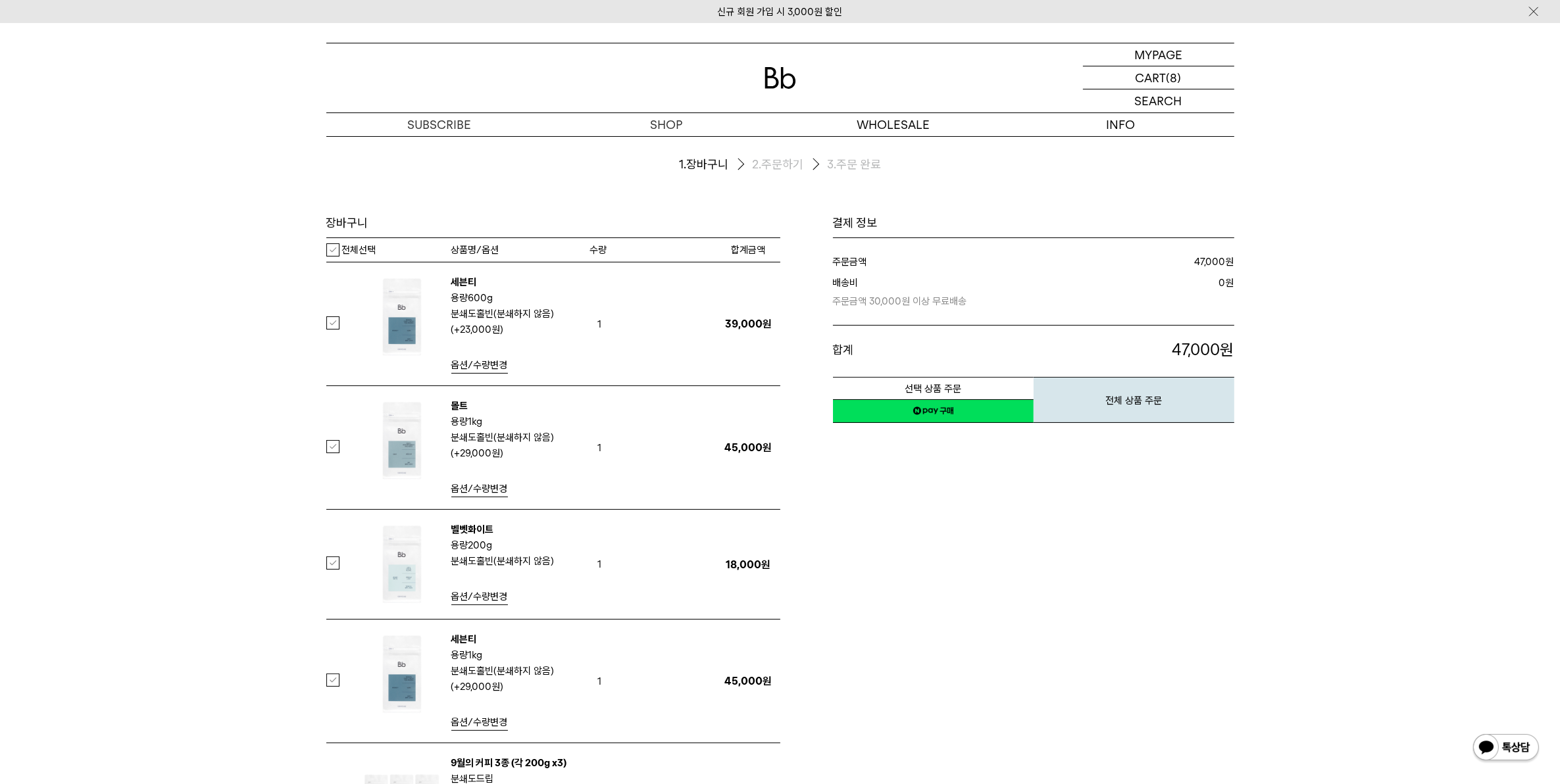
scroll to position [0, 0]
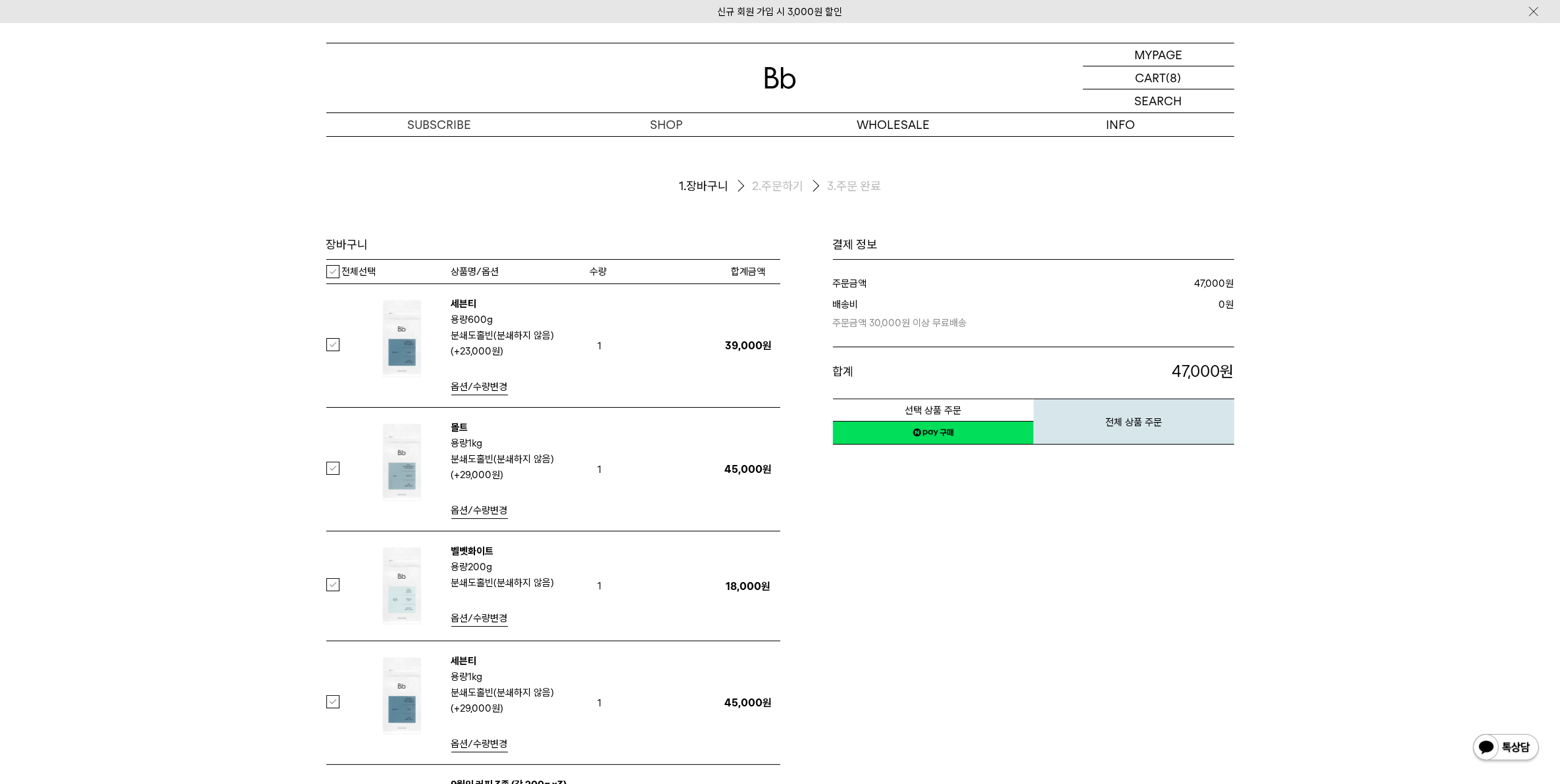
click at [325, 276] on div "장바구니 1. 장바구니 2. 주문하기 3. 주문 완료 [GEOGRAPHIC_DATA] 수량 600g" at bounding box center [780, 688] width 947 height 1105
click at [336, 274] on label "전체선택" at bounding box center [352, 271] width 50 height 13
click at [332, 273] on label "전체선택" at bounding box center [352, 271] width 50 height 13
click at [330, 346] on label at bounding box center [341, 344] width 29 height 13
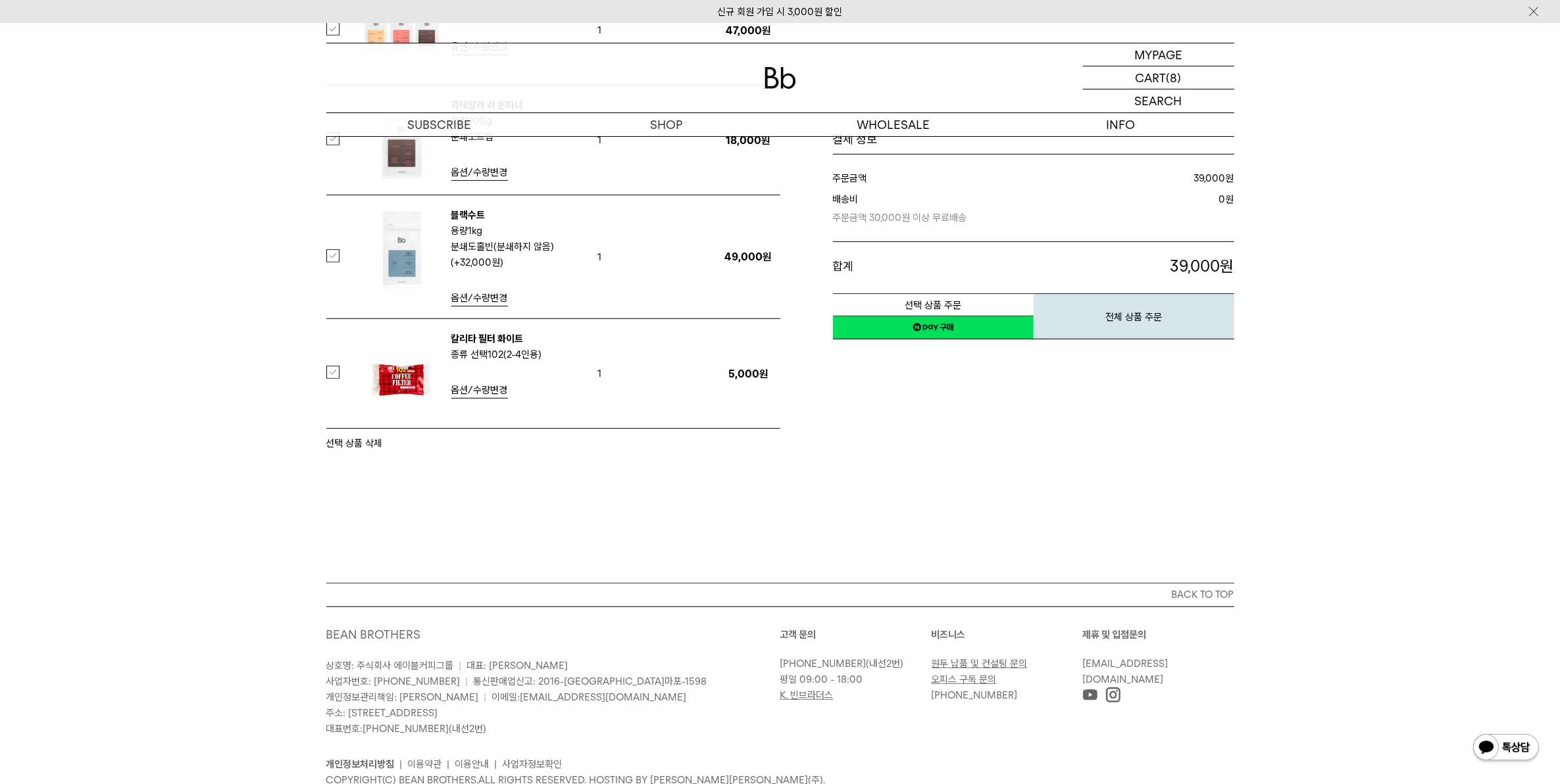
scroll to position [841, 0]
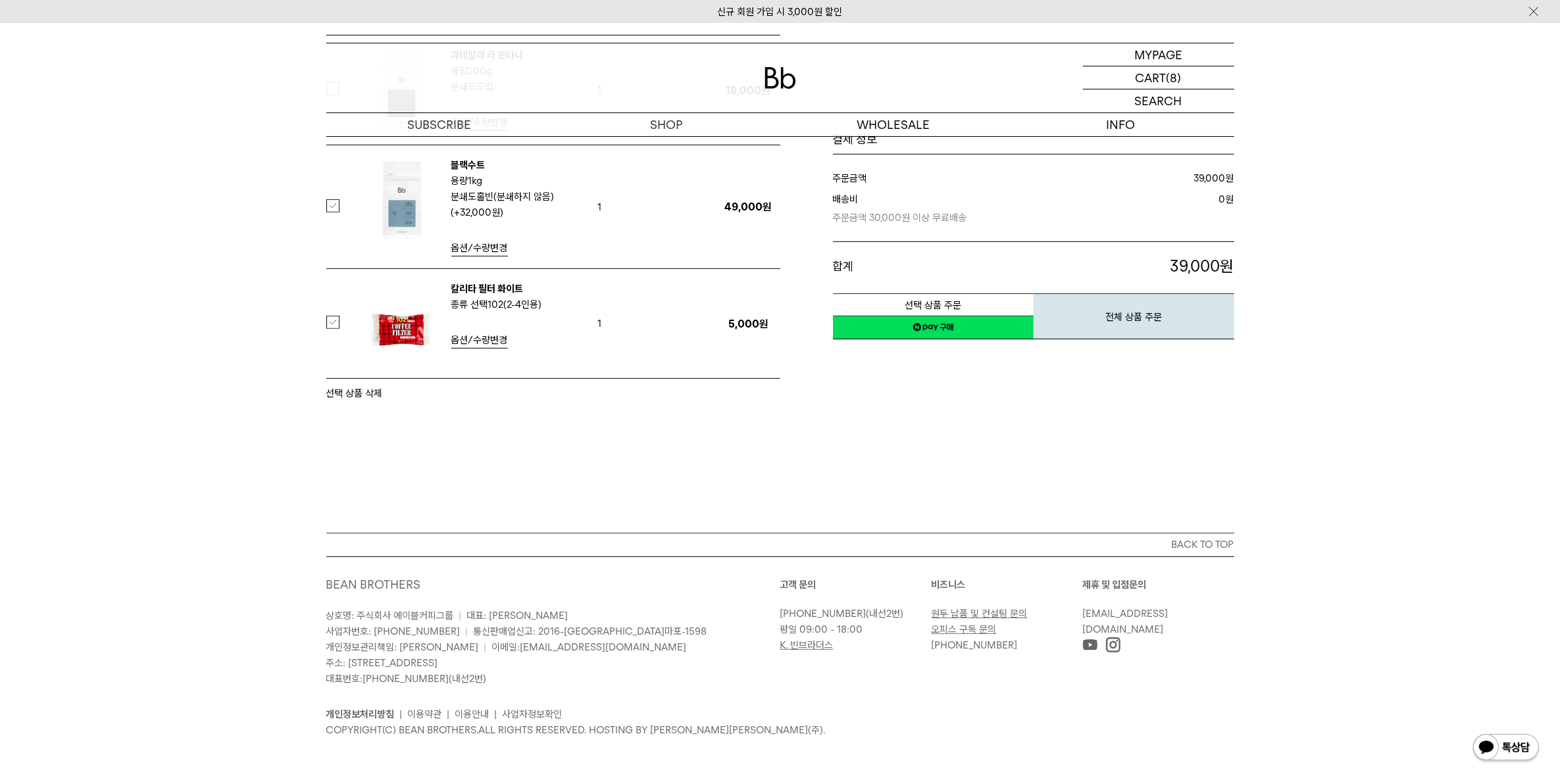
click at [356, 396] on button "선택 상품 삭제" at bounding box center [354, 393] width 56 height 16
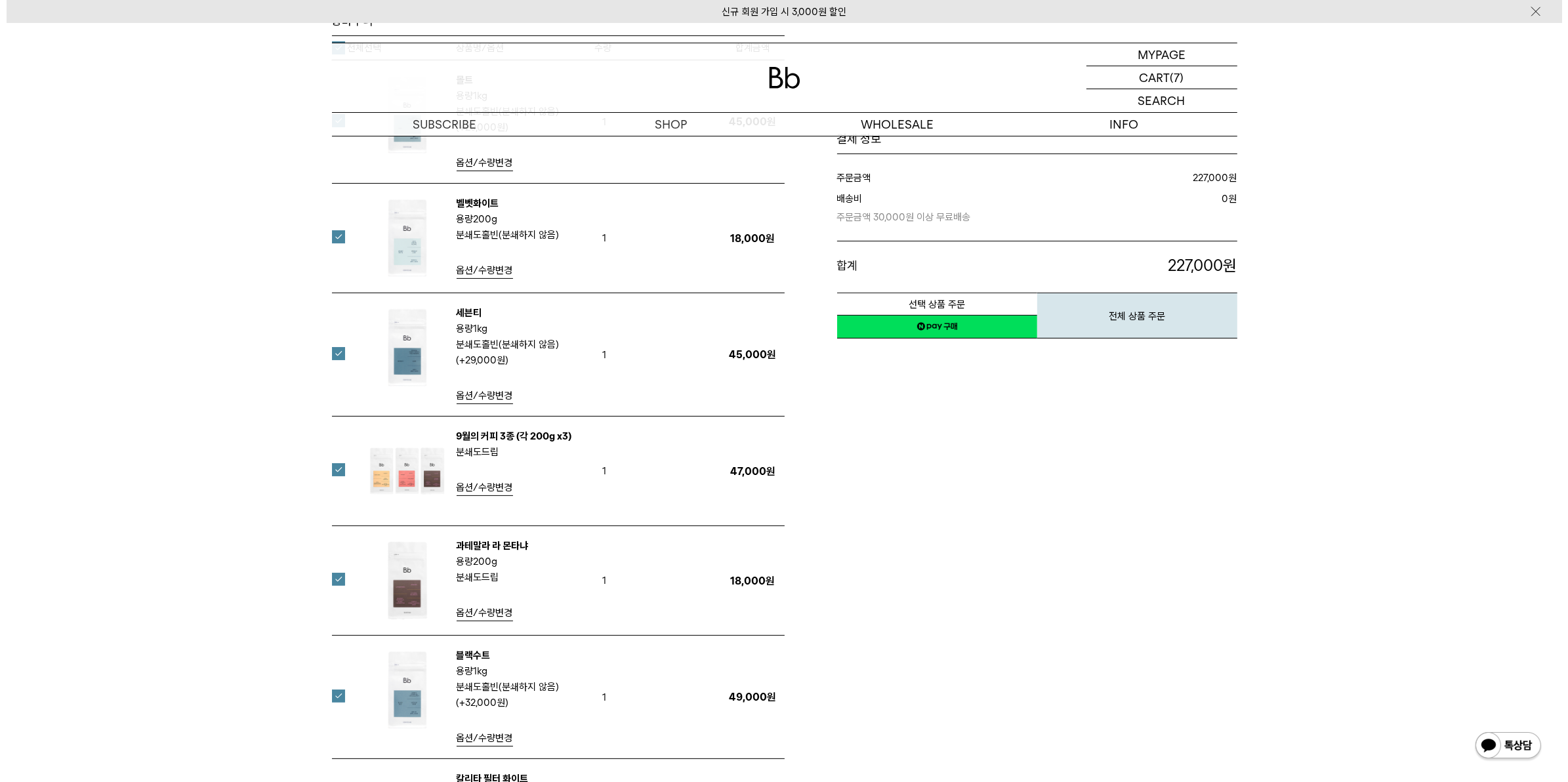
scroll to position [141, 0]
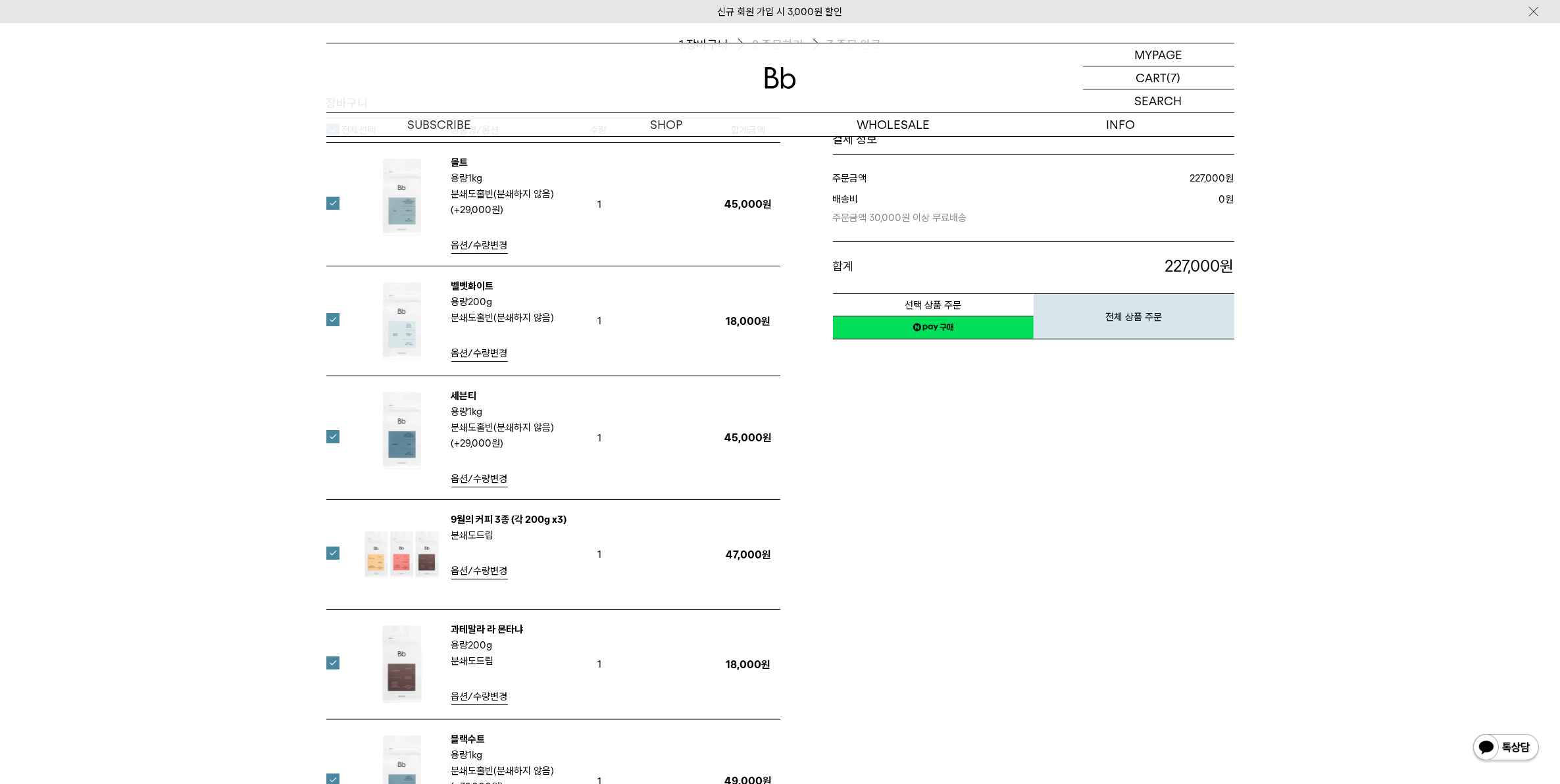
click at [485, 250] on span "옵션/수량변경" at bounding box center [479, 245] width 56 height 12
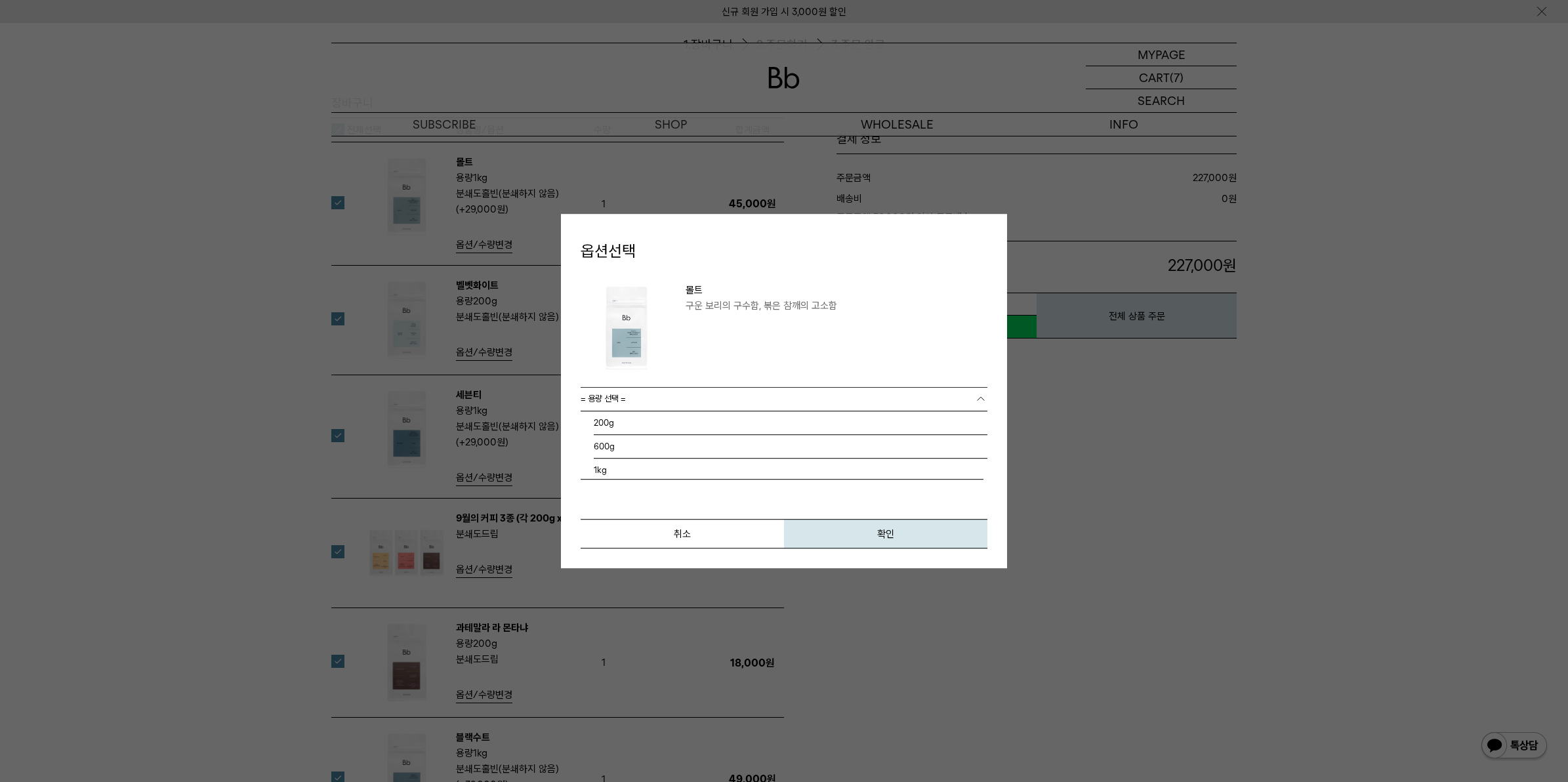
scroll to position [7, 0]
click at [660, 404] on link "= 용량 선택 =" at bounding box center [784, 399] width 407 height 23
click at [635, 440] on li "600g" at bounding box center [791, 447] width 394 height 24
click at [631, 418] on span "= 분쇄도 선택 =" at bounding box center [607, 422] width 53 height 20
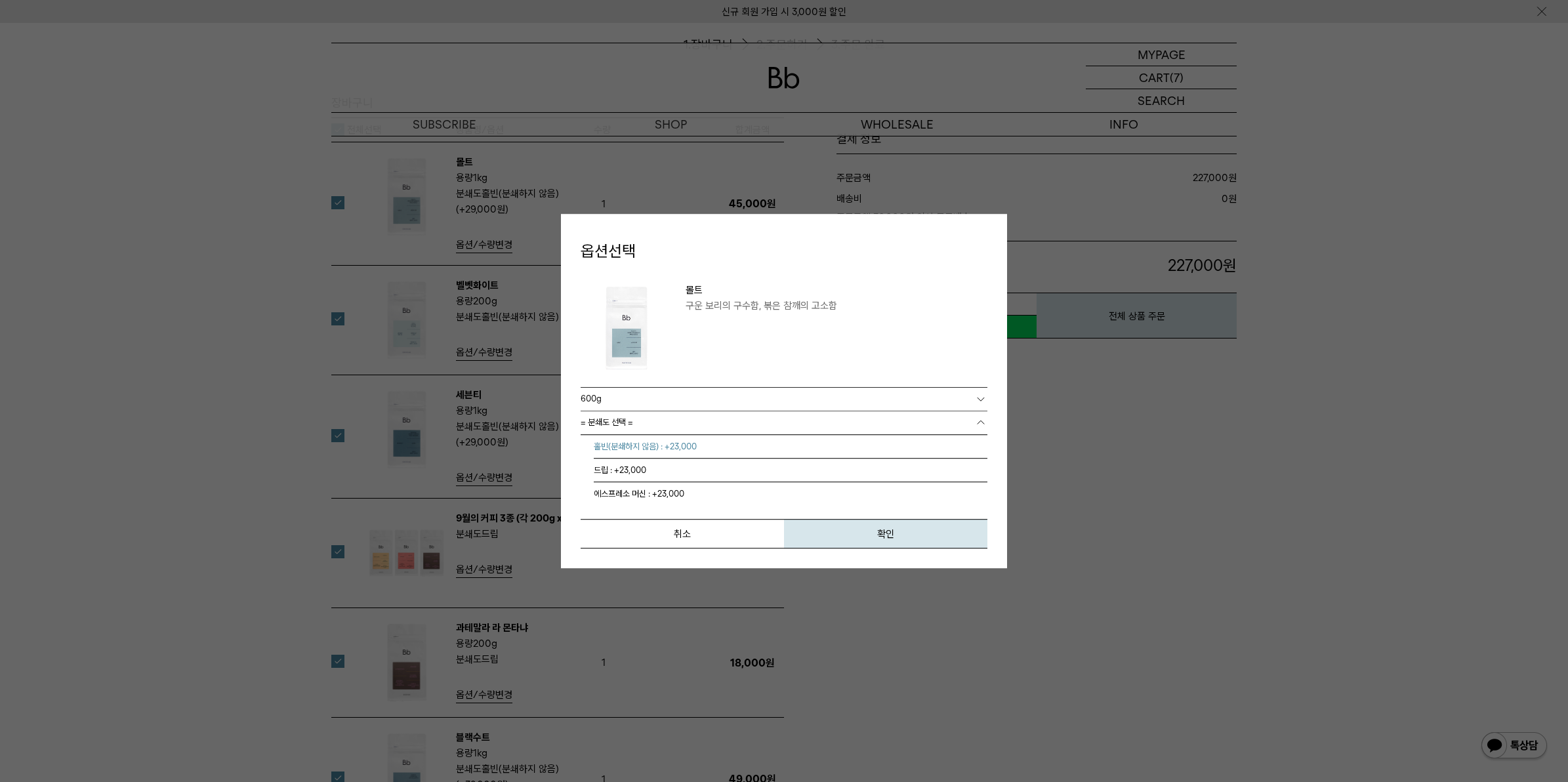
click at [642, 449] on li "홀빈(분쇄하지 않음) : +23,000" at bounding box center [791, 447] width 394 height 24
click at [834, 531] on button "확인" at bounding box center [885, 534] width 203 height 30
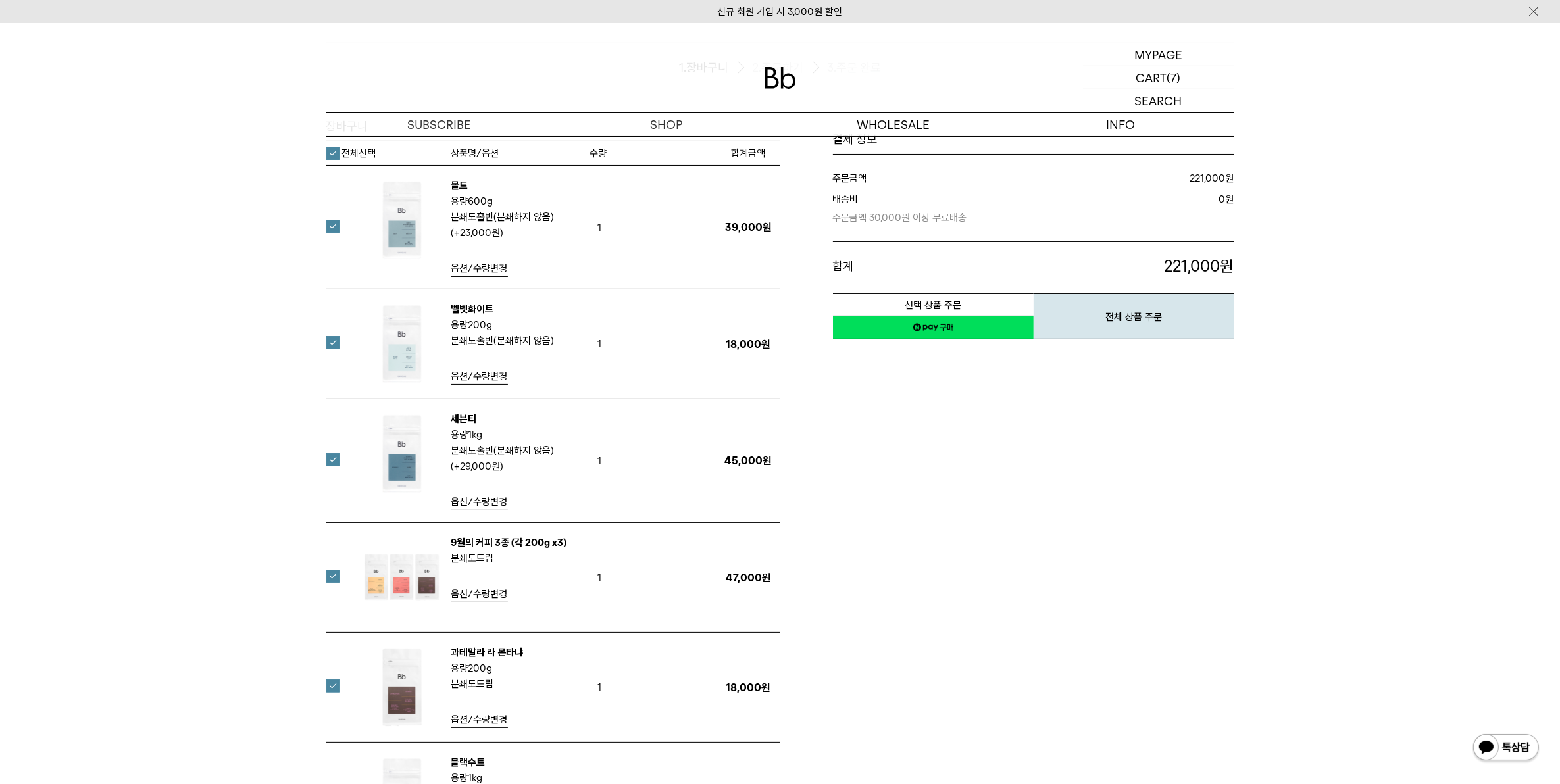
click at [340, 156] on label "전체선택" at bounding box center [352, 153] width 50 height 13
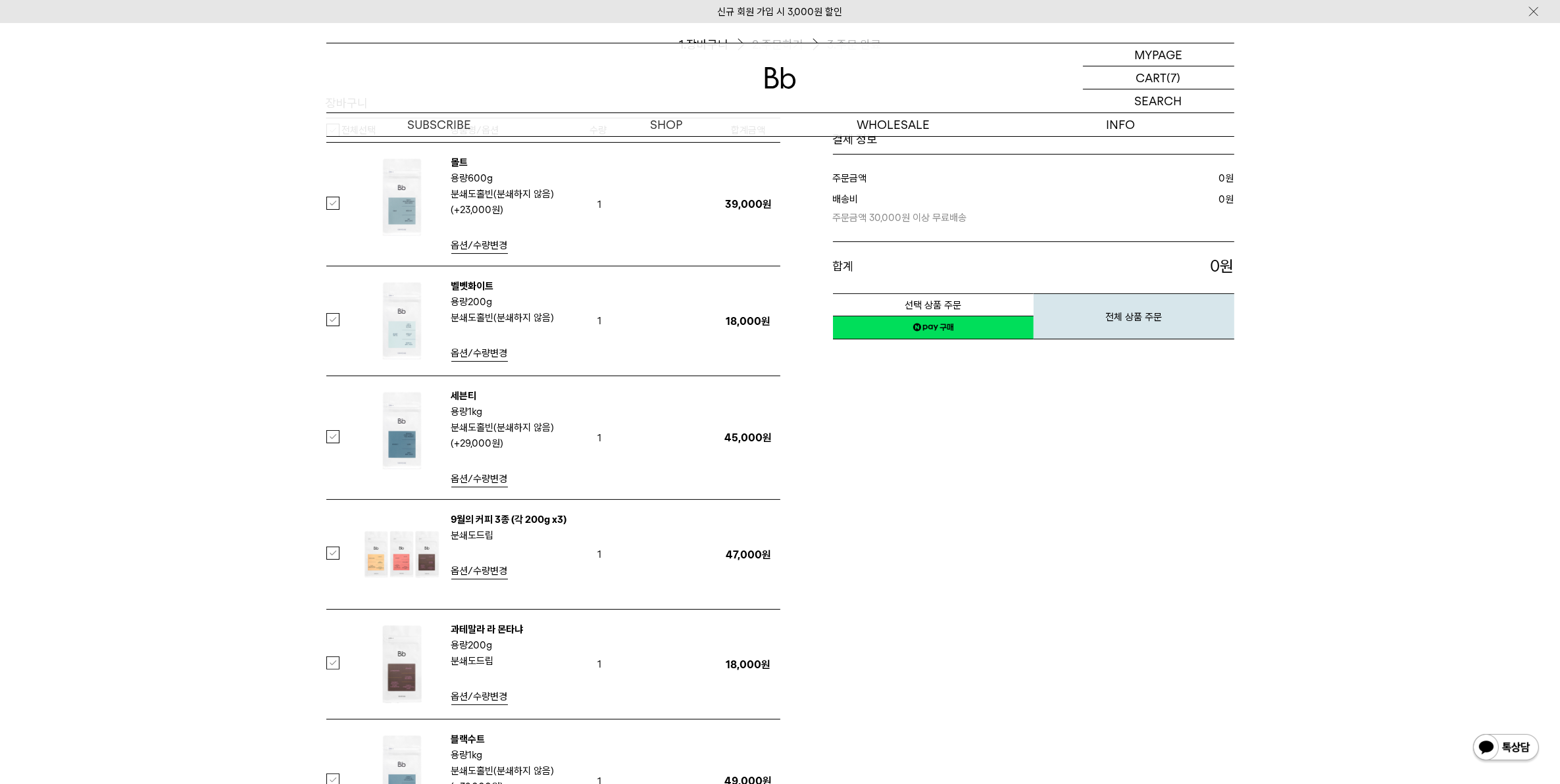
click at [334, 205] on label at bounding box center [341, 203] width 29 height 13
click at [335, 323] on label at bounding box center [341, 319] width 29 height 13
click at [330, 435] on label at bounding box center [341, 436] width 29 height 13
click at [337, 558] on label at bounding box center [341, 553] width 29 height 13
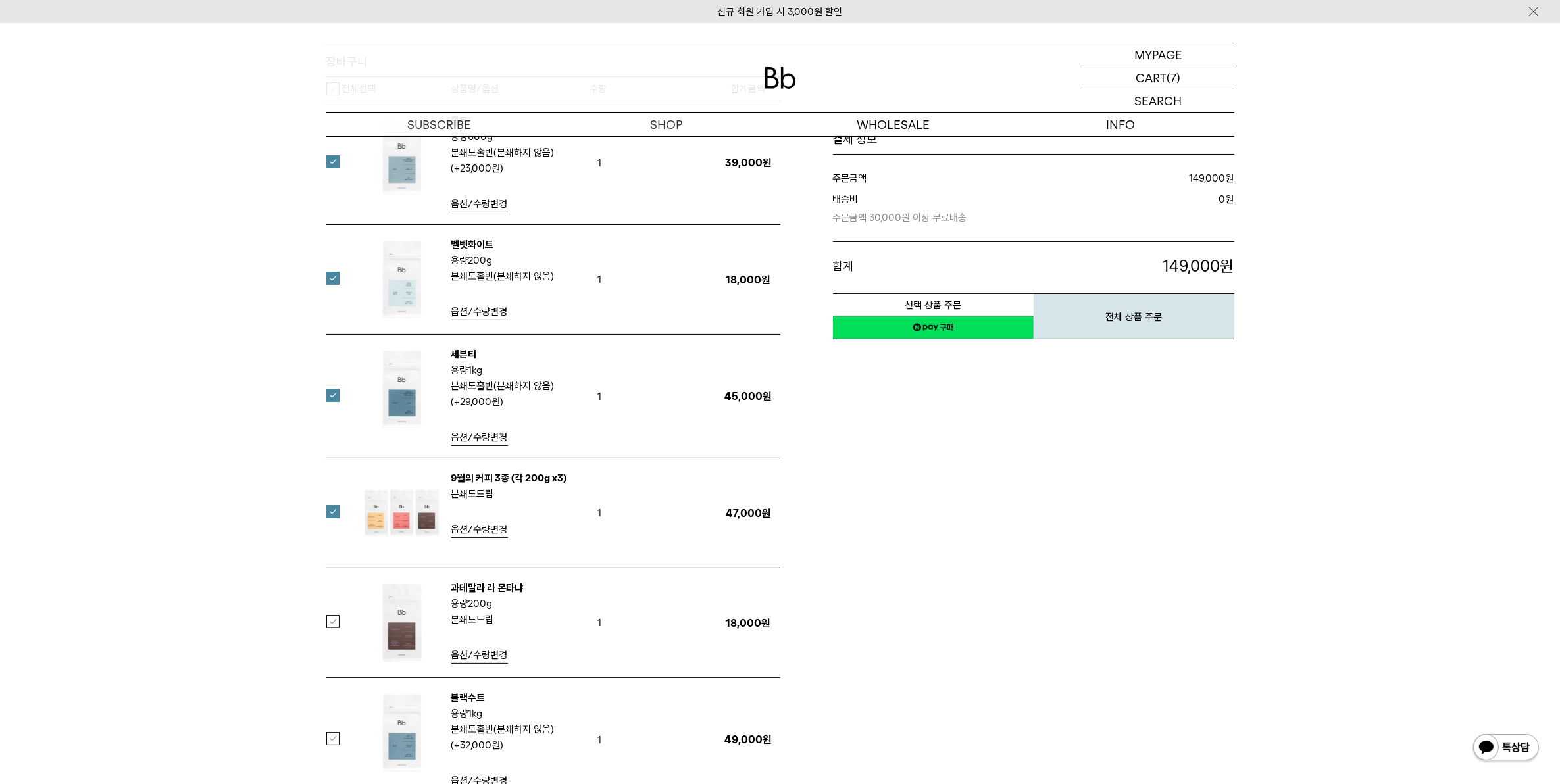
scroll to position [0, 0]
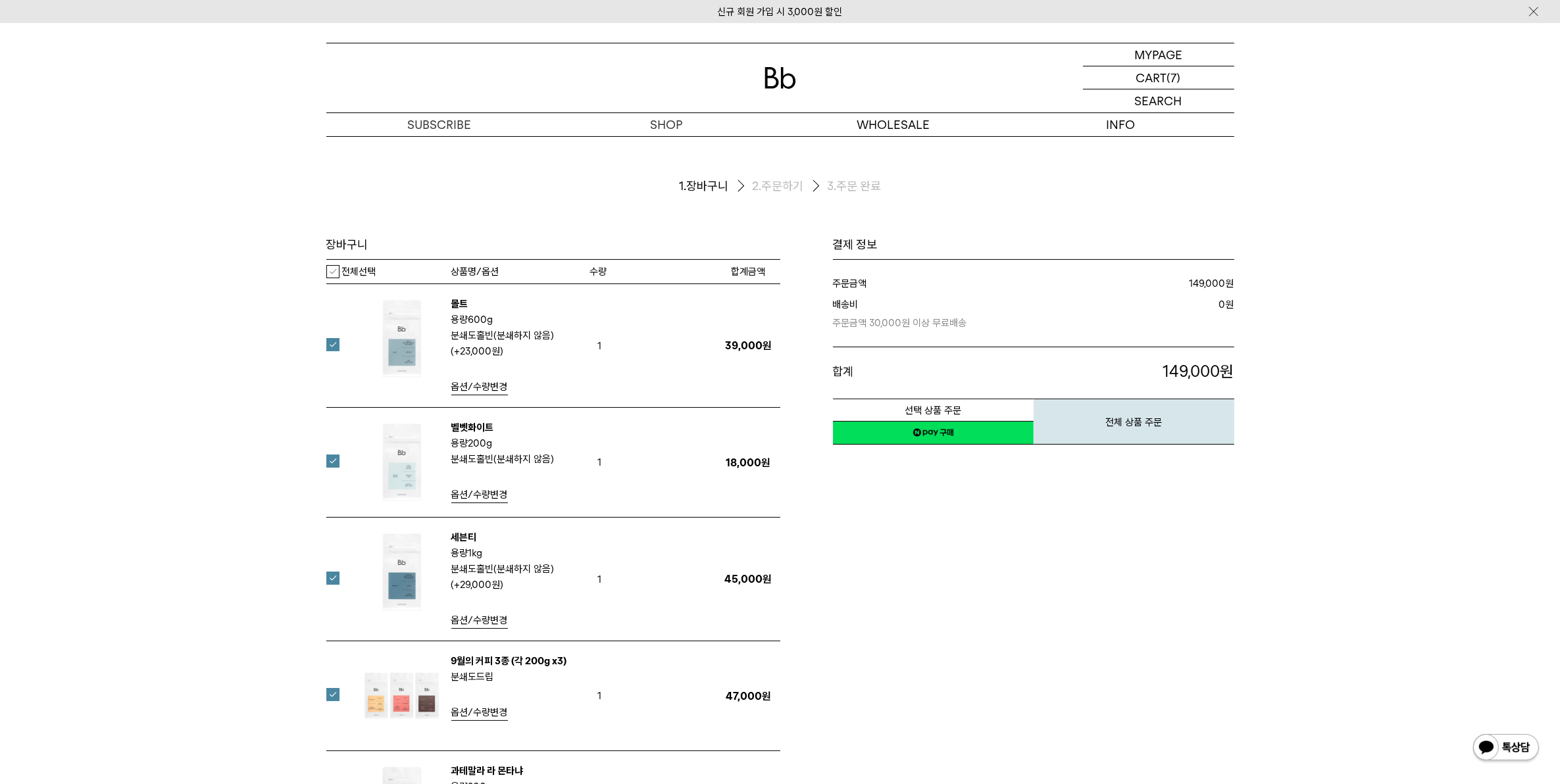
click at [335, 280] on div "전체선택" at bounding box center [352, 271] width 50 height 16
click at [334, 271] on label "전체선택" at bounding box center [352, 271] width 50 height 13
click at [333, 271] on label "전체선택" at bounding box center [352, 271] width 50 height 13
click at [333, 343] on label at bounding box center [341, 344] width 29 height 13
click at [331, 455] on label at bounding box center [341, 461] width 29 height 13
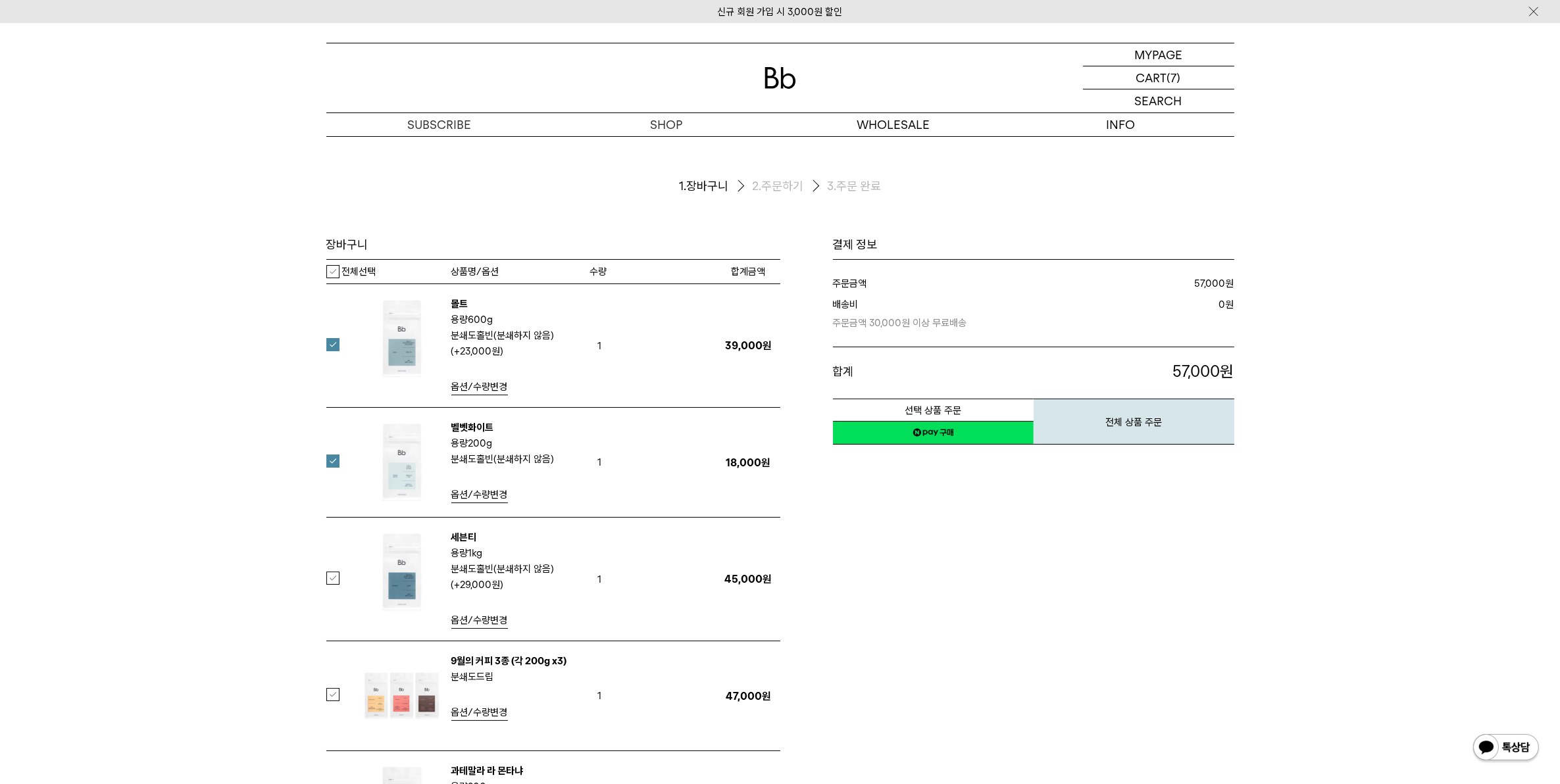
drag, startPoint x: 331, startPoint y: 579, endPoint x: 323, endPoint y: 603, distance: 25.3
click at [332, 579] on label at bounding box center [341, 578] width 29 height 13
click at [337, 695] on label at bounding box center [341, 695] width 29 height 13
click at [1311, 268] on div "장바구니 1. 장바구니 2. 주문하기 3. 주문 완료 [GEOGRAPHIC_DATA]" at bounding box center [780, 693] width 1560 height 1113
click at [1166, 57] on p "마이페이지" at bounding box center [1159, 54] width 53 height 22
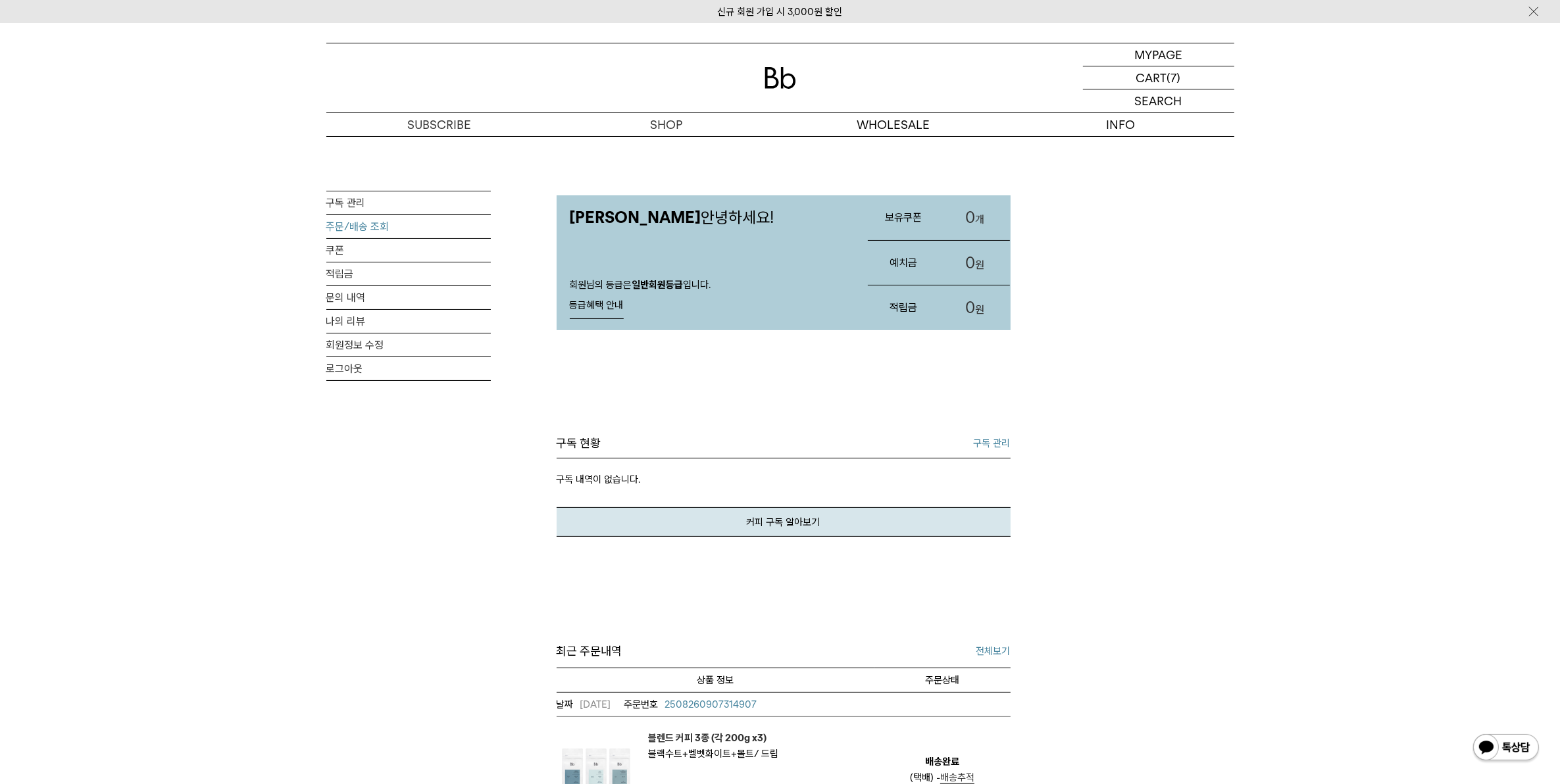
click at [361, 224] on link "주문/배송 조회" at bounding box center [409, 226] width 165 height 23
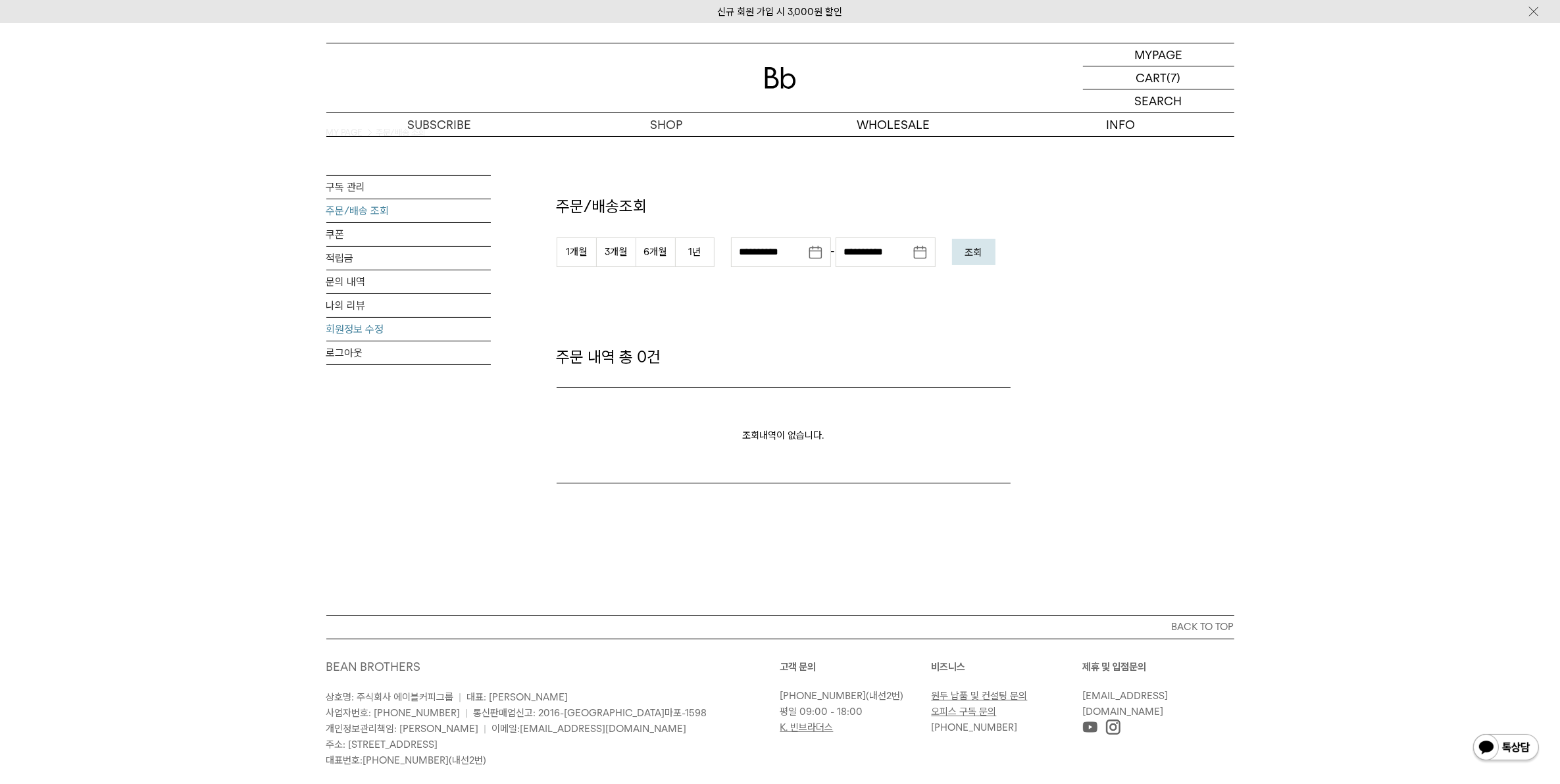
click at [373, 327] on link "회원정보 수정" at bounding box center [409, 329] width 165 height 23
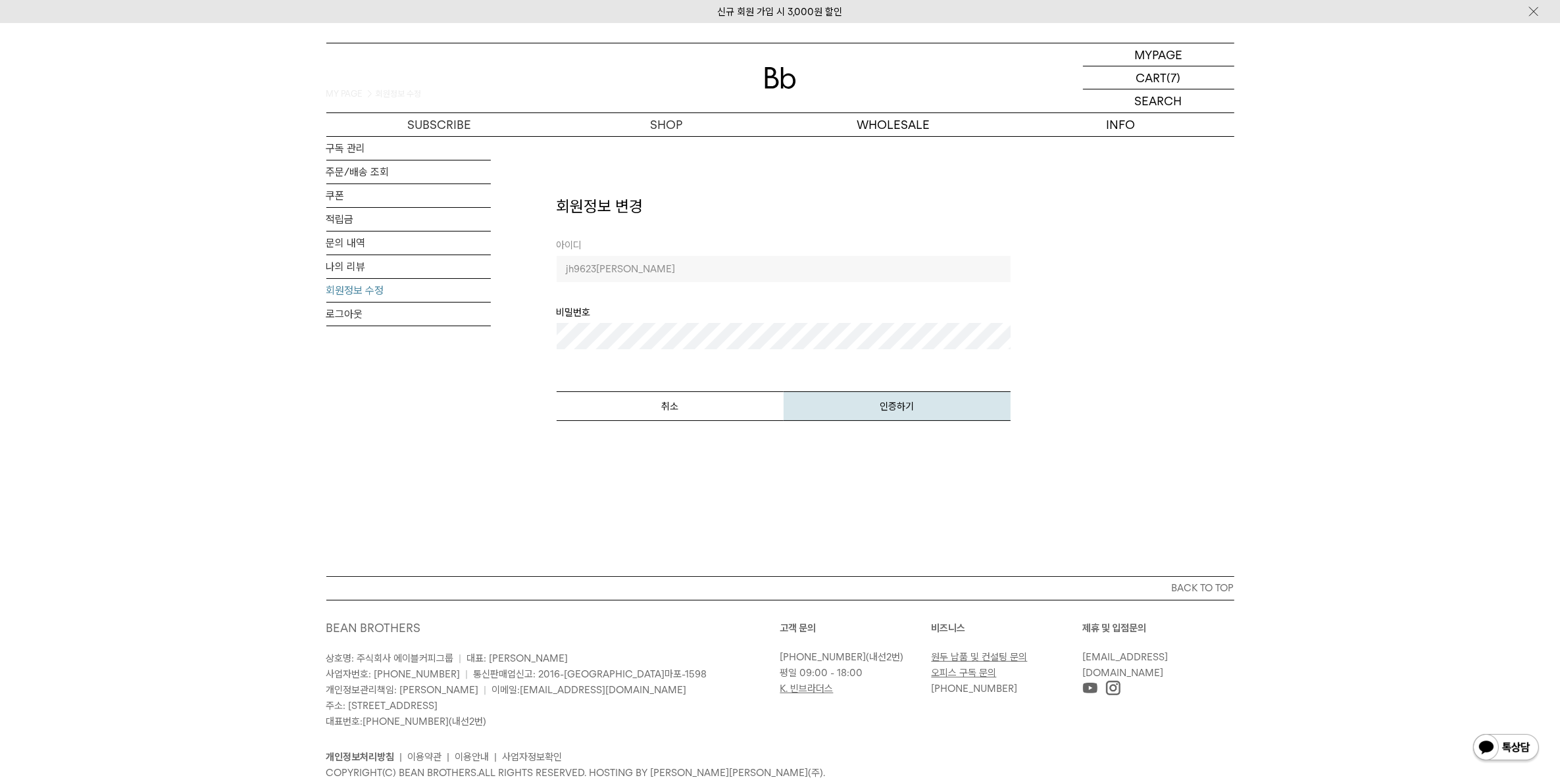
click at [783, 392] on button "인증하기" at bounding box center [897, 407] width 227 height 30
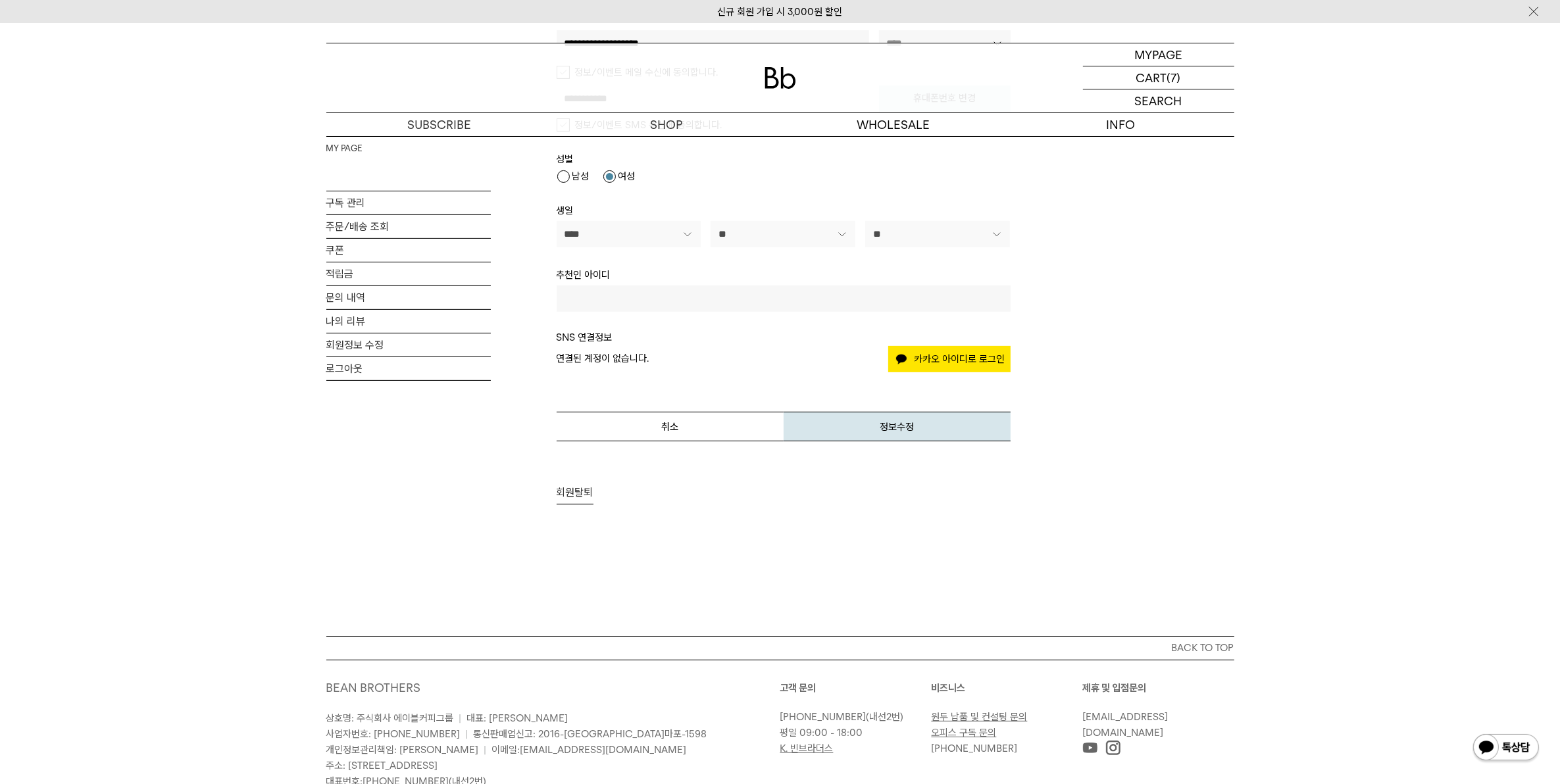
scroll to position [493, 0]
click at [350, 220] on link "주문/배송 조회" at bounding box center [409, 226] width 165 height 23
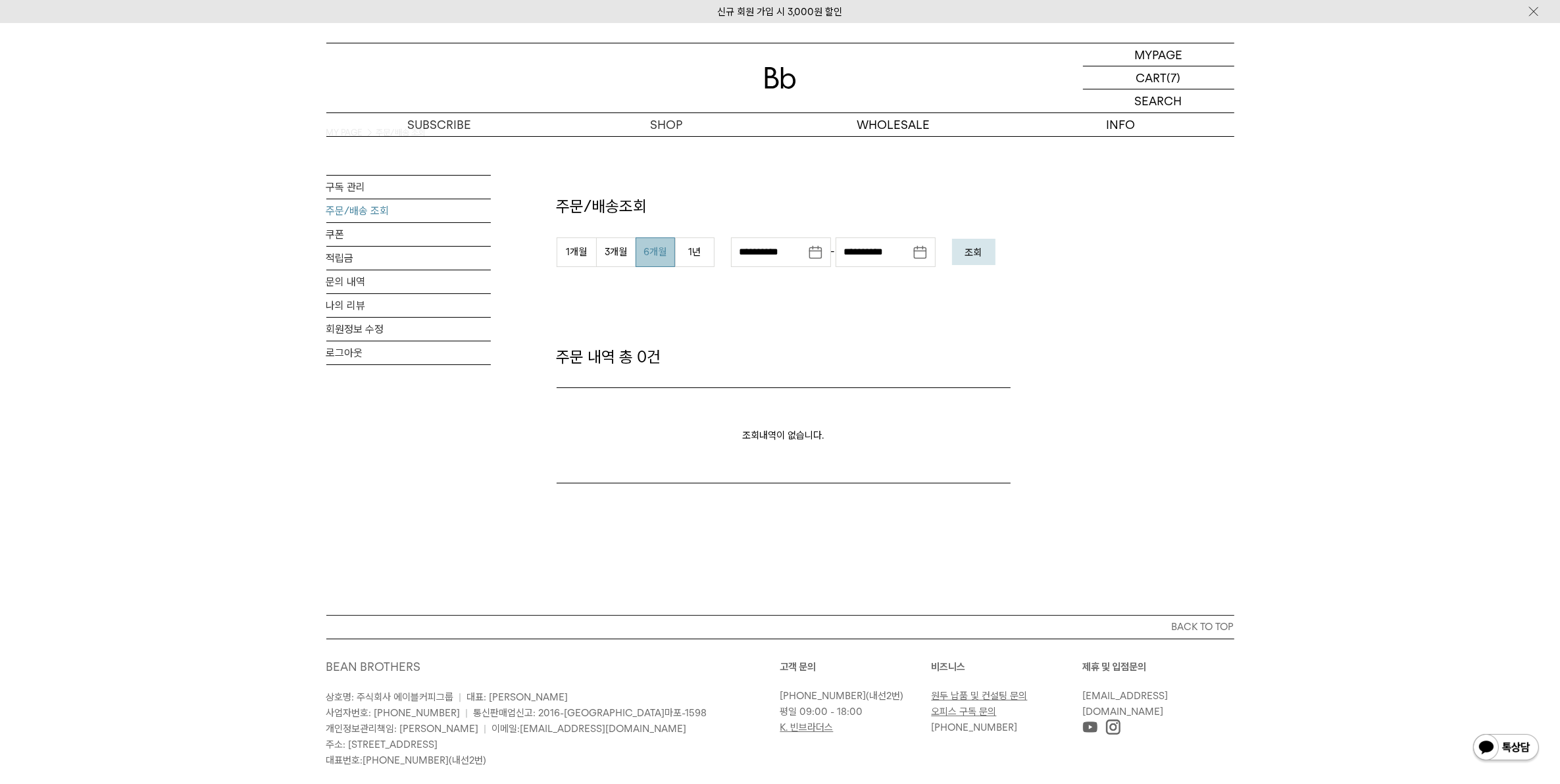
click at [653, 253] on button "6개월" at bounding box center [655, 252] width 39 height 30
type input "**********"
click at [982, 247] on em "조회" at bounding box center [973, 252] width 17 height 12
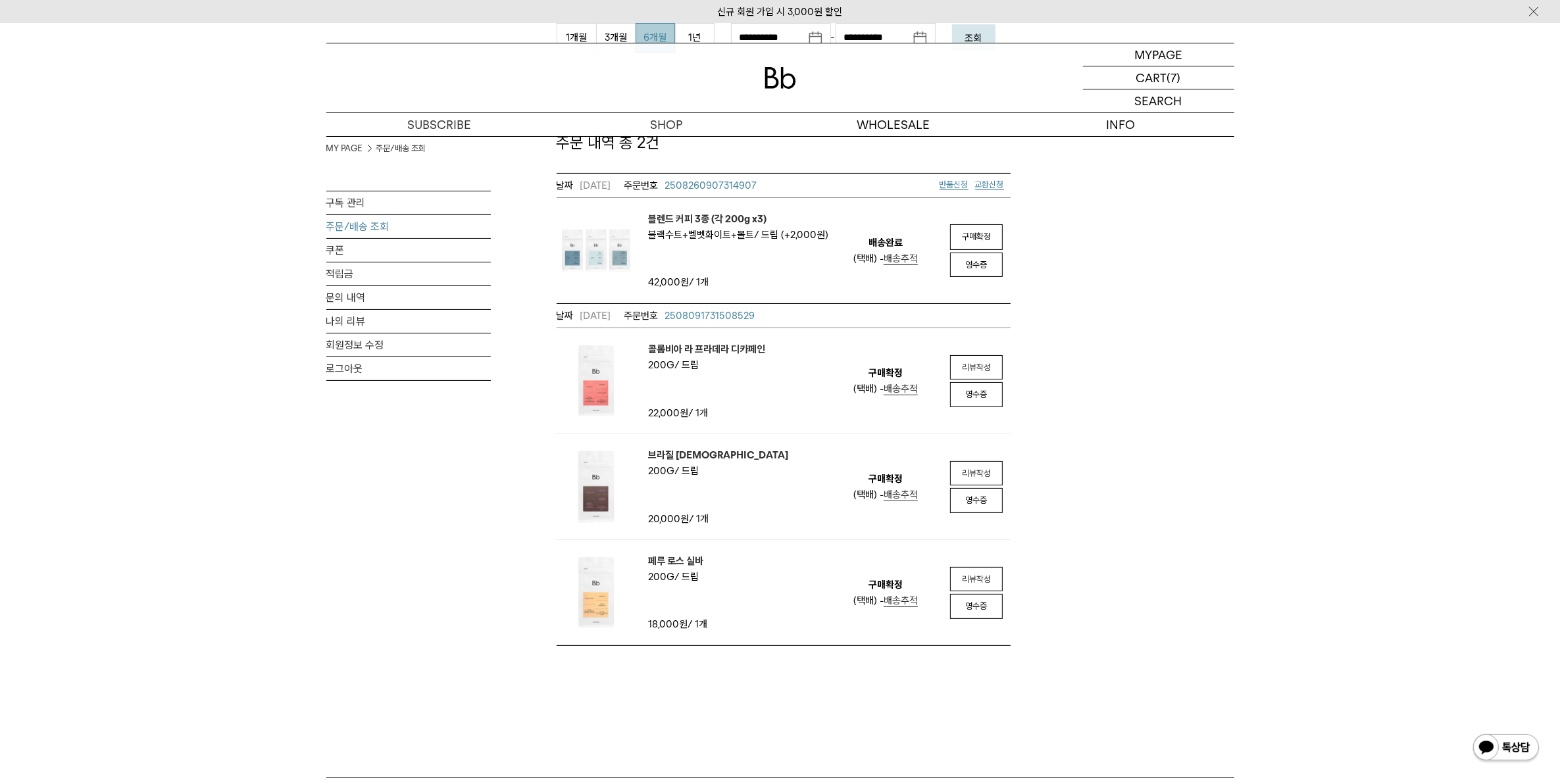
scroll to position [247, 0]
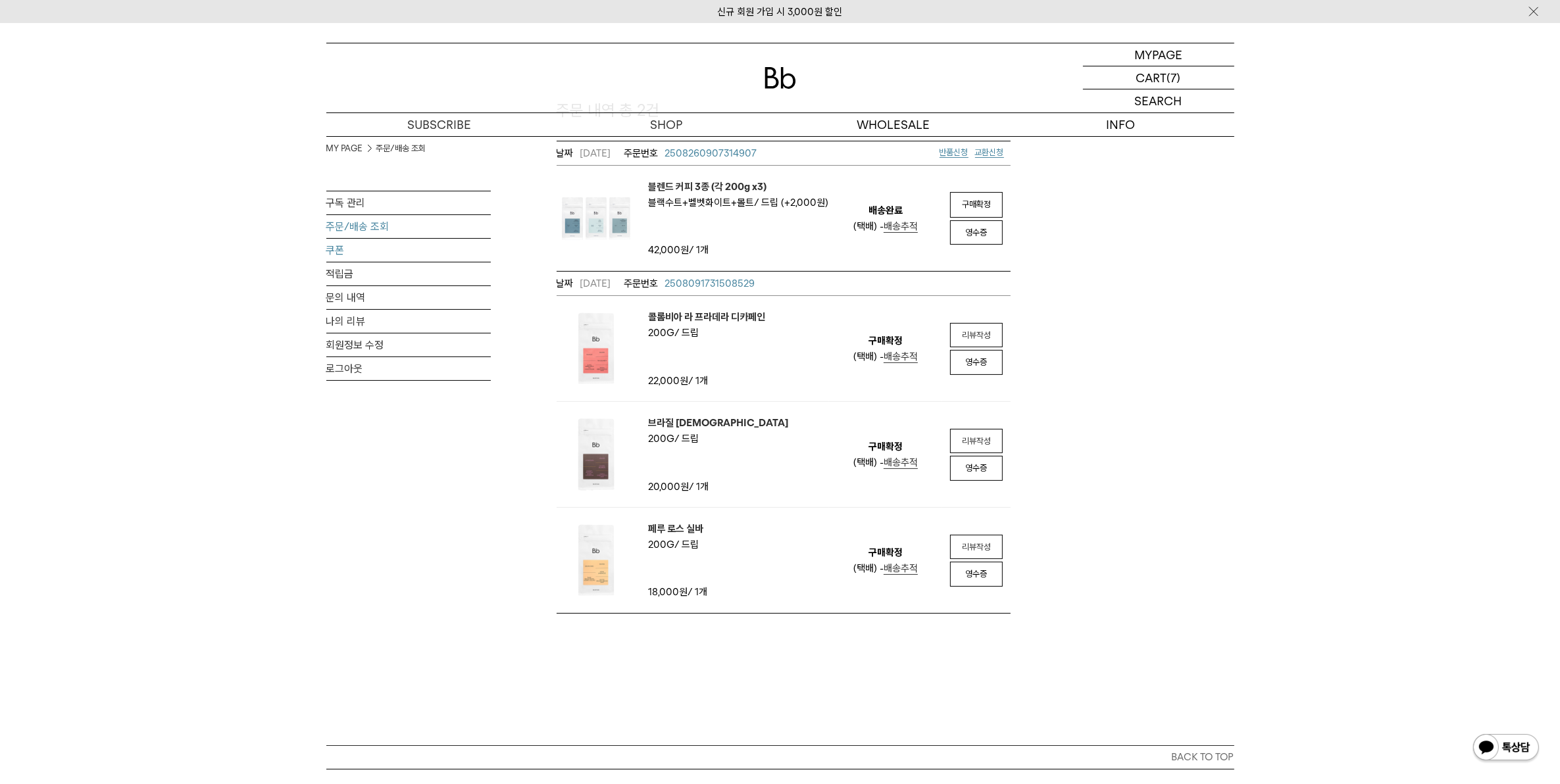
click at [346, 255] on link "쿠폰" at bounding box center [409, 250] width 165 height 23
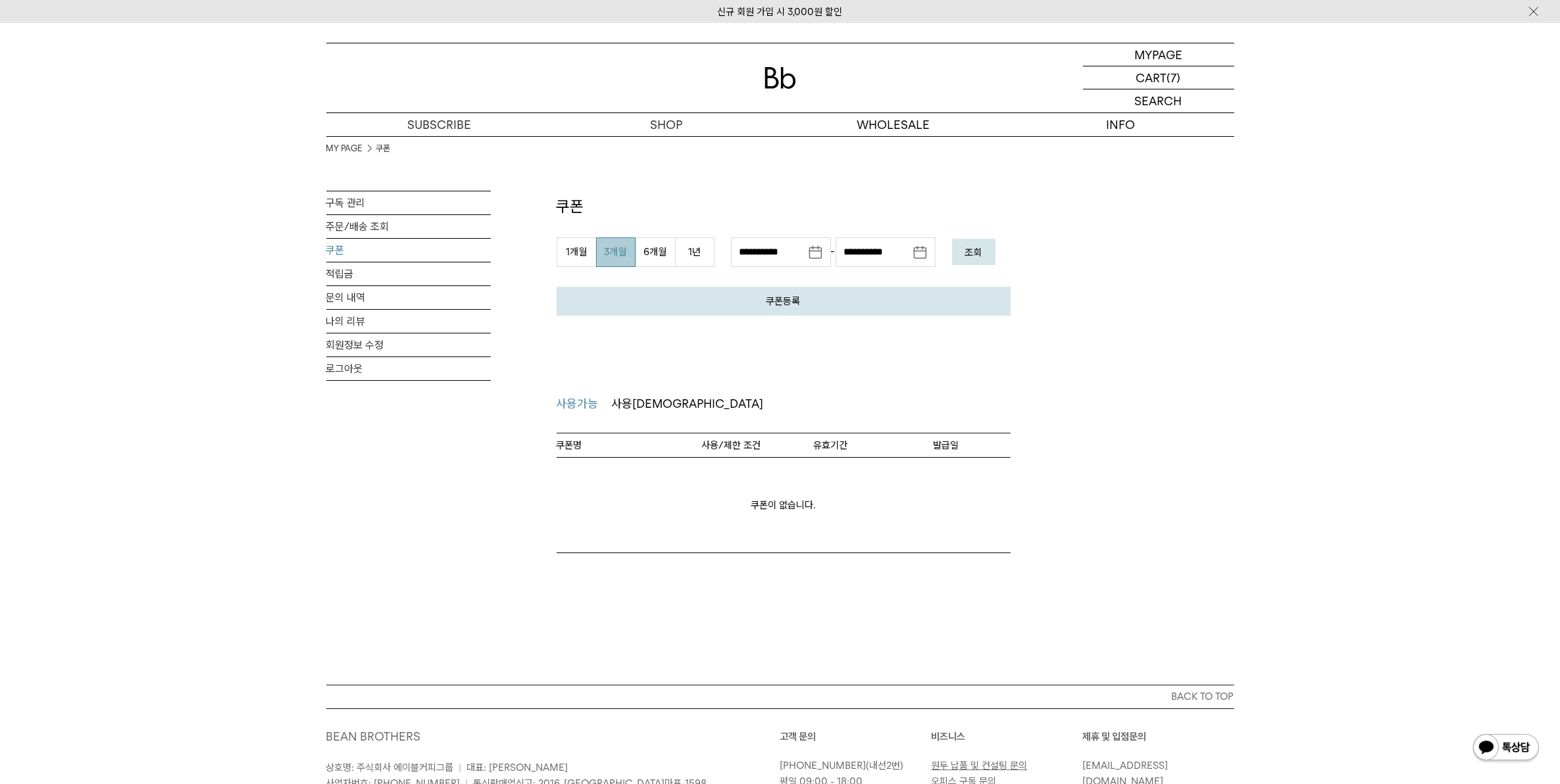
click at [976, 253] on em "조회" at bounding box center [973, 252] width 17 height 12
click at [343, 285] on link "적립금" at bounding box center [409, 274] width 165 height 23
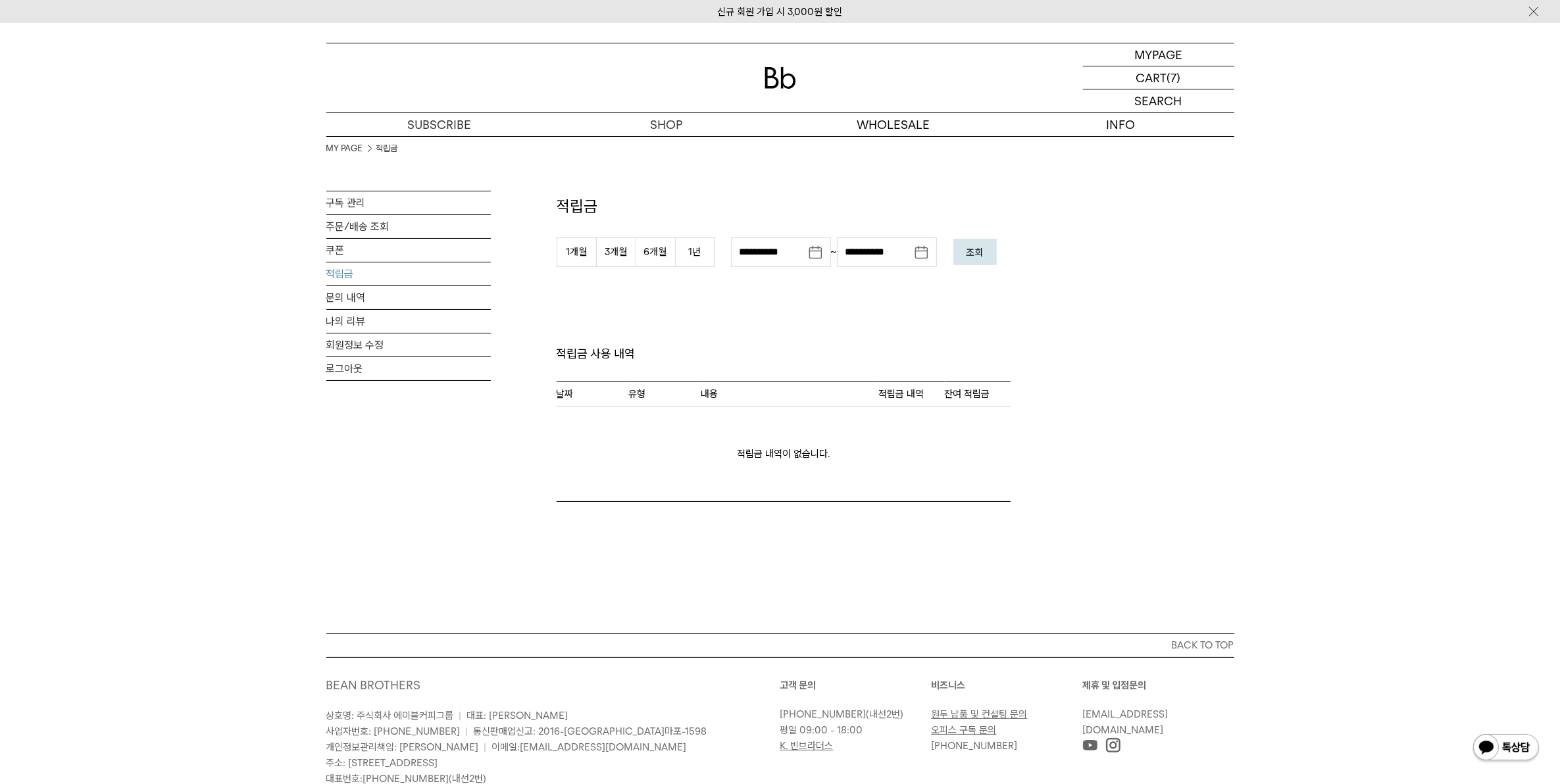
click at [981, 257] on em "조회" at bounding box center [974, 252] width 17 height 12
click at [355, 344] on link "회원정보 수정" at bounding box center [409, 345] width 165 height 23
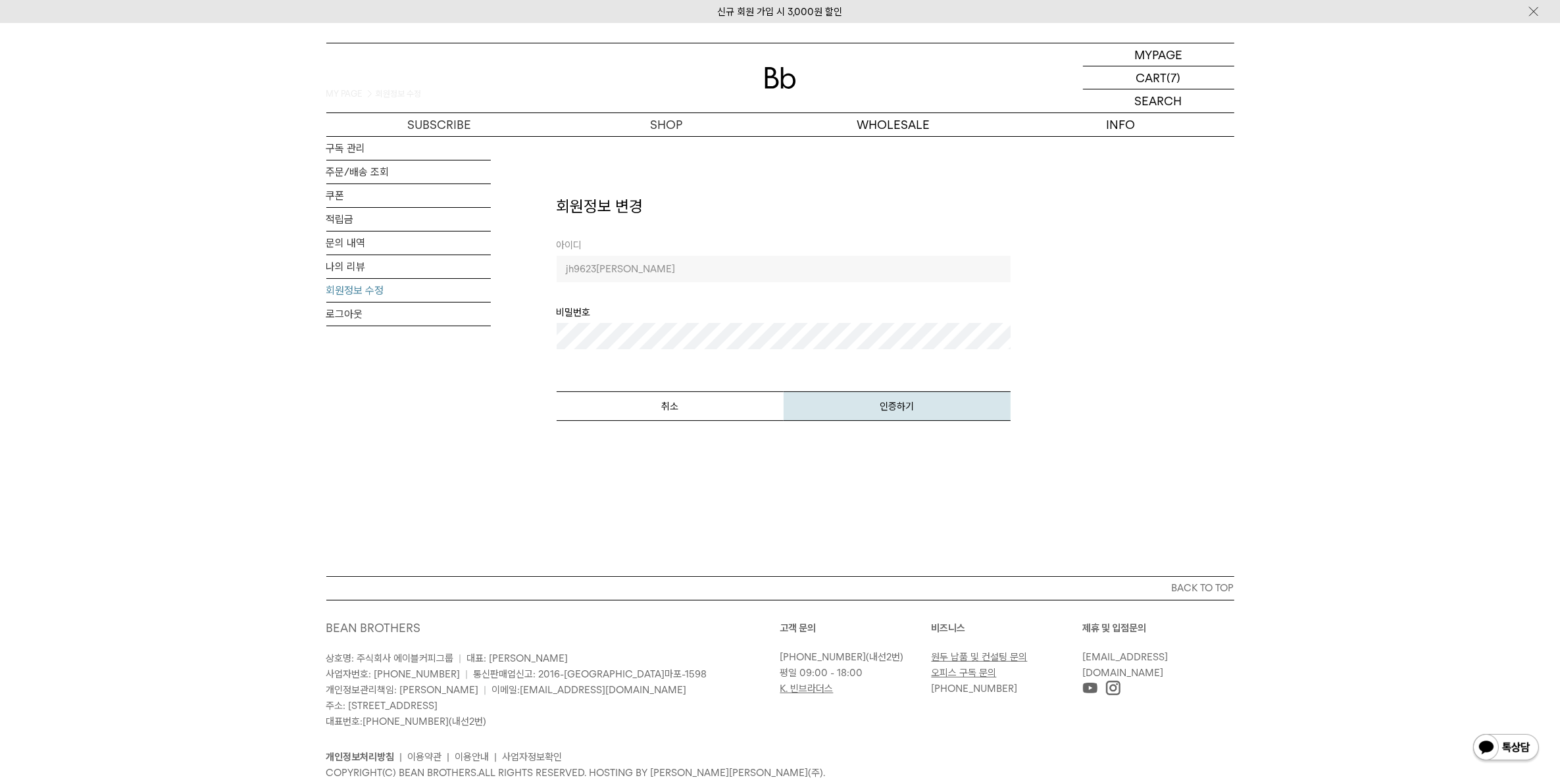
click at [783, 392] on button "인증하기" at bounding box center [897, 407] width 227 height 30
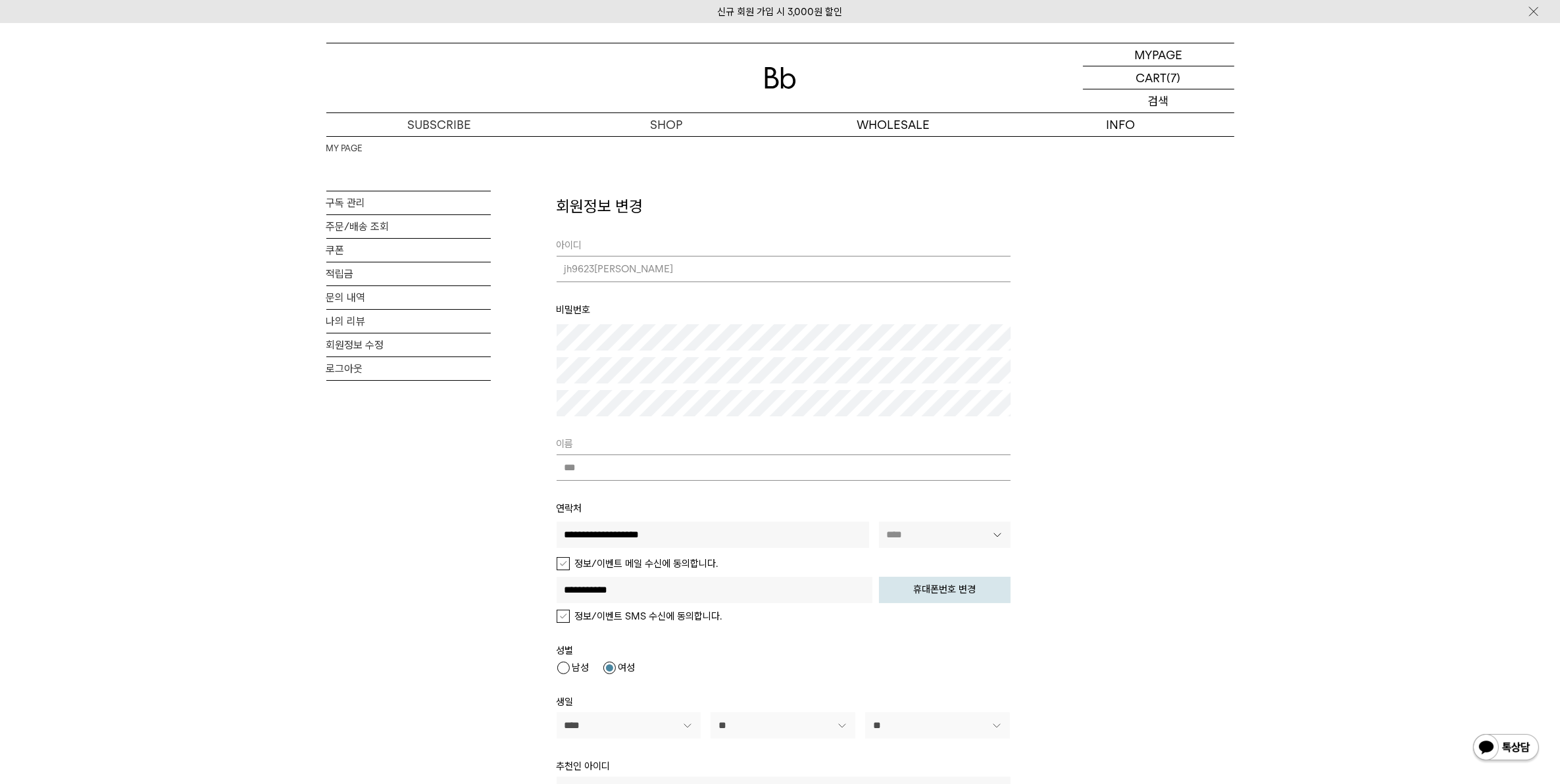
click at [1162, 100] on p "검색" at bounding box center [1158, 101] width 21 height 23
click at [356, 205] on link "구독 관리" at bounding box center [409, 203] width 165 height 23
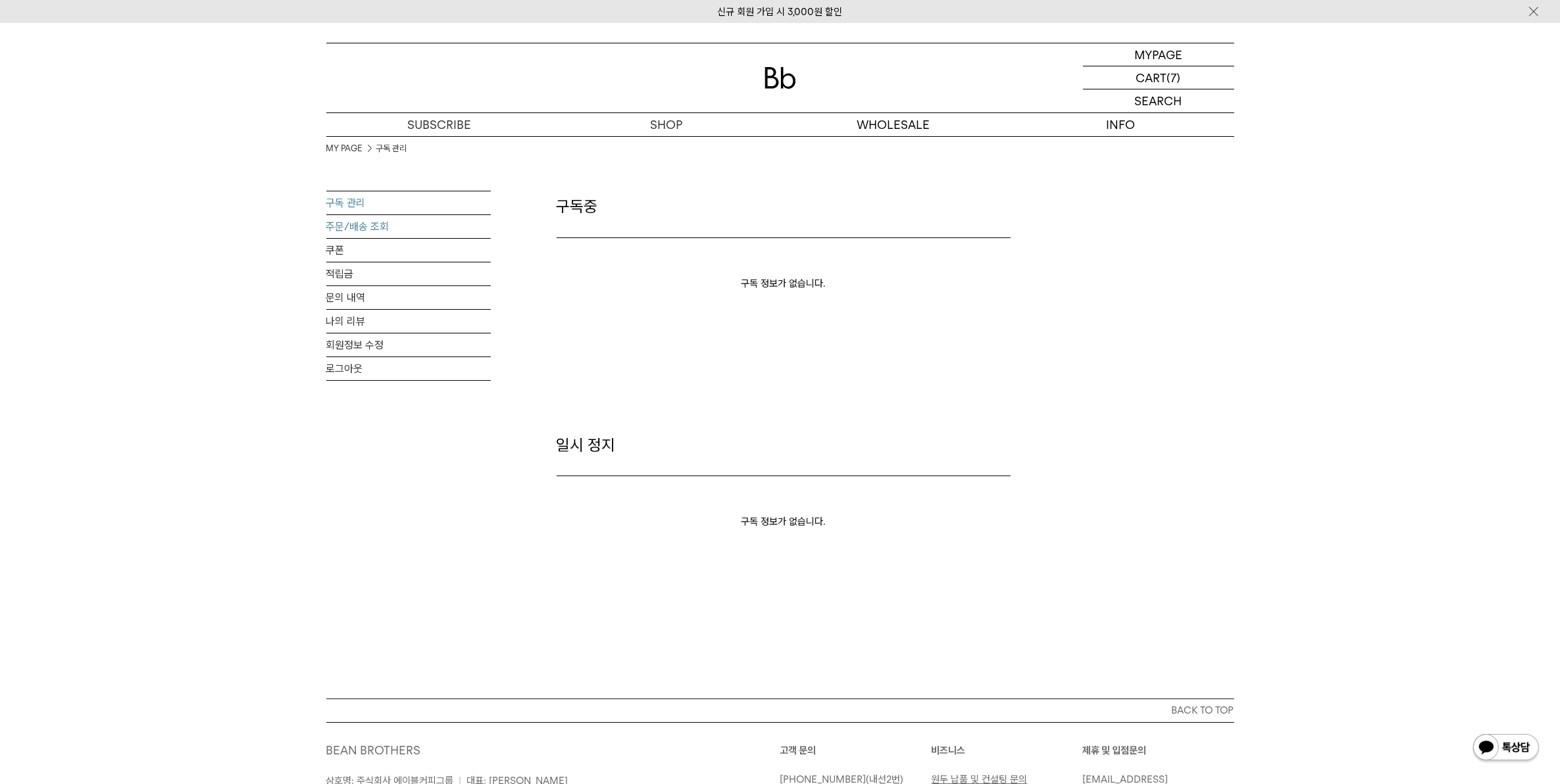
type input "*********"
click at [346, 224] on link "주문/배송 조회" at bounding box center [409, 226] width 165 height 23
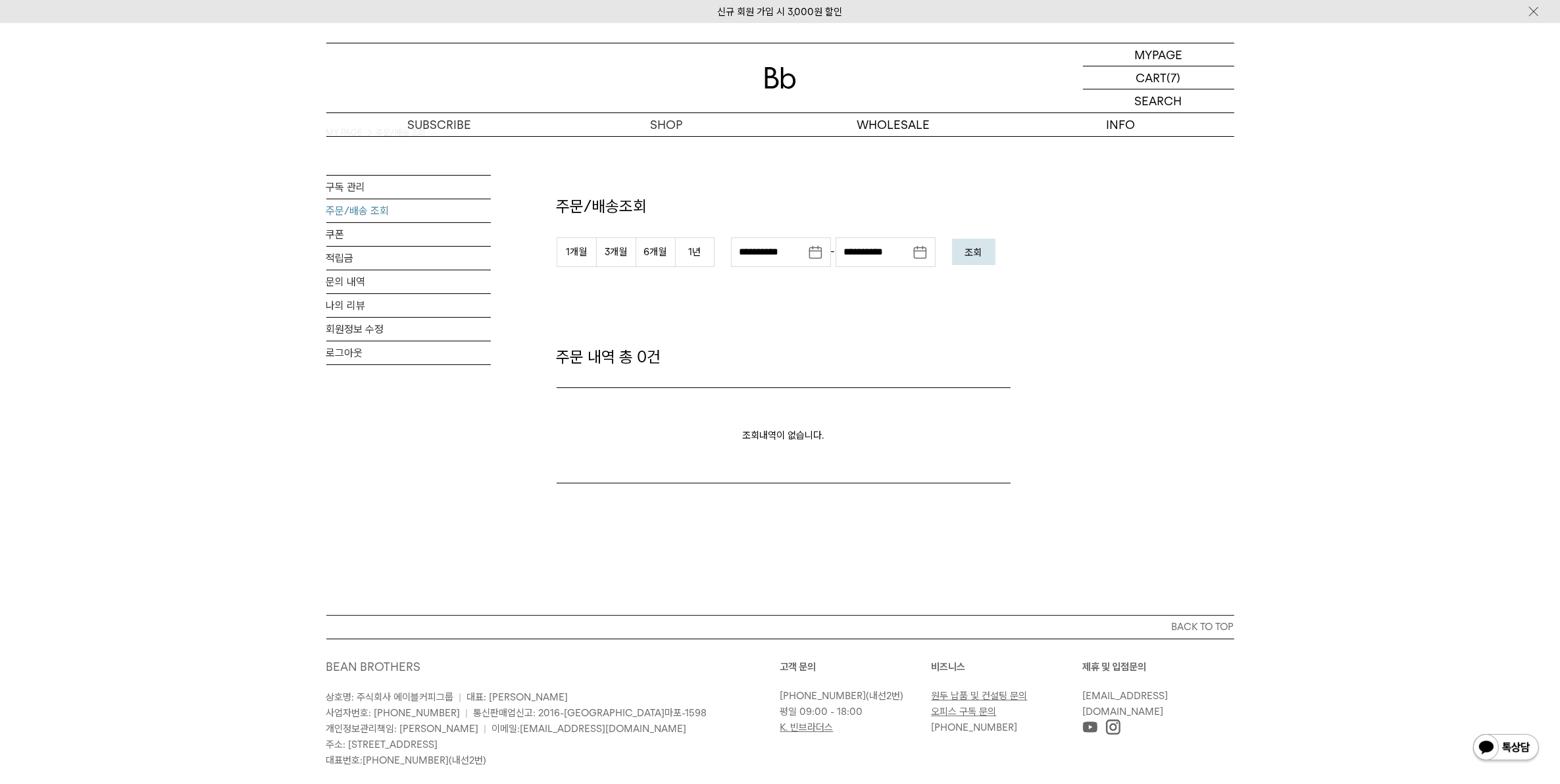
click at [778, 77] on img at bounding box center [780, 78] width 32 height 22
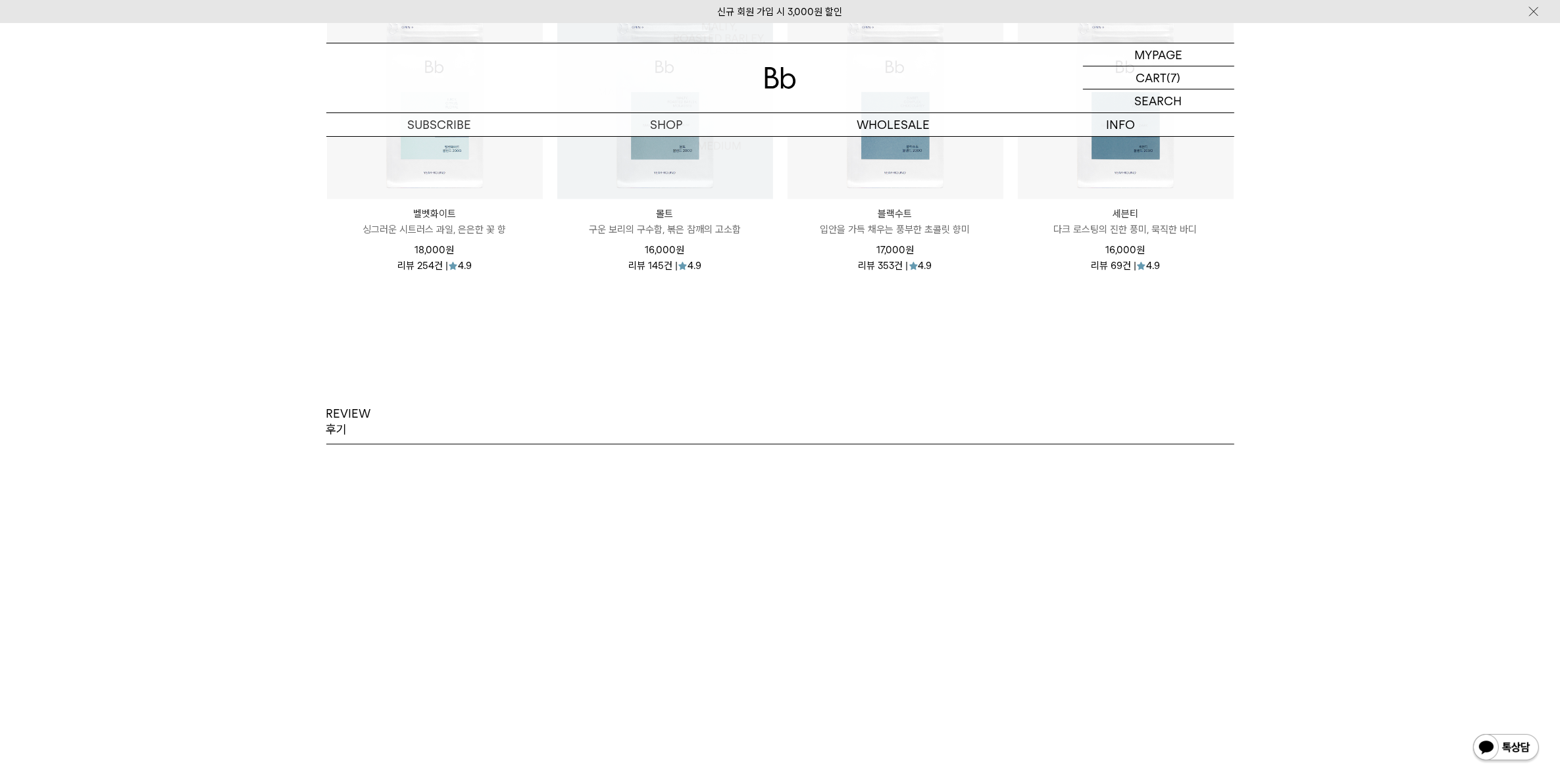
scroll to position [1727, 0]
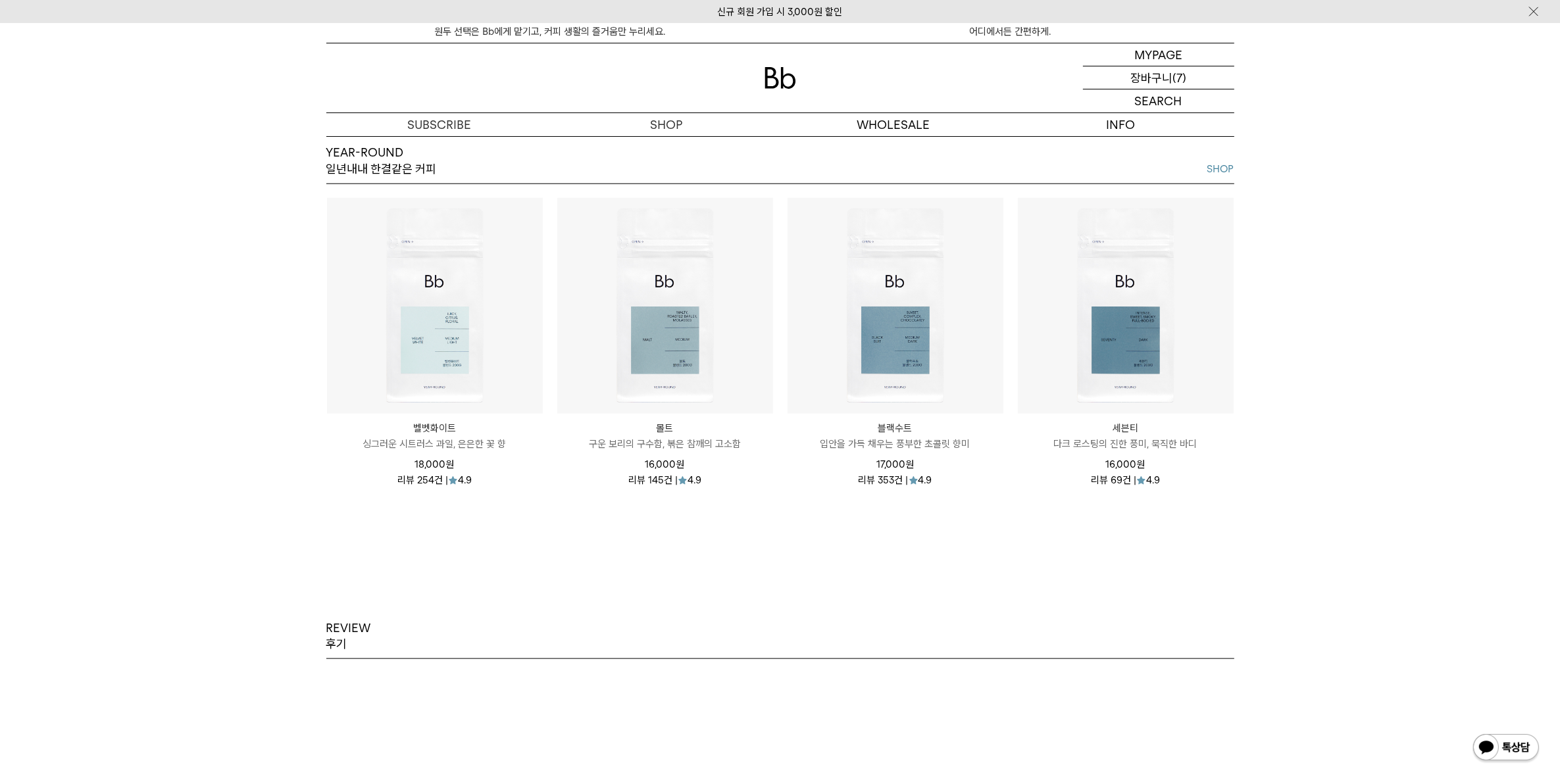
click at [1152, 77] on p "장바구니" at bounding box center [1151, 77] width 42 height 22
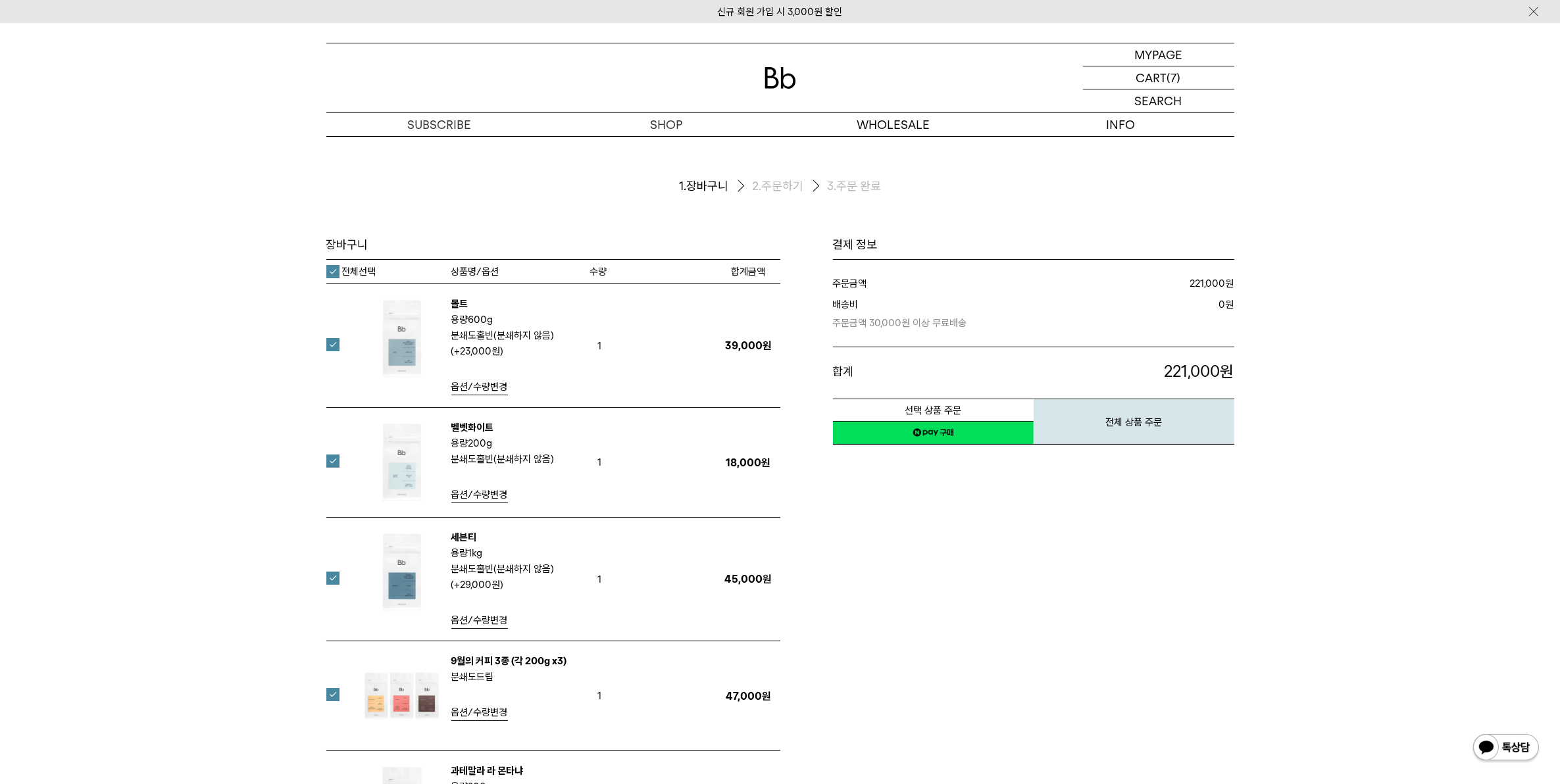
click at [492, 393] on span "옵션/수량변경" at bounding box center [479, 386] width 56 height 12
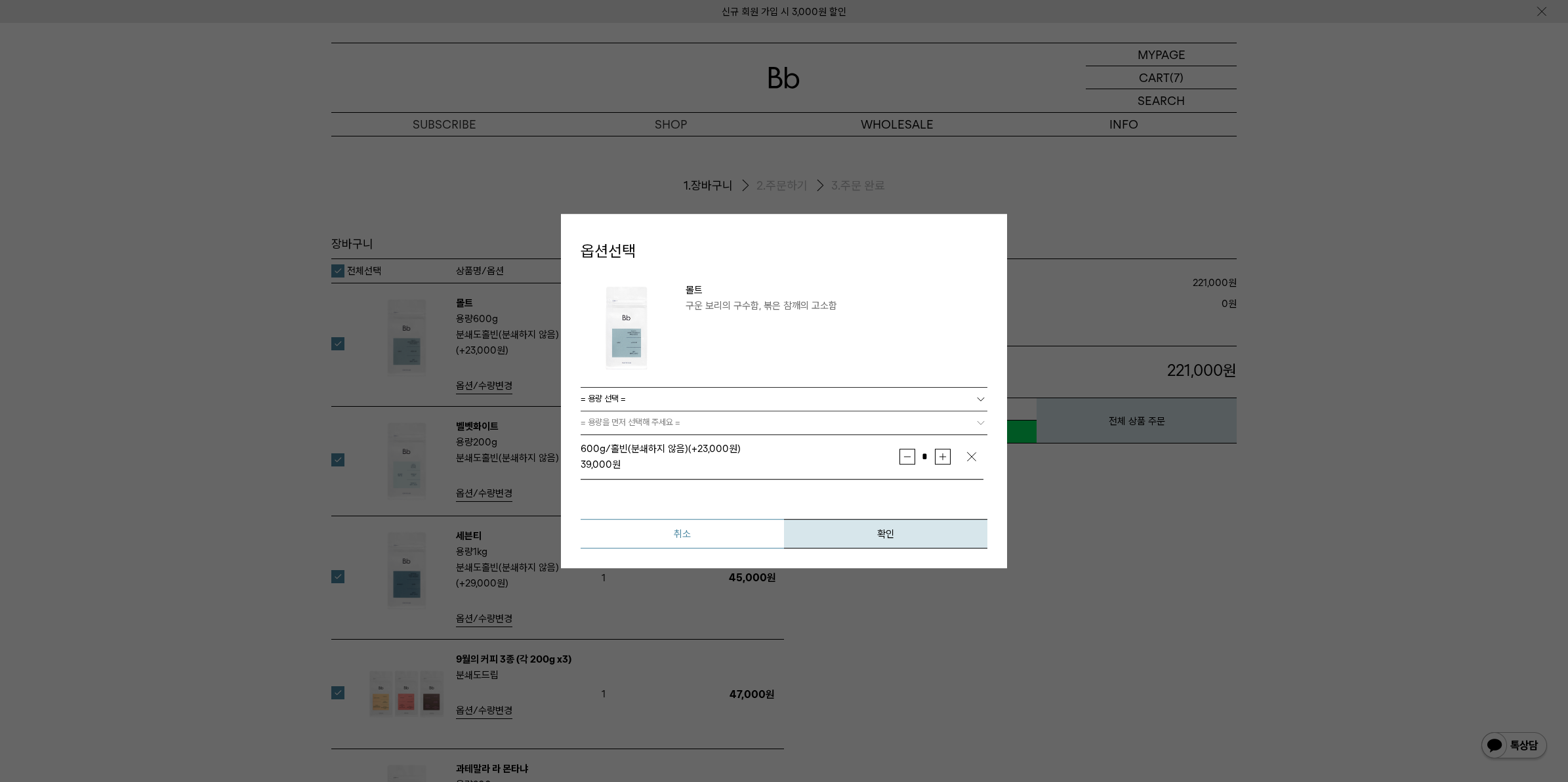
click at [716, 529] on button "취소" at bounding box center [682, 534] width 203 height 30
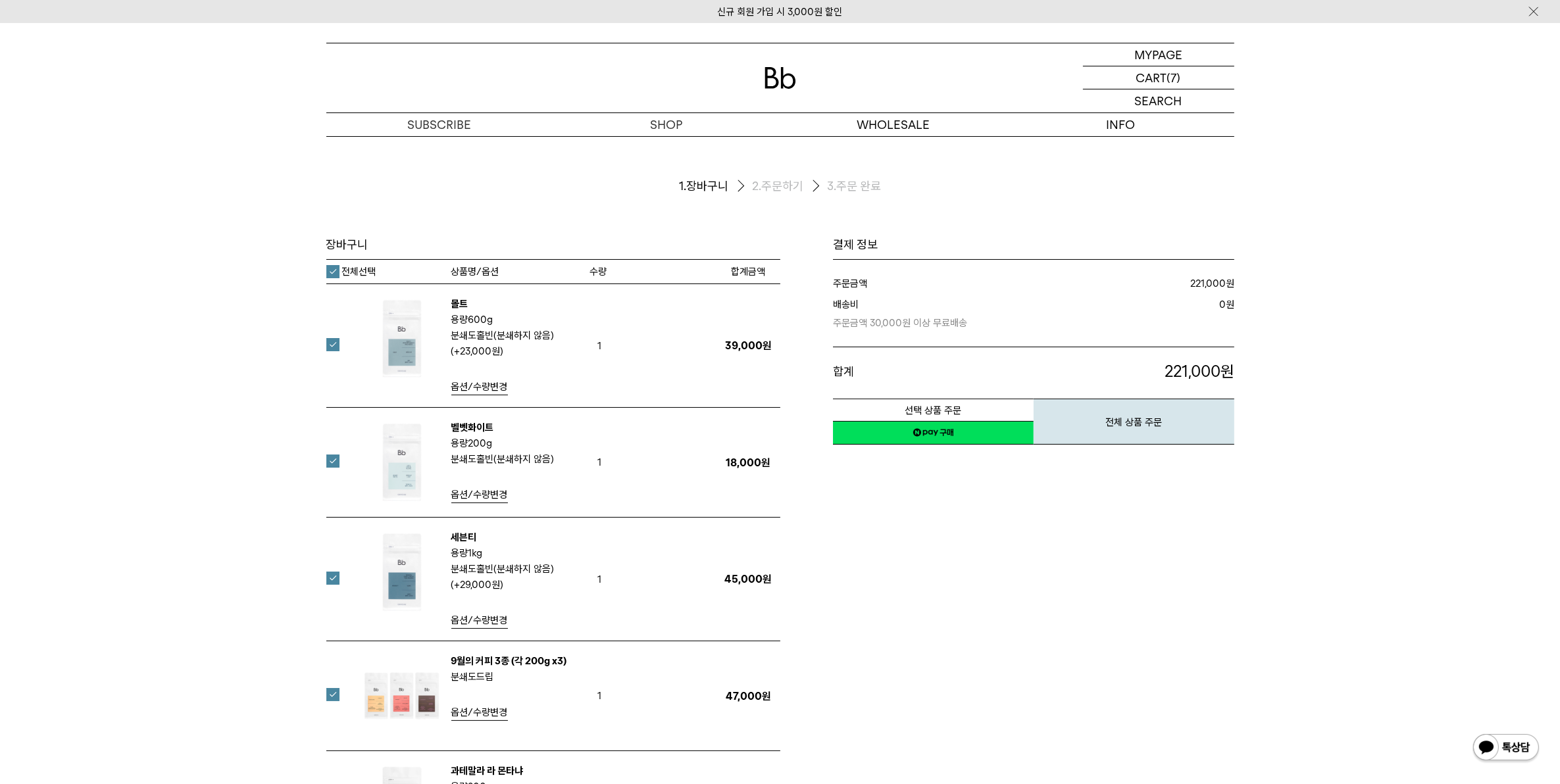
click at [478, 340] on p "분쇄도 홀빈(분쇄하지 않음) (+23,000원)" at bounding box center [517, 343] width 131 height 32
click at [407, 335] on img at bounding box center [402, 339] width 85 height 85
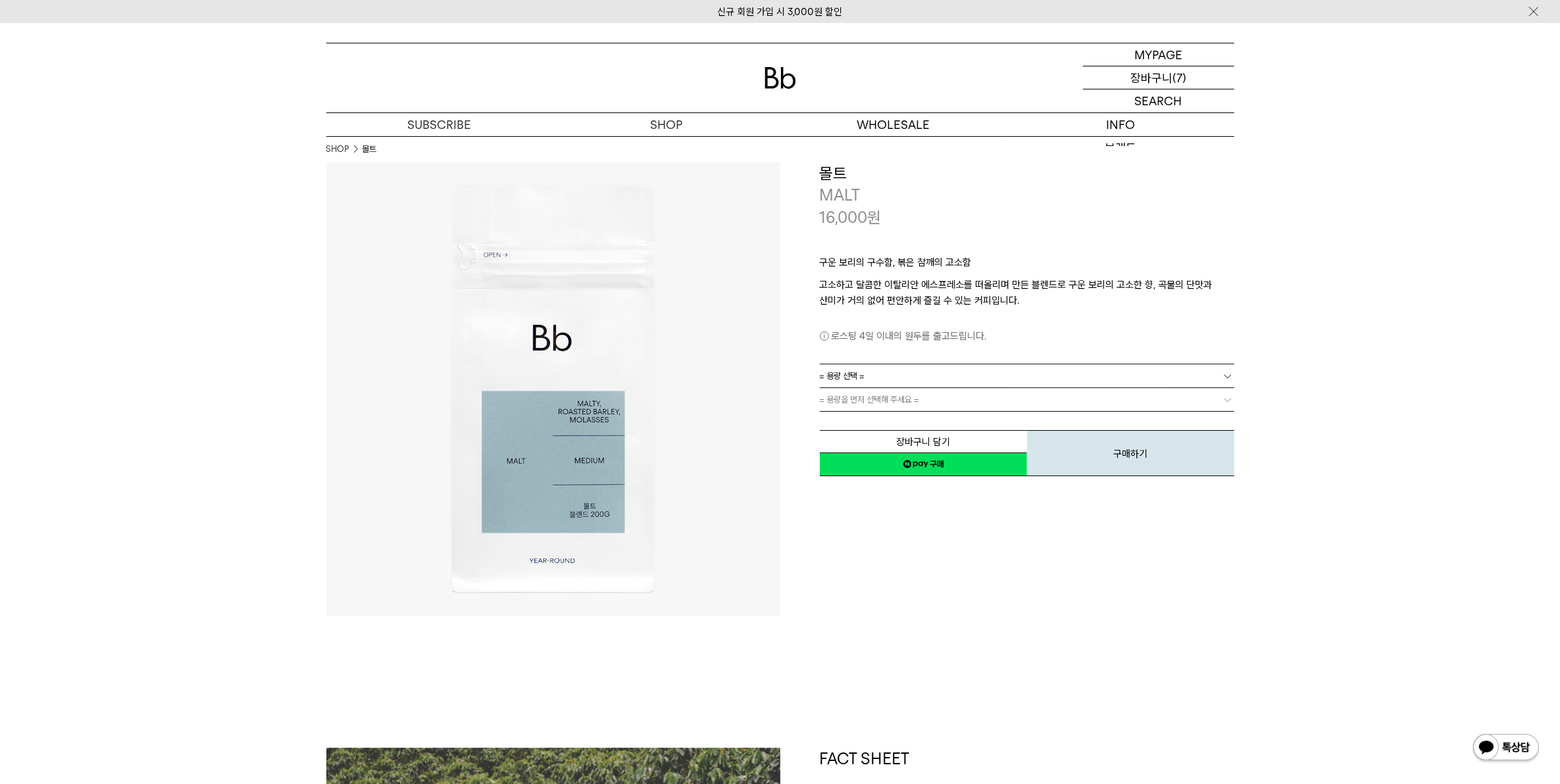
click at [1179, 76] on p "(7)" at bounding box center [1179, 77] width 14 height 22
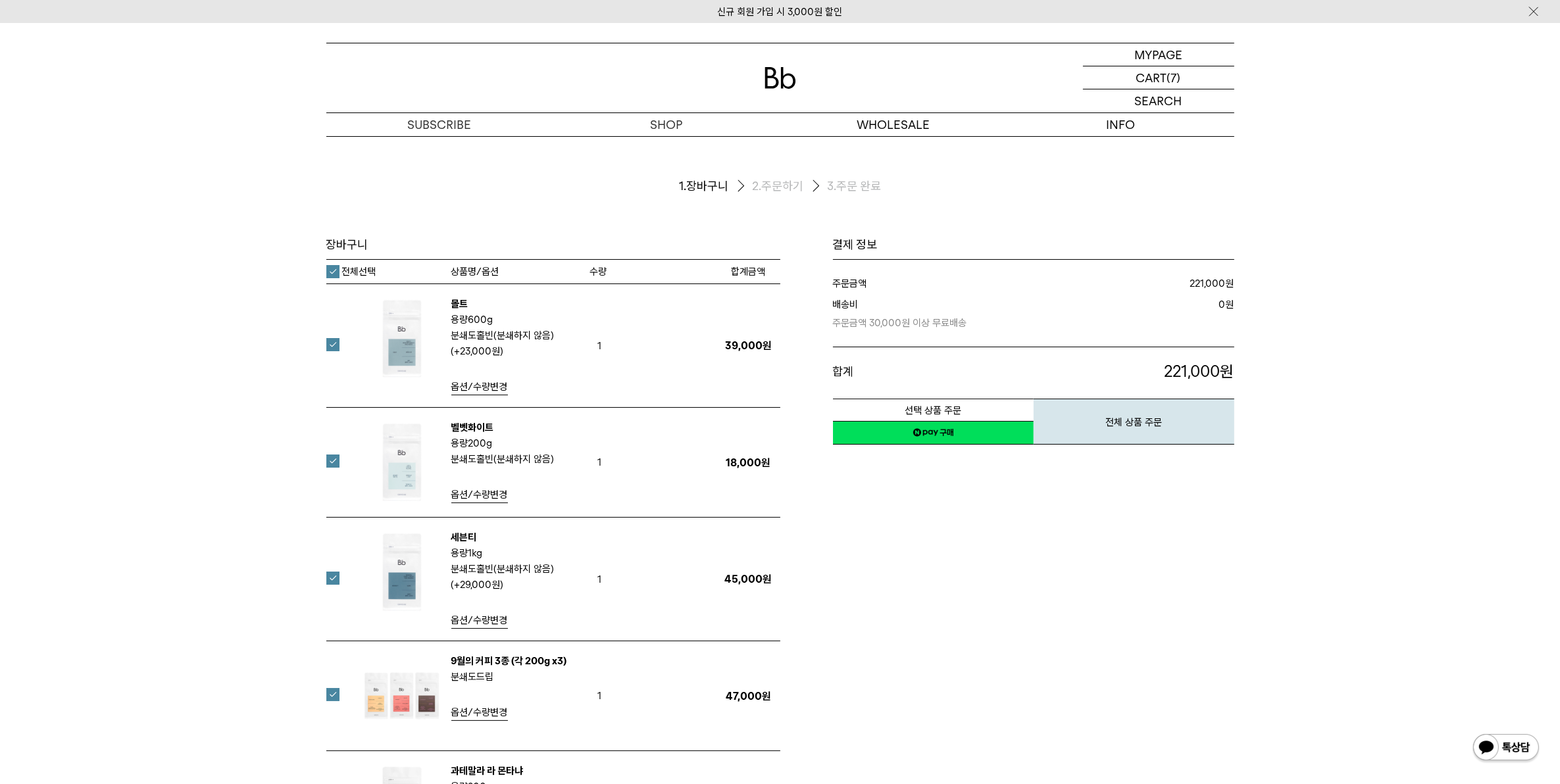
click at [327, 271] on label "전체선택" at bounding box center [352, 271] width 50 height 13
click at [487, 392] on span "옵션/수량변경" at bounding box center [479, 386] width 56 height 12
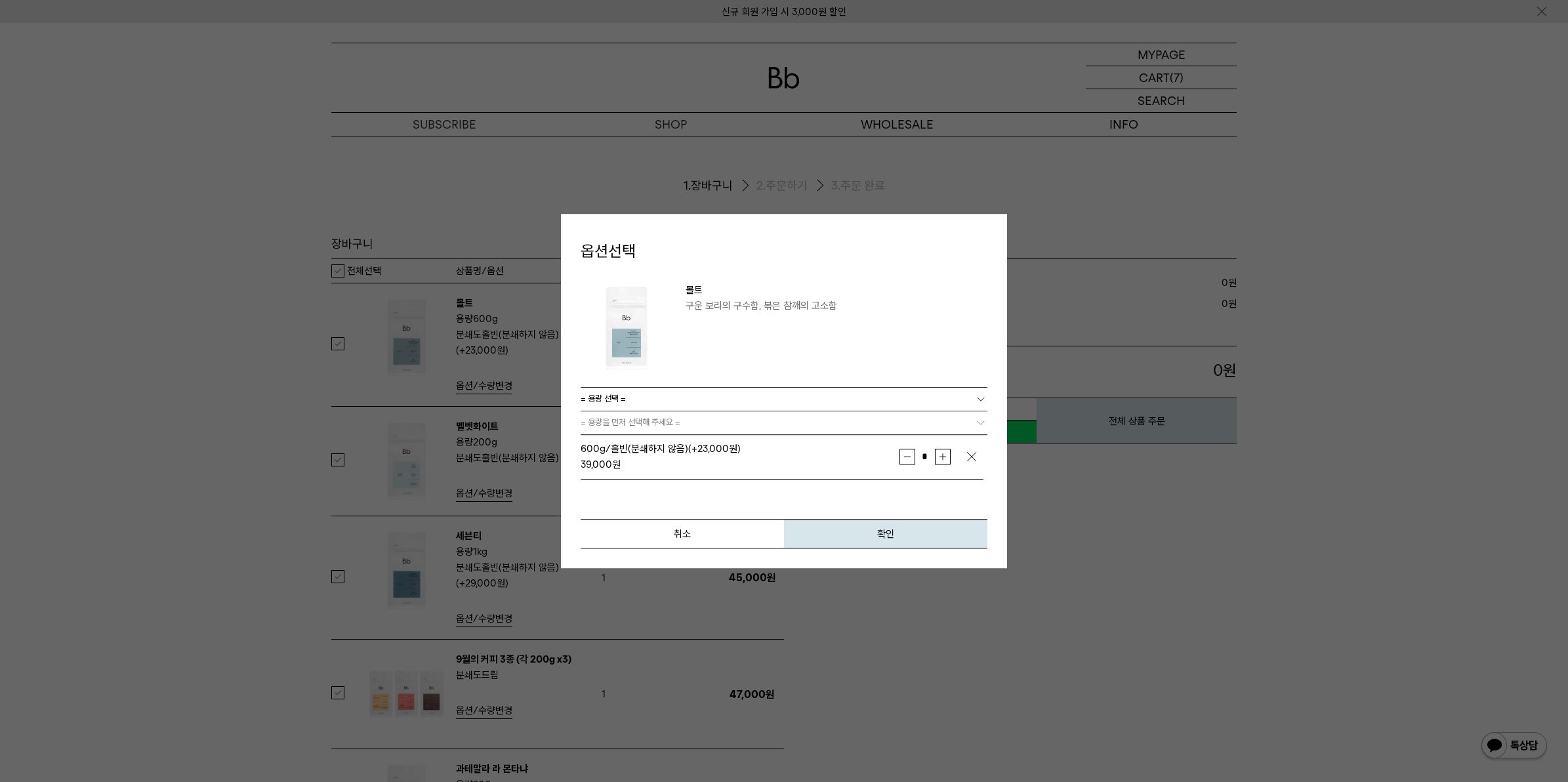
click at [735, 395] on link "= 용량 선택 =" at bounding box center [784, 399] width 407 height 23
click at [687, 428] on li "200g" at bounding box center [791, 423] width 394 height 24
click at [687, 422] on link "= 분쇄도 선택 =" at bounding box center [784, 423] width 407 height 23
click at [648, 446] on li "홀빈(분쇄하지 않음)" at bounding box center [791, 447] width 394 height 24
click at [835, 533] on button "확인" at bounding box center [885, 534] width 203 height 30
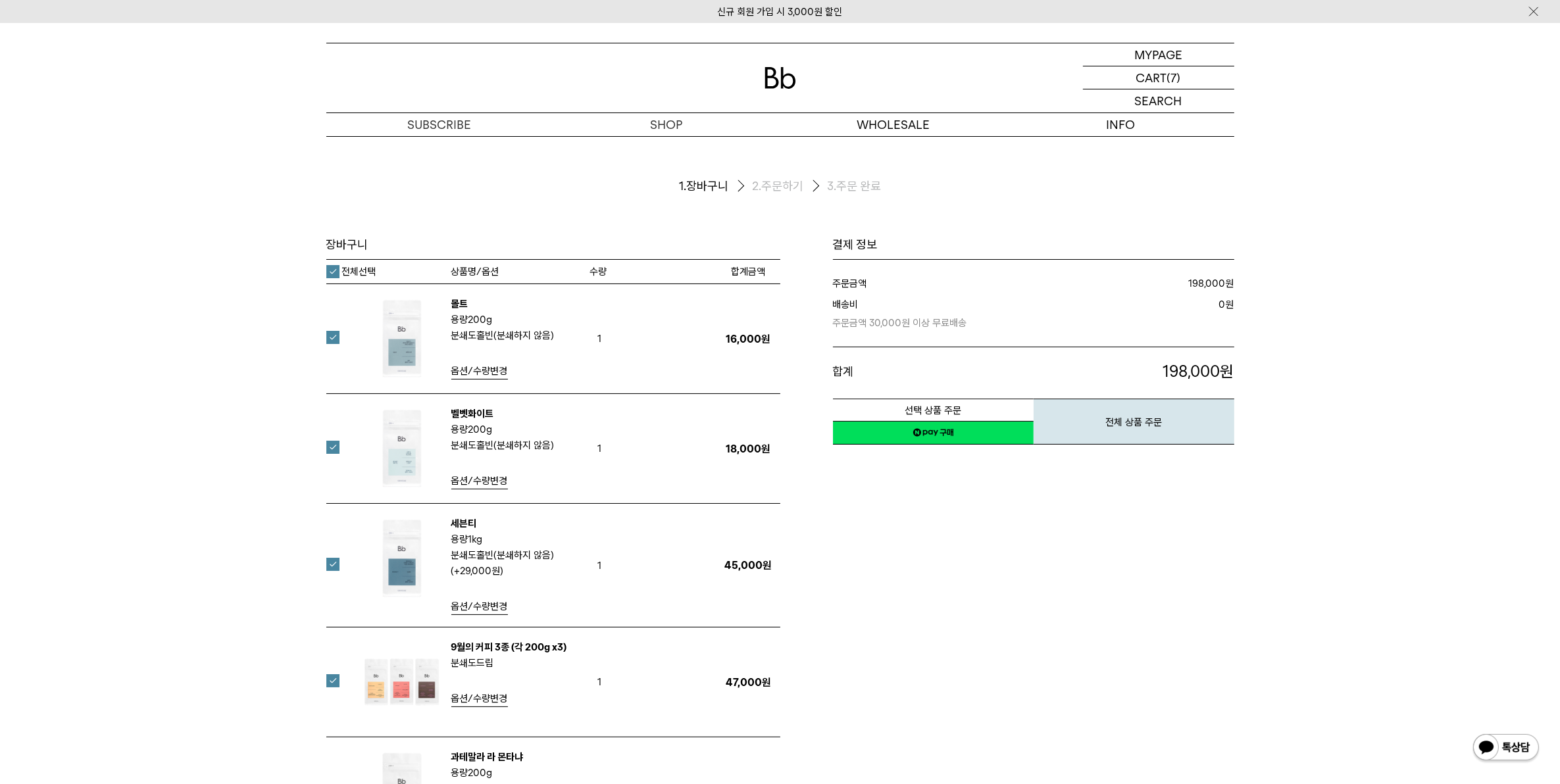
click at [471, 484] on span "옵션/수량변경" at bounding box center [479, 480] width 56 height 12
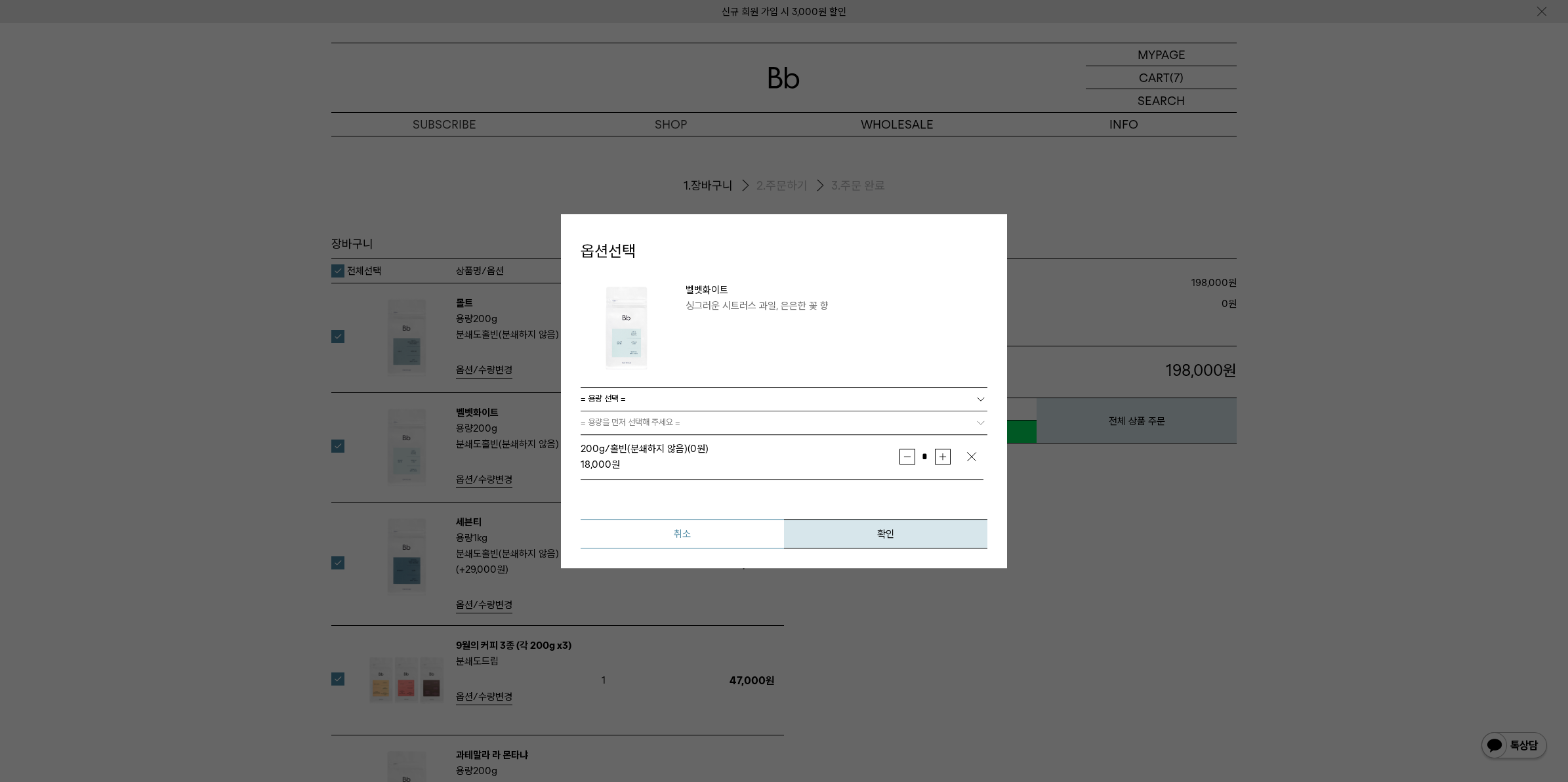
click at [746, 531] on button "취소" at bounding box center [682, 534] width 203 height 30
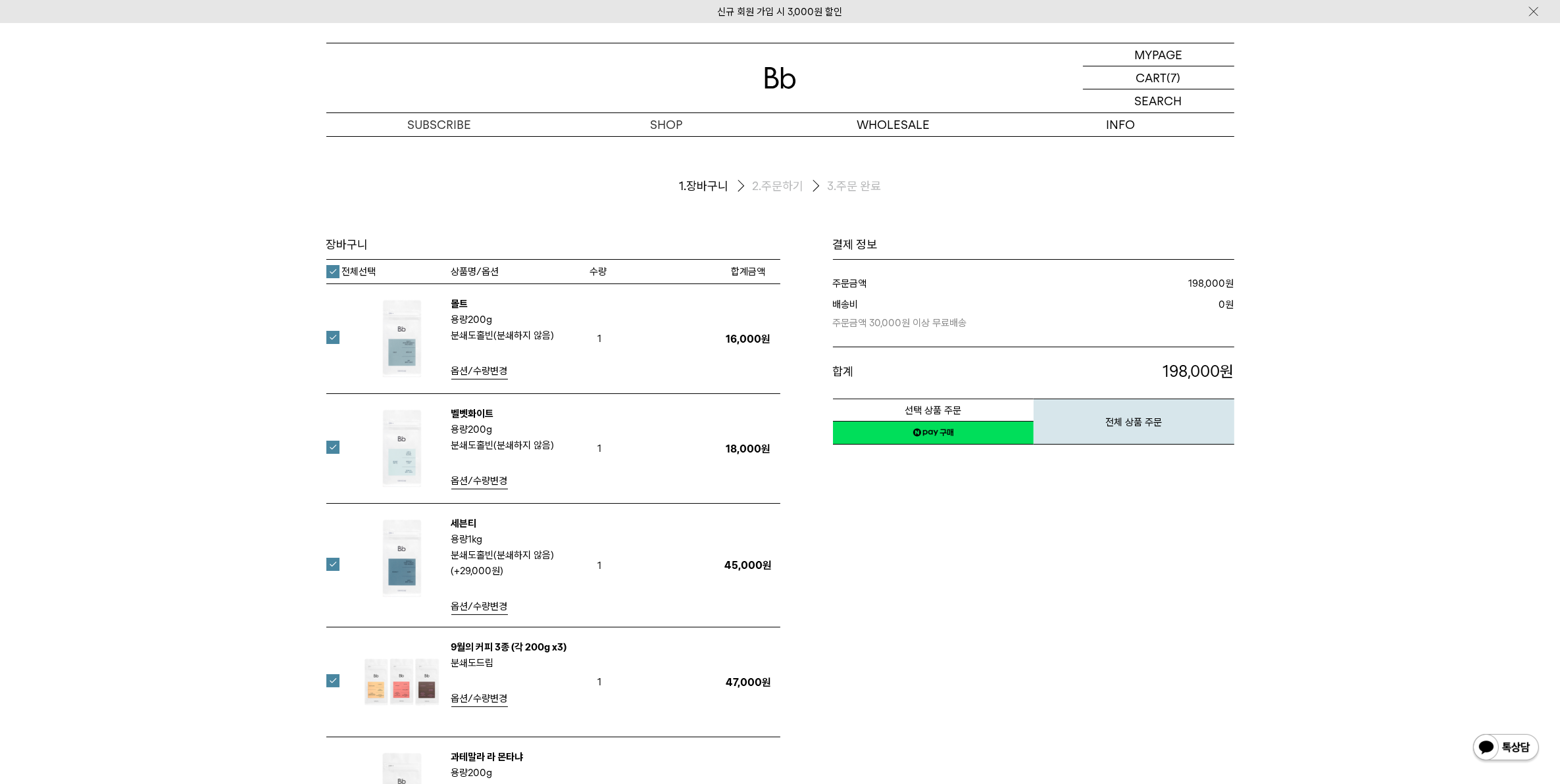
click at [472, 611] on span "옵션/수량변경" at bounding box center [479, 606] width 56 height 12
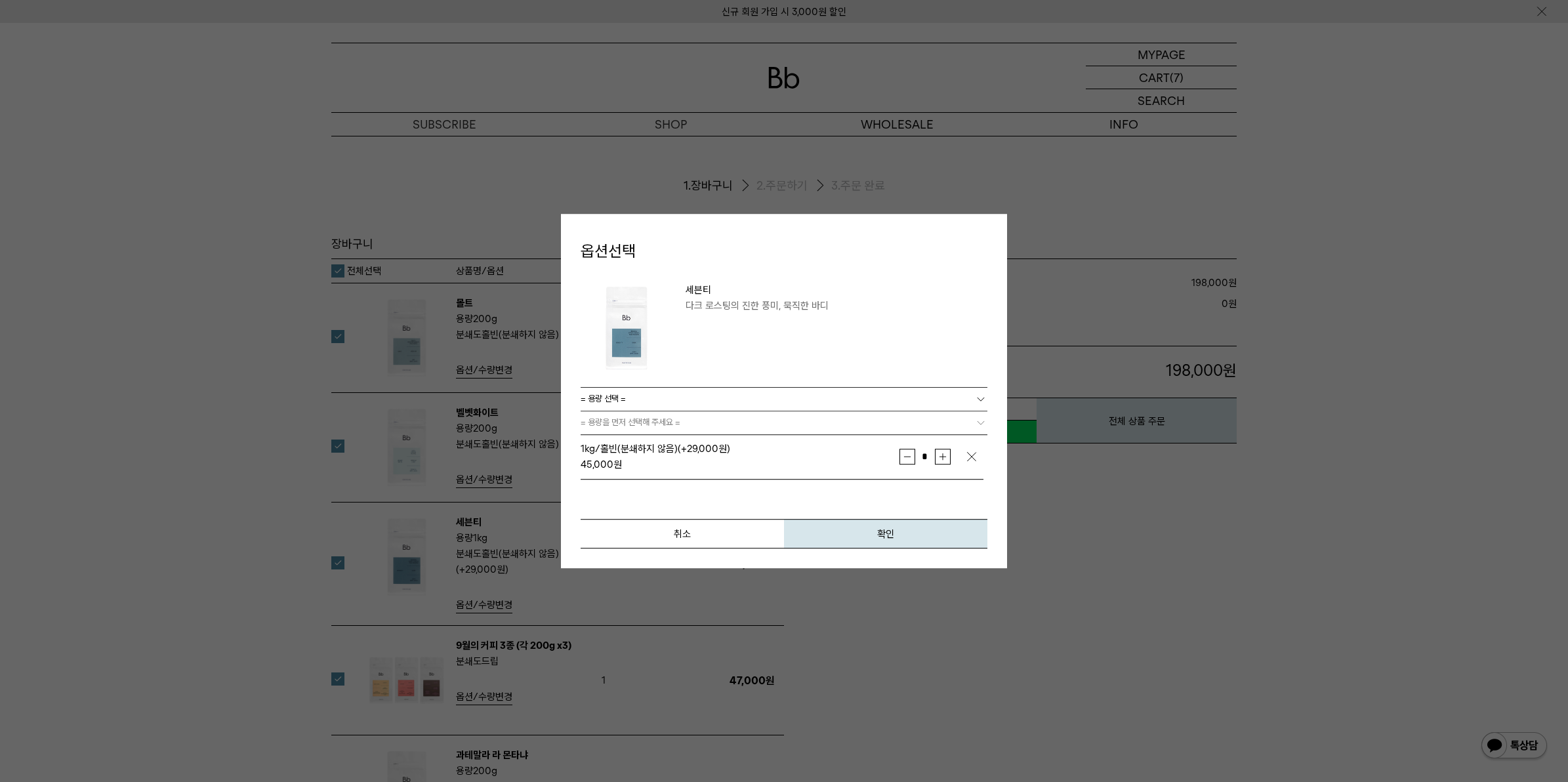
click at [660, 401] on link "= 용량 선택 =" at bounding box center [784, 399] width 407 height 23
click at [643, 418] on li "200g" at bounding box center [791, 423] width 394 height 24
click at [653, 422] on link "= 분쇄도 선택 =" at bounding box center [784, 423] width 407 height 23
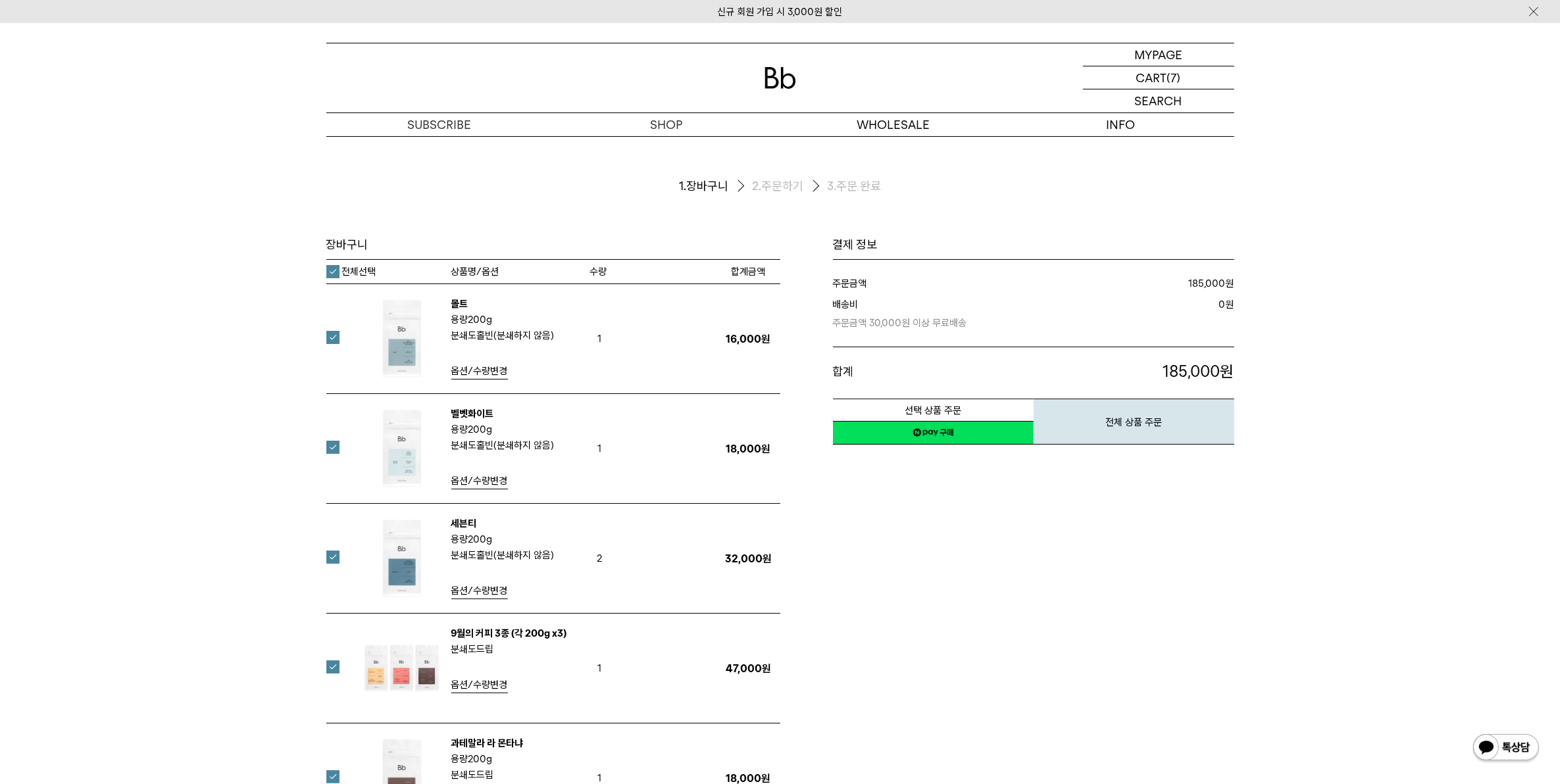
click at [489, 594] on span "옵션/수량변경" at bounding box center [479, 590] width 56 height 12
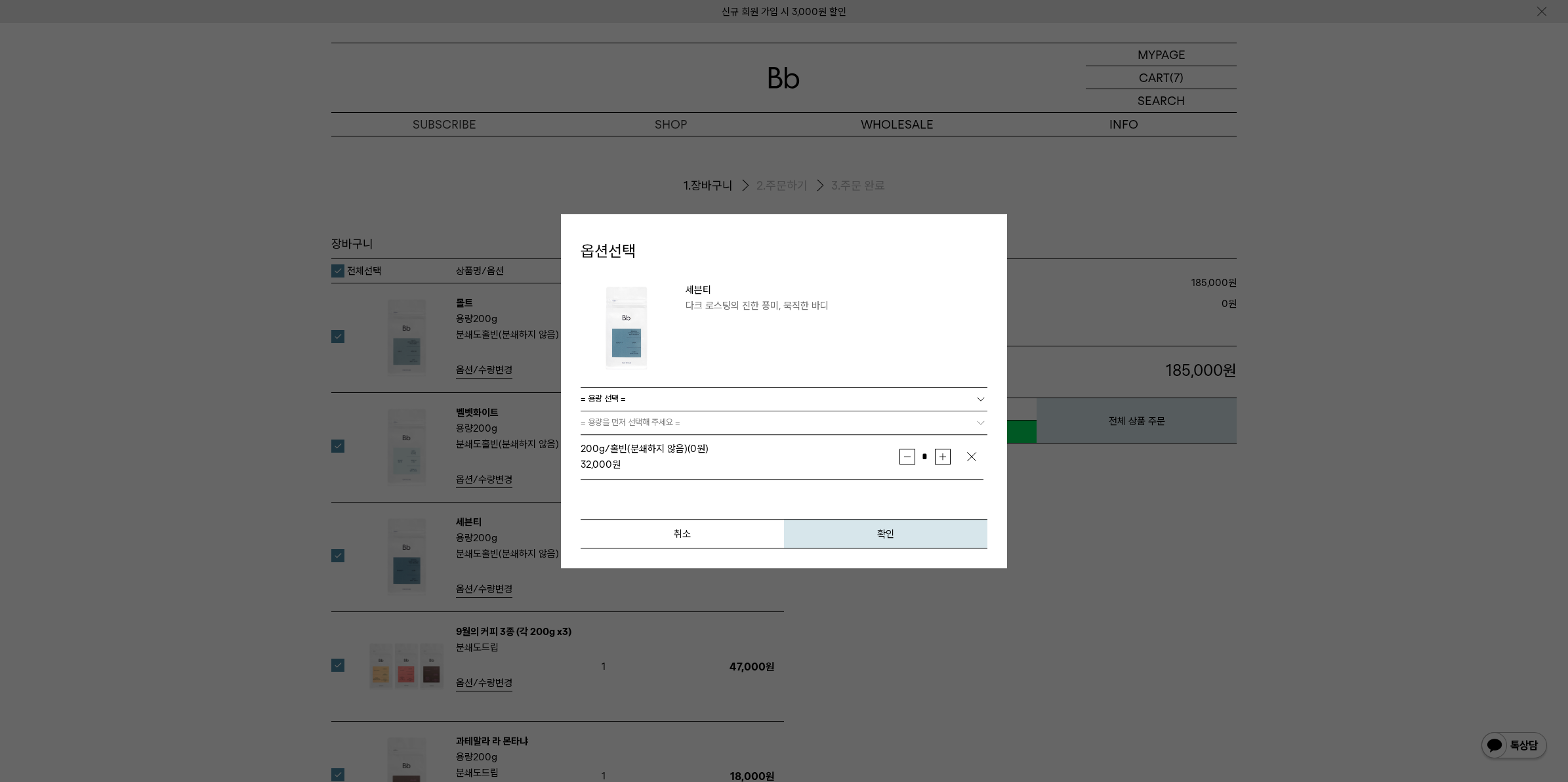
click at [912, 456] on button "감소" at bounding box center [907, 456] width 16 height 16
type input "*"
click at [867, 533] on button "확인" at bounding box center [885, 534] width 203 height 30
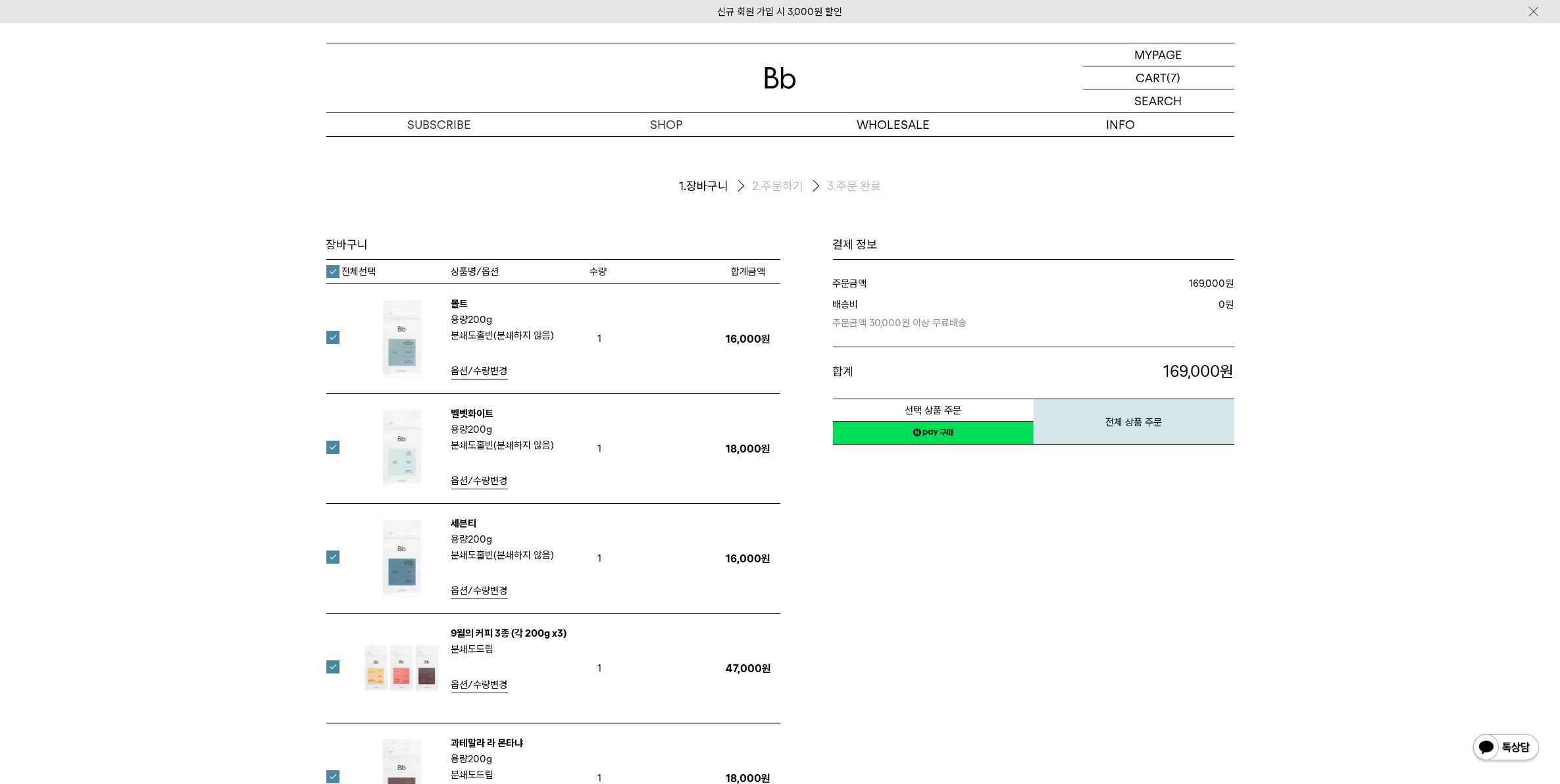
drag, startPoint x: 0, startPoint y: 0, endPoint x: 918, endPoint y: 650, distance: 1124.8
click at [918, 650] on div "결제 정보 주문금액 169,000 원 배송비 0 합계 169,000 3,380 원" at bounding box center [1007, 663] width 454 height 852
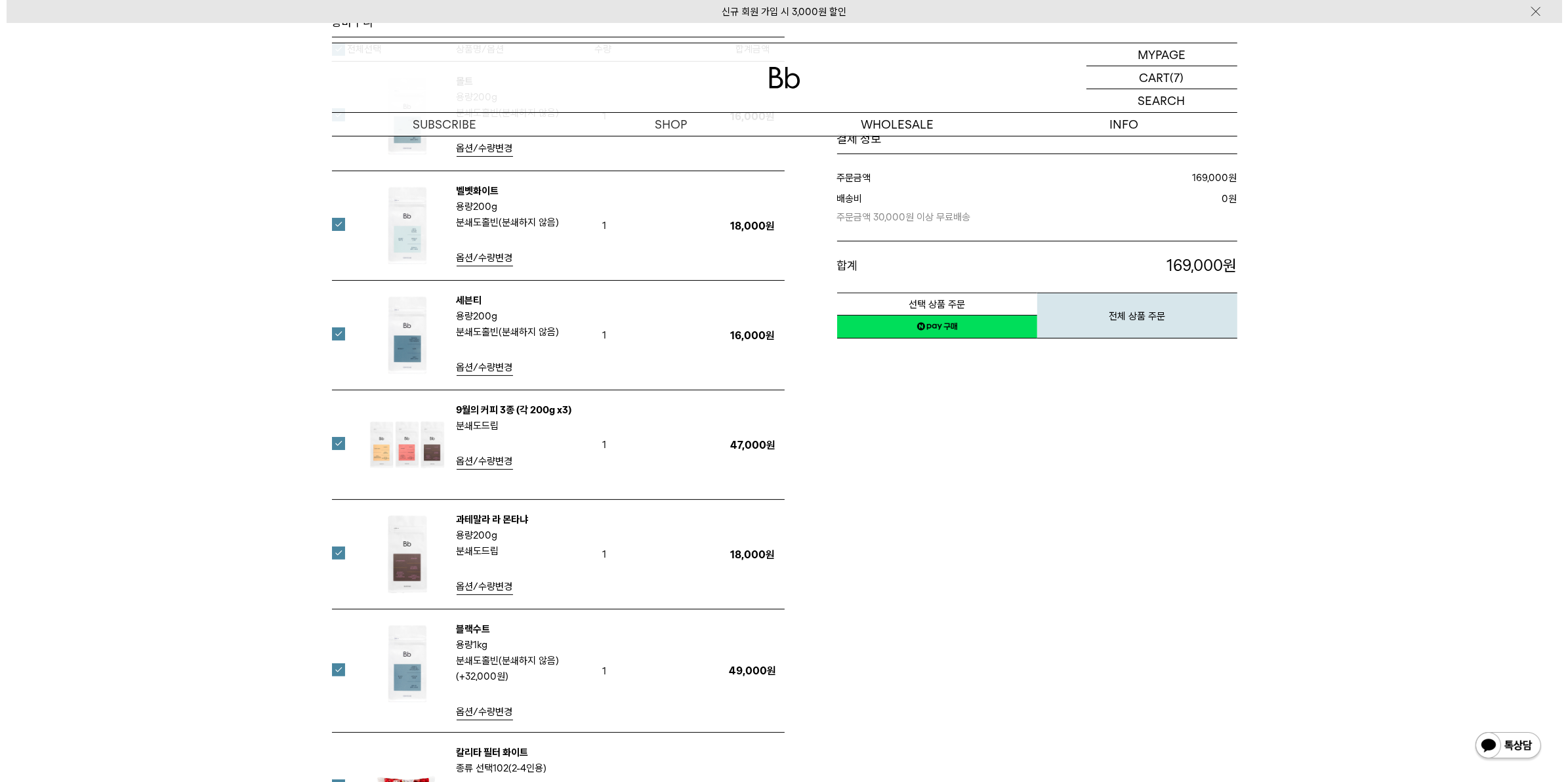
scroll to position [246, 0]
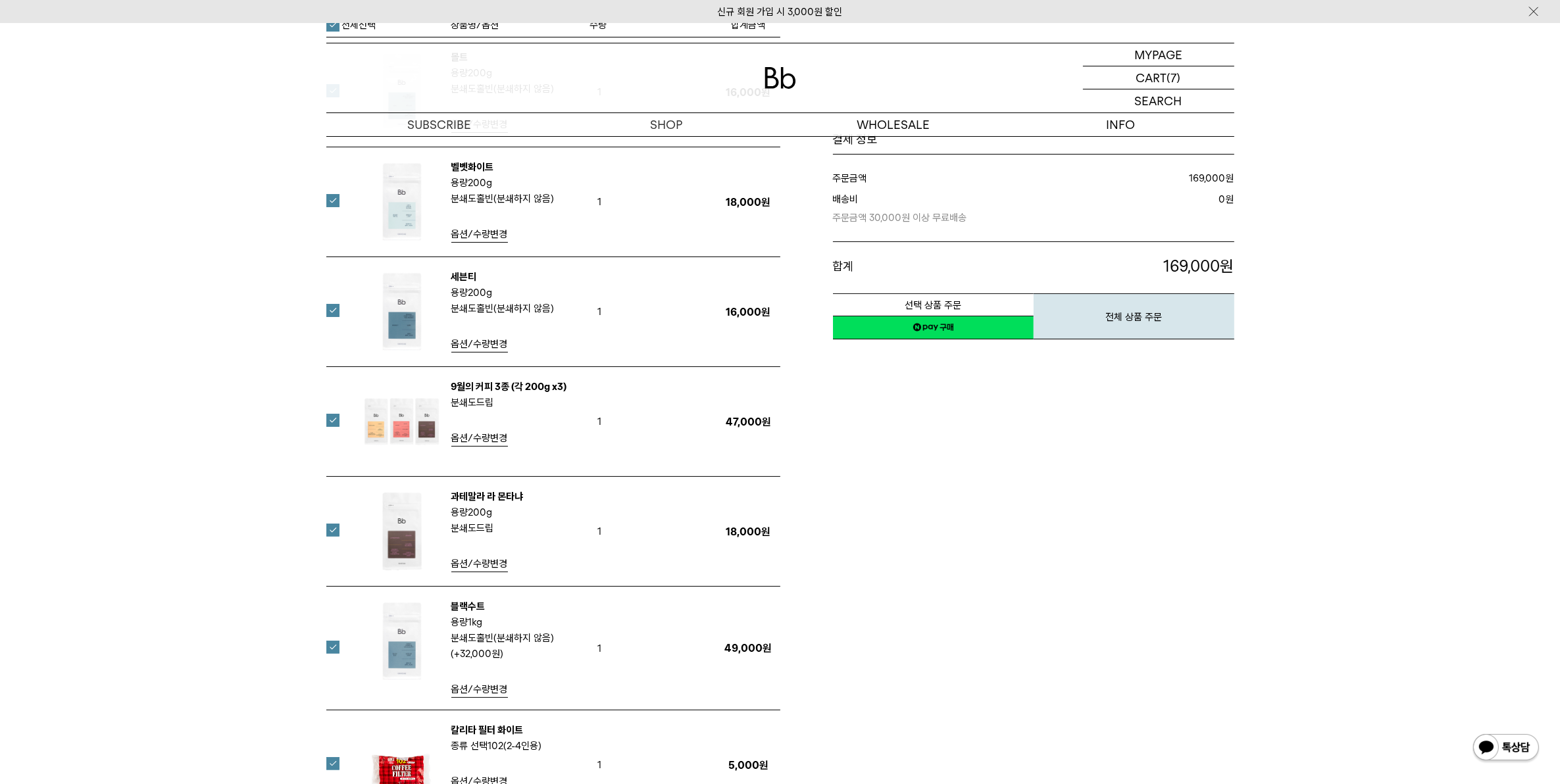
click at [487, 693] on span "옵션/수량변경" at bounding box center [479, 689] width 56 height 12
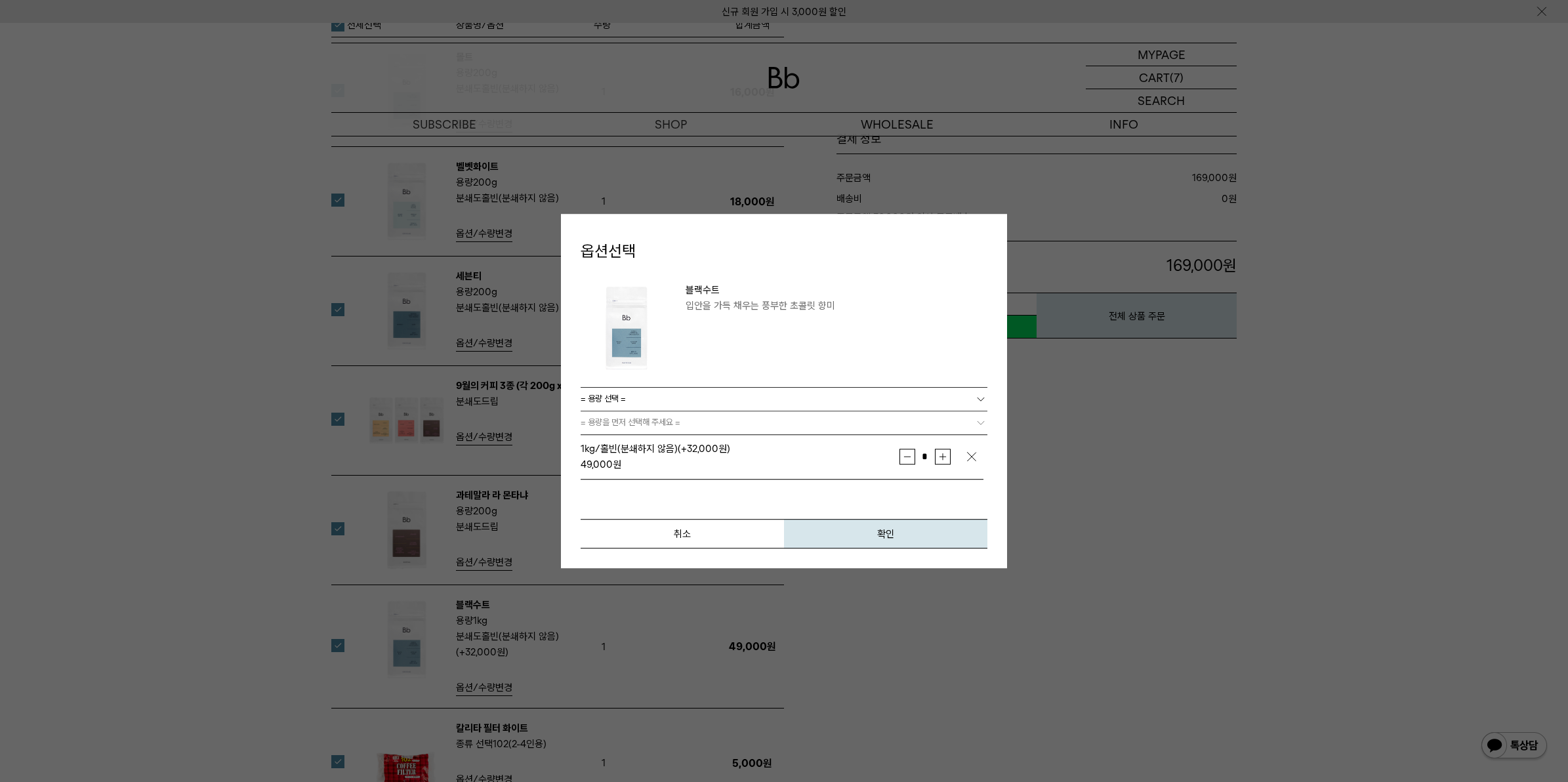
click at [710, 407] on link "= 용량 선택 =" at bounding box center [784, 399] width 407 height 23
click at [670, 424] on li "200g" at bounding box center [791, 423] width 394 height 24
click at [646, 425] on link "= 분쇄도 선택 =" at bounding box center [784, 423] width 407 height 23
click at [641, 450] on li "홀빈(분쇄하지 않음)" at bounding box center [791, 447] width 394 height 24
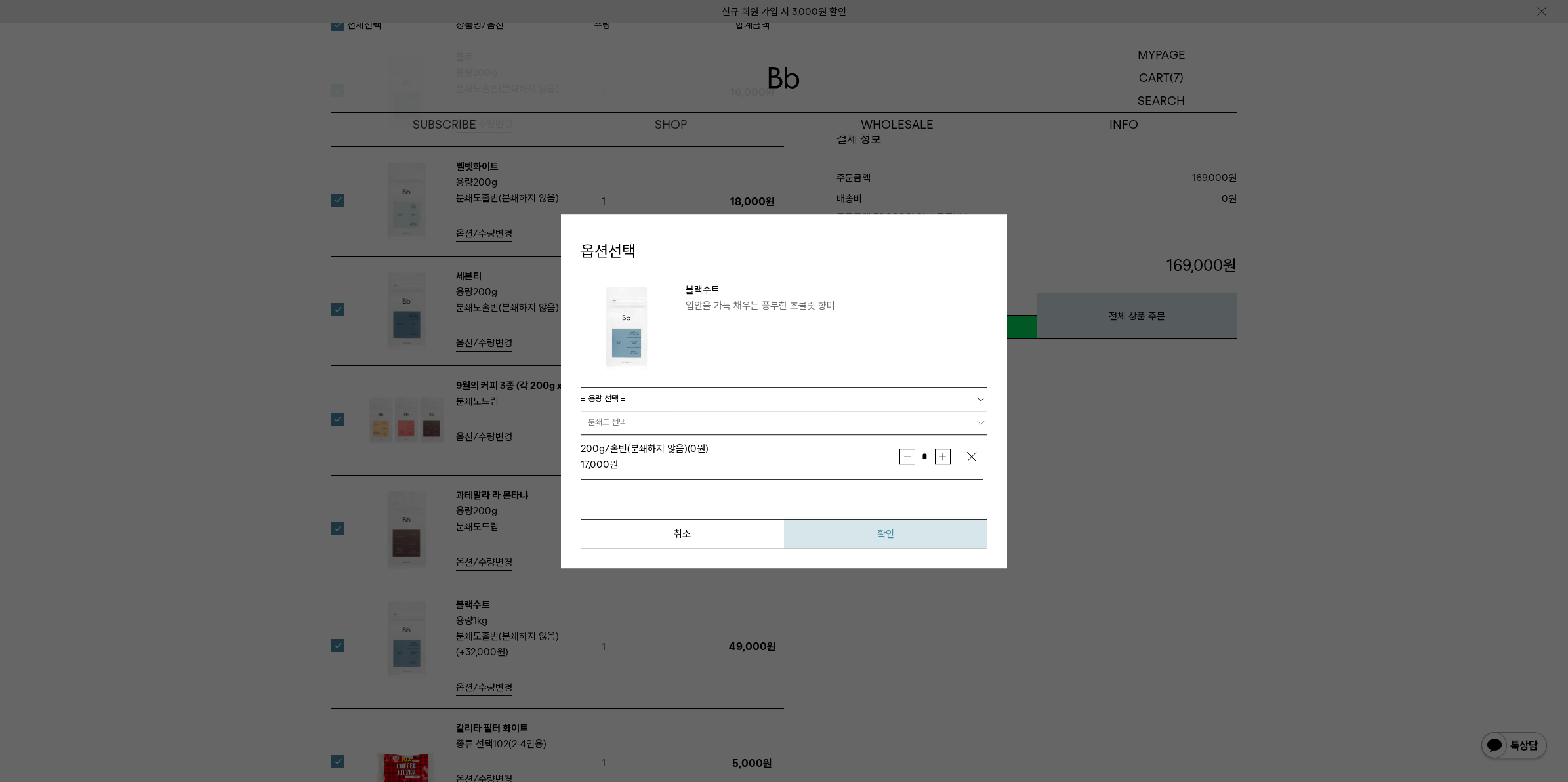
click at [870, 541] on button "확인" at bounding box center [885, 534] width 203 height 30
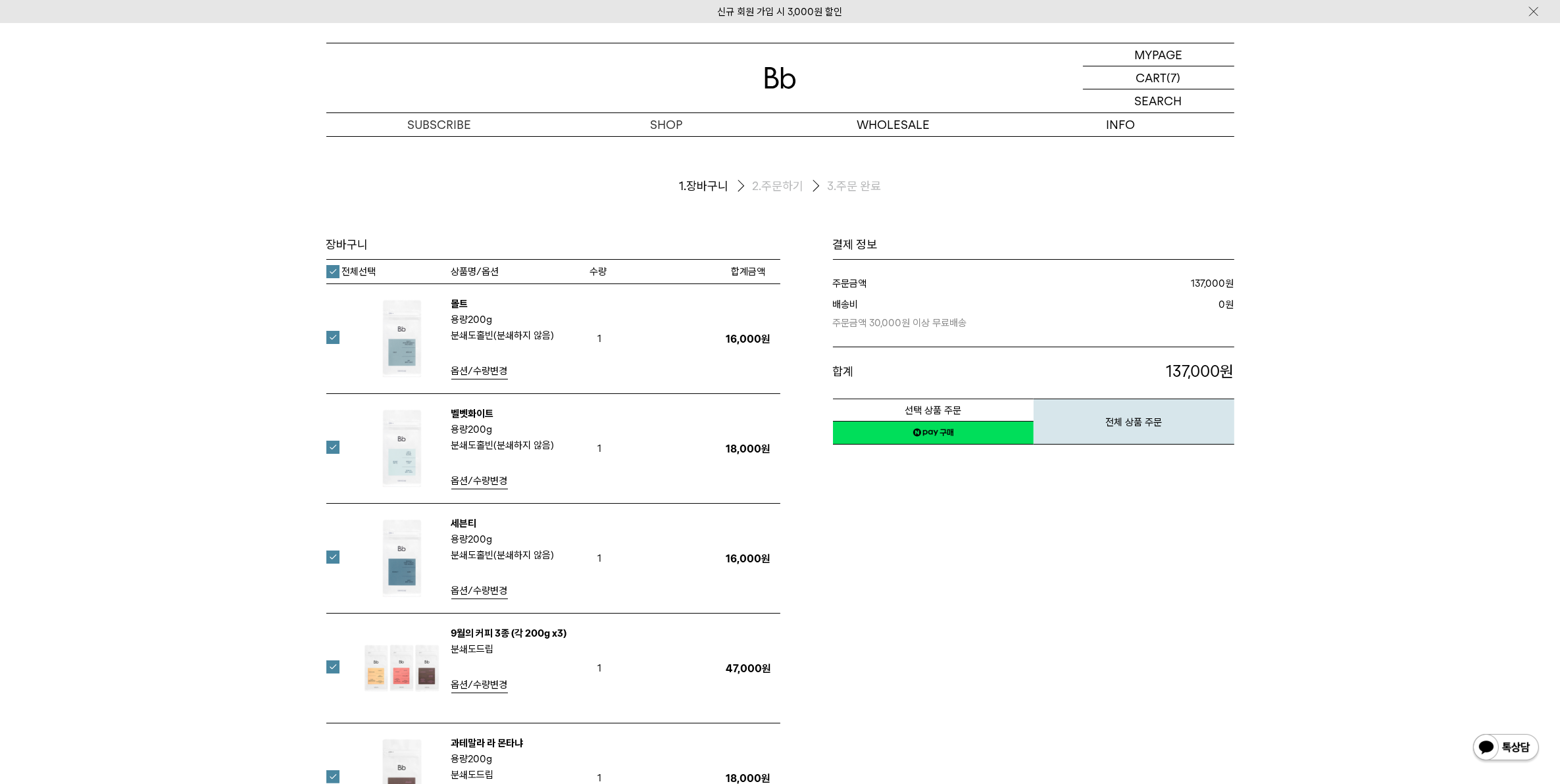
click at [332, 273] on label "전체선택" at bounding box center [352, 271] width 50 height 13
click at [329, 343] on label at bounding box center [341, 337] width 29 height 13
click at [327, 448] on label at bounding box center [341, 447] width 29 height 13
click at [333, 560] on label at bounding box center [341, 557] width 29 height 13
click at [335, 667] on label at bounding box center [341, 667] width 29 height 13
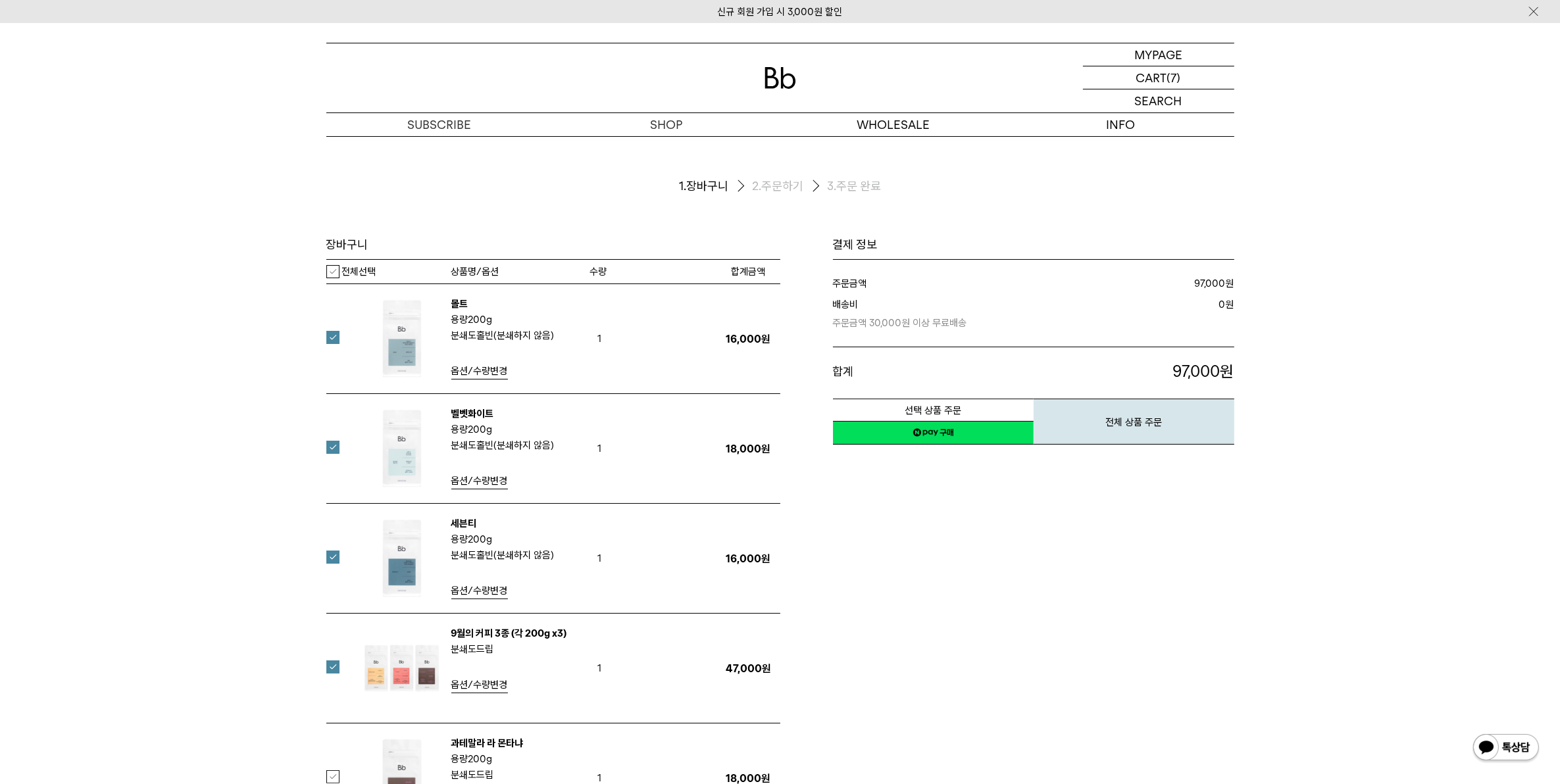
scroll to position [82, 0]
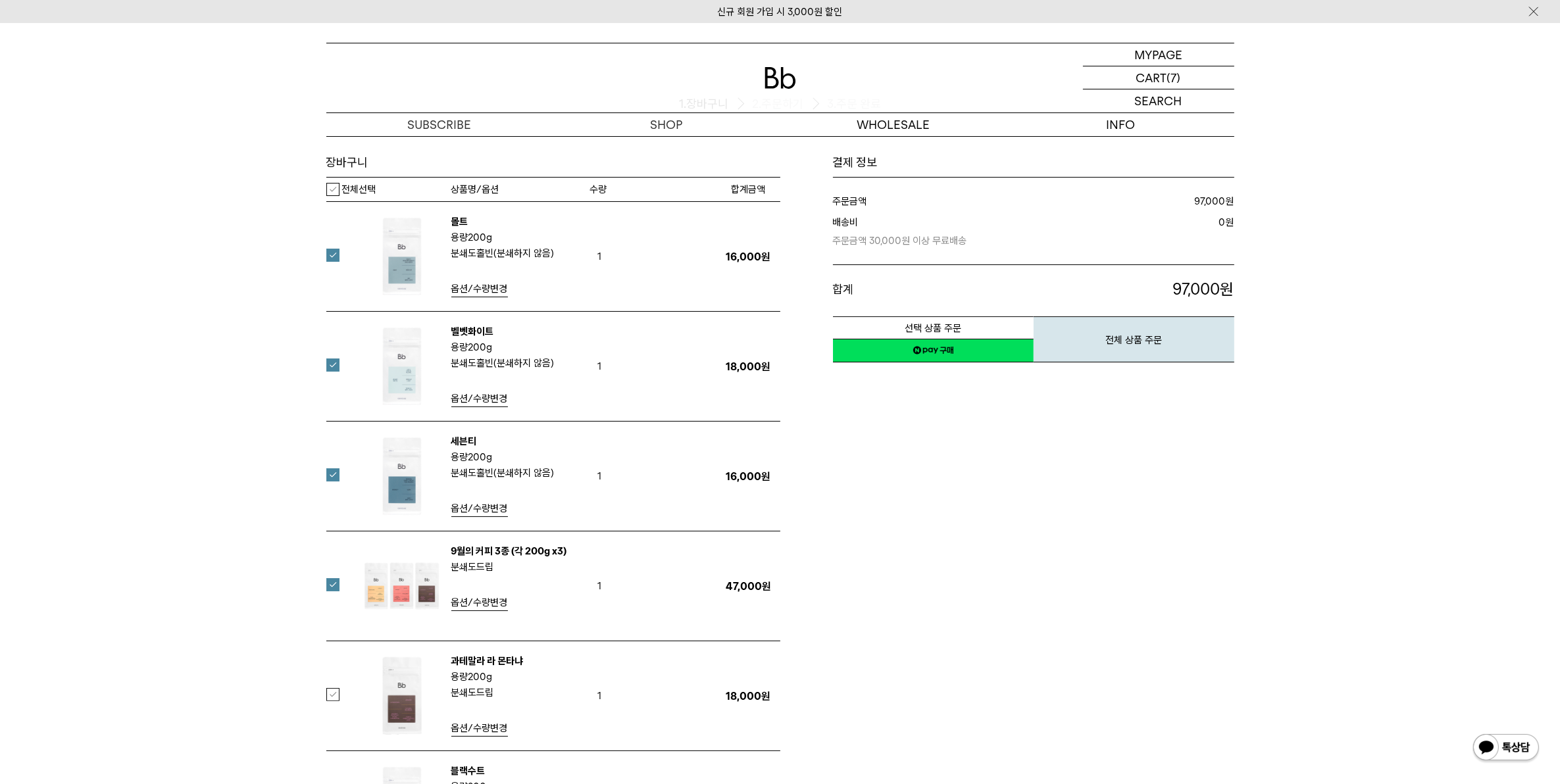
click at [388, 681] on img at bounding box center [402, 696] width 85 height 85
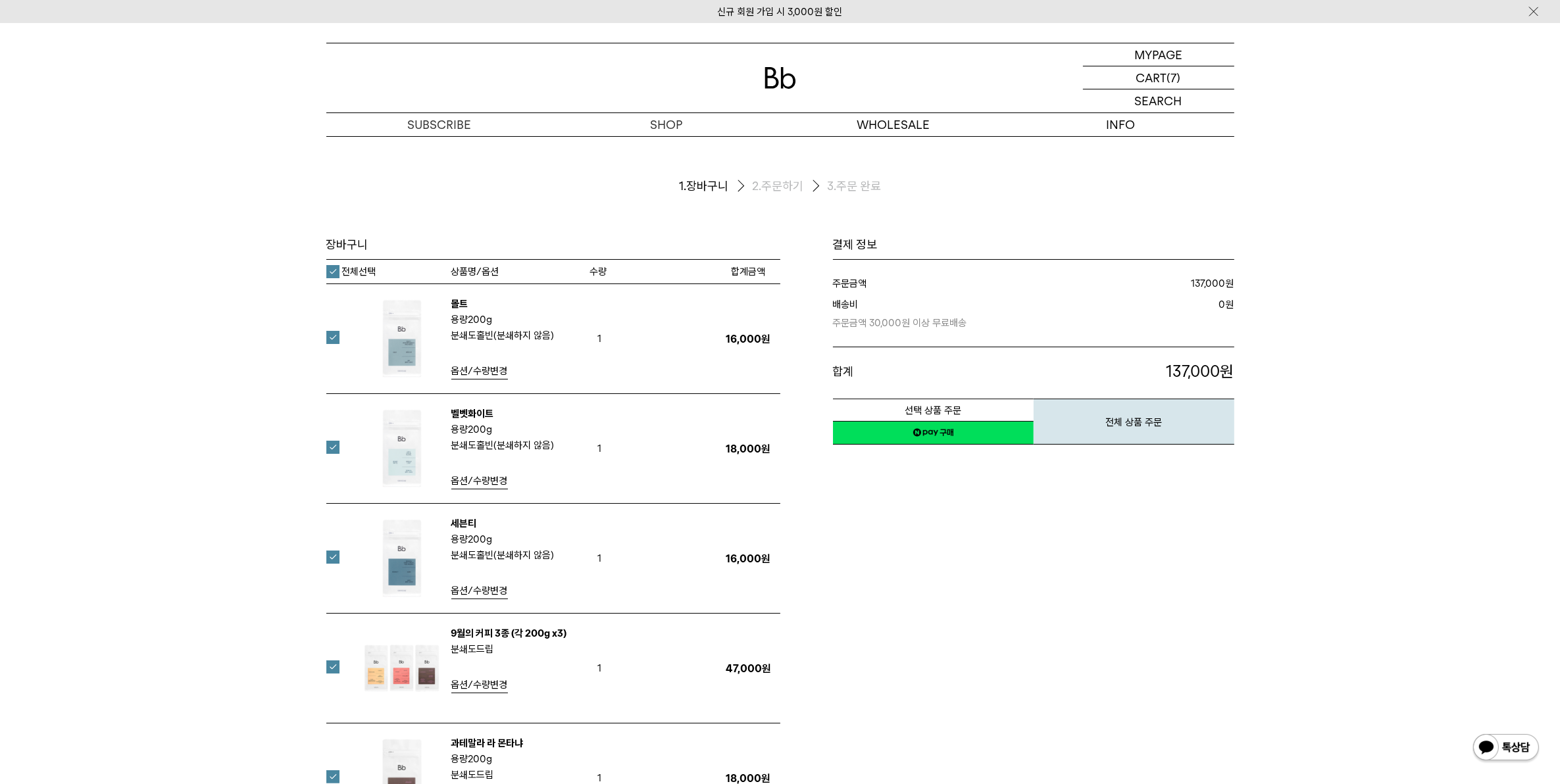
click at [340, 268] on label "전체선택" at bounding box center [352, 271] width 50 height 13
click at [330, 278] on label "전체선택" at bounding box center [352, 271] width 50 height 13
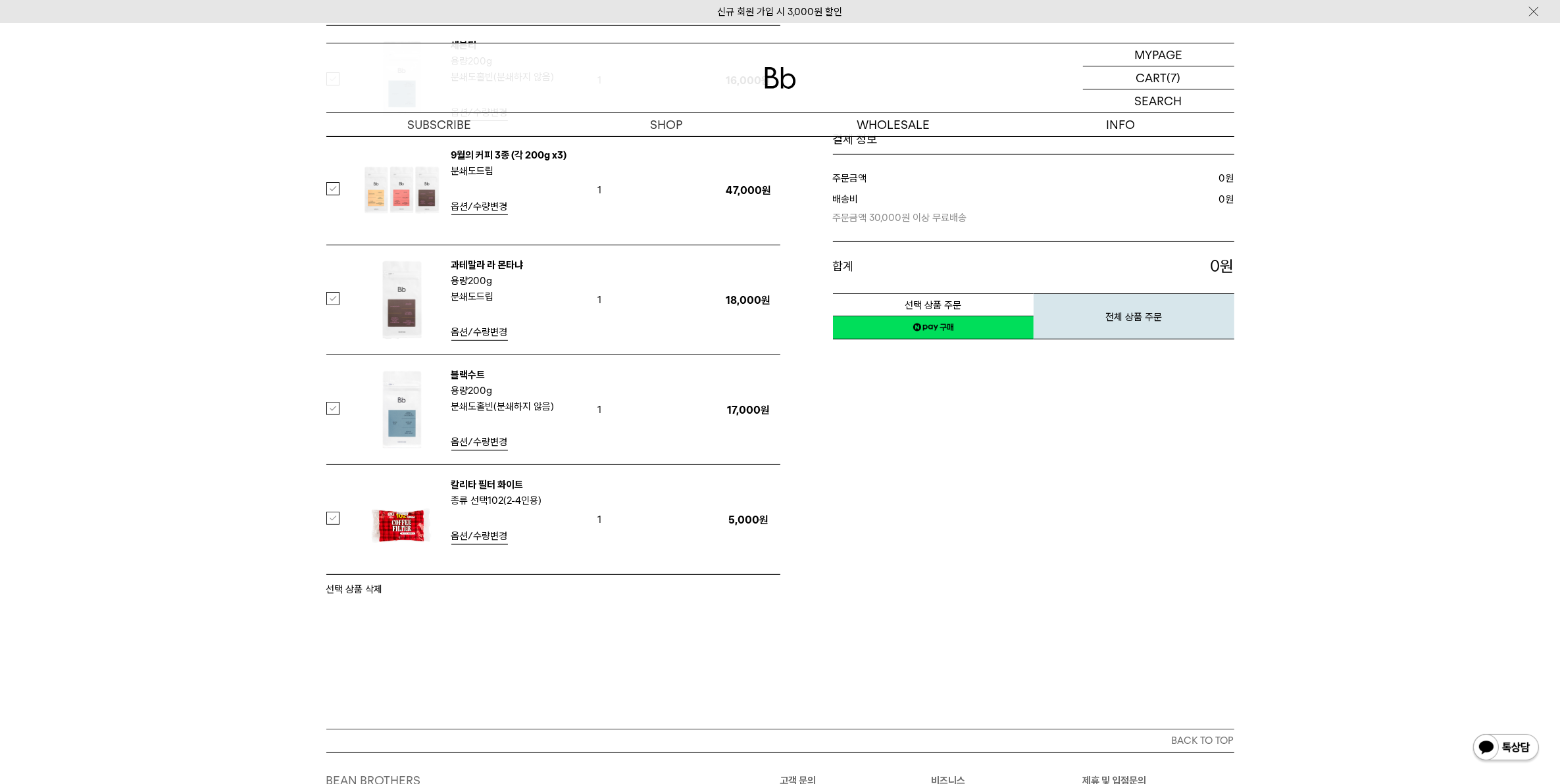
scroll to position [658, 0]
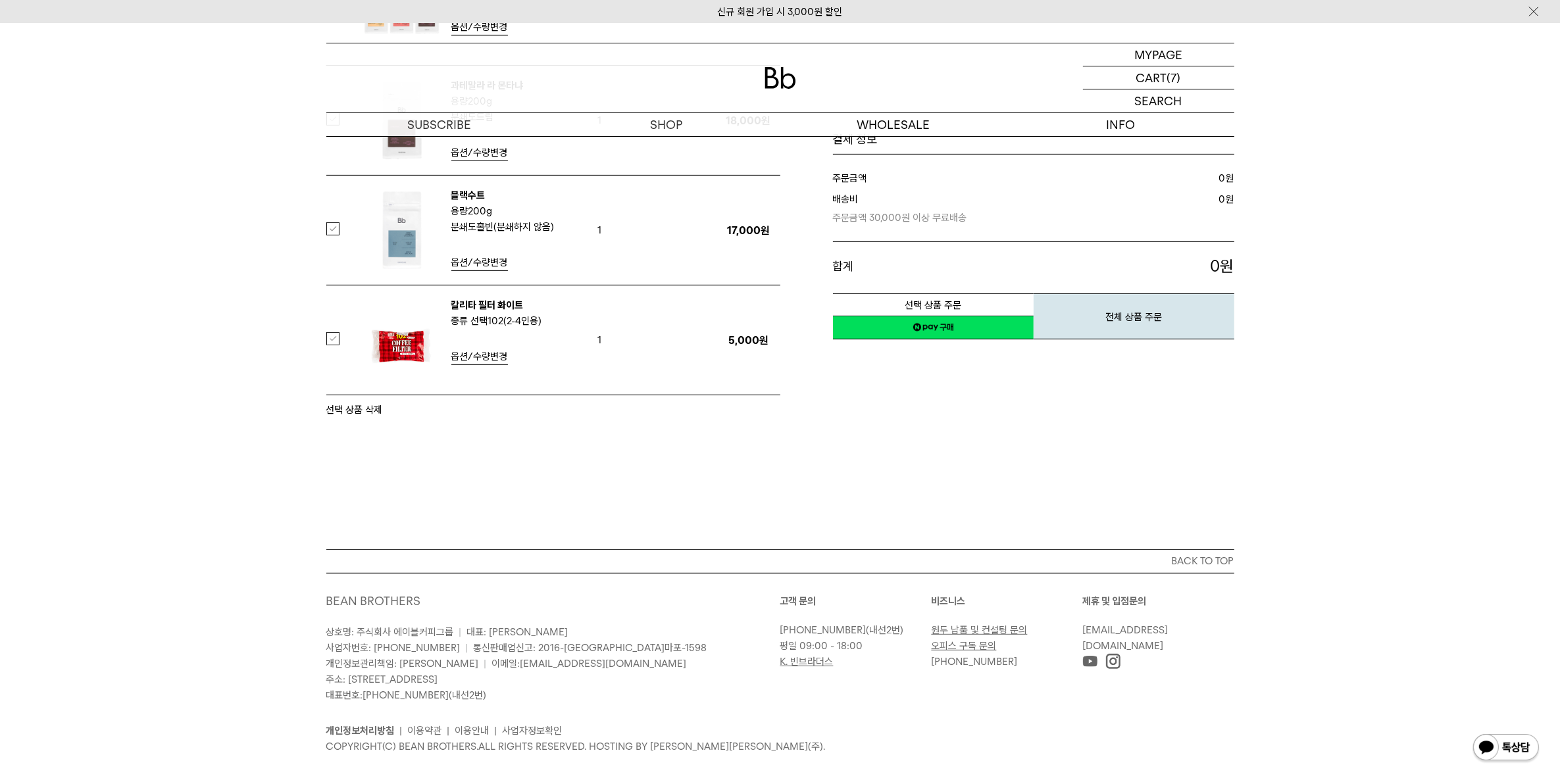
click at [332, 335] on label at bounding box center [341, 338] width 29 height 13
click at [353, 409] on button "선택 상품 삭제" at bounding box center [354, 409] width 56 height 16
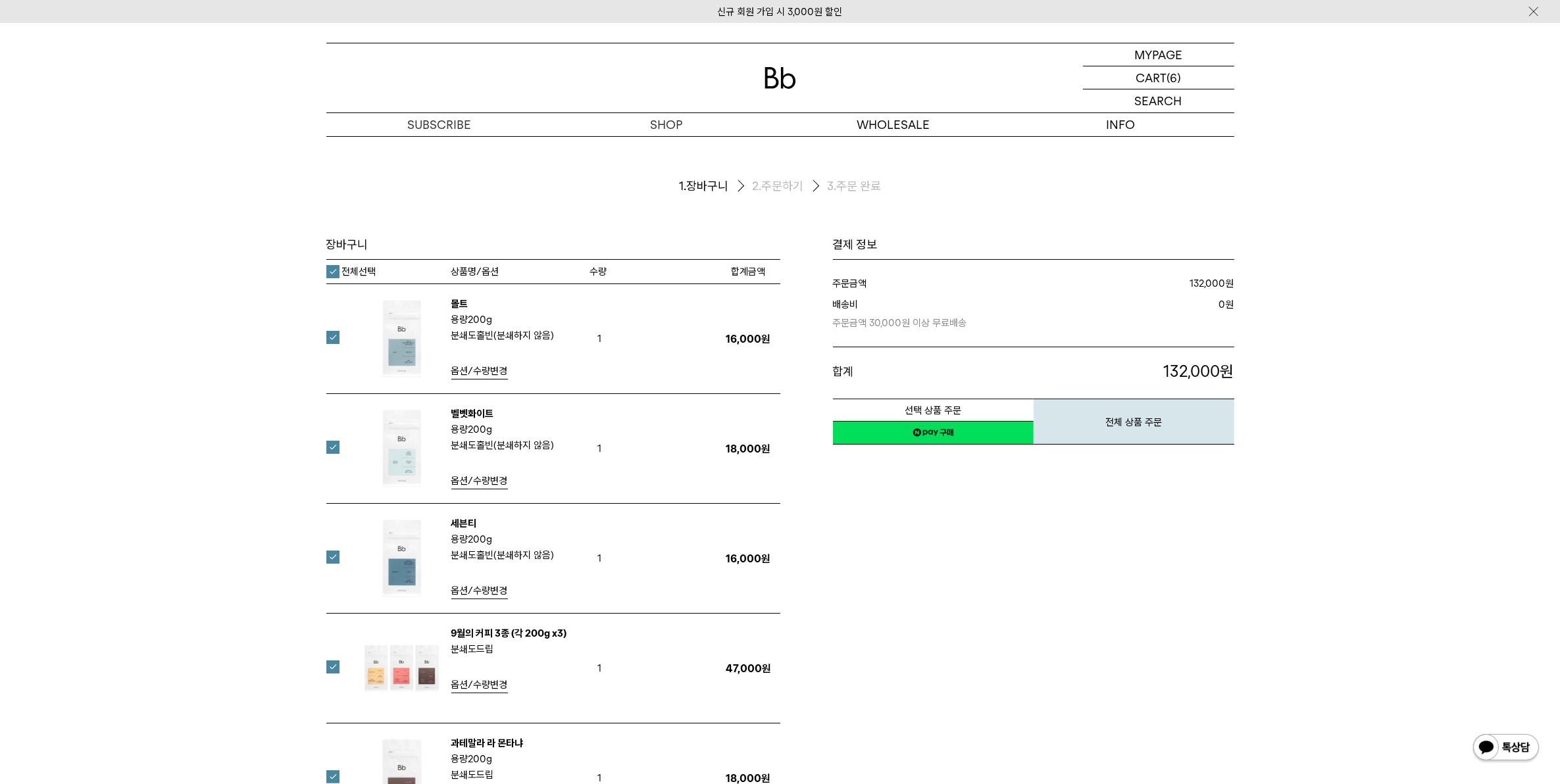
click at [333, 277] on label "전체선택" at bounding box center [352, 271] width 50 height 13
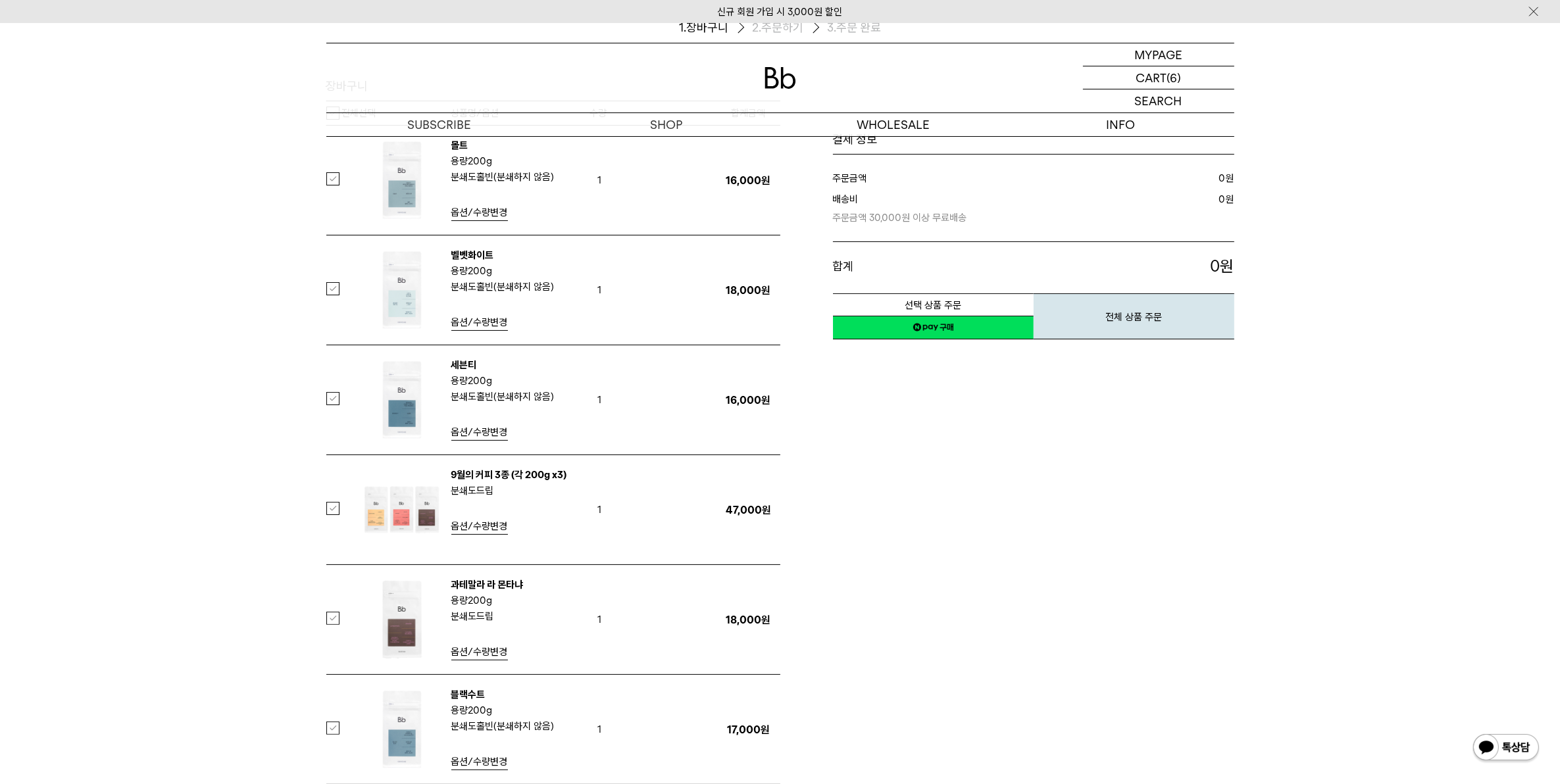
scroll to position [329, 0]
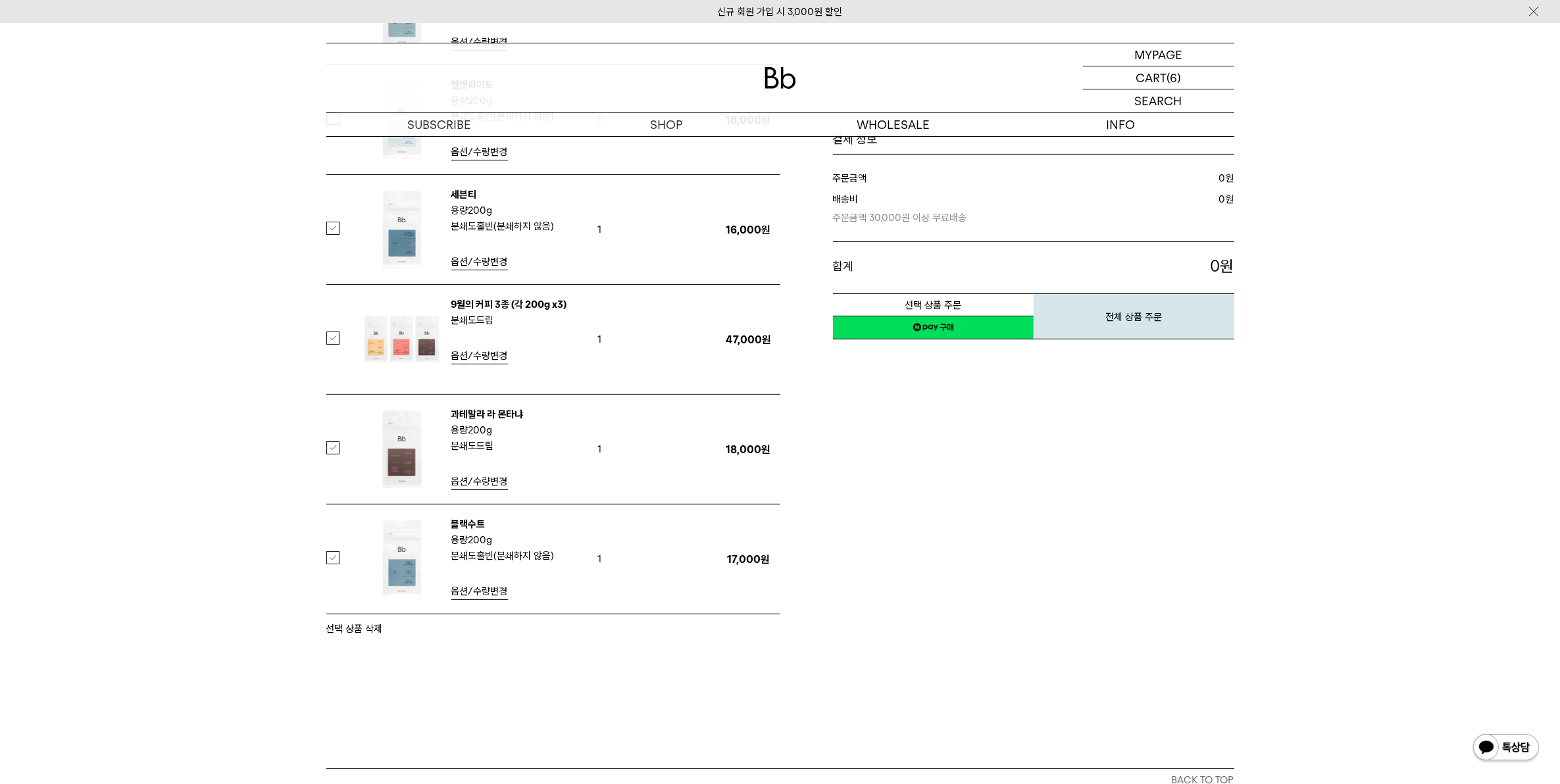
click at [336, 454] on label at bounding box center [341, 447] width 29 height 13
click at [340, 622] on button "선택 상품 삭제" at bounding box center [354, 629] width 56 height 16
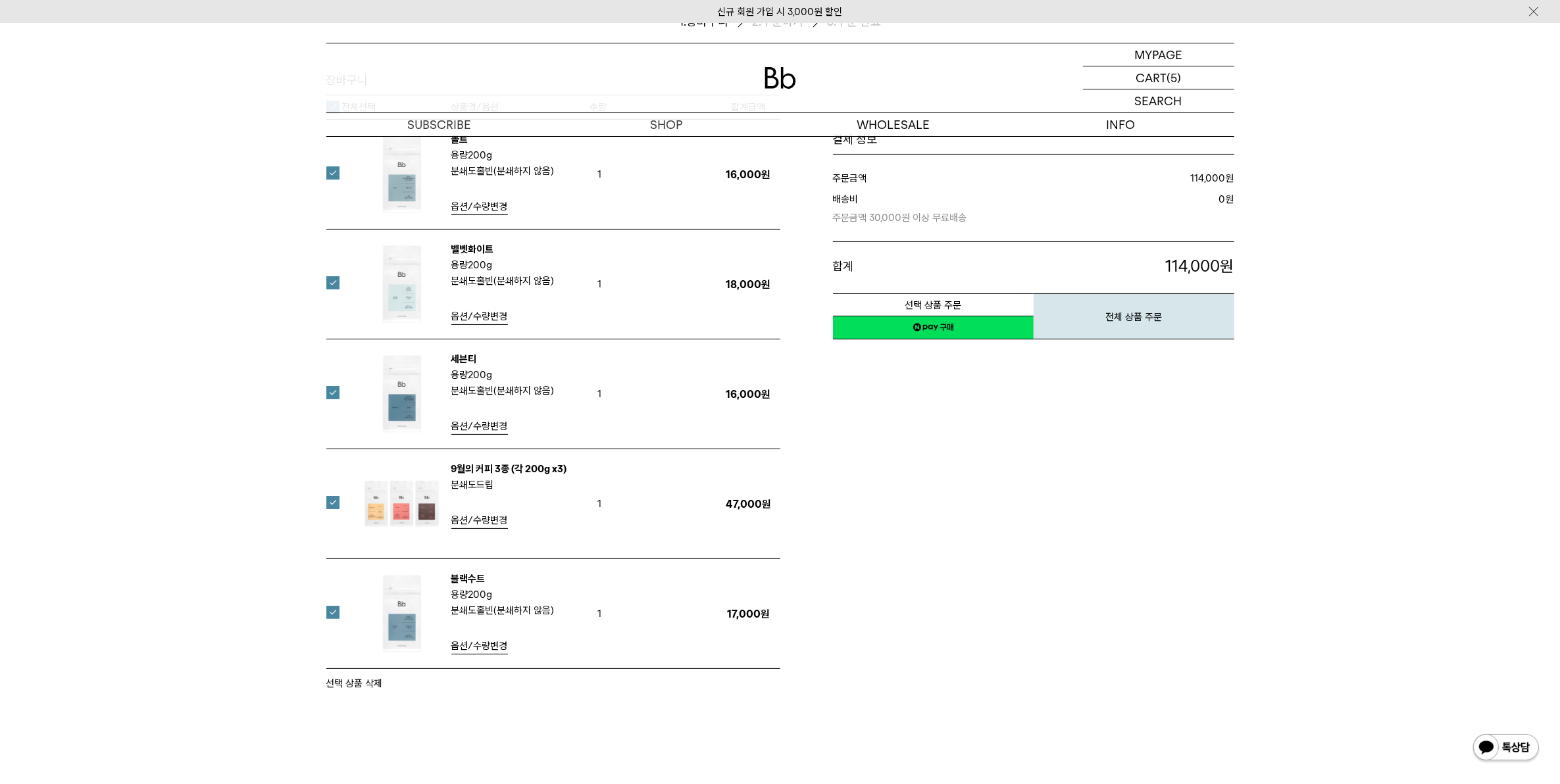
scroll to position [82, 0]
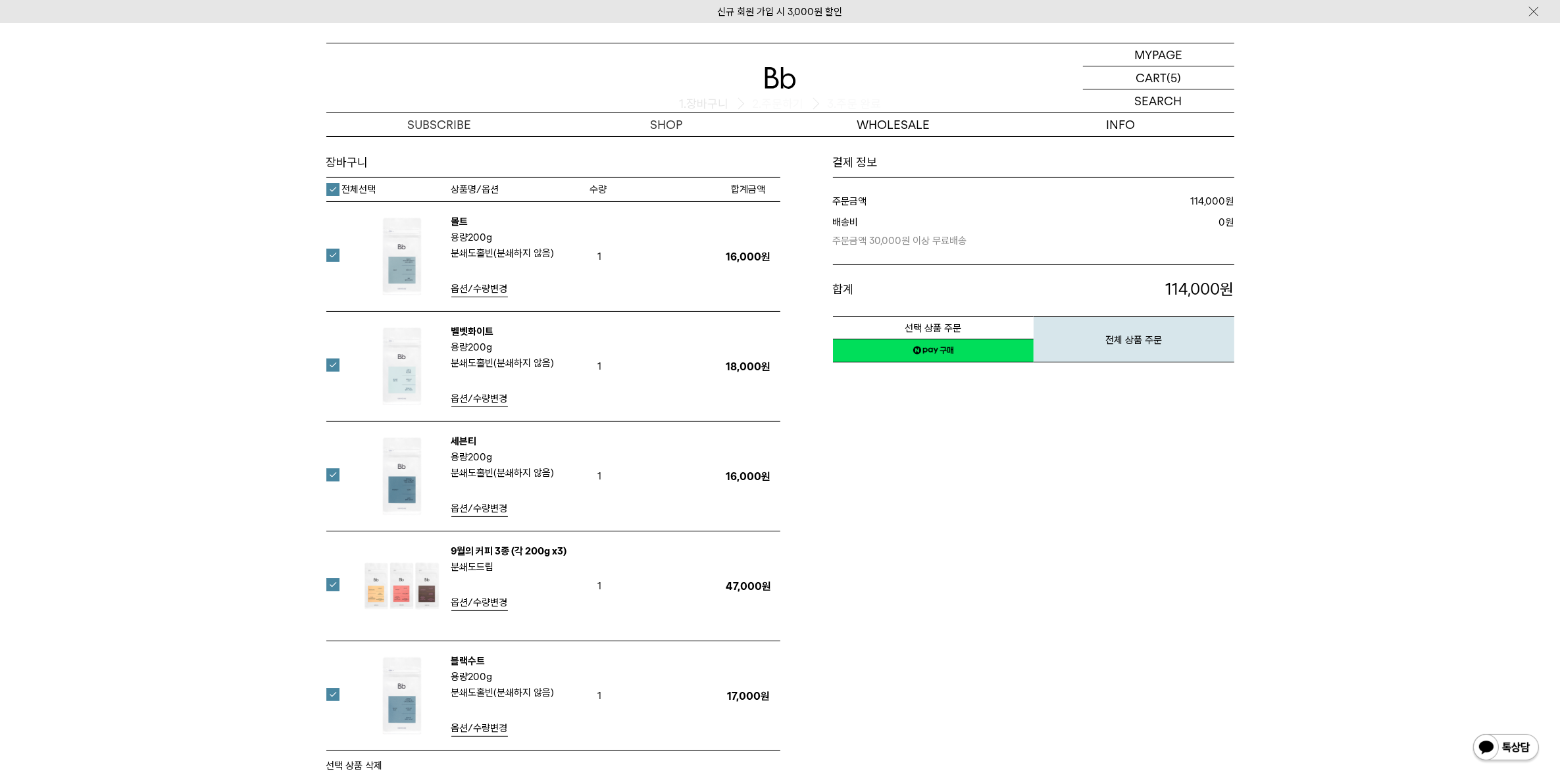
click at [399, 701] on img at bounding box center [402, 696] width 85 height 85
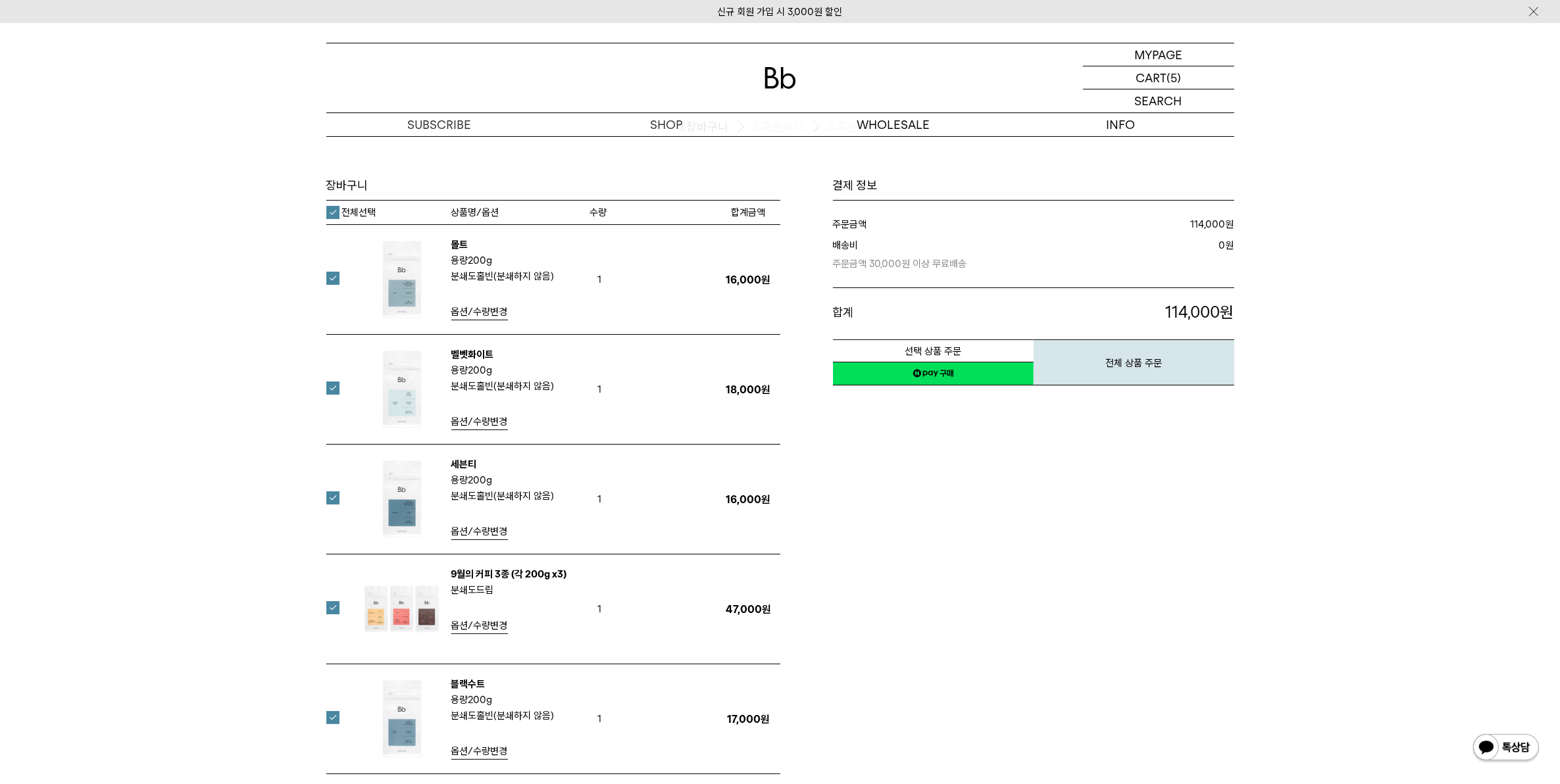
scroll to position [82, 0]
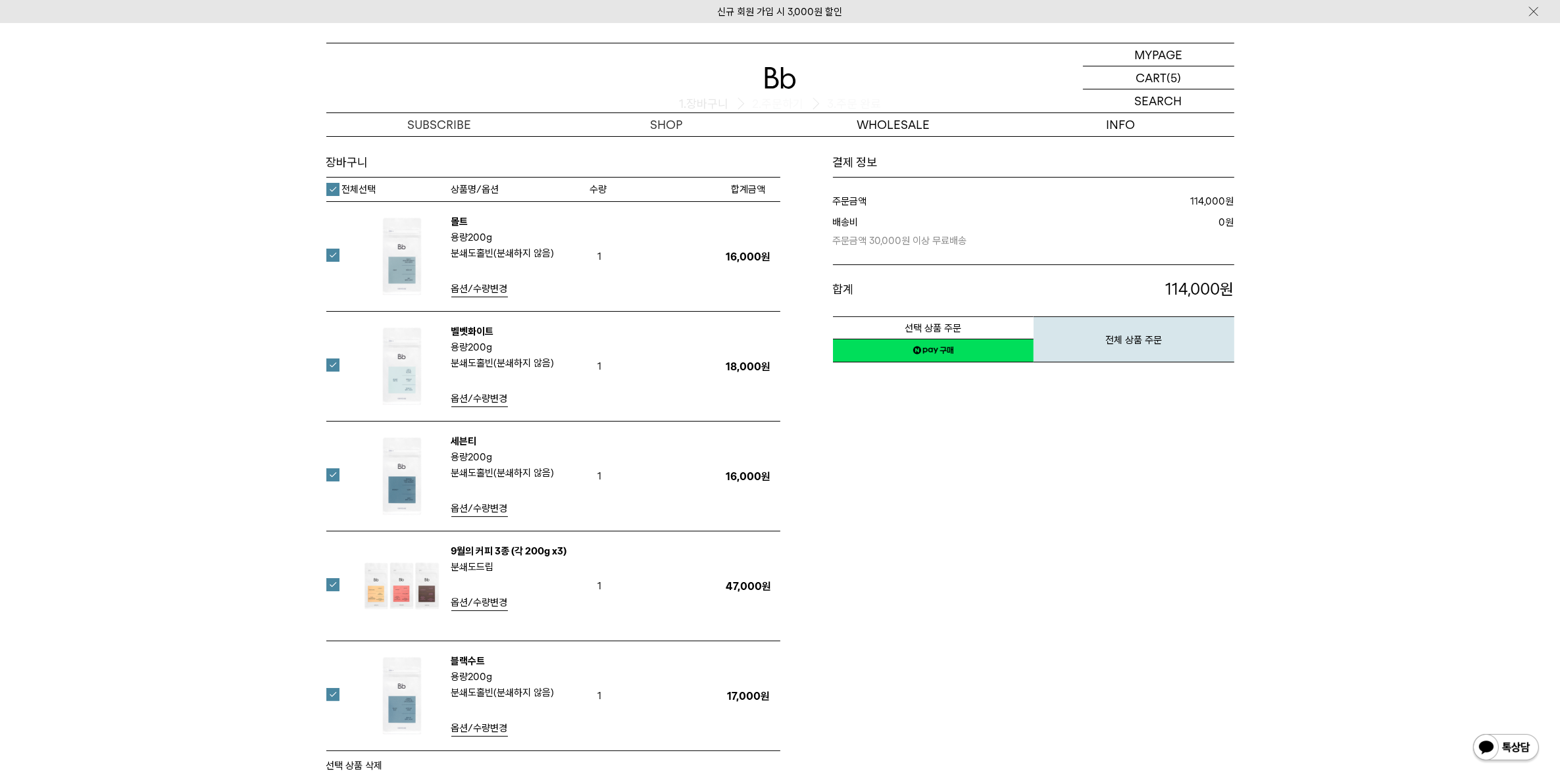
click at [412, 487] on img at bounding box center [402, 476] width 85 height 85
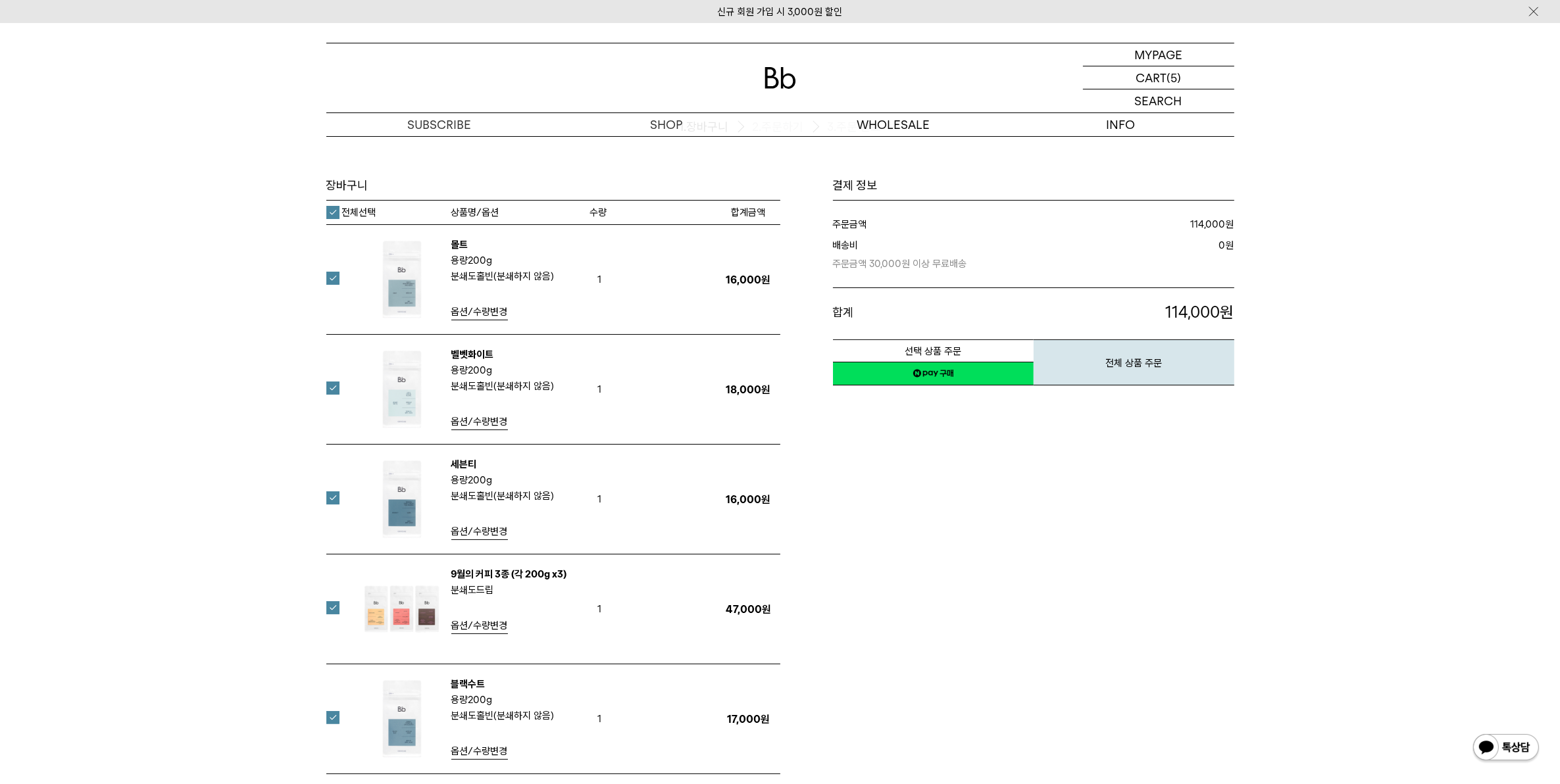
click at [382, 261] on img at bounding box center [402, 280] width 85 height 85
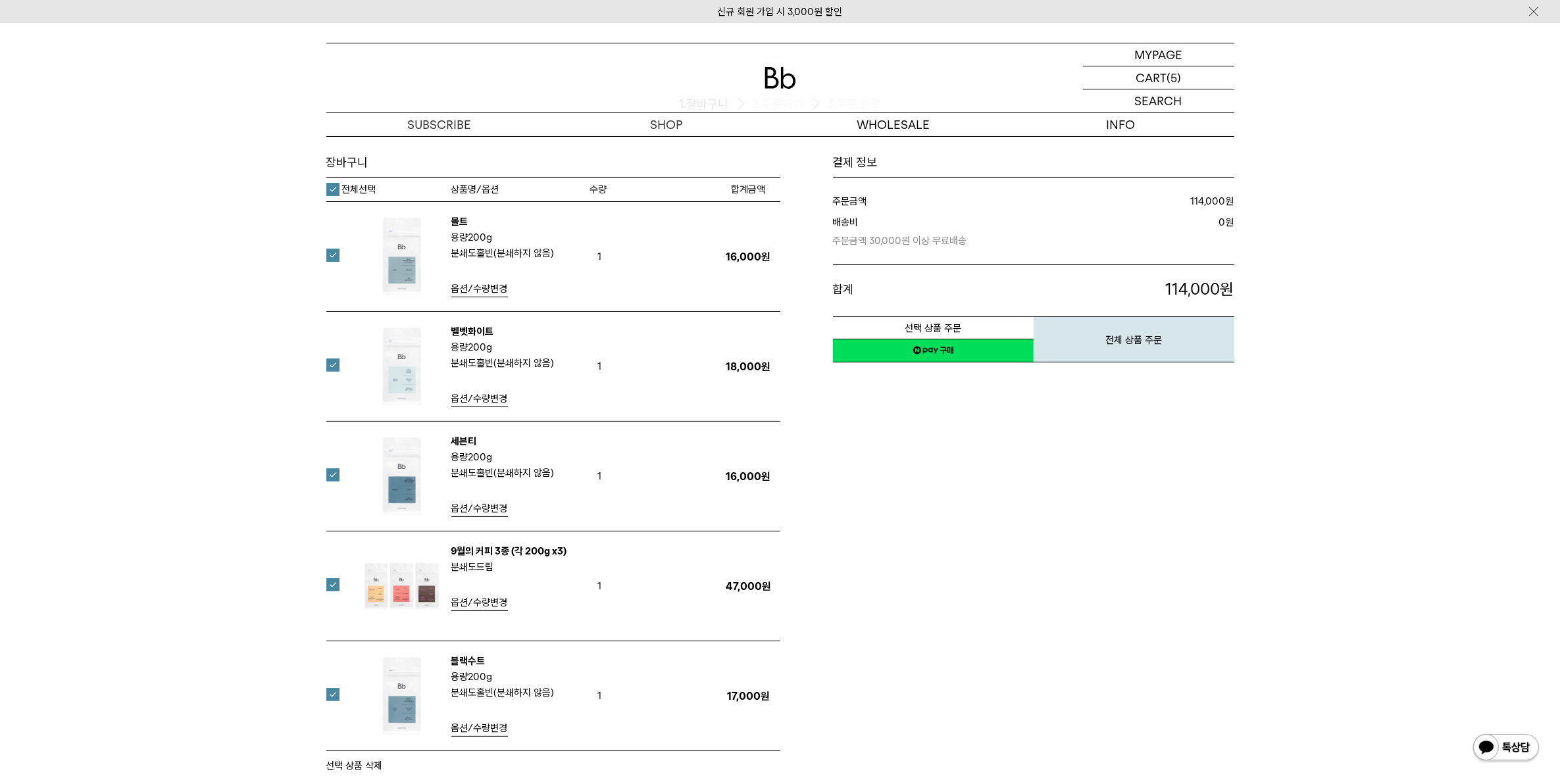
click at [335, 192] on label "전체선택" at bounding box center [352, 189] width 50 height 13
click at [1246, 610] on div "장바구니 1. 장바구니 2. 주문하기 3. 주문 완료 장바구니 수량 200g" at bounding box center [780, 414] width 947 height 720
click at [332, 186] on label "전체선택" at bounding box center [352, 189] width 50 height 13
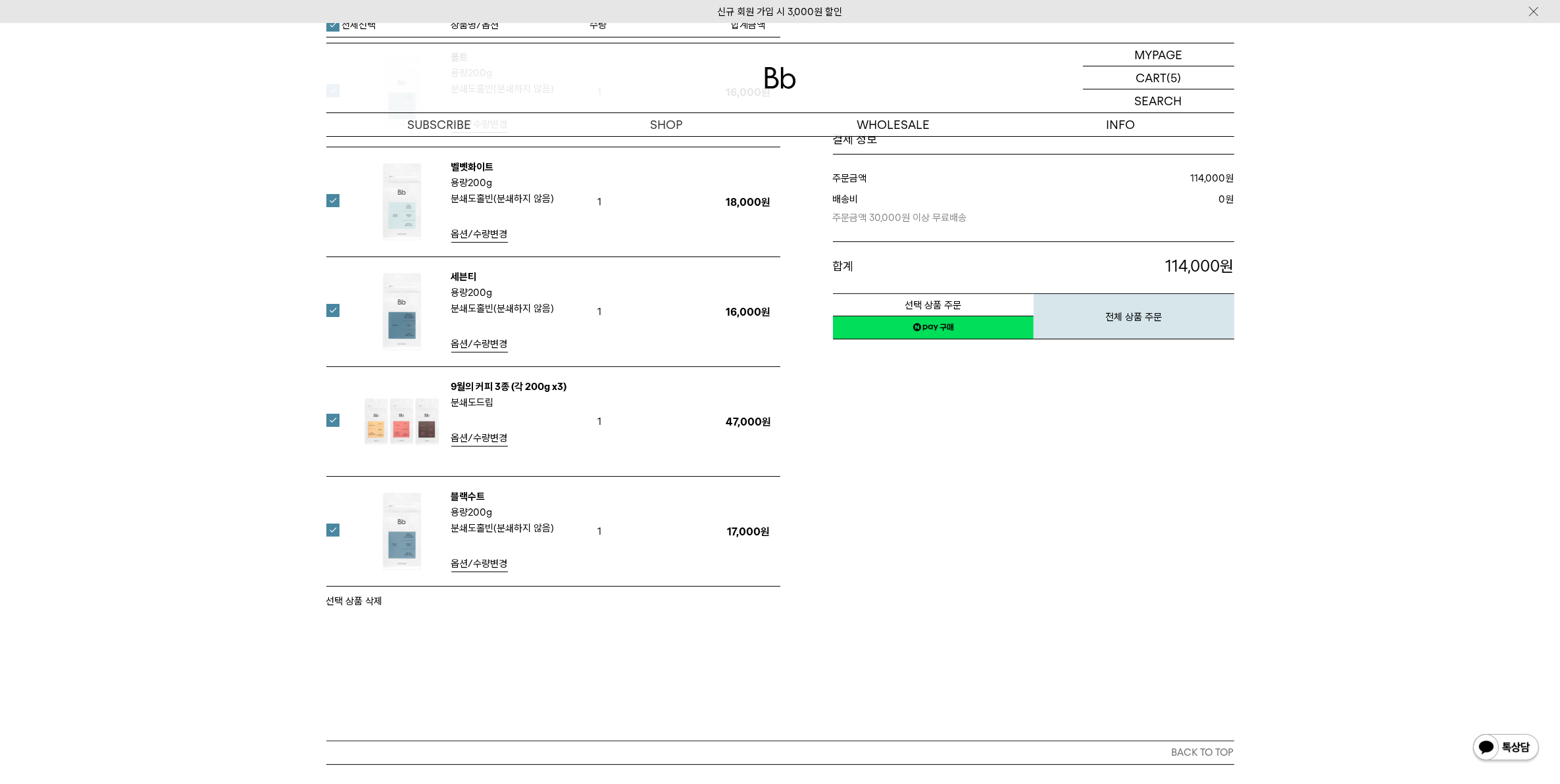
scroll to position [0, 0]
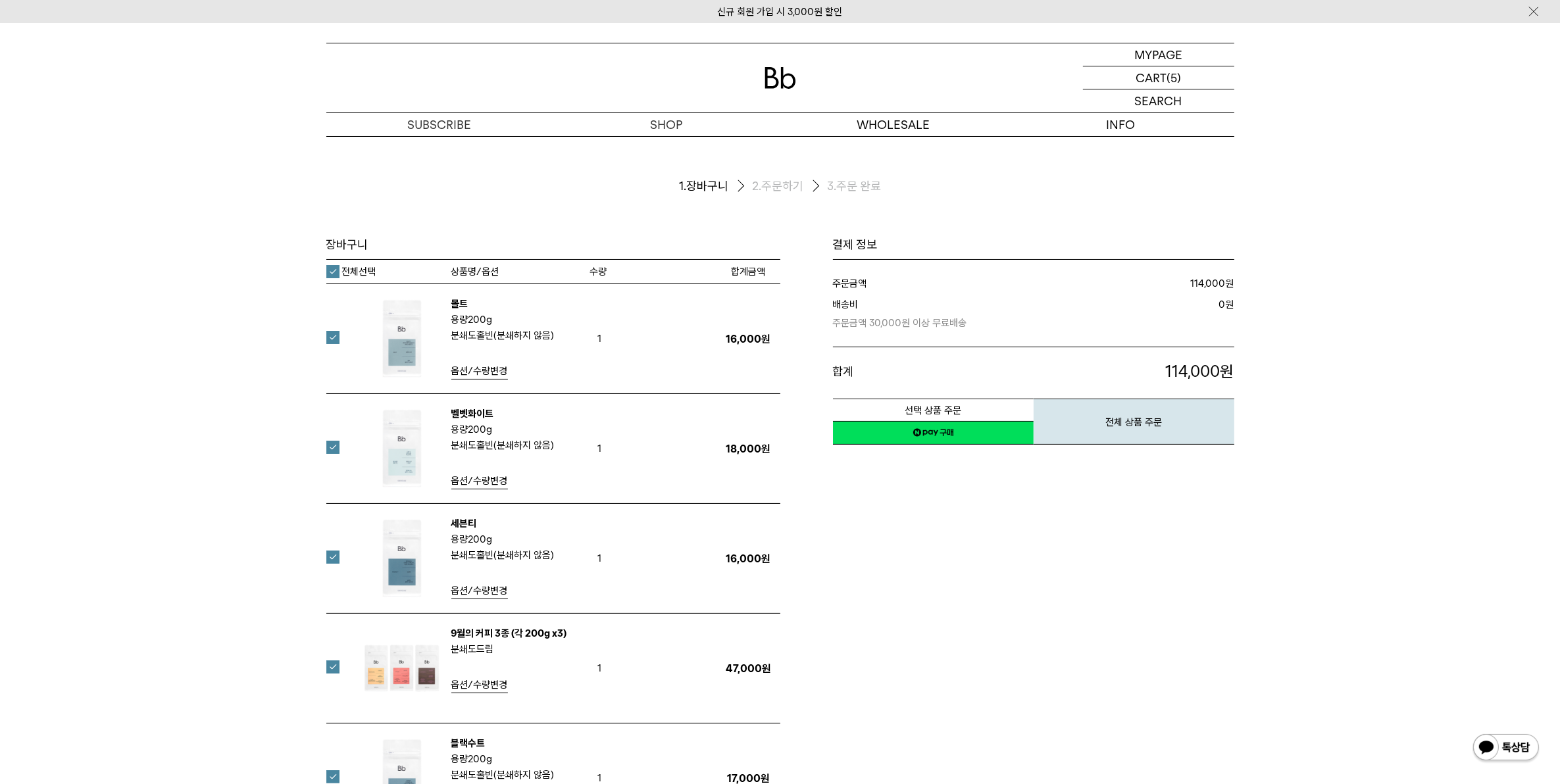
click at [970, 617] on div "결제 정보 주문금액 114,000 원 배송비 0 합계 114,000 2,280 원" at bounding box center [1007, 547] width 454 height 619
click at [337, 270] on label "전체선택" at bounding box center [352, 271] width 50 height 13
click at [415, 560] on img at bounding box center [402, 558] width 85 height 85
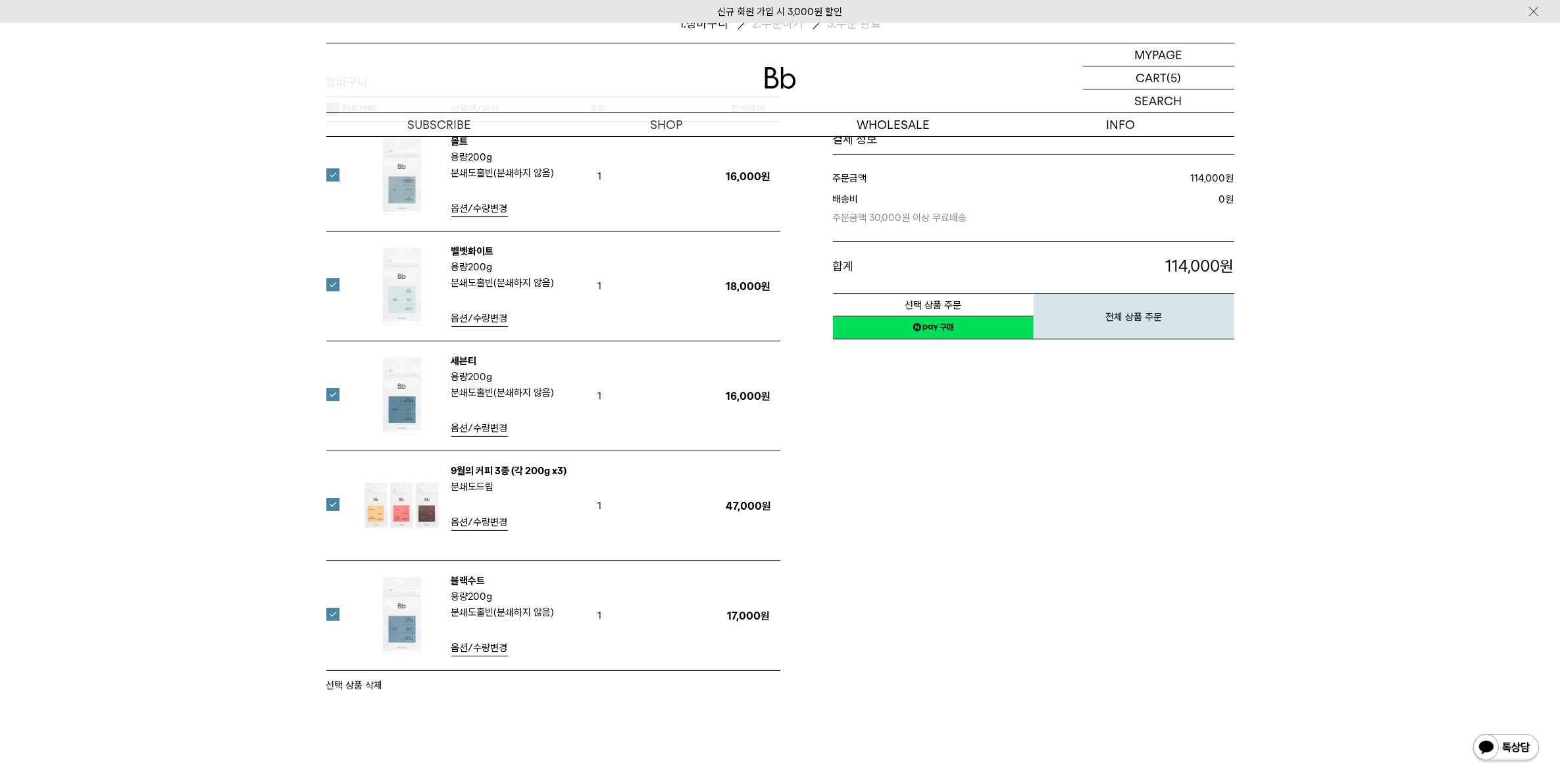
scroll to position [165, 0]
click at [408, 619] on img at bounding box center [402, 614] width 85 height 85
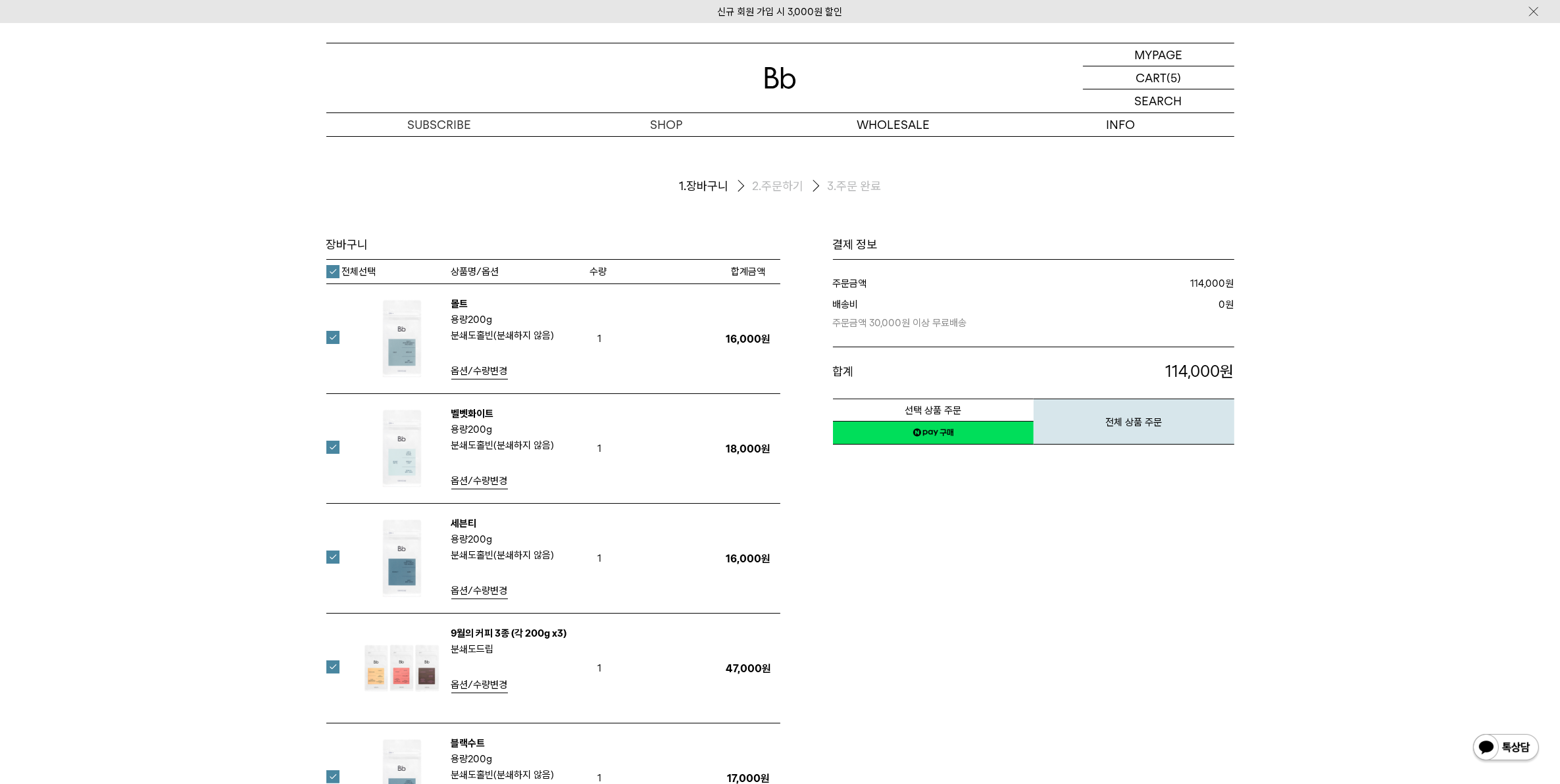
click at [331, 272] on label "전체선택" at bounding box center [352, 271] width 50 height 13
click at [327, 276] on label "전체선택" at bounding box center [352, 271] width 50 height 13
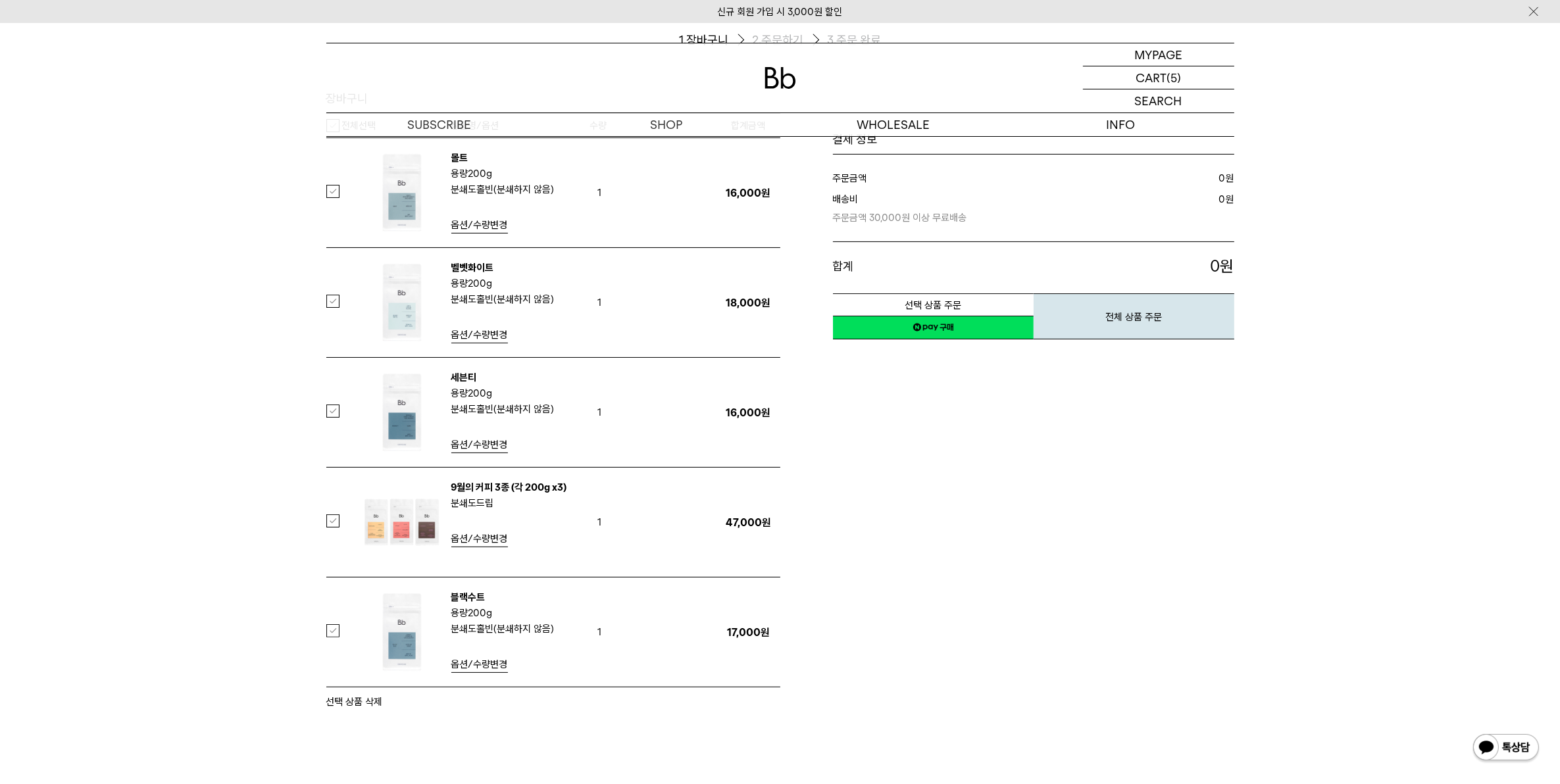
scroll to position [165, 0]
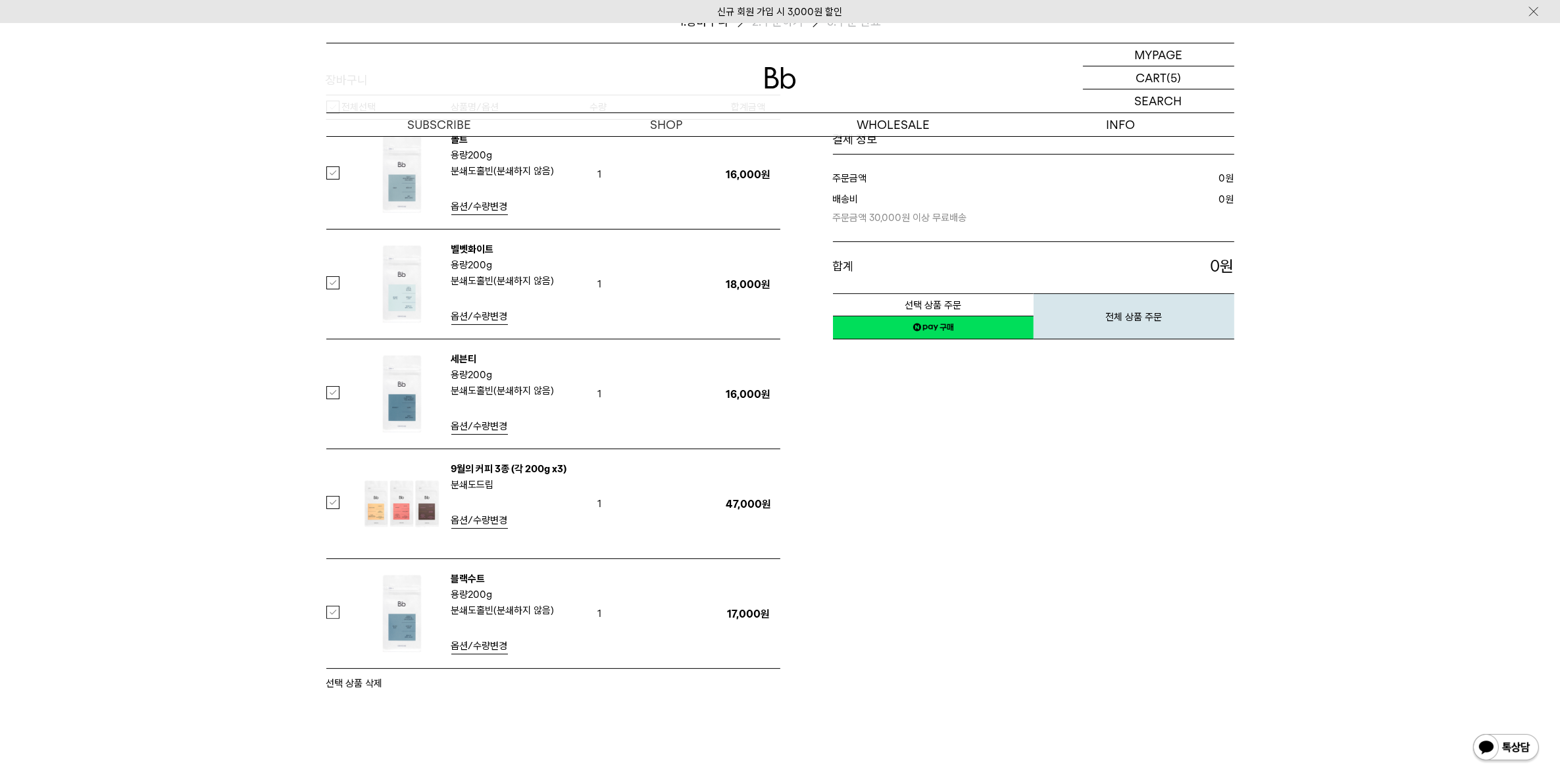
click at [263, 220] on div "장바구니 1. 장바구니 2. 주문하기 3. 주문 완료 [GEOGRAPHIC_DATA]" at bounding box center [780, 397] width 1560 height 851
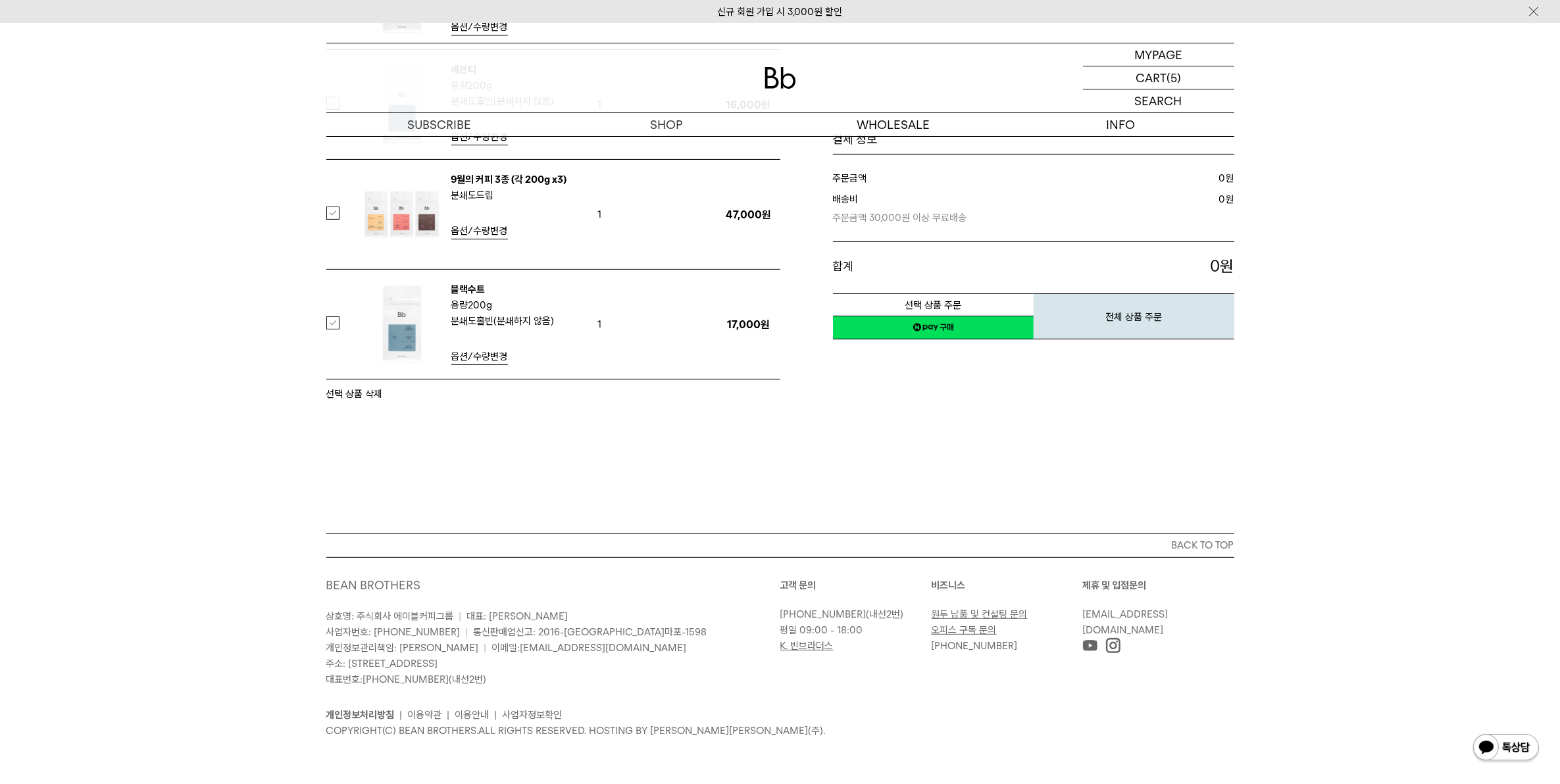
scroll to position [455, 0]
click at [393, 321] on img at bounding box center [402, 324] width 85 height 85
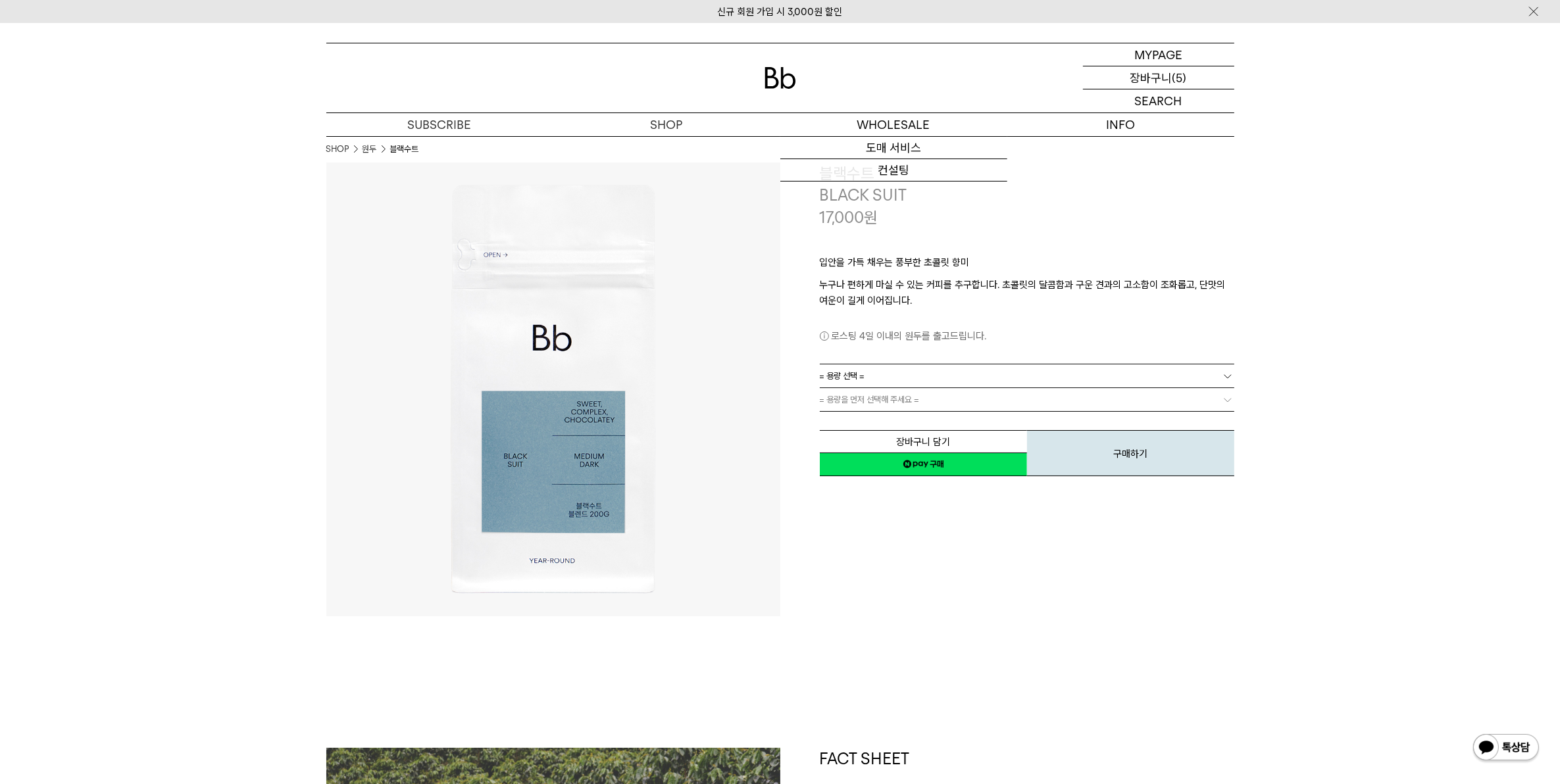
click at [1120, 83] on div "CART 장바구니 (5)" at bounding box center [1158, 77] width 151 height 22
